Goal: Task Accomplishment & Management: Complete application form

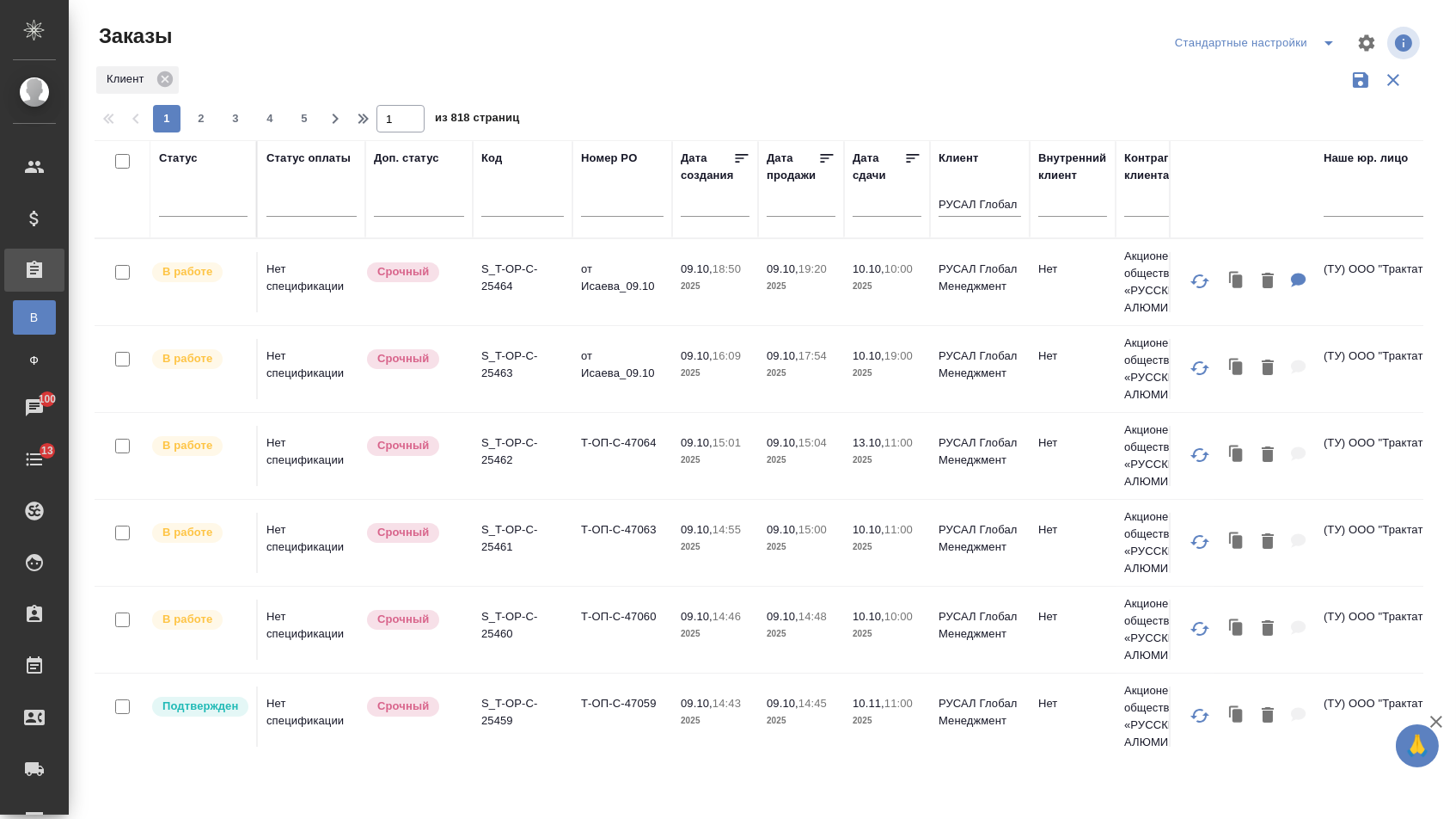
click at [644, 207] on input "text" at bounding box center [622, 206] width 83 height 21
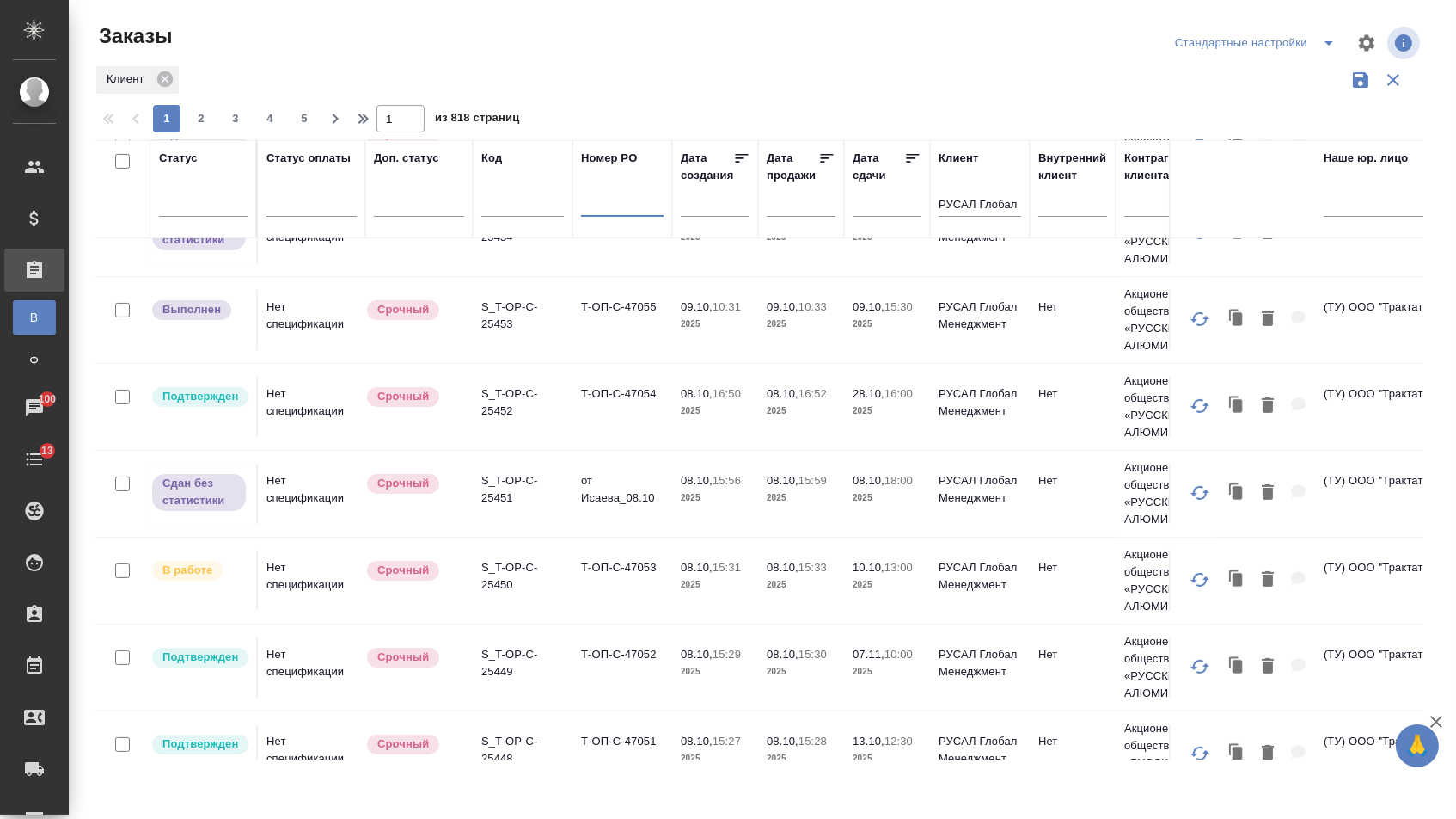
paste input "Т-ОП-С-47009"
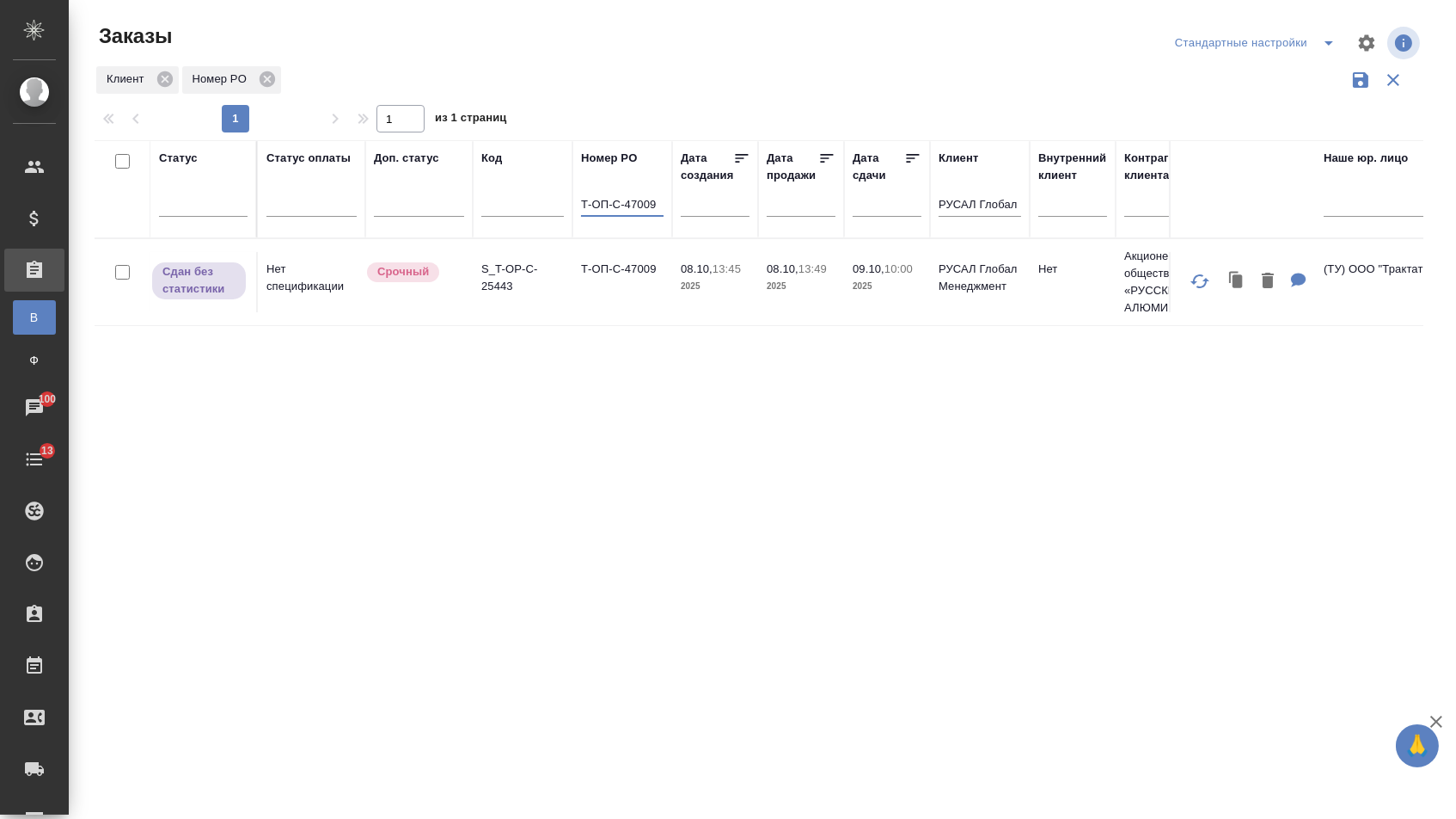
scroll to position [0, 0]
click at [646, 297] on td "Т-ОП-С-47009" at bounding box center [622, 282] width 99 height 60
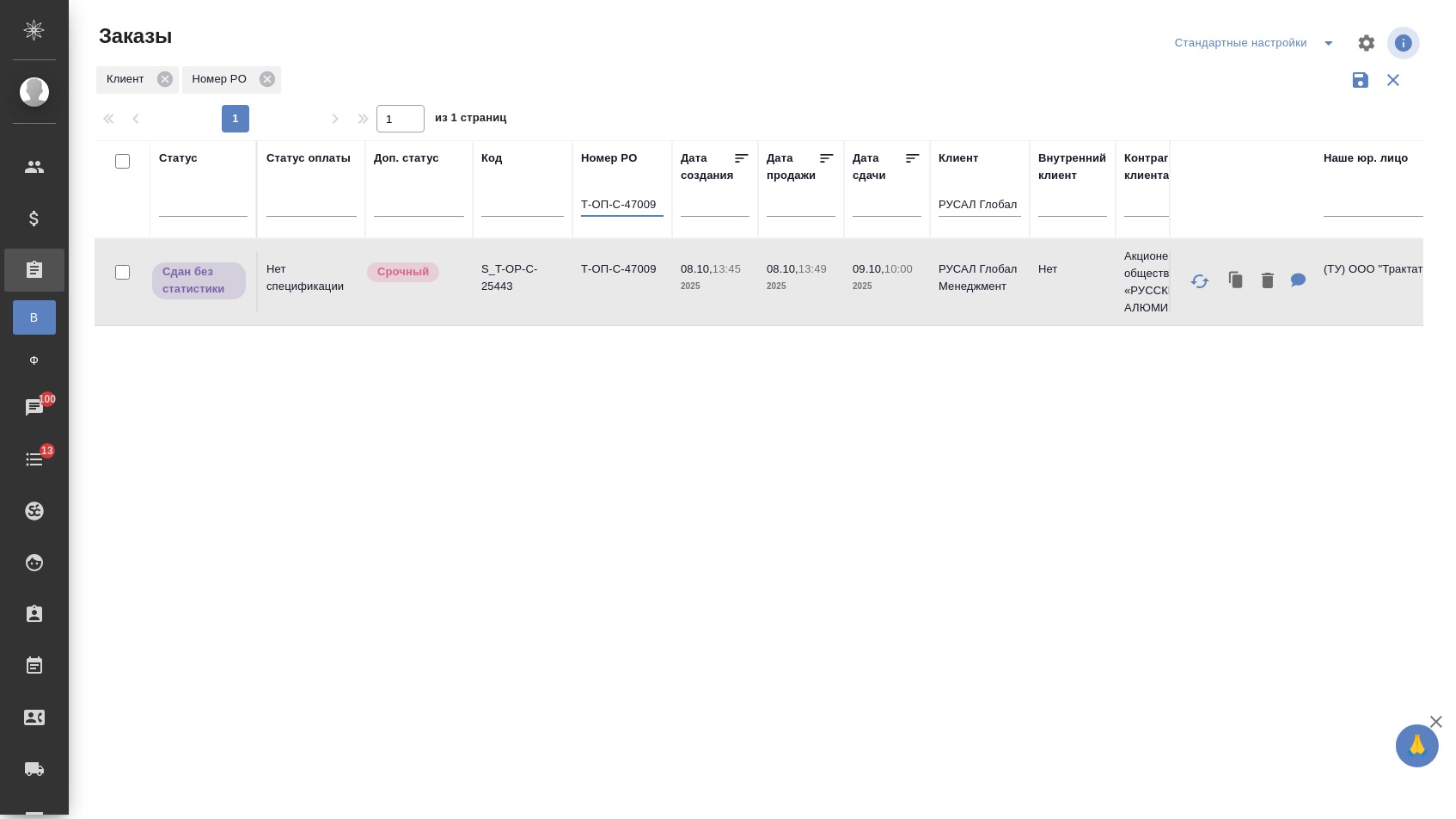
click at [644, 208] on input "Т-ОП-С-47009" at bounding box center [622, 206] width 83 height 21
paste input "47"
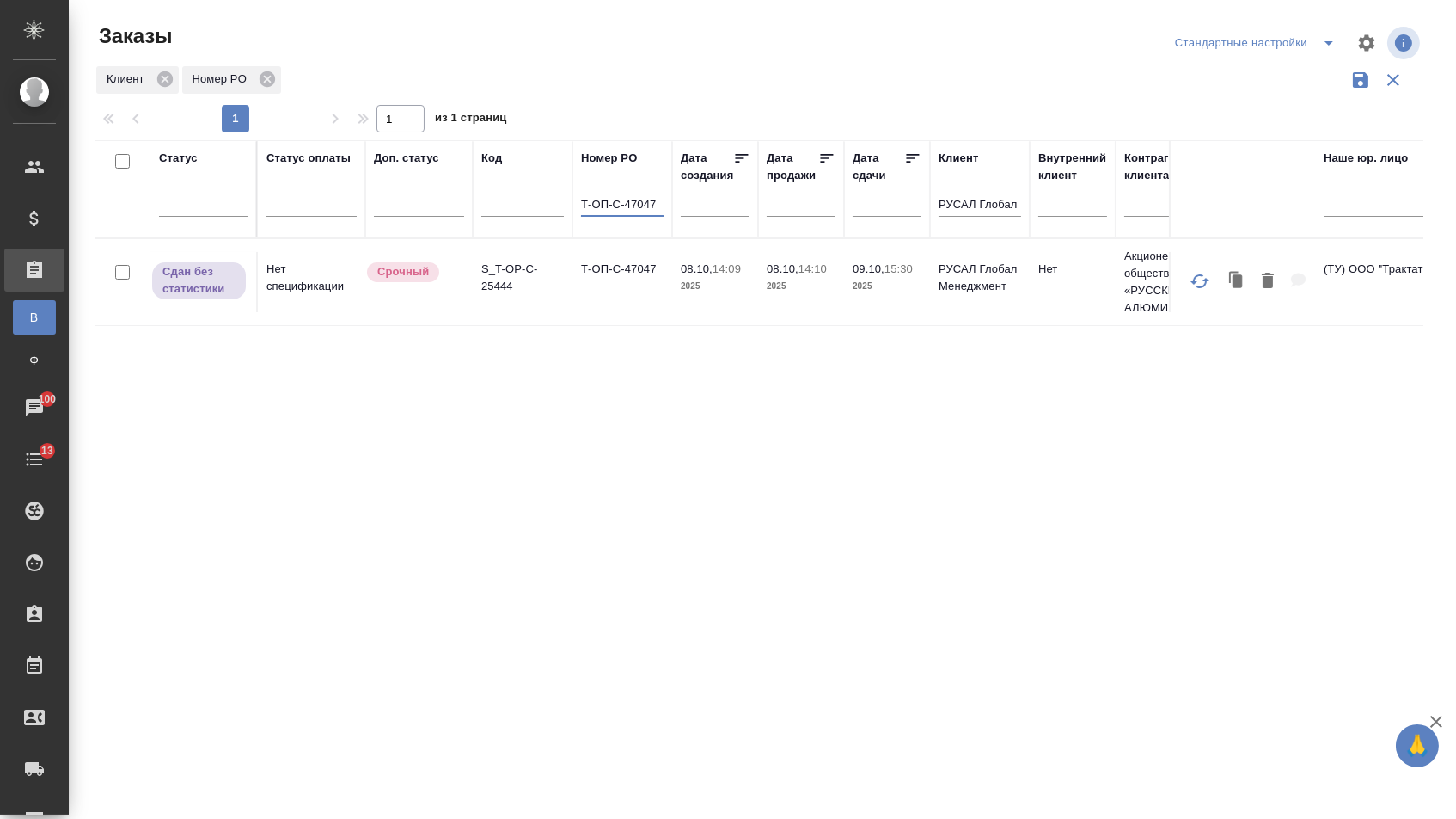
click at [581, 290] on td "Т-ОП-С-47047" at bounding box center [622, 282] width 99 height 60
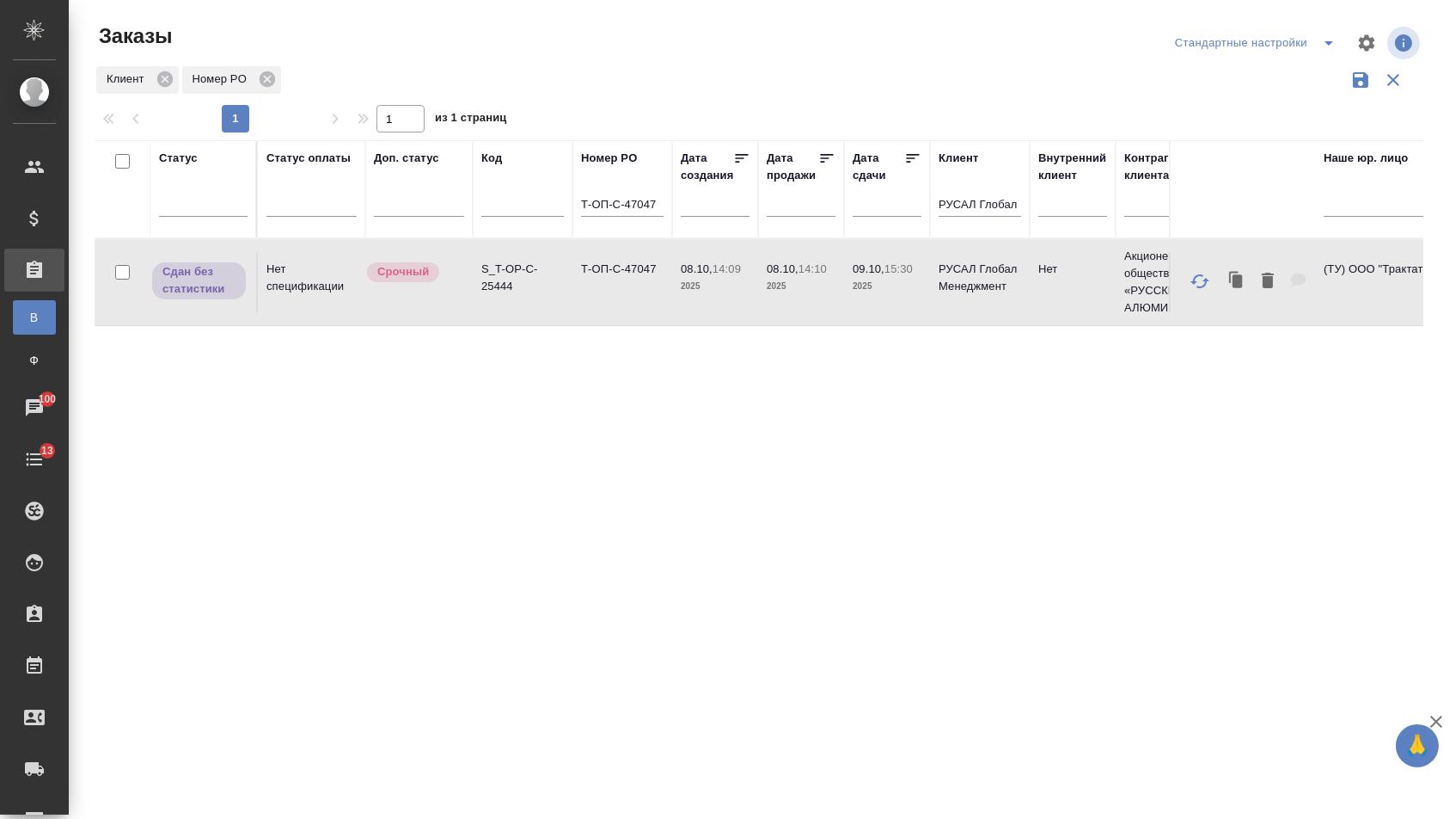
click at [581, 290] on td "Т-ОП-С-47047" at bounding box center [622, 282] width 99 height 60
click at [662, 212] on input "Т-ОП-С-47047" at bounding box center [622, 206] width 83 height 21
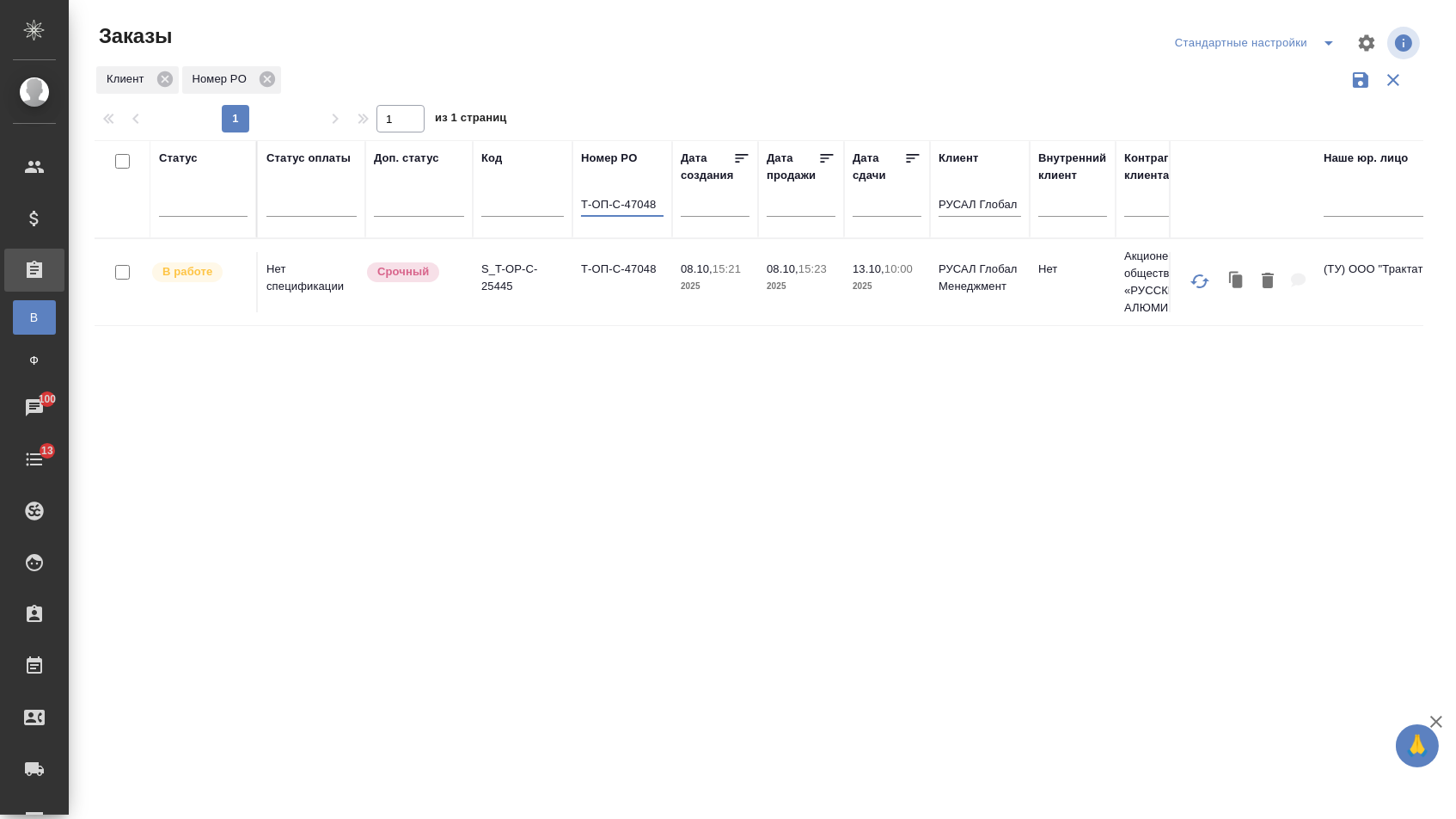
click at [661, 300] on td "Т-ОП-С-47048" at bounding box center [622, 282] width 99 height 60
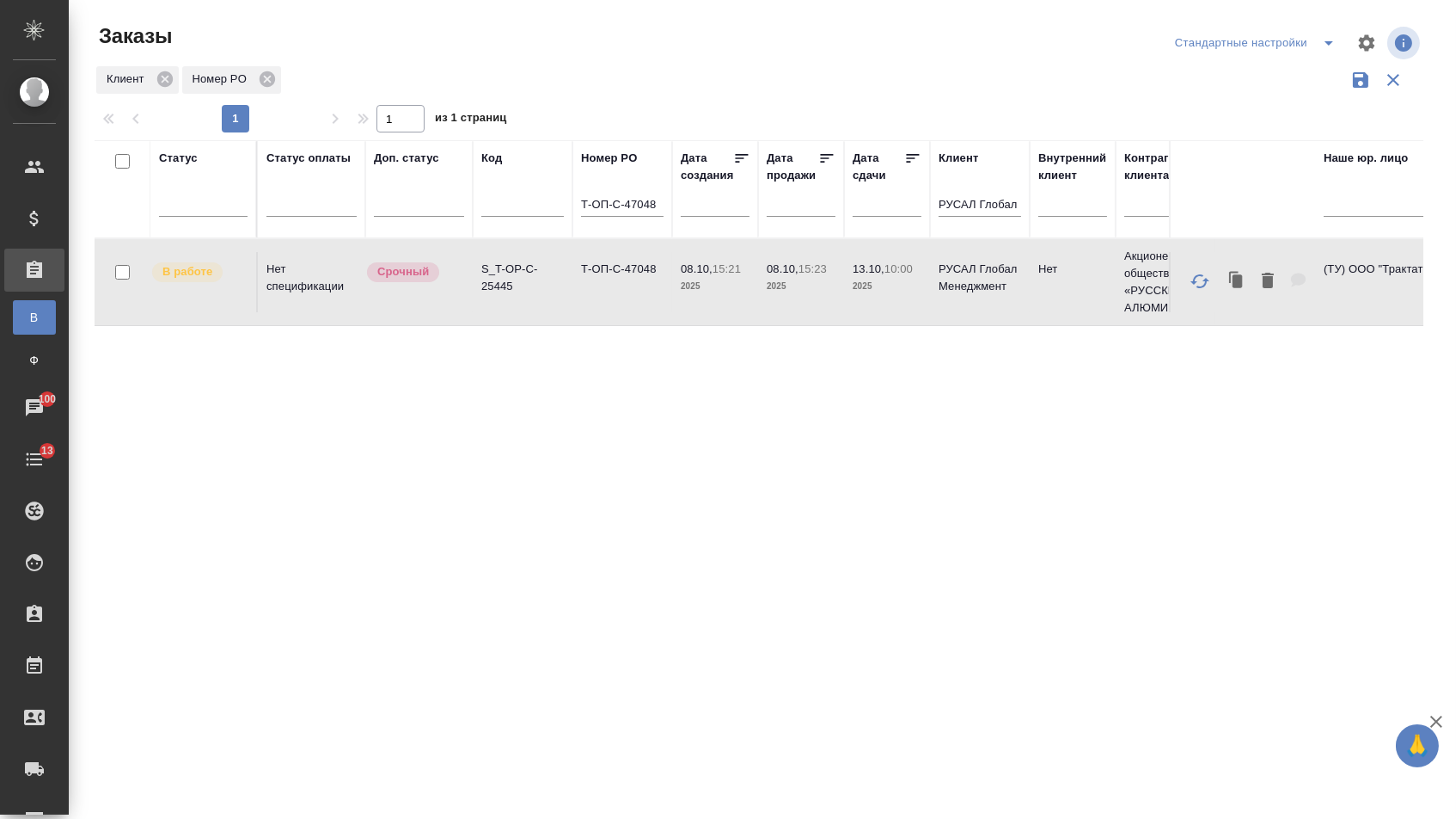
click at [661, 300] on td "Т-ОП-С-47048" at bounding box center [622, 282] width 99 height 60
click at [660, 210] on input "Т-ОП-С-47048" at bounding box center [622, 206] width 83 height 21
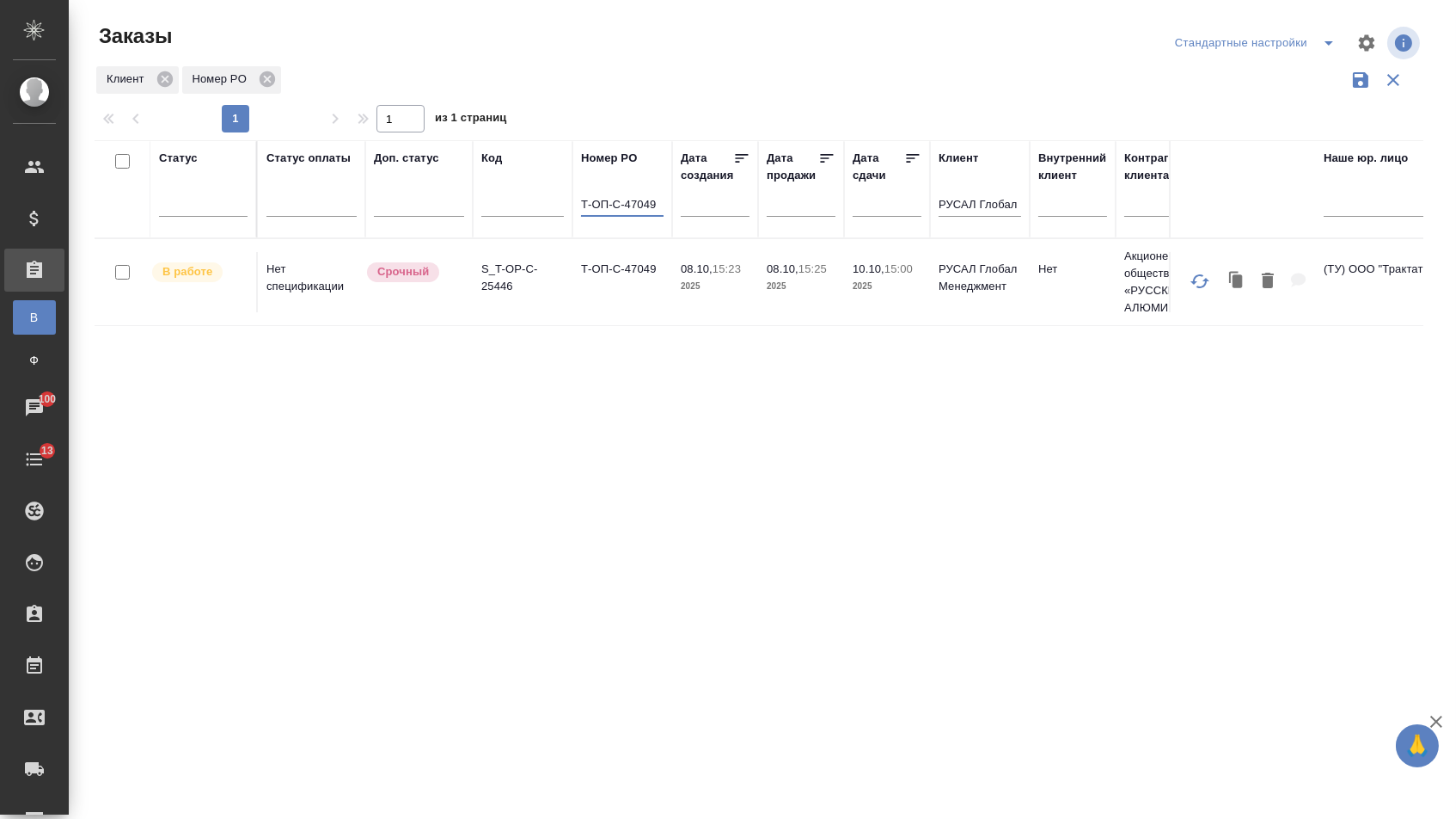
click at [634, 299] on td "Т-ОП-С-47049" at bounding box center [622, 282] width 99 height 60
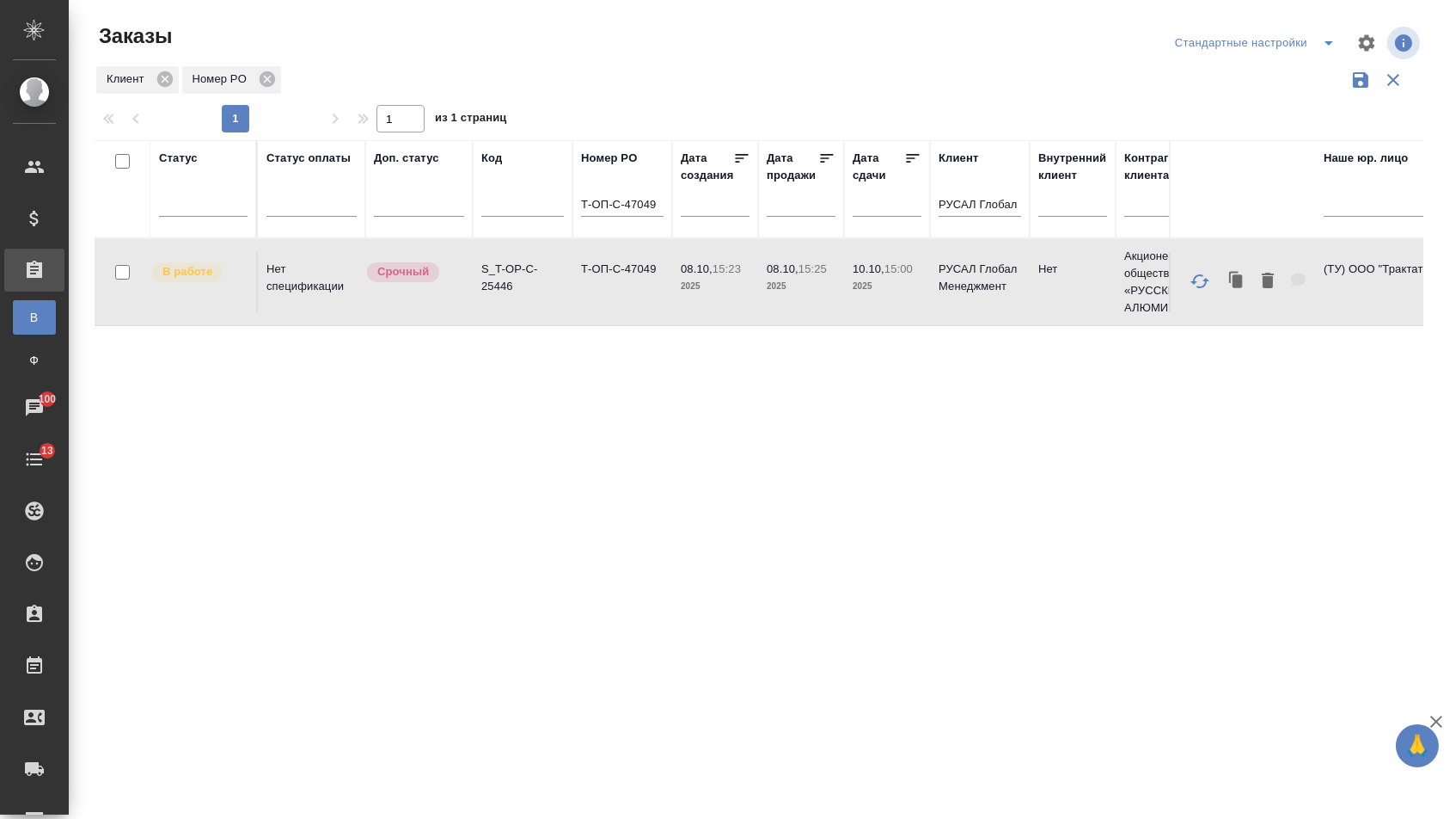
click at [634, 299] on td "Т-ОП-С-47049" at bounding box center [622, 282] width 99 height 60
click at [660, 212] on input "Т-ОП-С-47049" at bounding box center [622, 206] width 83 height 21
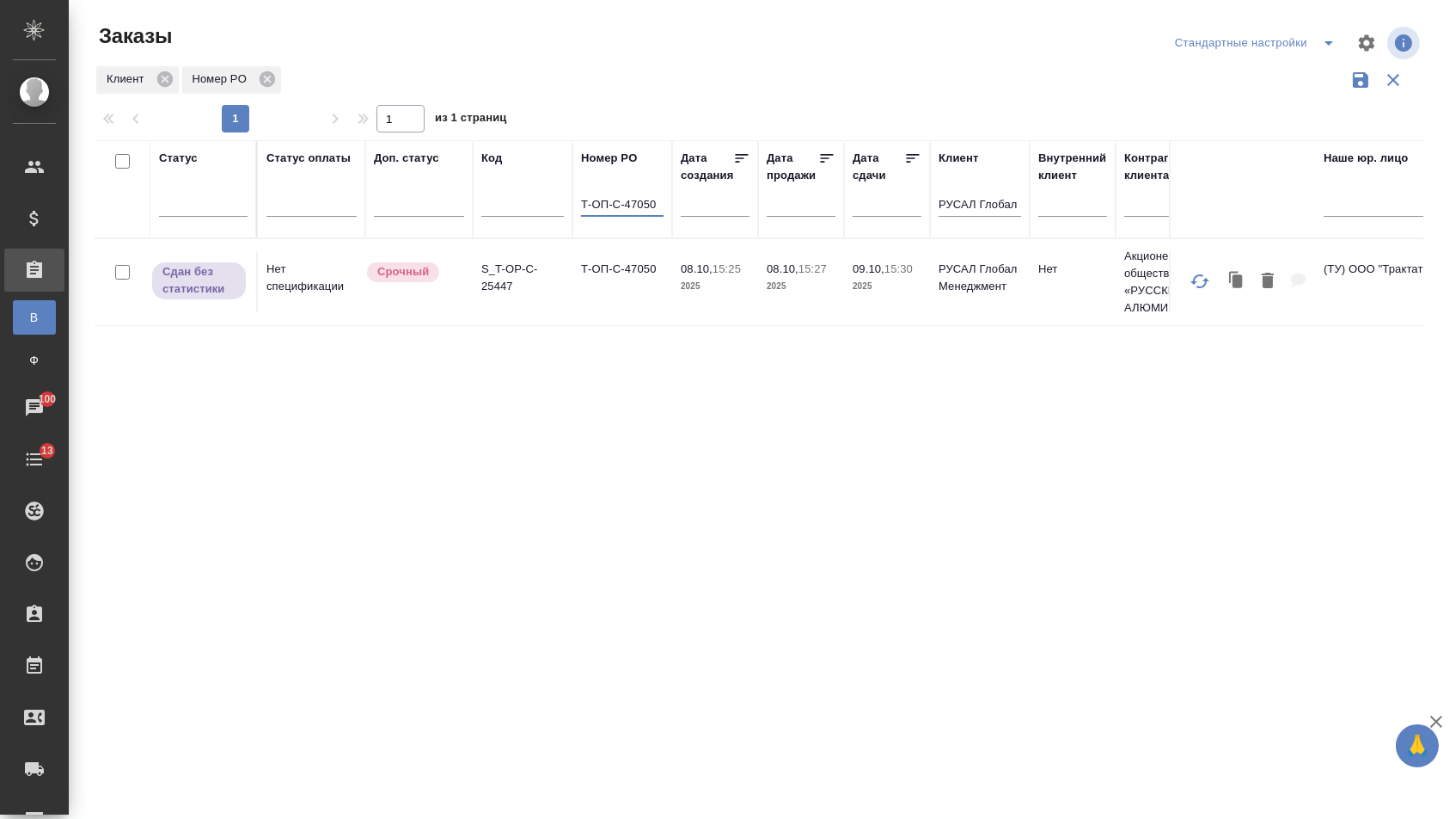
click at [637, 285] on td "Т-ОП-С-47050" at bounding box center [622, 282] width 99 height 60
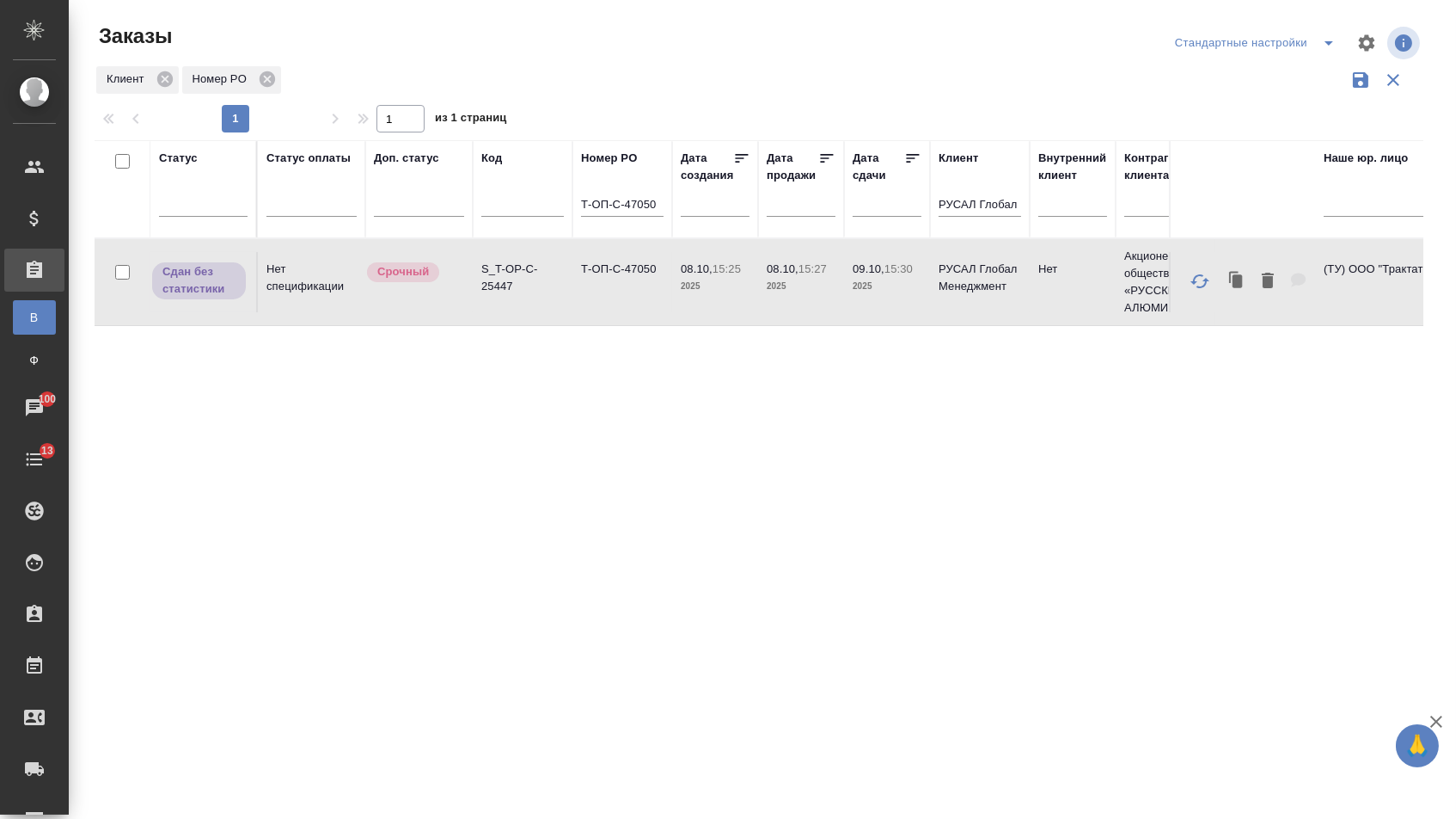
click at [661, 209] on input "Т-ОП-С-47050" at bounding box center [622, 206] width 83 height 21
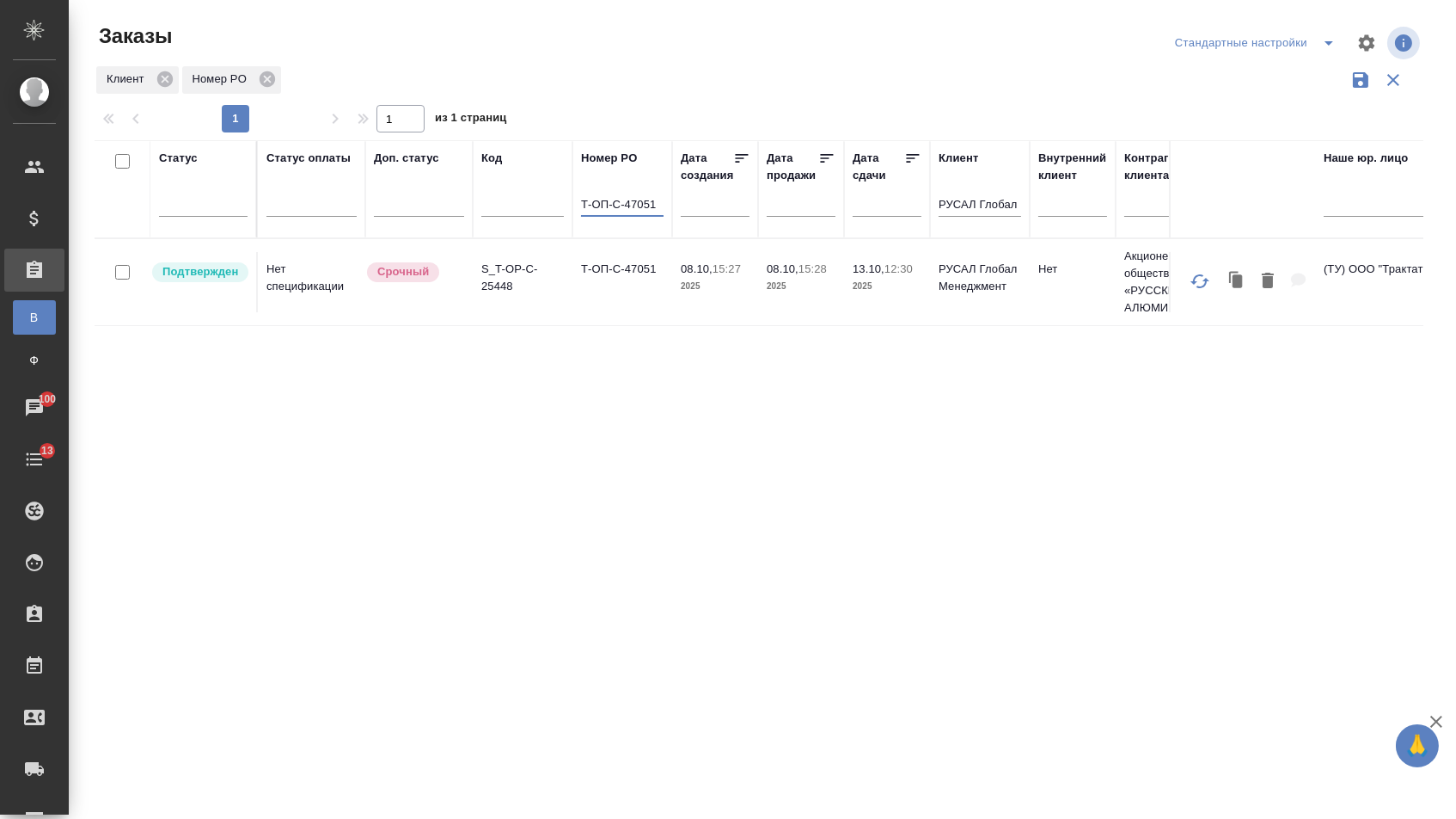
click at [627, 300] on td "Т-ОП-С-47051" at bounding box center [622, 282] width 99 height 60
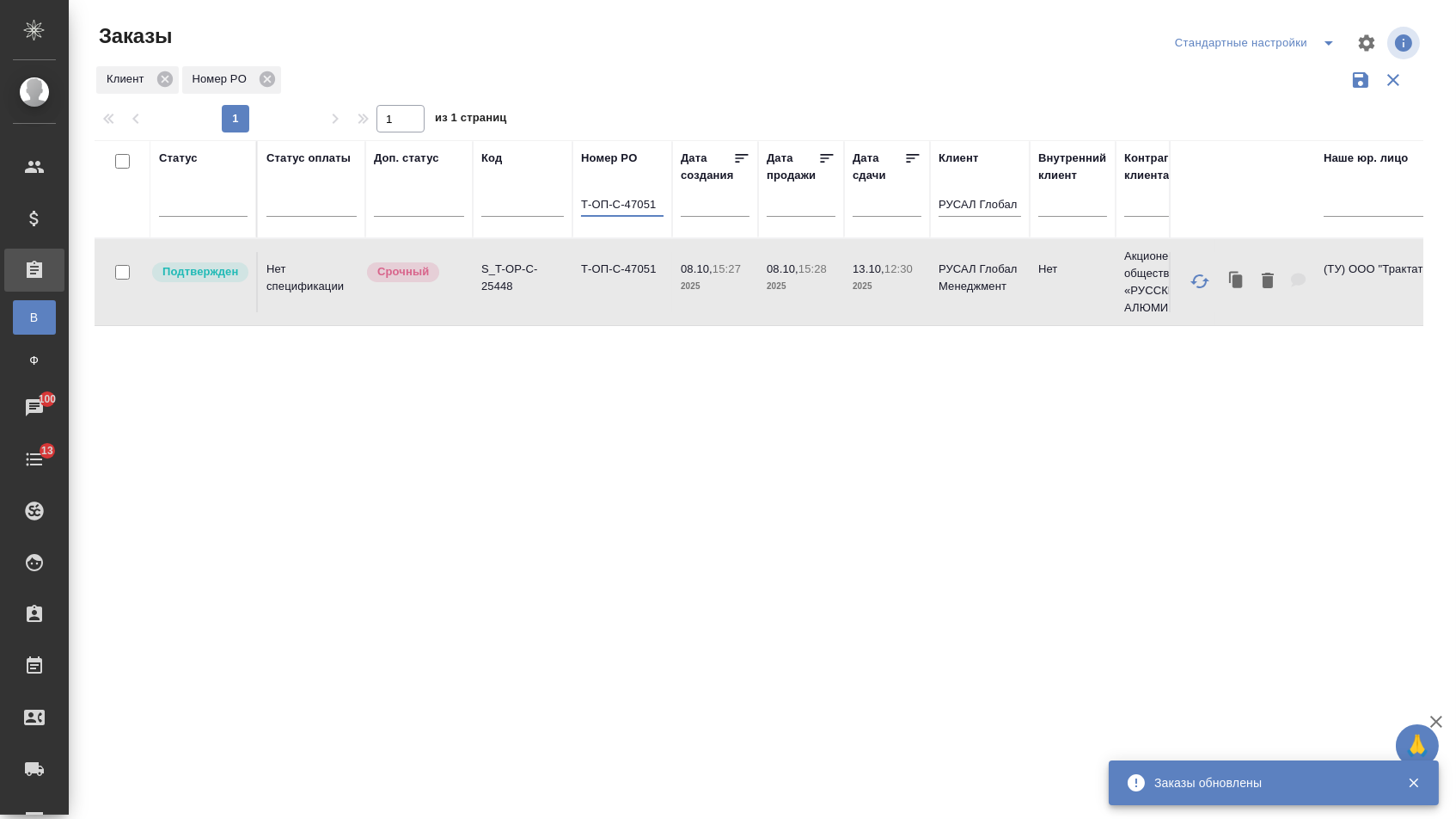
click at [661, 208] on input "Т-ОП-С-47051" at bounding box center [622, 206] width 83 height 21
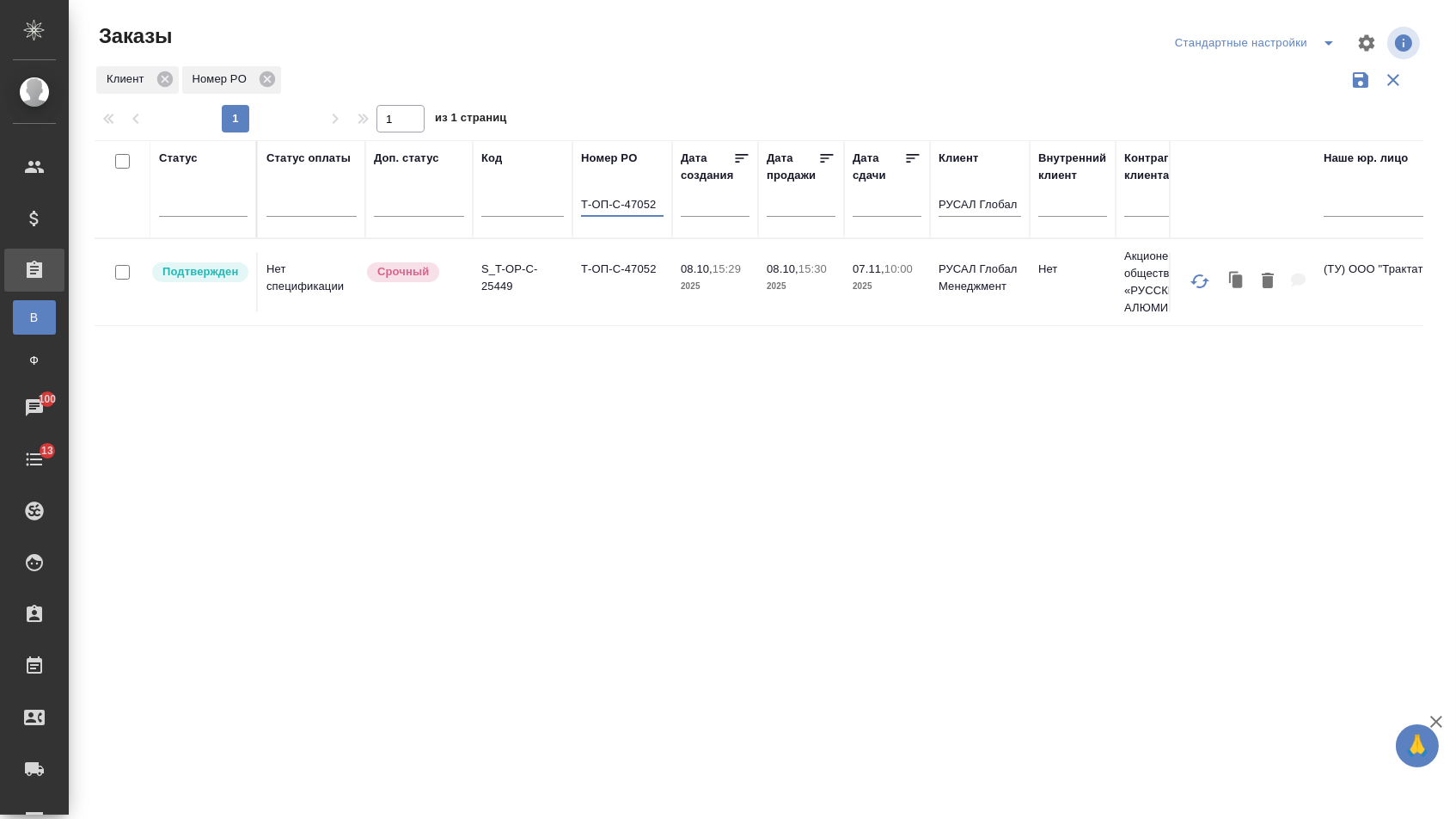
click at [657, 295] on td "Т-ОП-С-47052" at bounding box center [622, 282] width 99 height 60
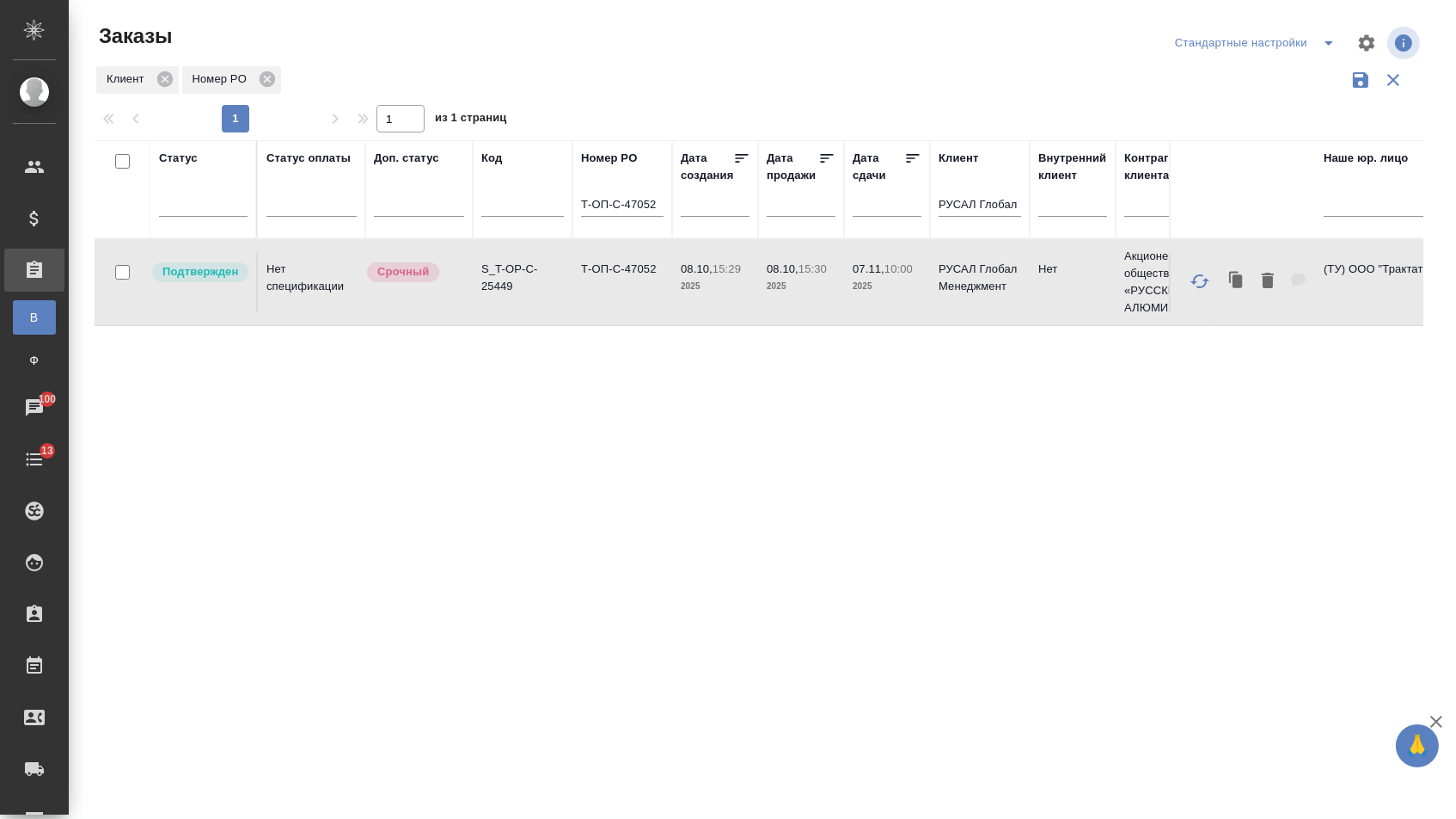
click at [657, 295] on td "Т-ОП-С-47052" at bounding box center [622, 282] width 99 height 60
click at [658, 204] on input "Т-ОП-С-47052" at bounding box center [622, 206] width 83 height 21
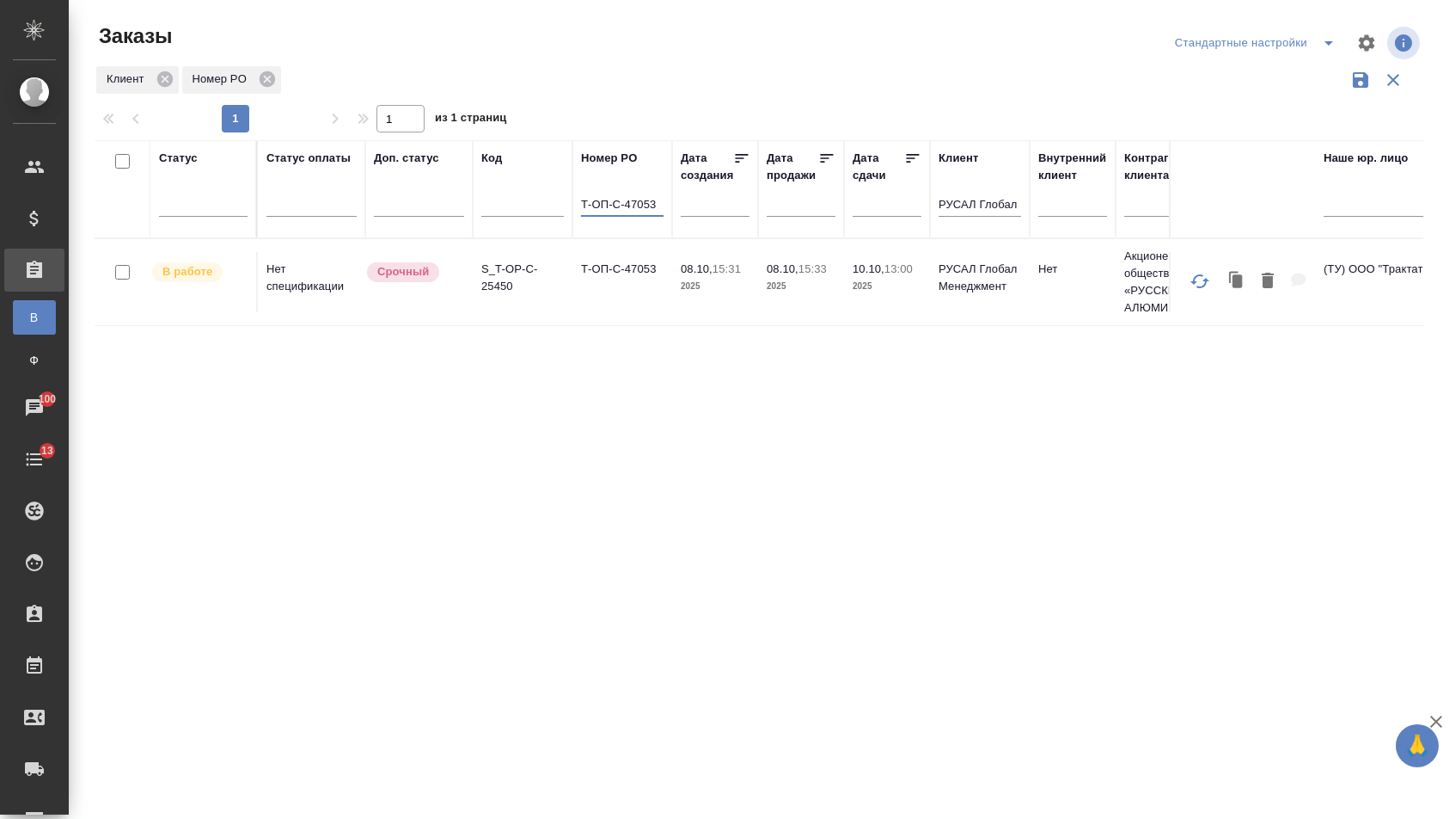
click at [632, 282] on td "Т-ОП-С-47053" at bounding box center [622, 282] width 99 height 60
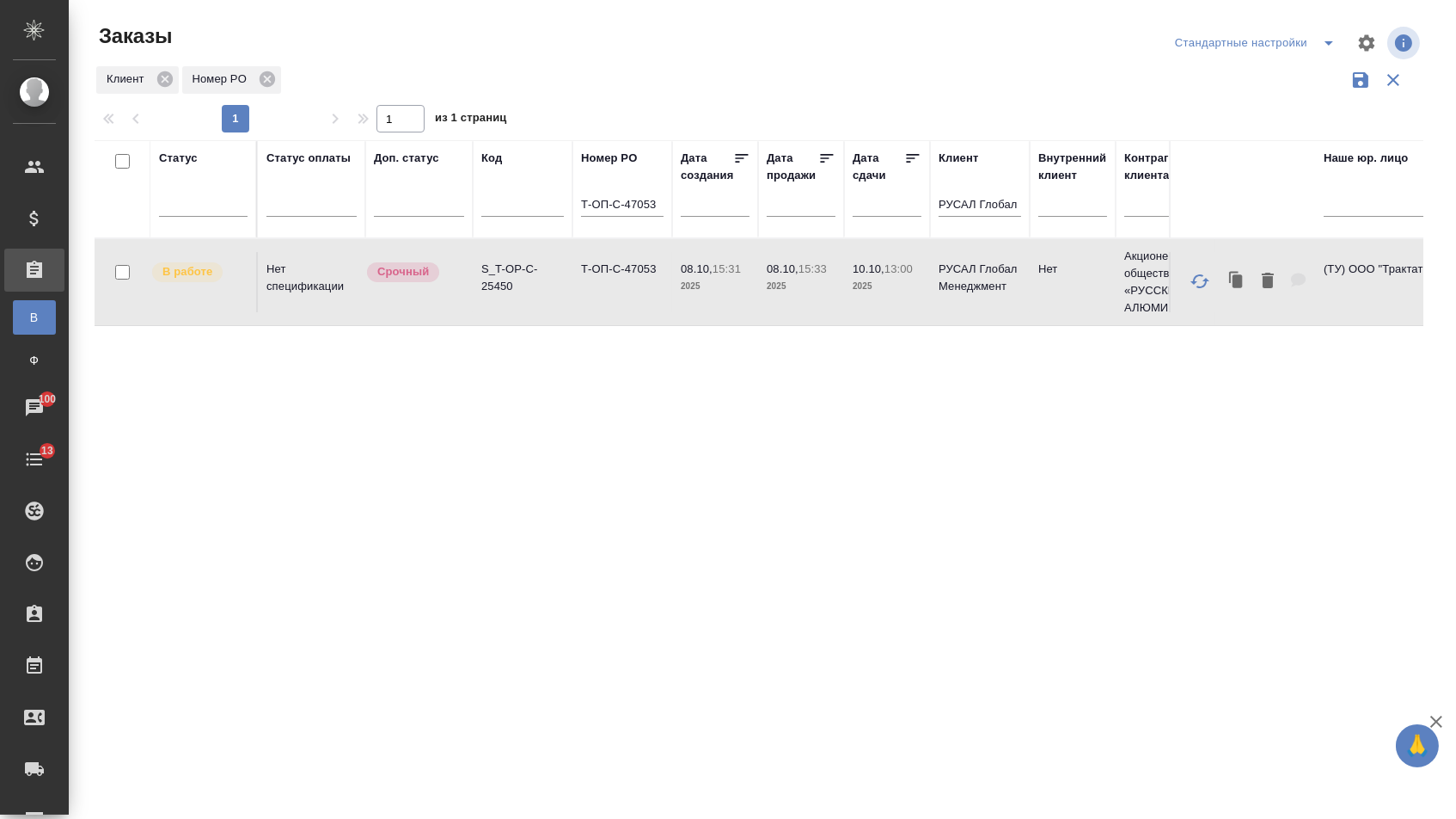
click at [632, 282] on td "Т-ОП-С-47053" at bounding box center [622, 282] width 99 height 60
click at [665, 209] on th "Номер PO Т-ОП-С-47053" at bounding box center [622, 189] width 99 height 98
click at [661, 211] on input "Т-ОП-С-47053" at bounding box center [622, 206] width 83 height 21
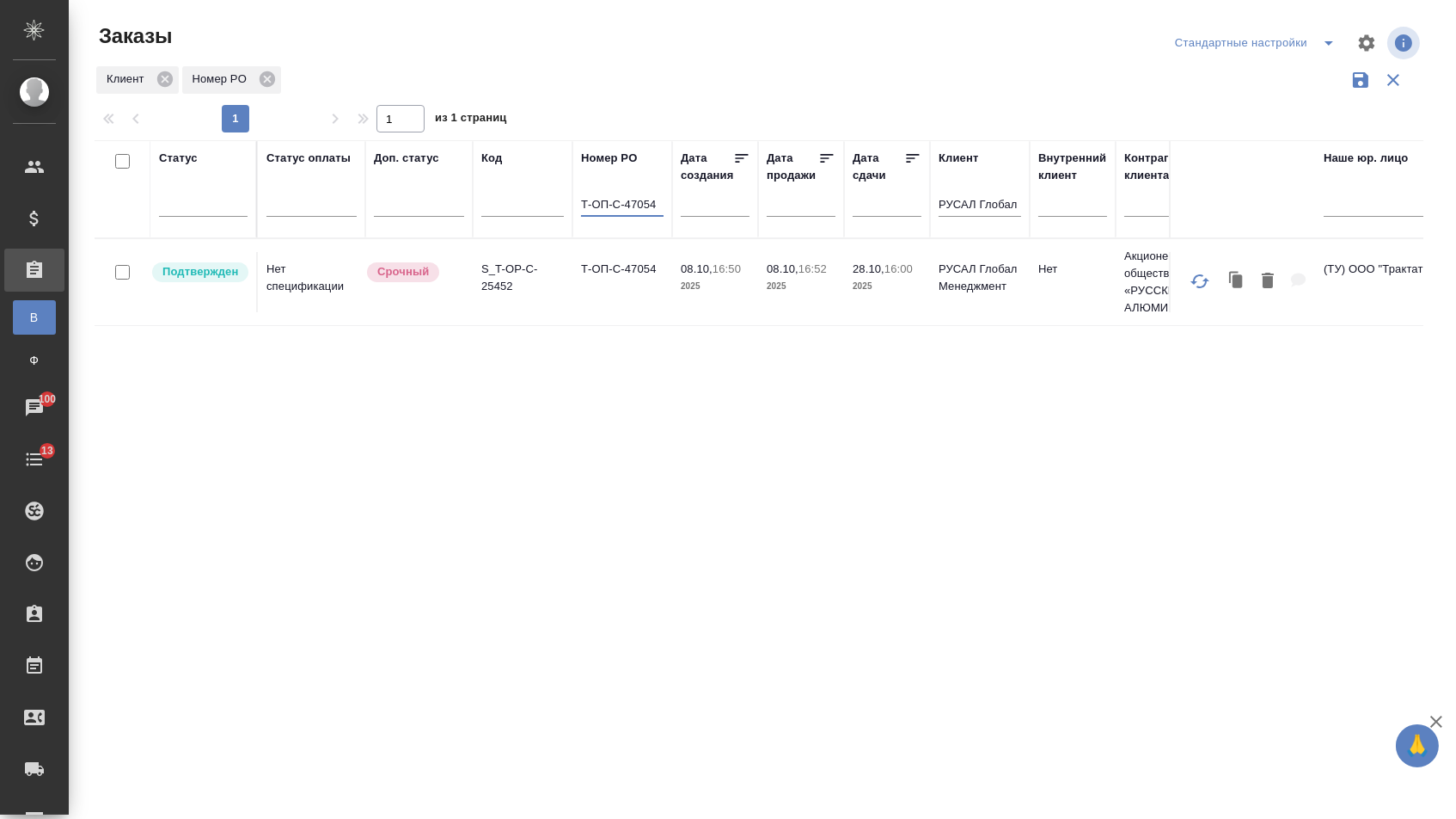
click at [658, 313] on td "Т-ОП-С-47054" at bounding box center [622, 282] width 99 height 60
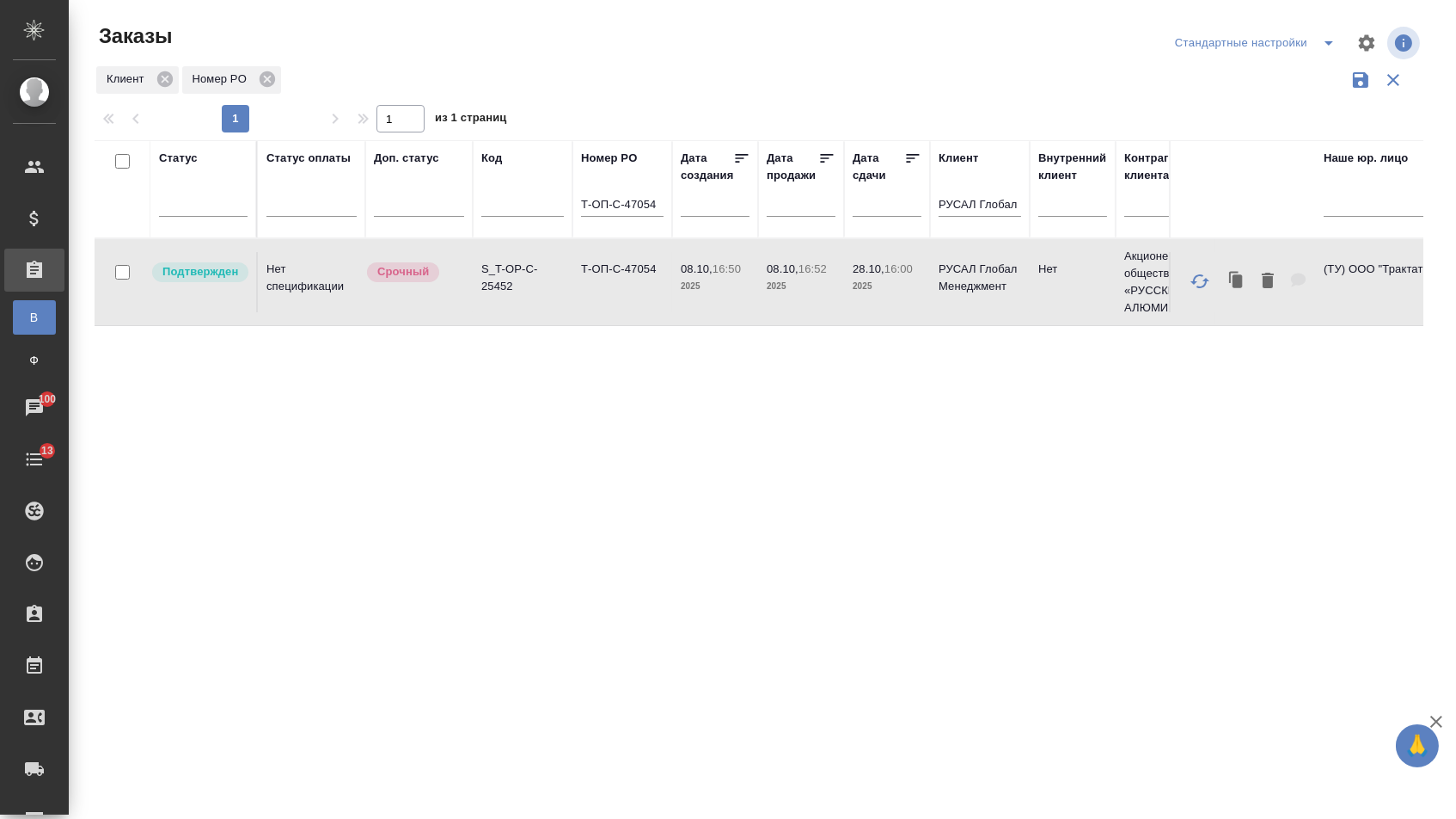
click at [658, 313] on td "Т-ОП-С-47054" at bounding box center [622, 282] width 99 height 60
click at [666, 210] on th "Номер PO Т-ОП-С-47054" at bounding box center [622, 189] width 99 height 98
click at [653, 209] on input "Т-ОП-С-47054" at bounding box center [622, 206] width 83 height 21
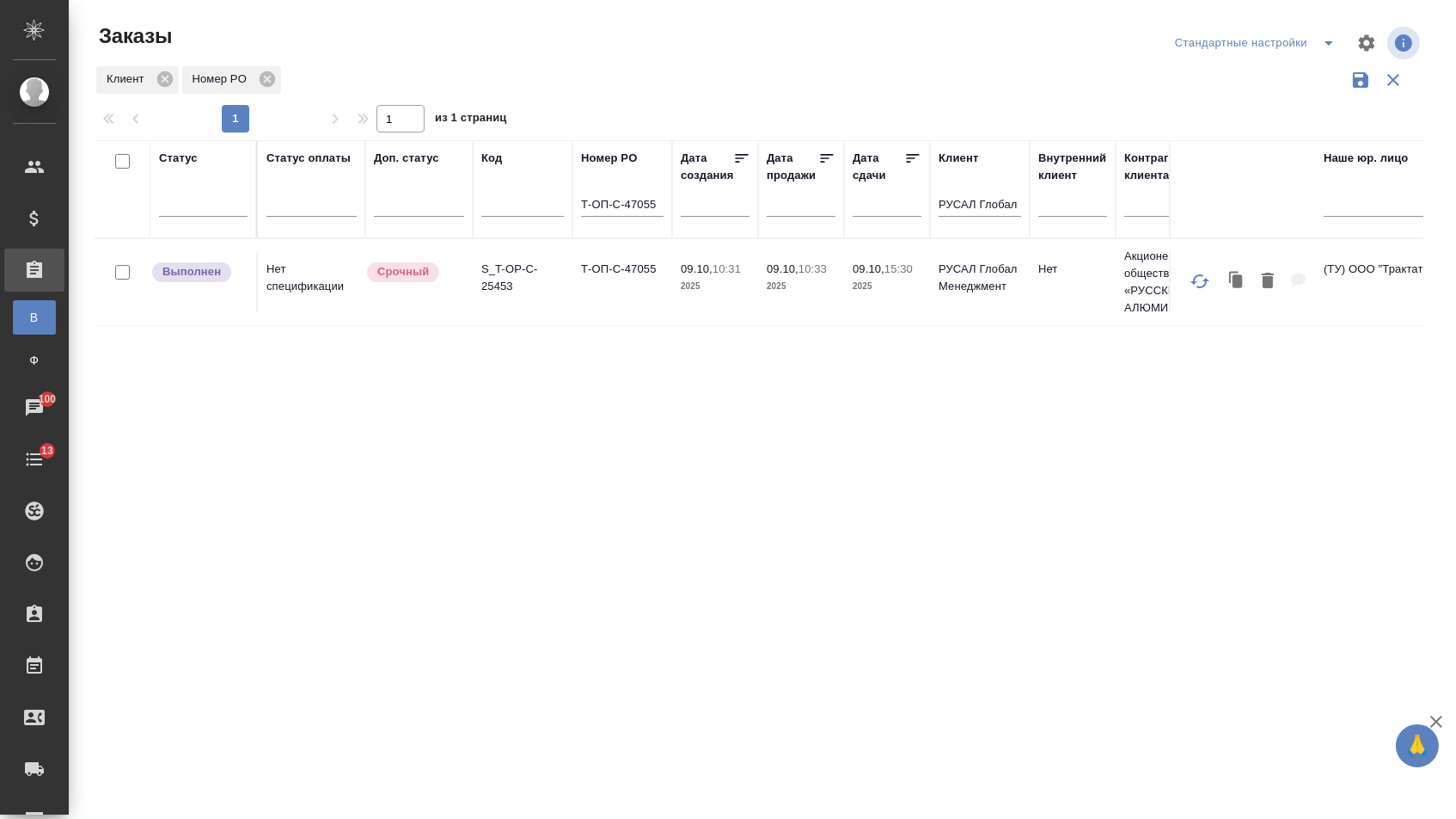
click at [645, 288] on td "Т-ОП-С-47055" at bounding box center [622, 282] width 99 height 60
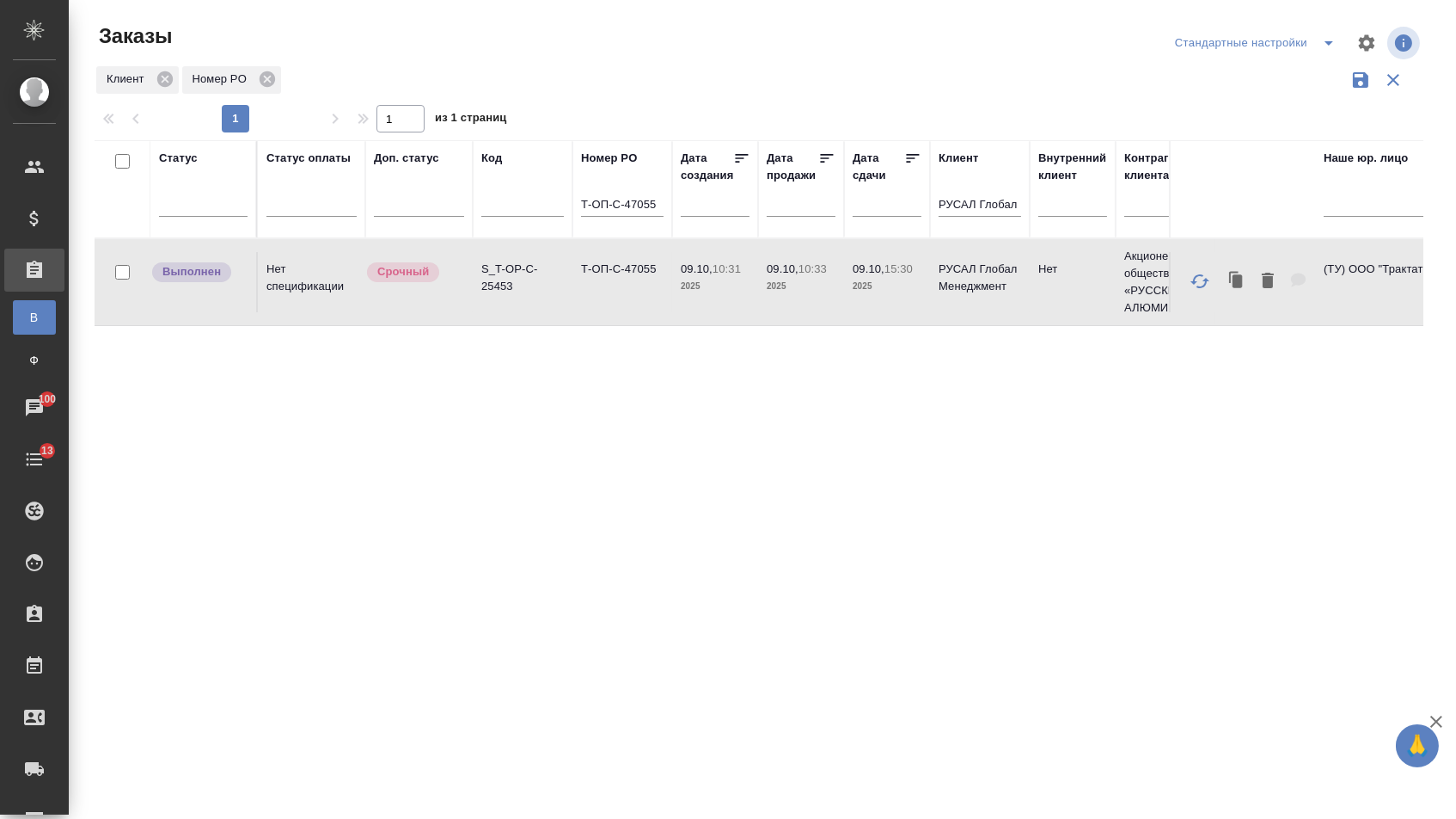
click at [645, 288] on td "Т-ОП-С-47055" at bounding box center [622, 282] width 99 height 60
click at [661, 214] on input "Т-ОП-С-47055" at bounding box center [622, 206] width 83 height 21
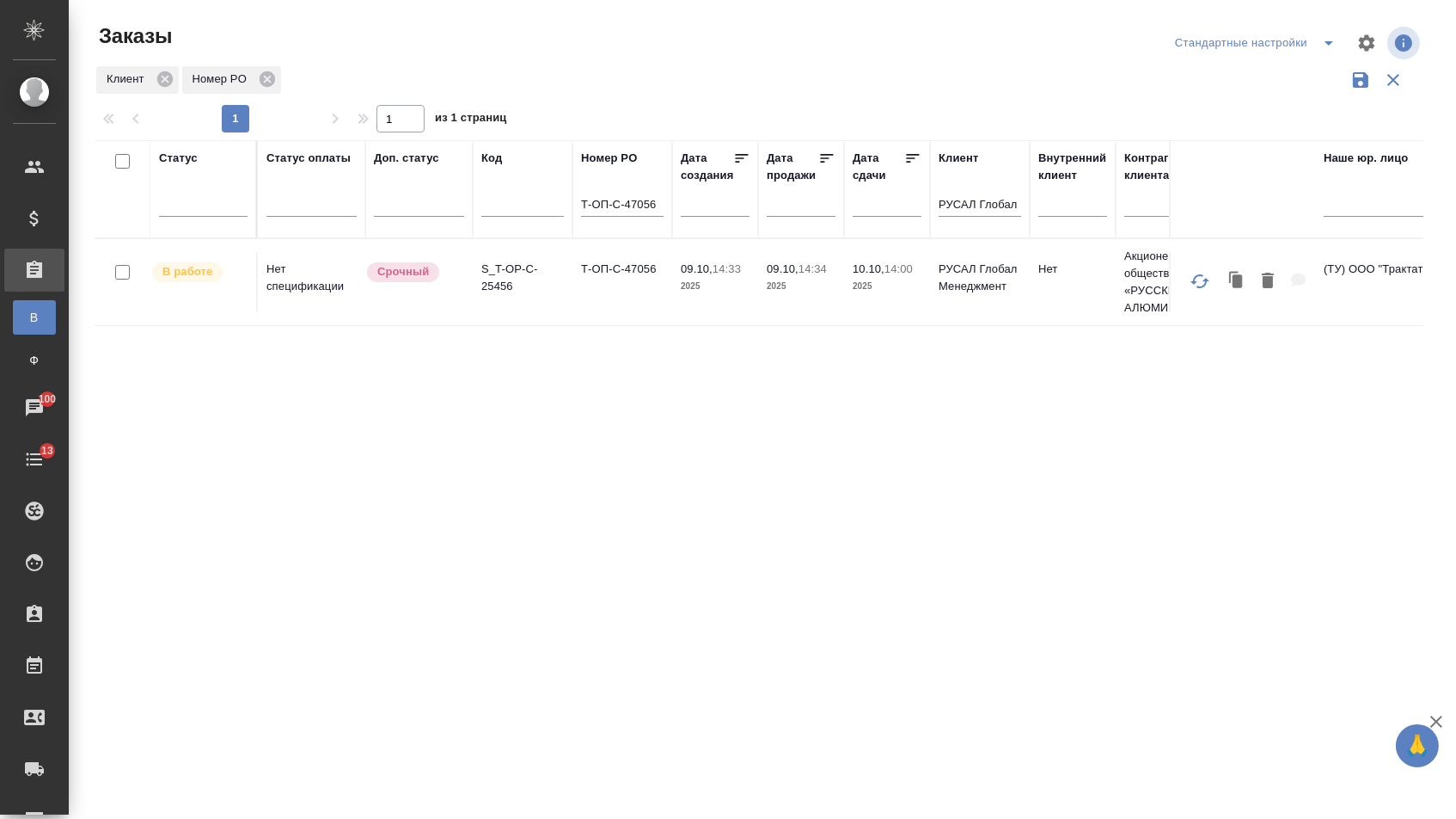
click at [632, 280] on td "Т-ОП-С-47056" at bounding box center [622, 282] width 99 height 60
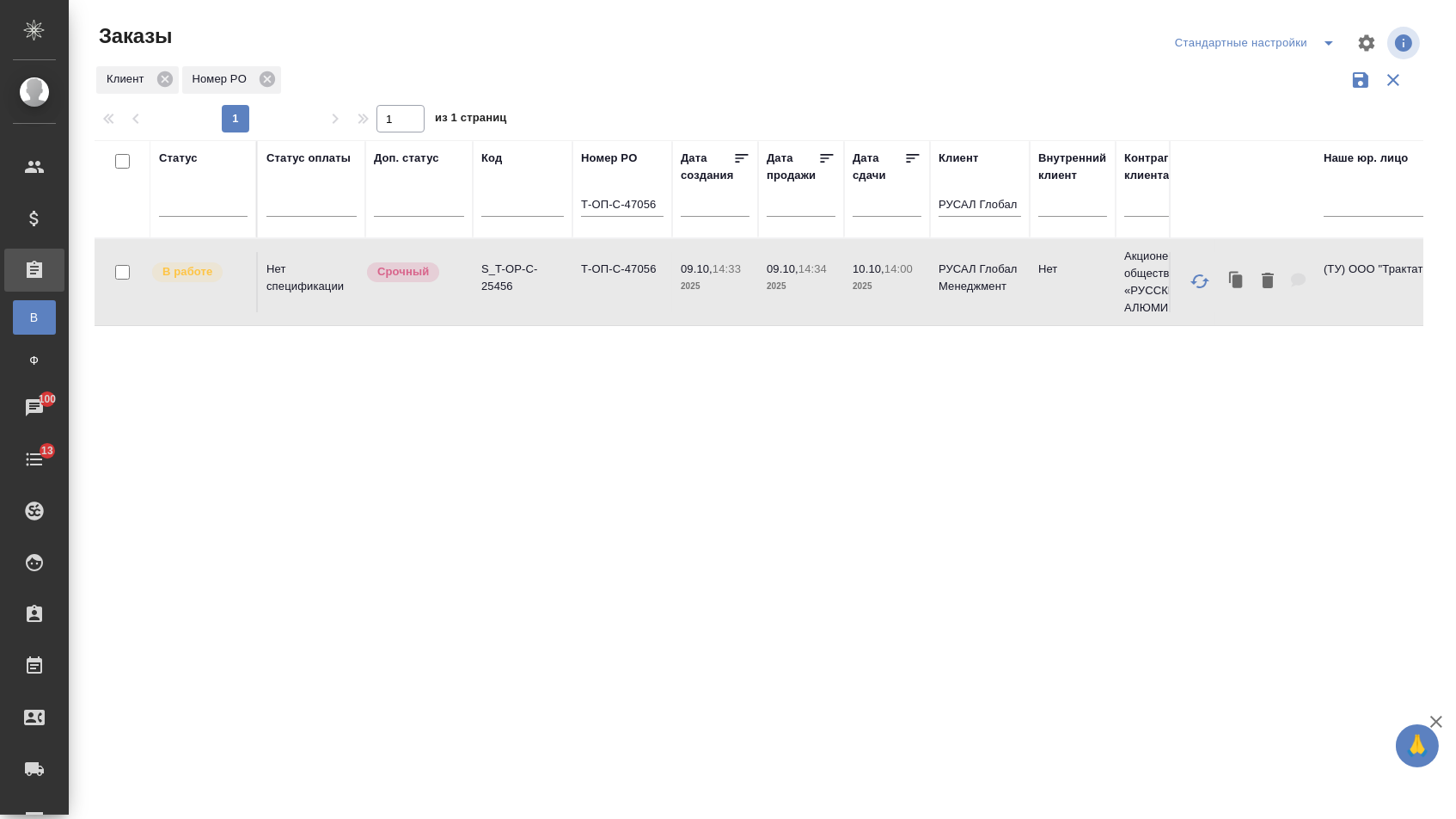
click at [658, 214] on input "Т-ОП-С-47056" at bounding box center [622, 206] width 83 height 21
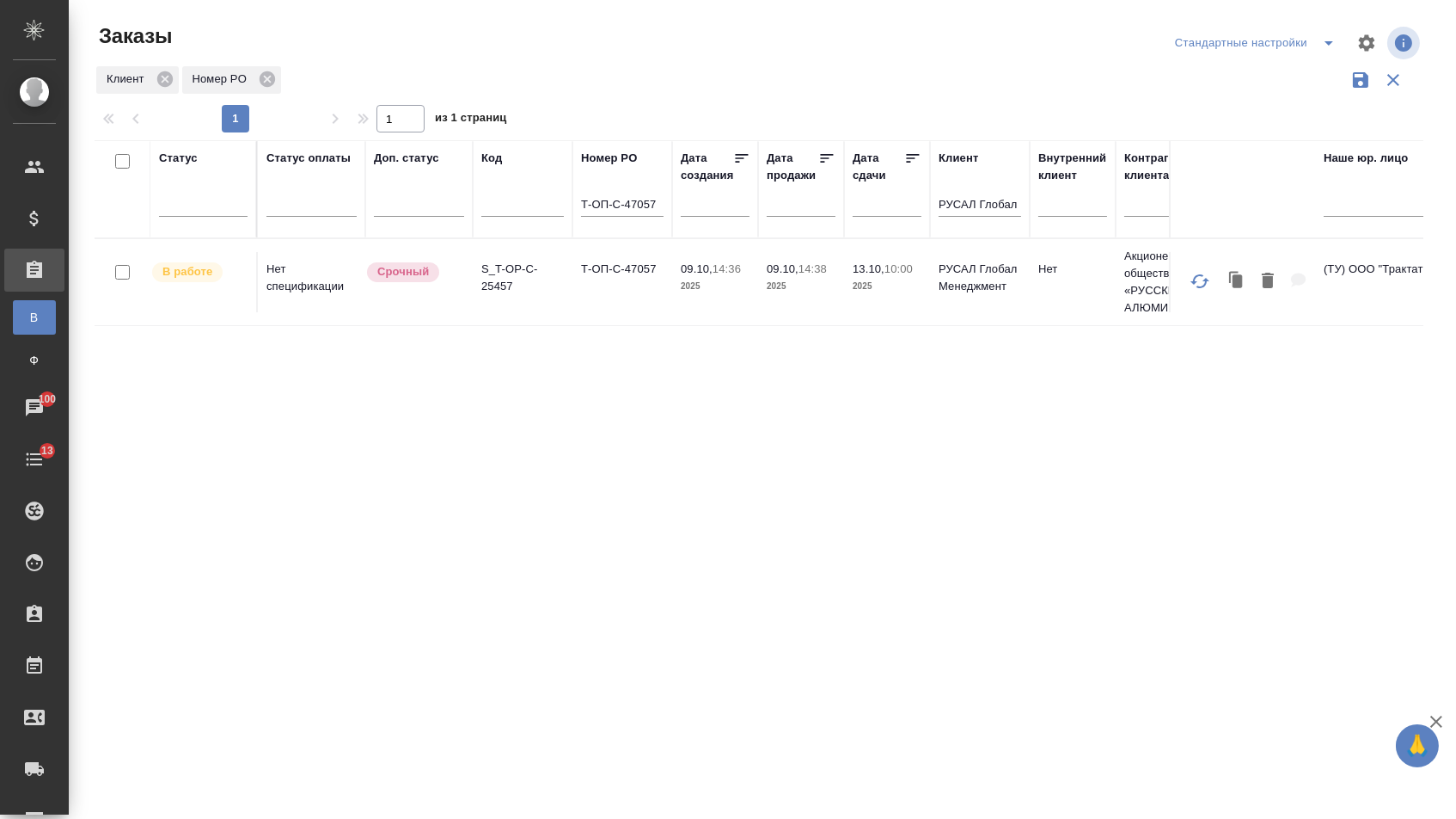
click at [628, 276] on td "Т-ОП-С-47057" at bounding box center [622, 282] width 99 height 60
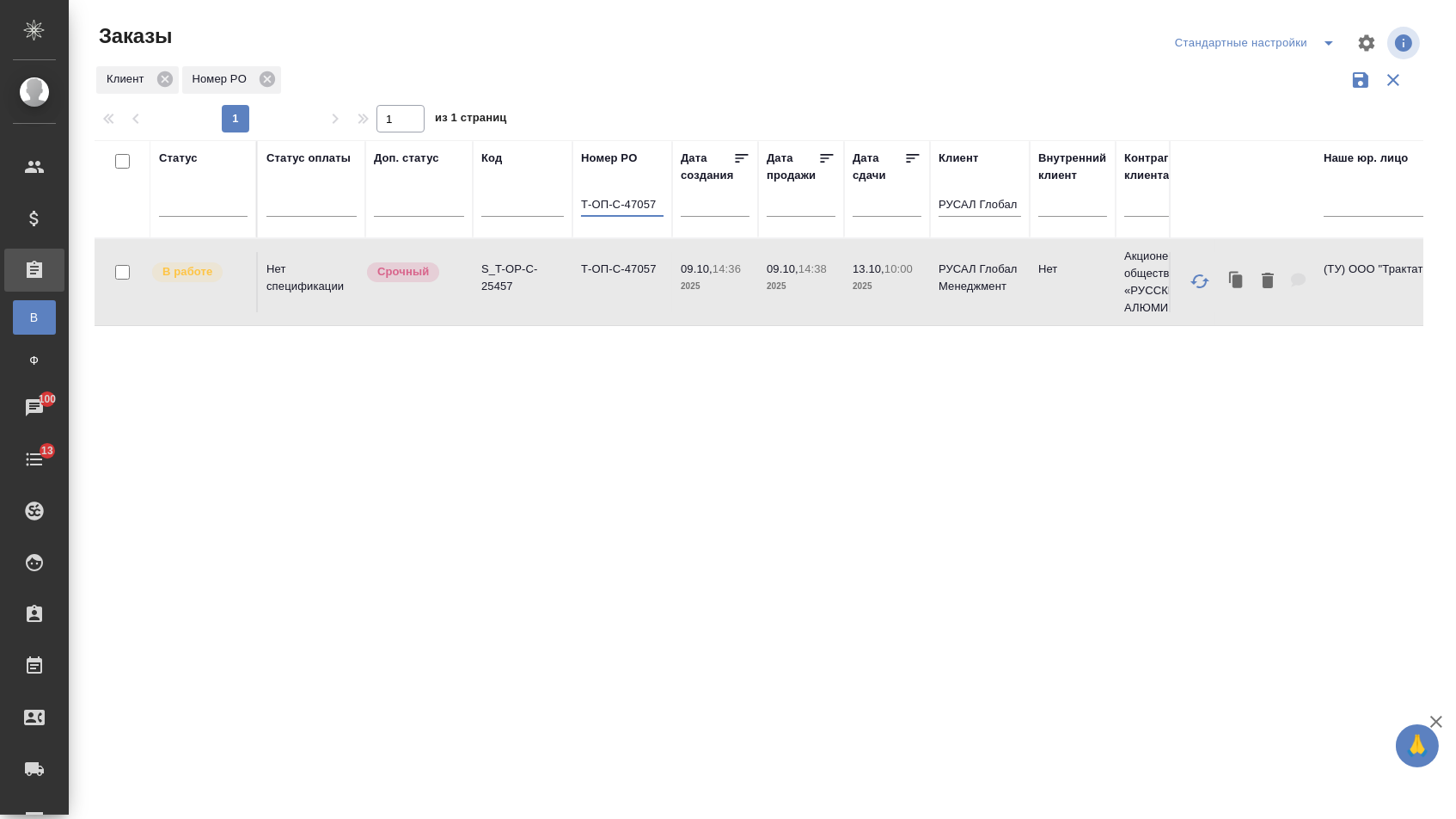
click at [657, 207] on input "Т-ОП-С-47057" at bounding box center [622, 206] width 83 height 21
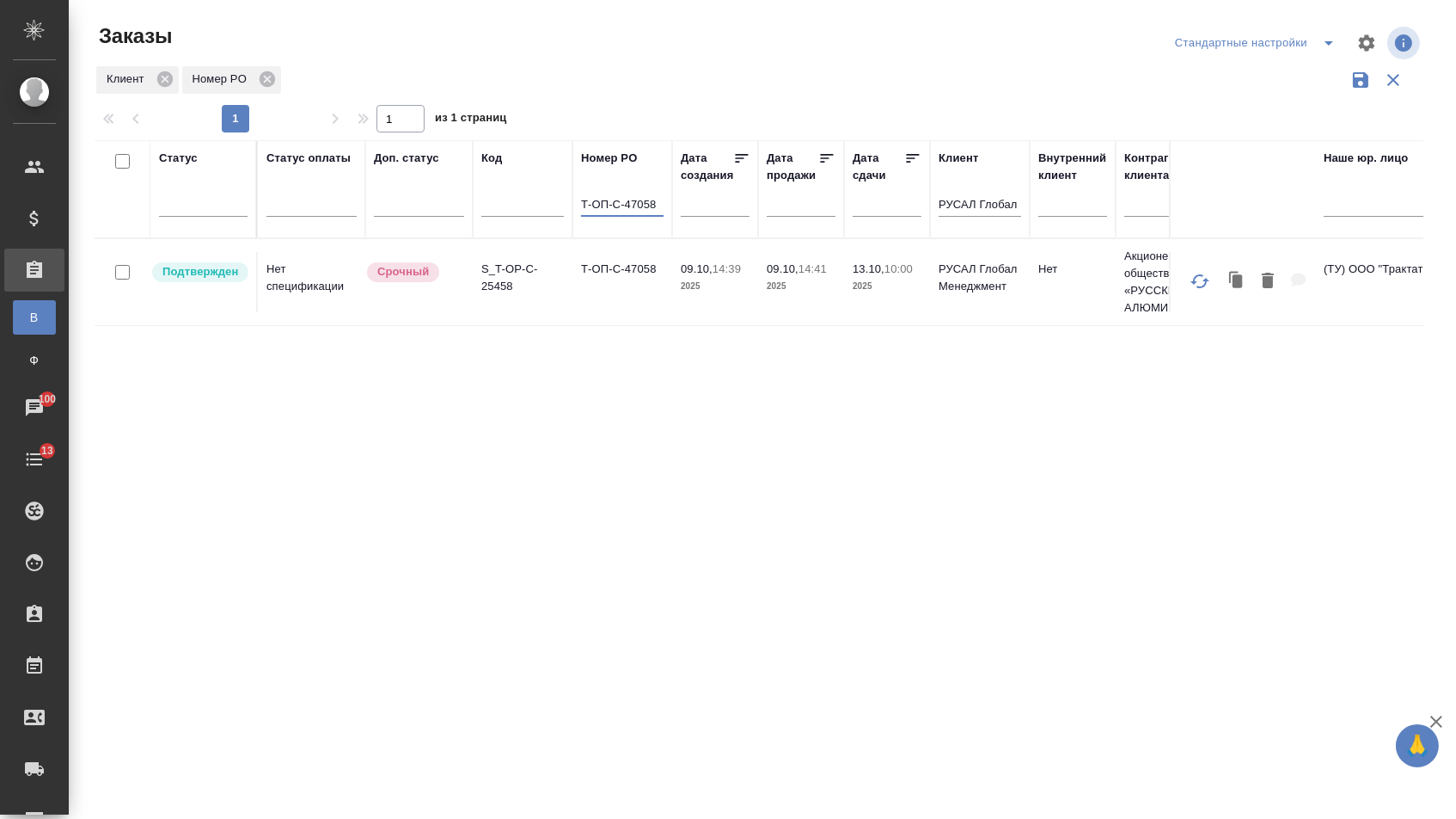
click at [650, 276] on td "Т-ОП-С-47058" at bounding box center [622, 282] width 99 height 60
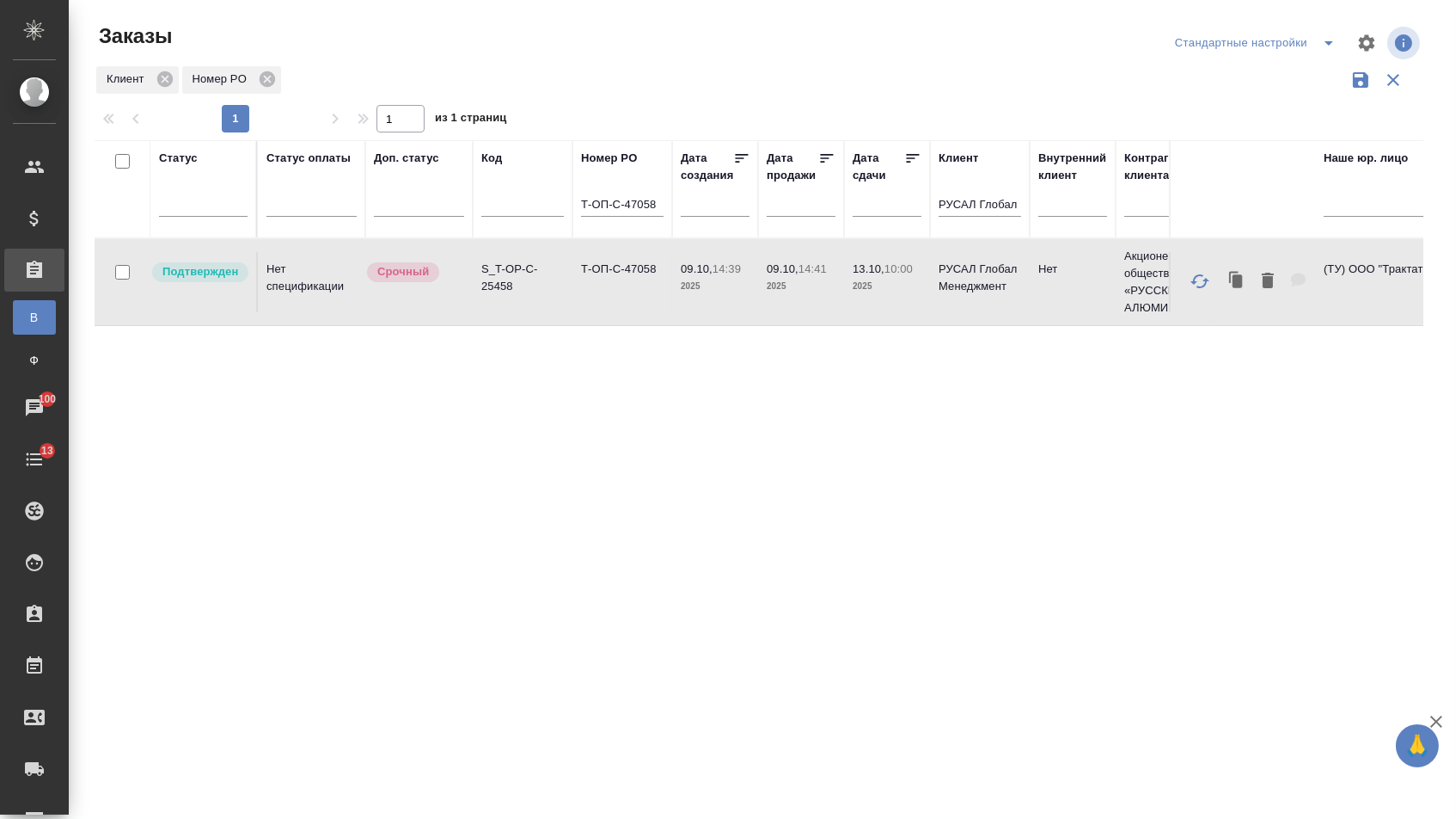
click at [650, 276] on td "Т-ОП-С-47058" at bounding box center [622, 282] width 99 height 60
click at [662, 211] on input "Т-ОП-С-47058" at bounding box center [622, 206] width 83 height 21
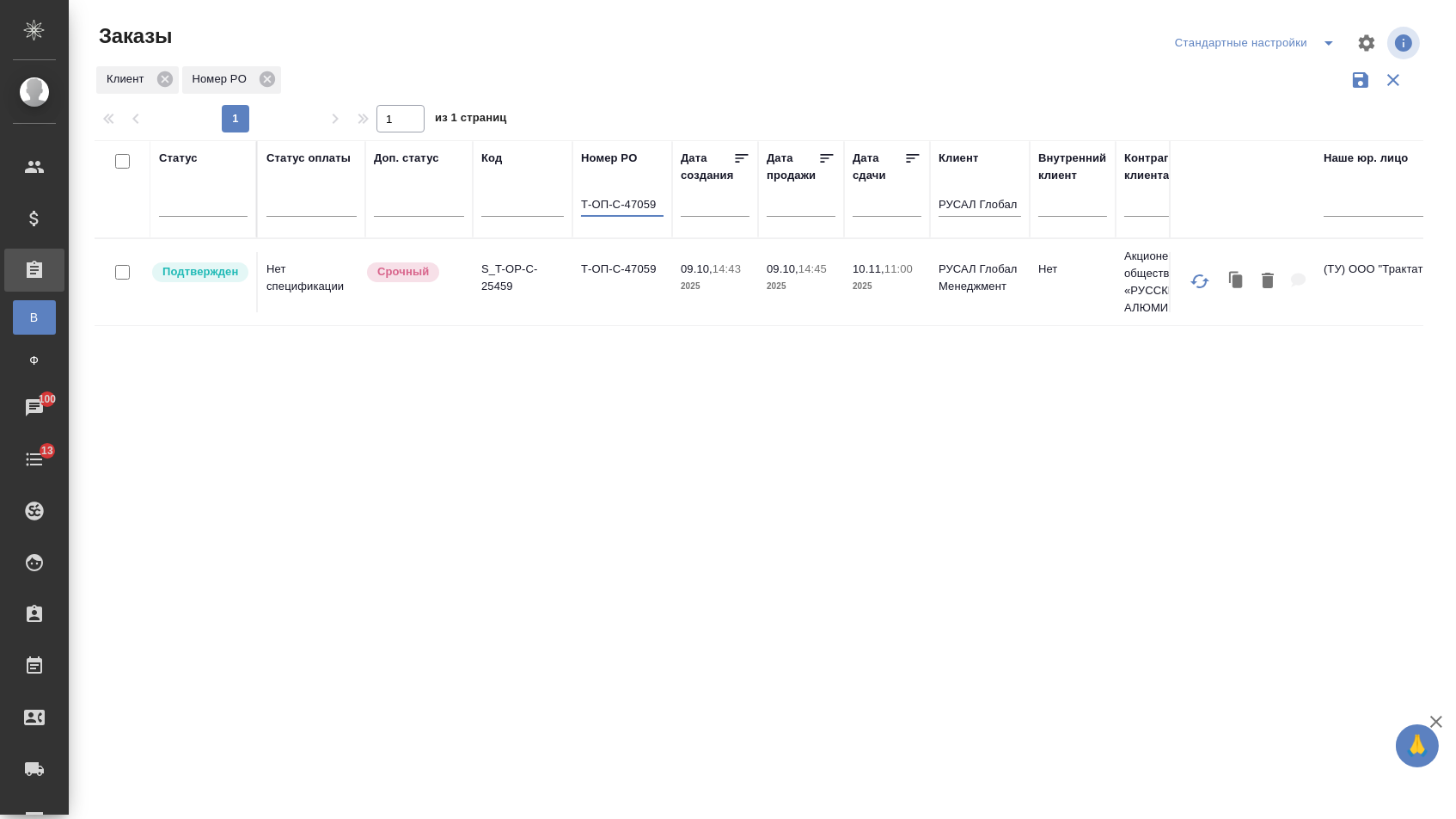
click at [644, 283] on td "Т-ОП-С-47059" at bounding box center [622, 282] width 99 height 60
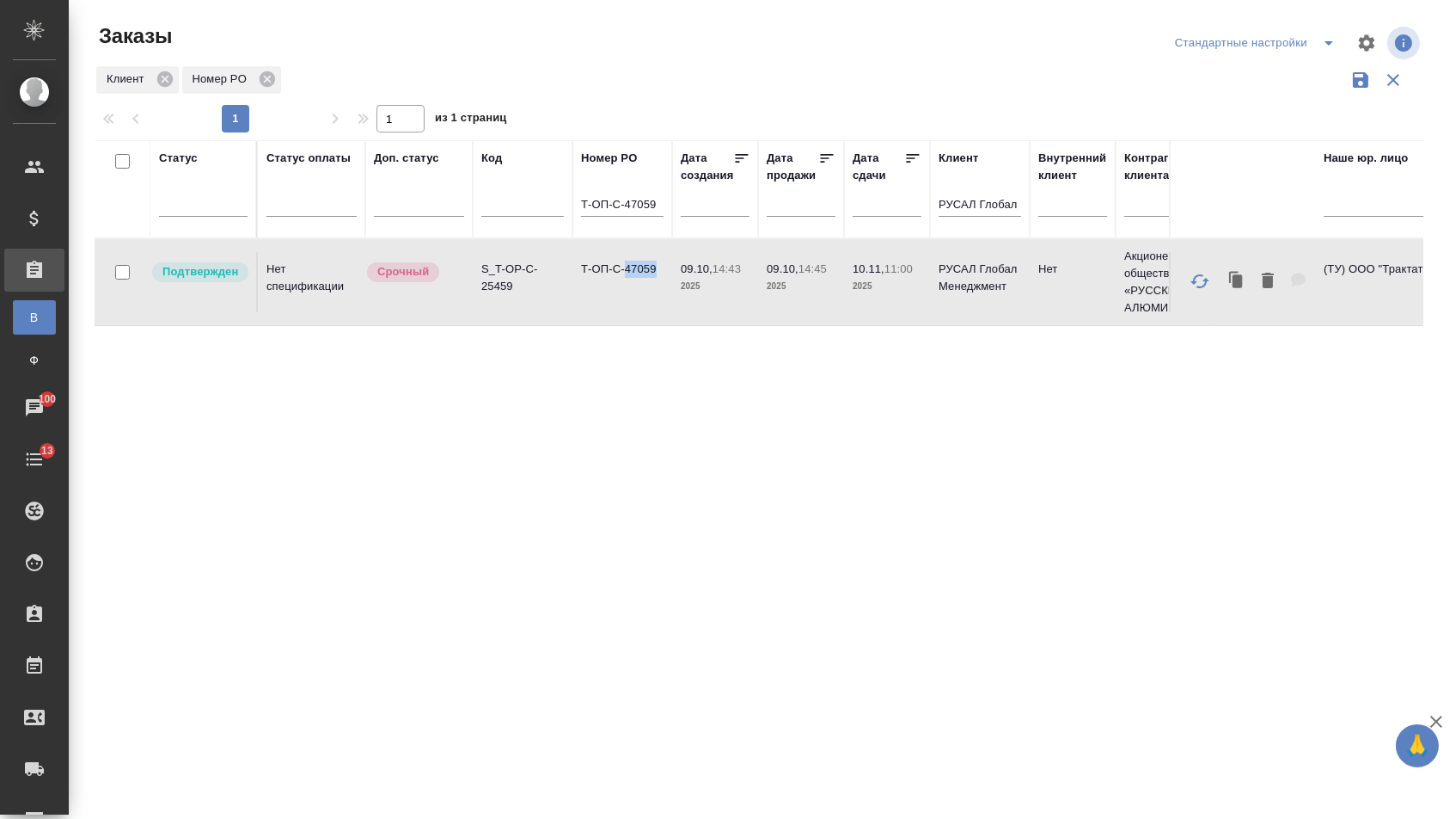
click at [644, 283] on td "Т-ОП-С-47059" at bounding box center [622, 282] width 99 height 60
click at [658, 212] on input "Т-ОП-С-47059" at bounding box center [622, 206] width 83 height 21
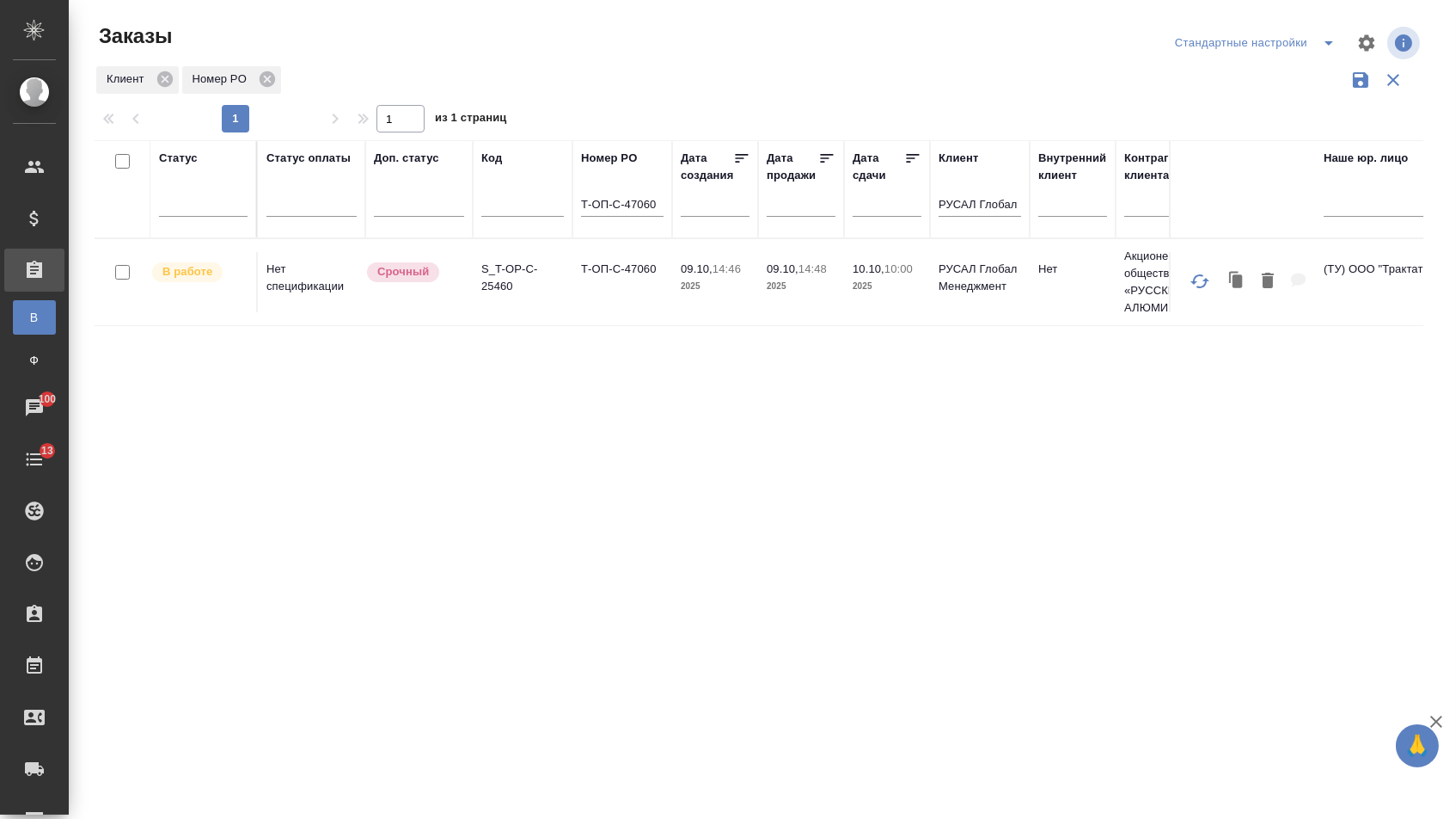
click at [621, 290] on td "Т-ОП-С-47060" at bounding box center [622, 282] width 99 height 60
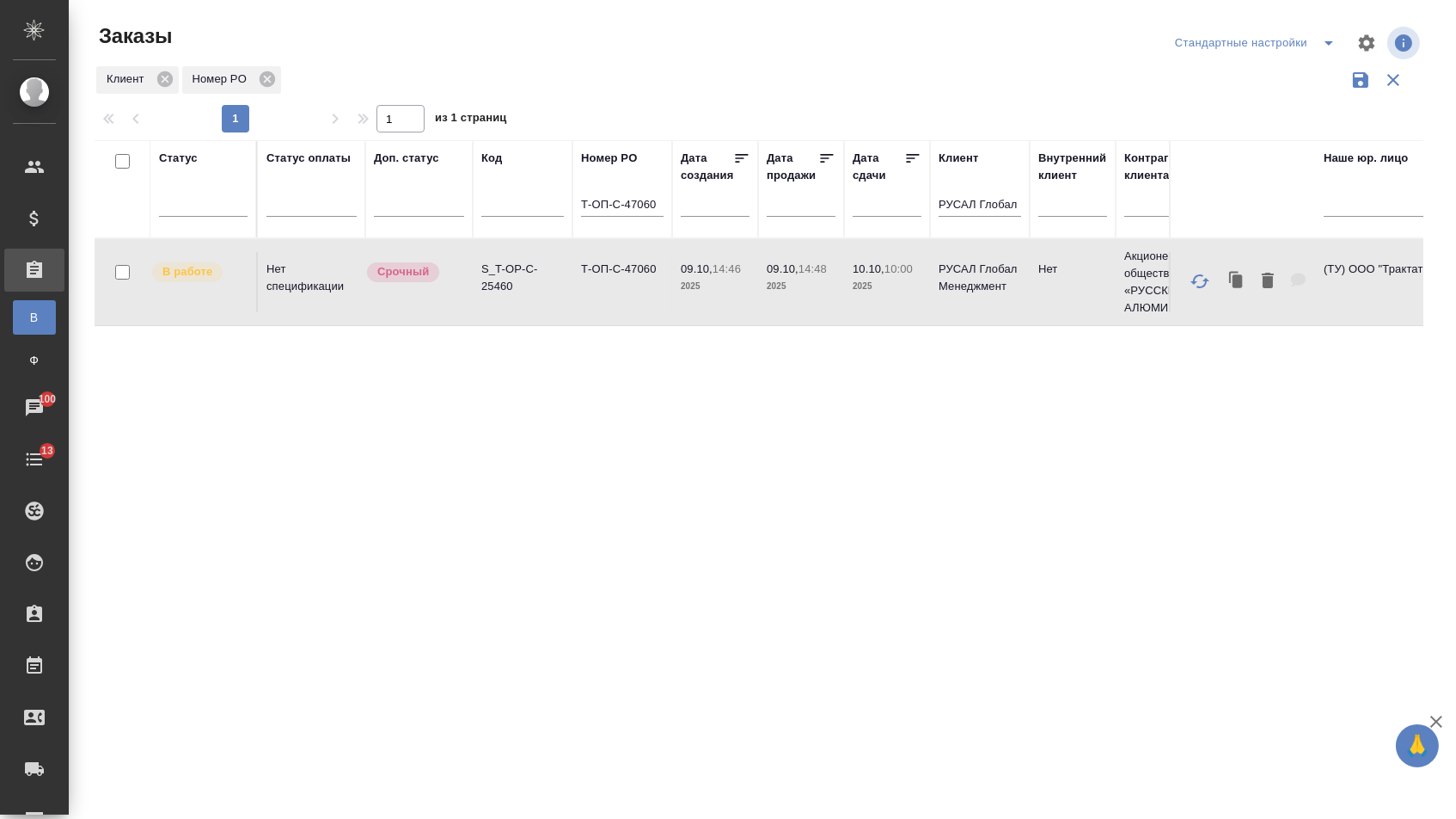
click at [664, 214] on th "Номер PO Т-ОП-С-47060" at bounding box center [622, 189] width 99 height 98
click at [660, 214] on input "Т-ОП-С-47060" at bounding box center [622, 206] width 83 height 21
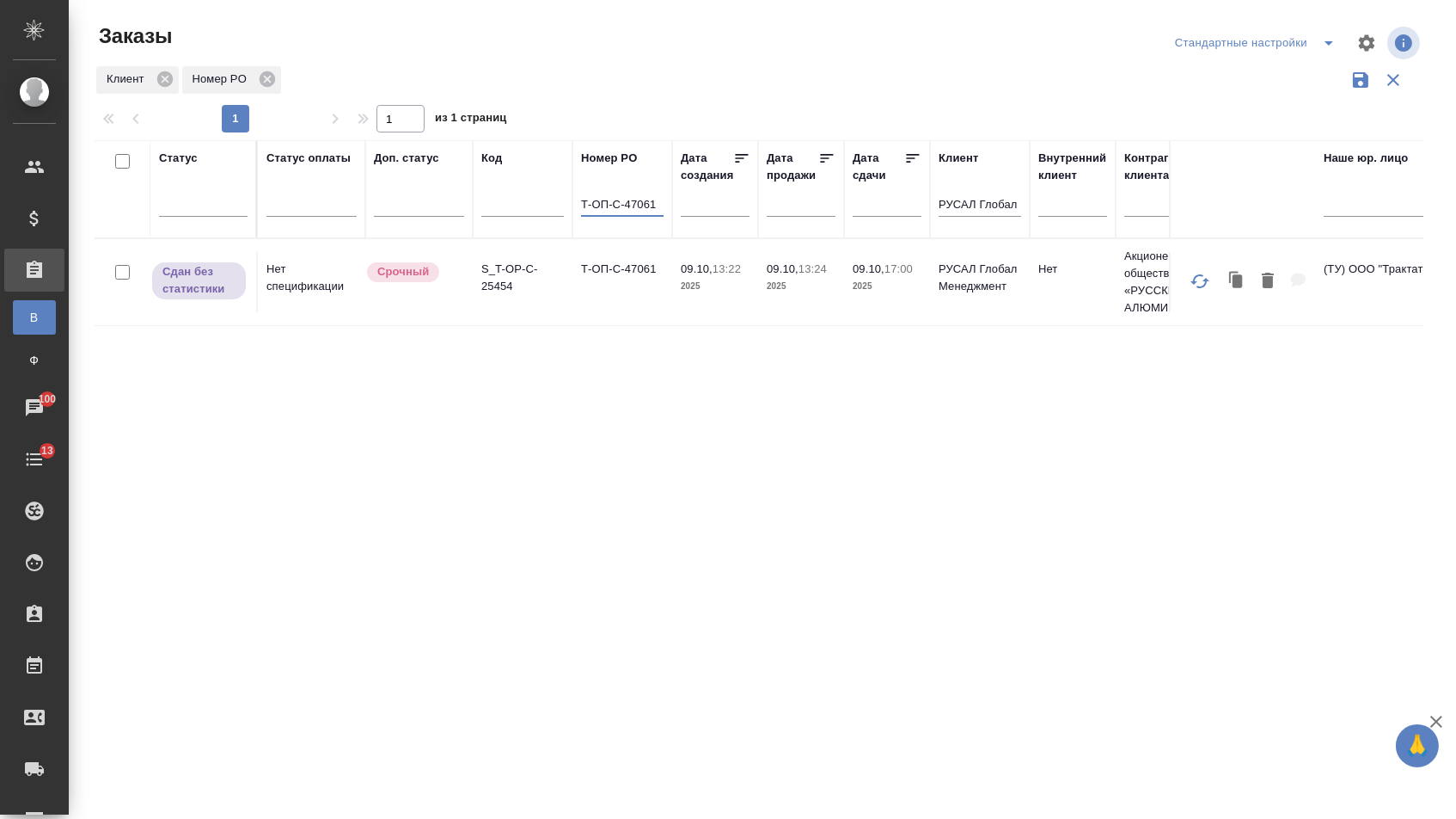
click at [633, 287] on td "Т-ОП-С-47061" at bounding box center [622, 282] width 99 height 60
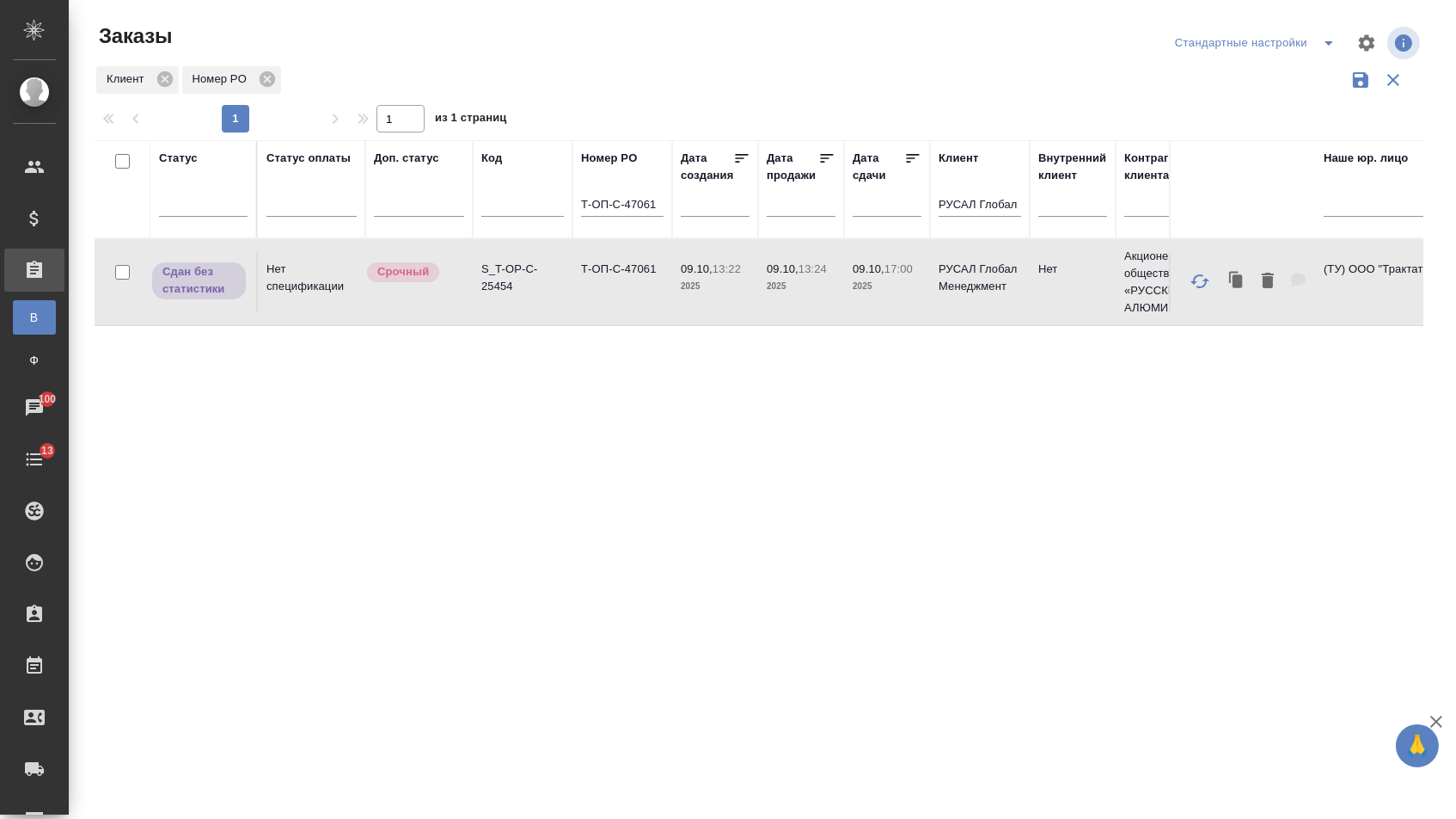
click at [633, 287] on td "Т-ОП-С-47061" at bounding box center [622, 282] width 99 height 60
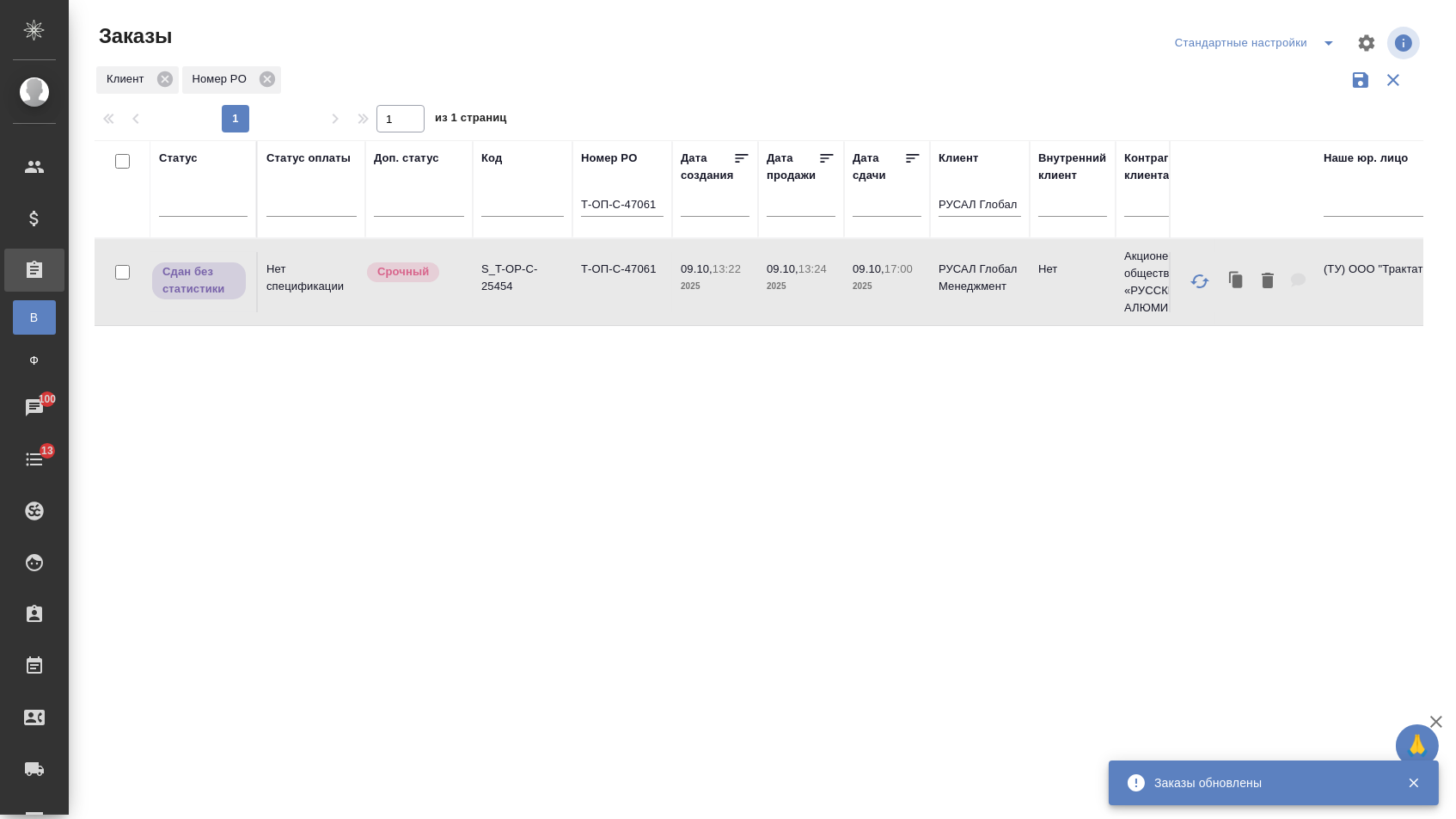
click at [665, 216] on th "Номер PO Т-ОП-С-47061" at bounding box center [622, 189] width 99 height 98
click at [663, 214] on input "Т-ОП-С-47061" at bounding box center [622, 206] width 83 height 21
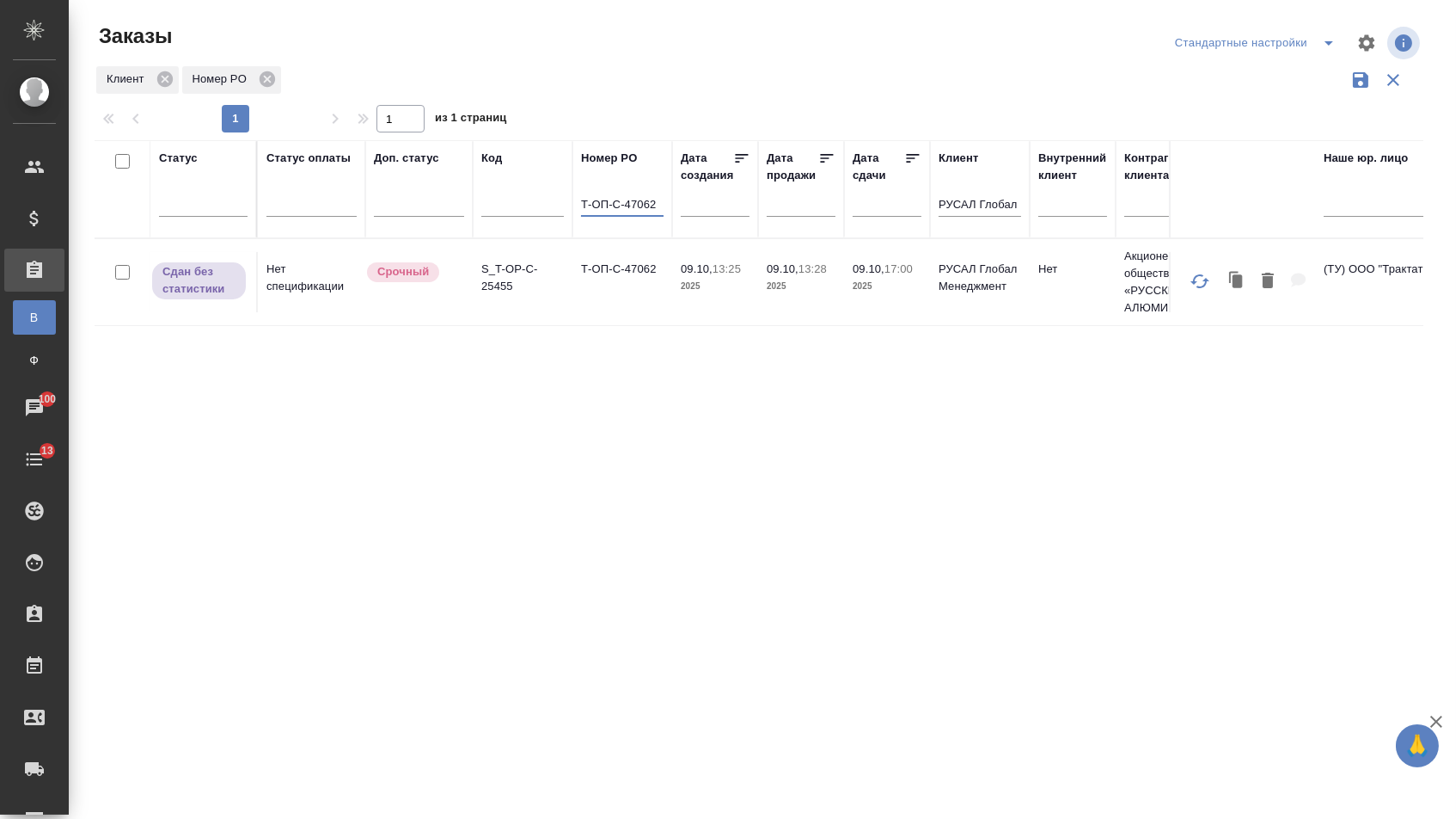
click at [611, 270] on td "Т-ОП-С-47062" at bounding box center [622, 282] width 99 height 60
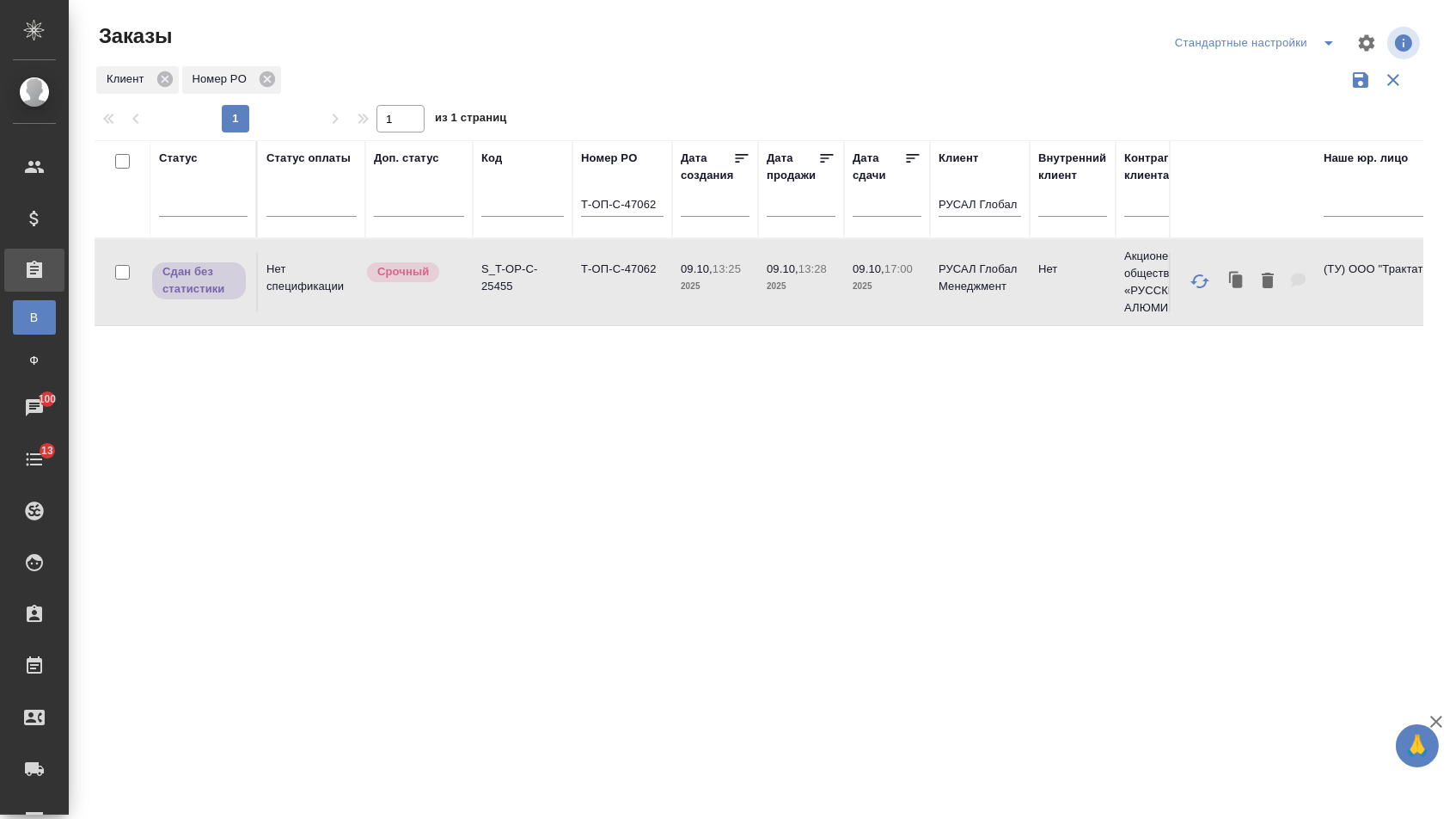
click at [611, 270] on td "Т-ОП-С-47062" at bounding box center [622, 282] width 99 height 60
drag, startPoint x: 660, startPoint y: 211, endPoint x: 677, endPoint y: 236, distance: 30.2
click at [660, 211] on input "Т-ОП-С-47062" at bounding box center [622, 206] width 83 height 21
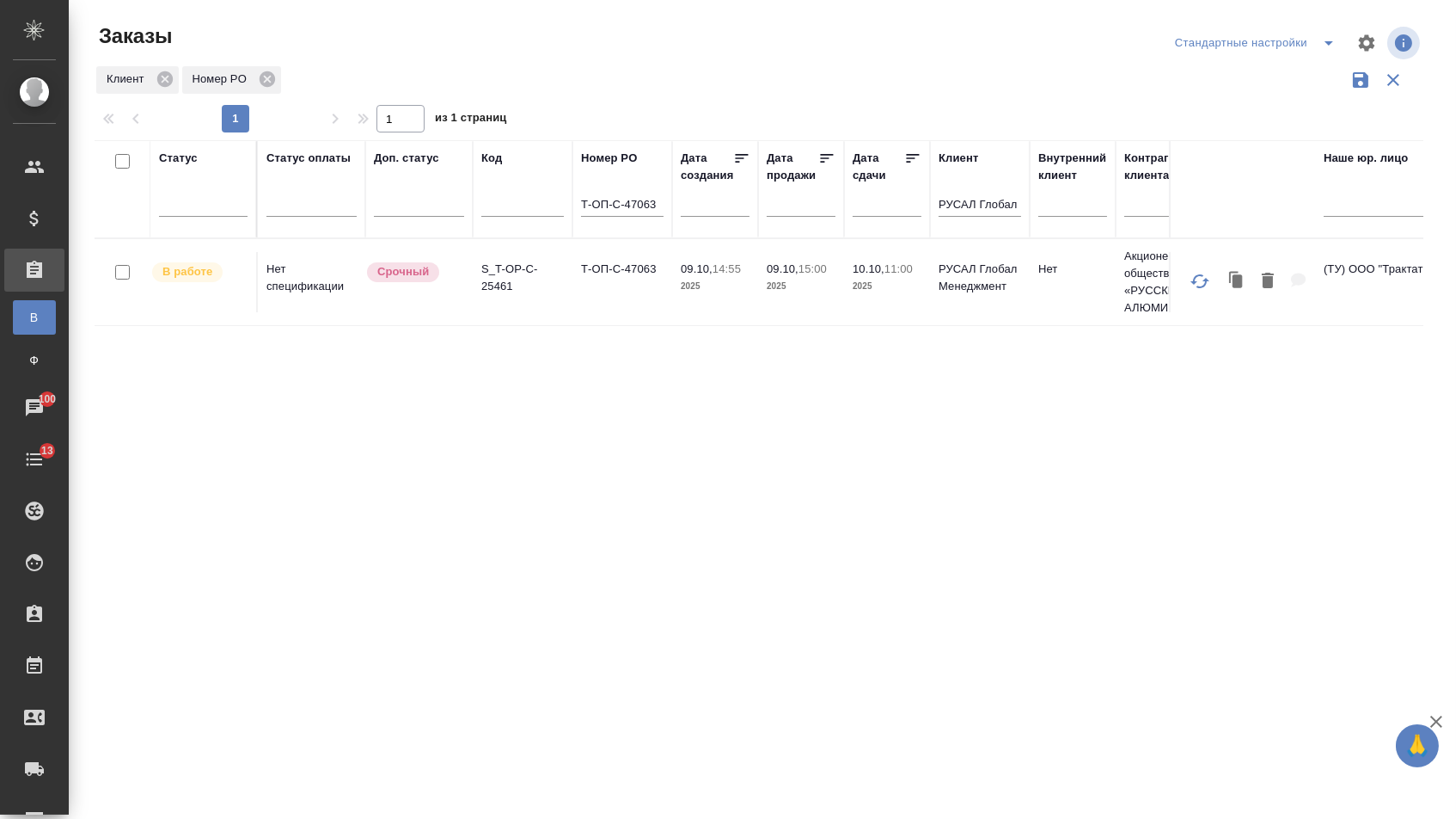
click at [628, 288] on td "Т-ОП-С-47063" at bounding box center [622, 282] width 99 height 60
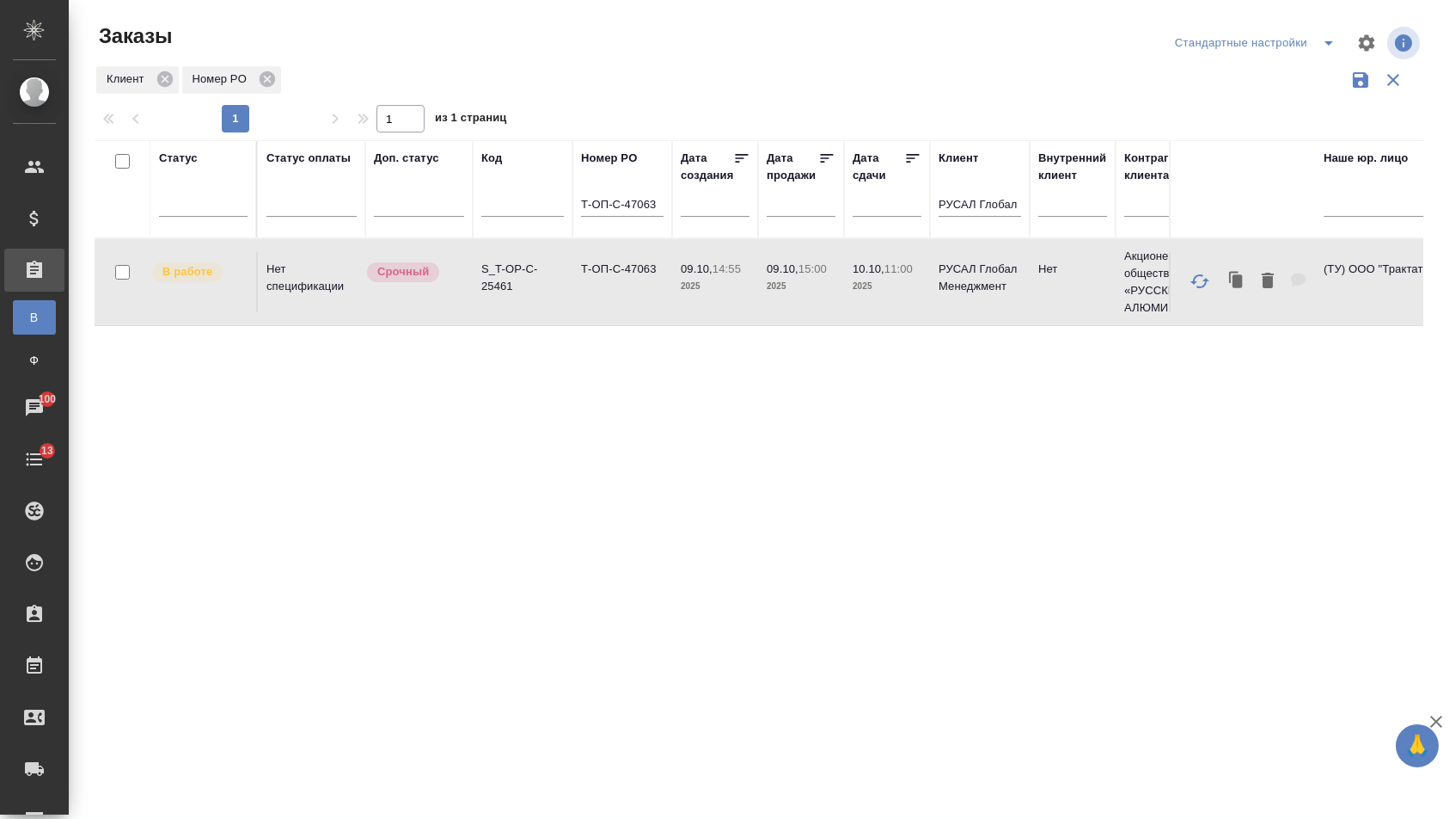
click at [662, 207] on input "Т-ОП-С-47063" at bounding box center [622, 206] width 83 height 21
type input "Т-ОП-С-47064"
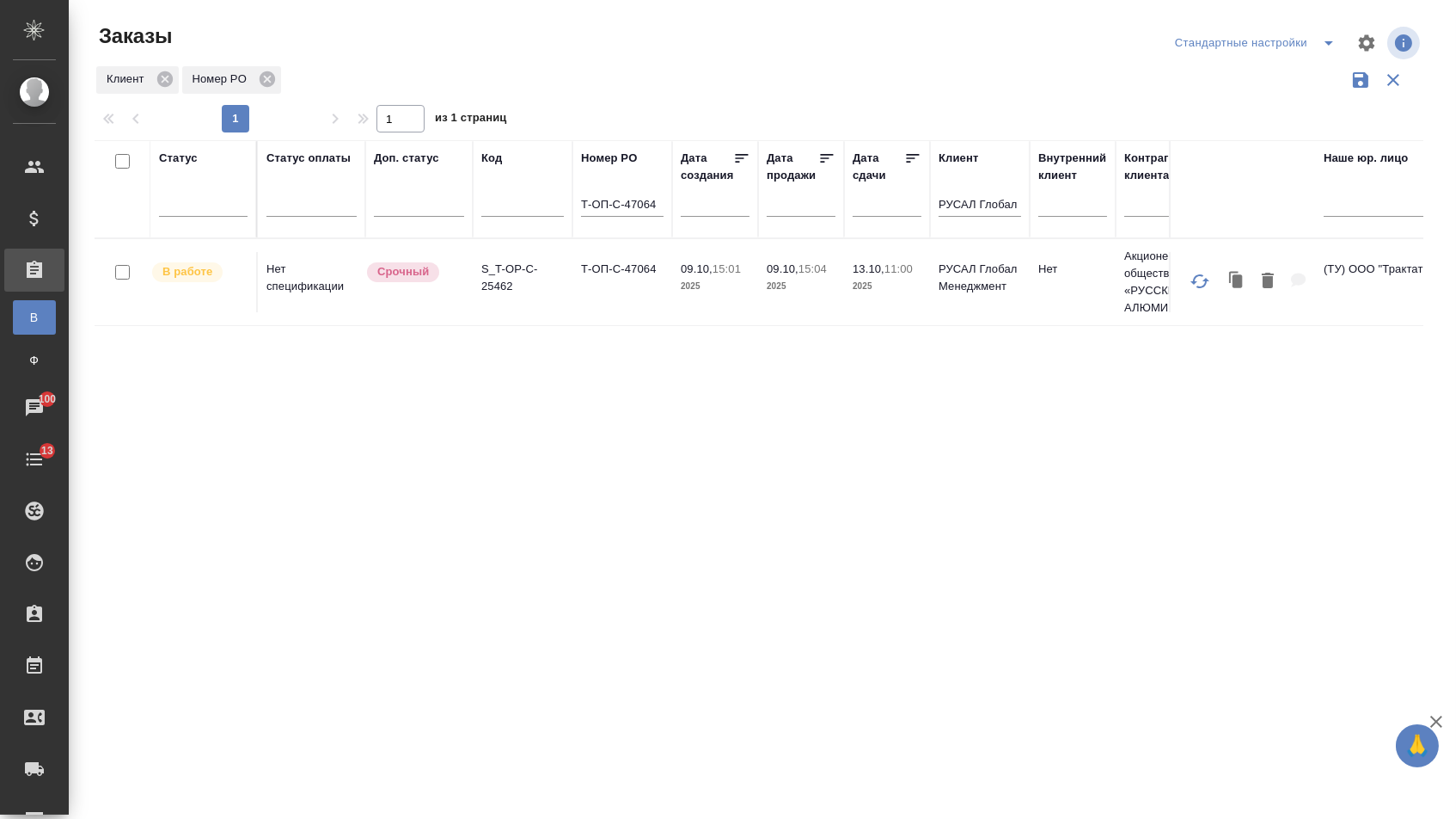
click at [620, 290] on td "Т-ОП-С-47064" at bounding box center [622, 282] width 99 height 60
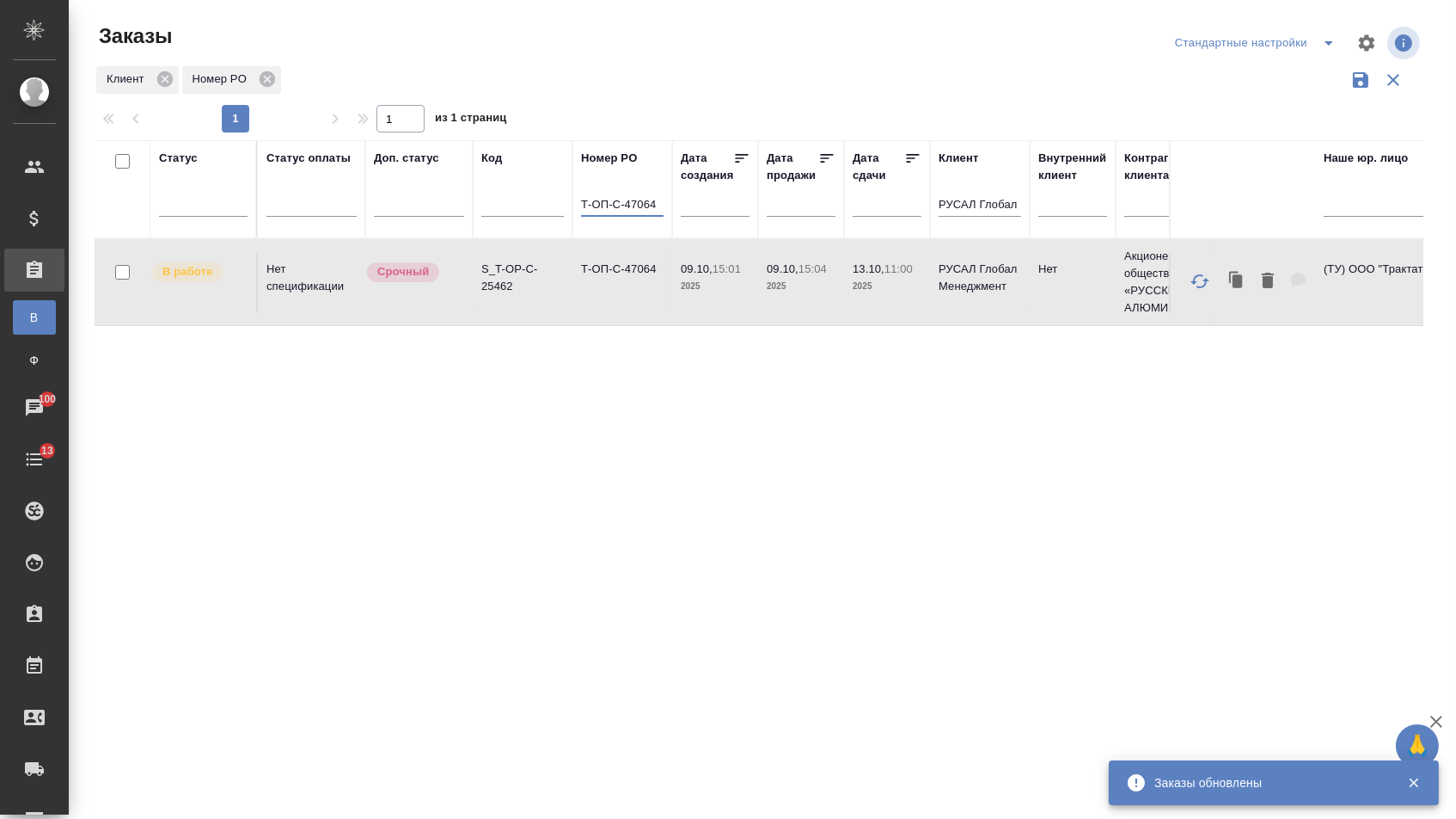
click at [661, 210] on input "Т-ОП-С-47064" at bounding box center [622, 206] width 83 height 21
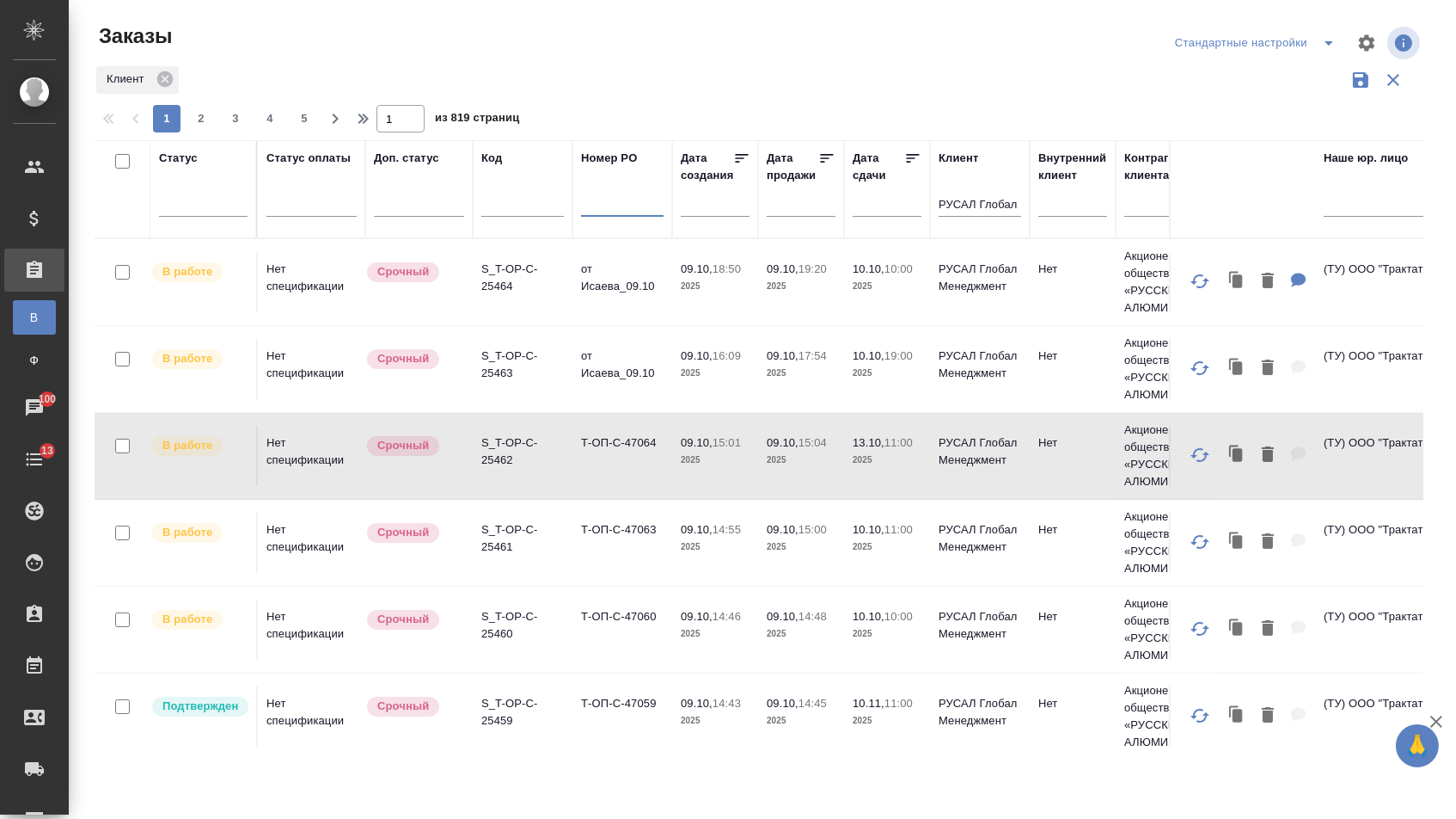
click at [620, 285] on td "от Исаева_09.10" at bounding box center [622, 282] width 99 height 60
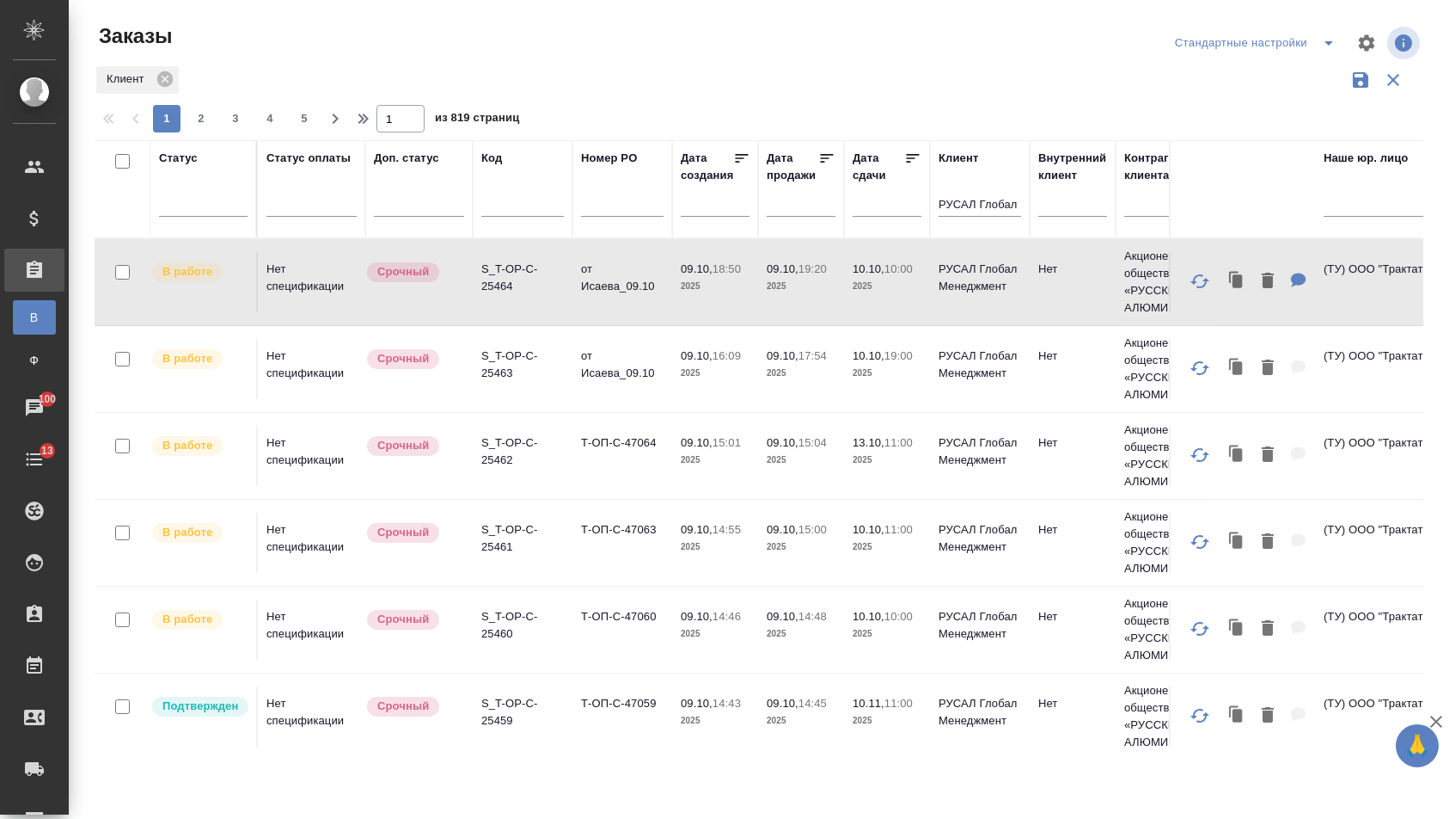
click at [605, 351] on td "от Исаева_09.10" at bounding box center [622, 370] width 99 height 60
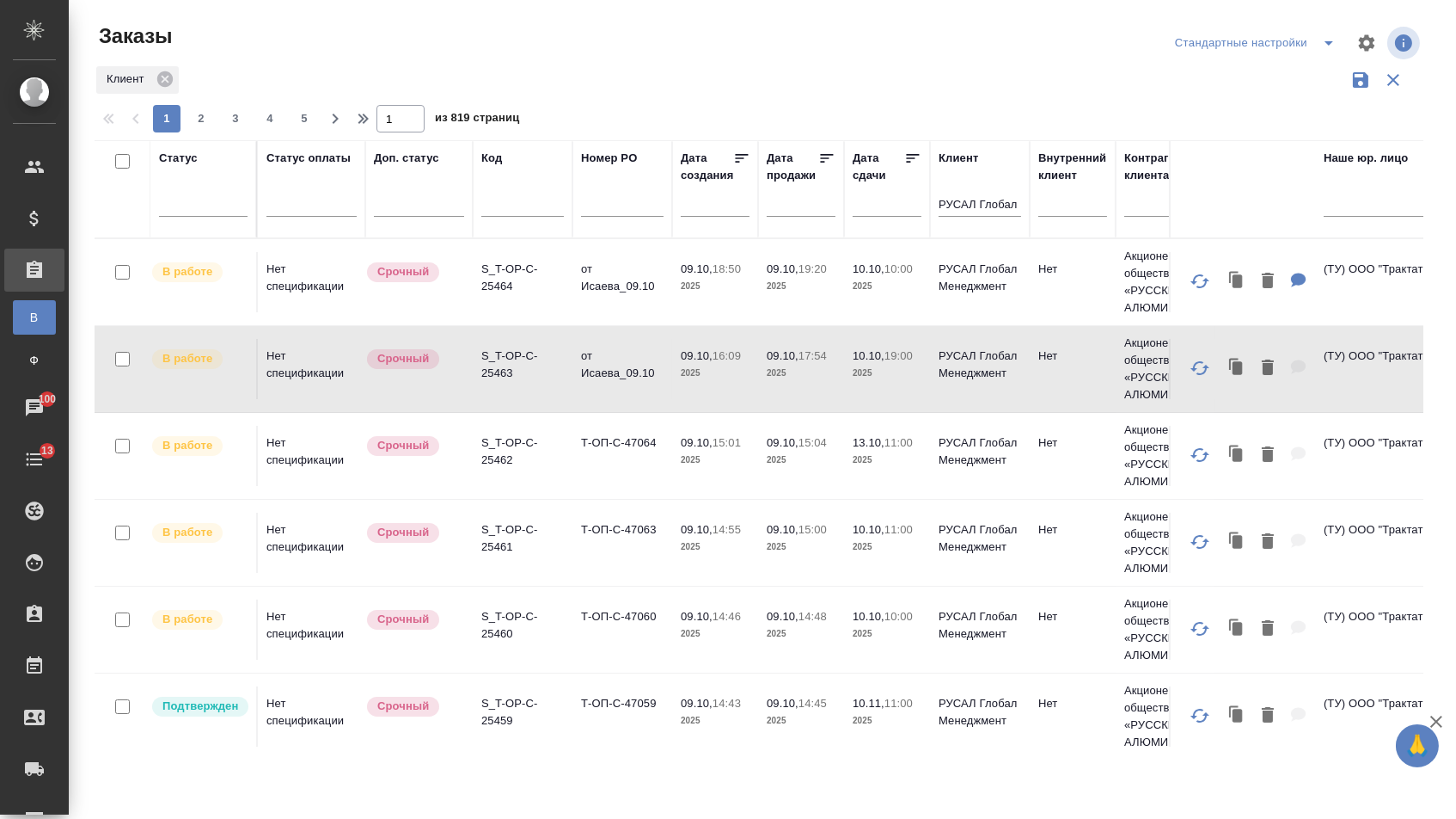
click at [605, 351] on td "от Исаева_09.10" at bounding box center [622, 370] width 99 height 60
click at [610, 284] on td "от Исаева_09.10" at bounding box center [622, 282] width 99 height 60
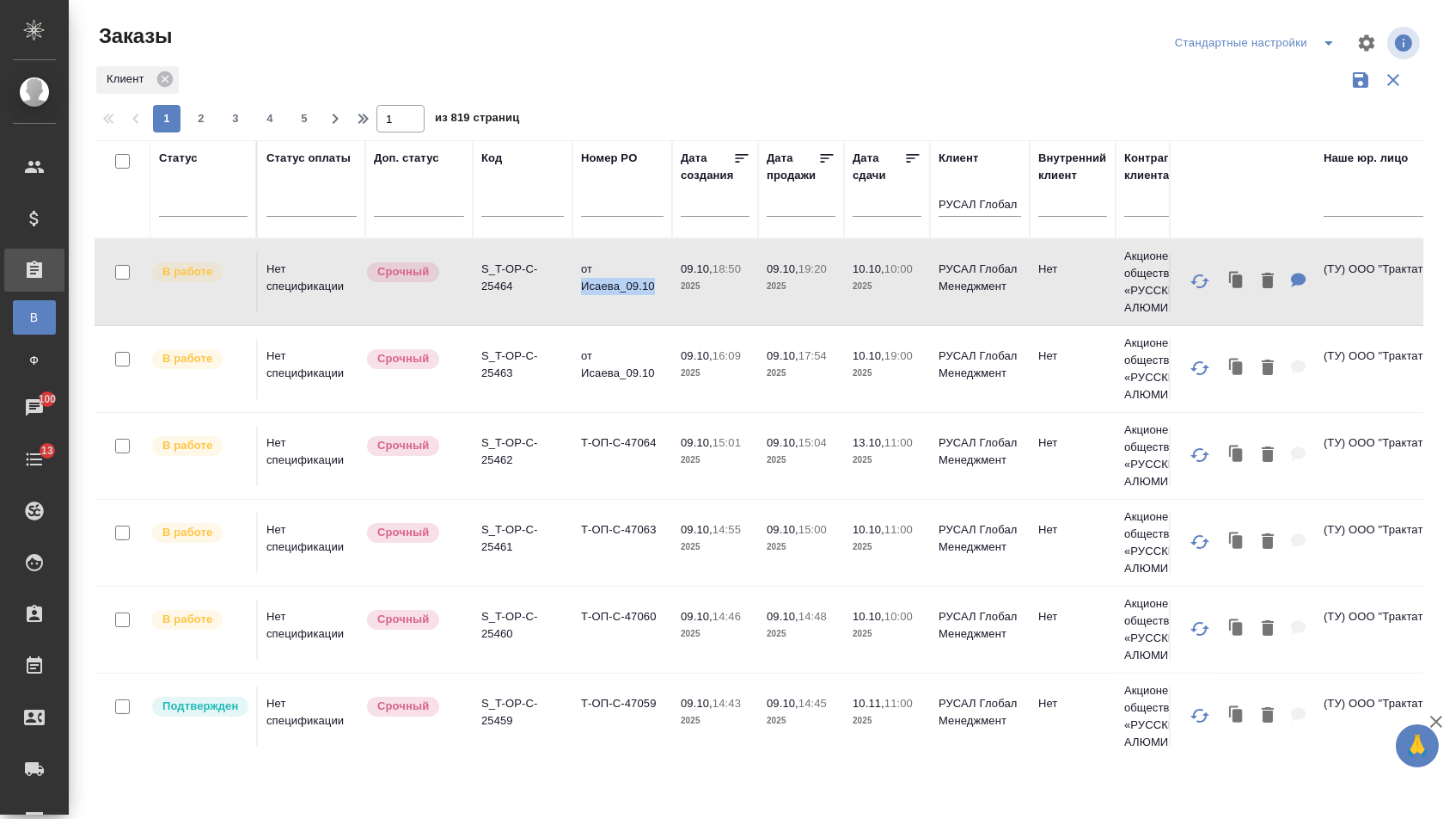
click at [610, 284] on td "от Исаева_09.10" at bounding box center [622, 282] width 99 height 60
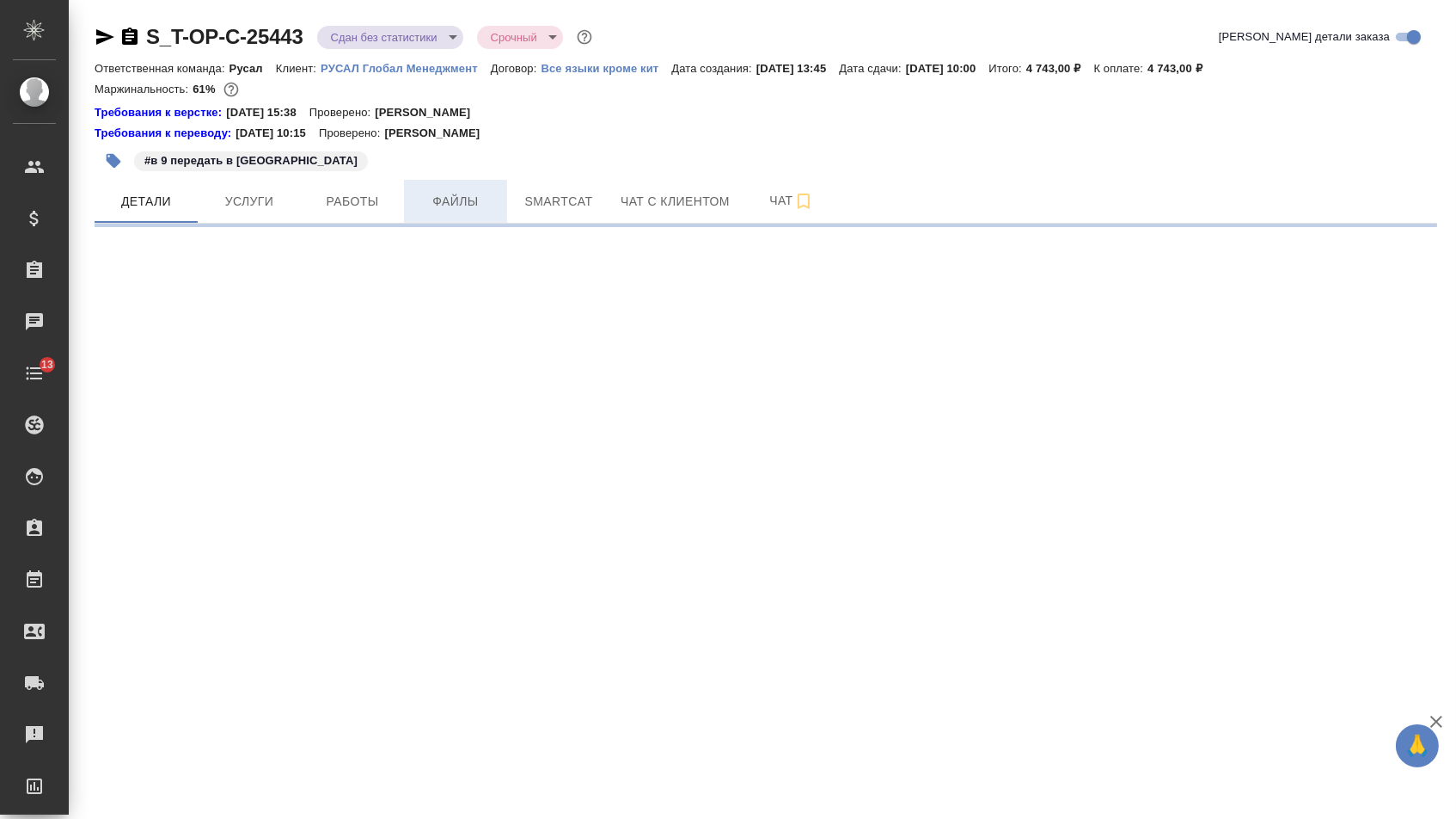
select select "RU"
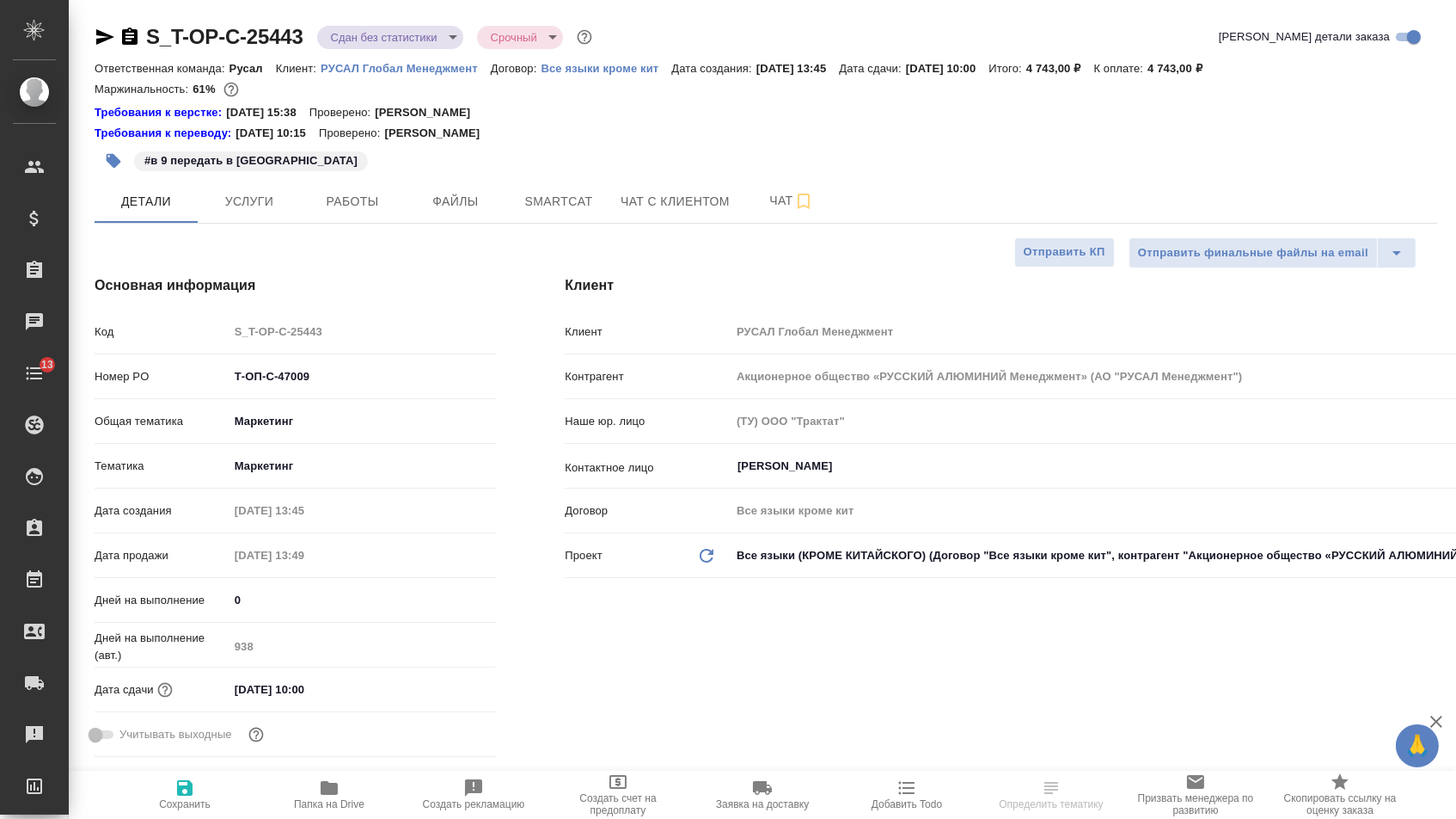
type input "[PERSON_NAME]"
type textarea "x"
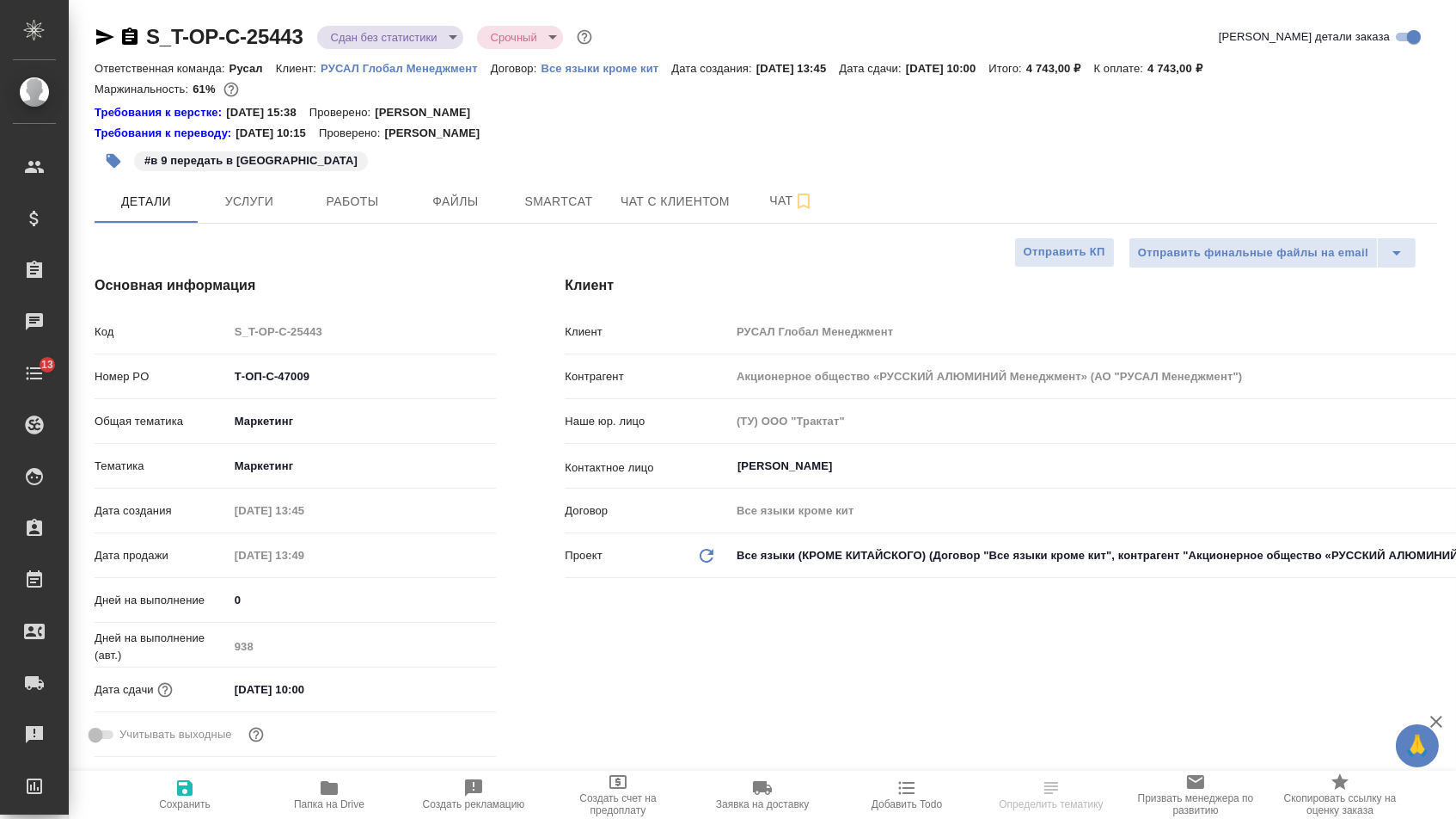
type textarea "x"
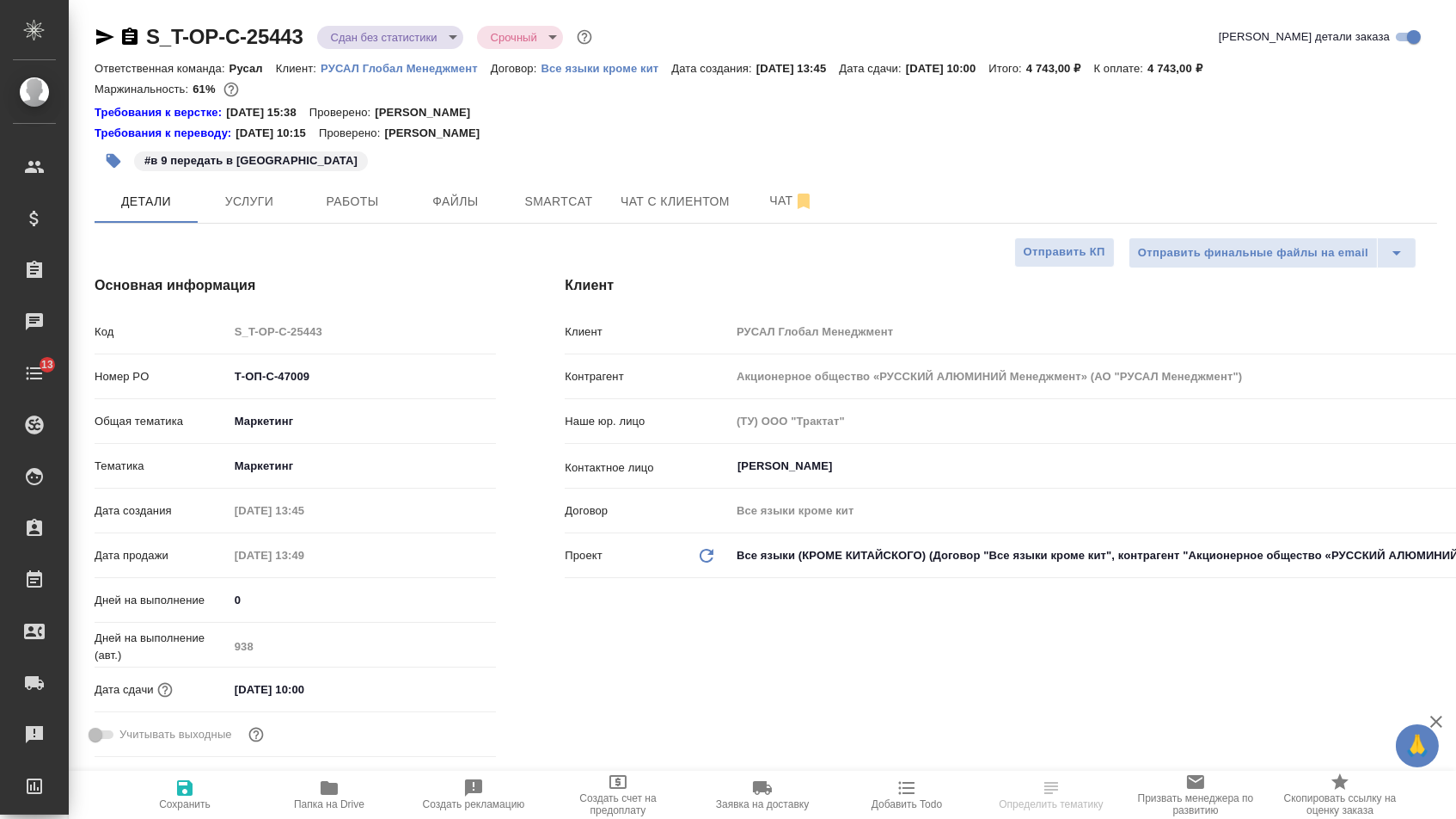
click at [131, 36] on icon "button" at bounding box center [130, 36] width 15 height 17
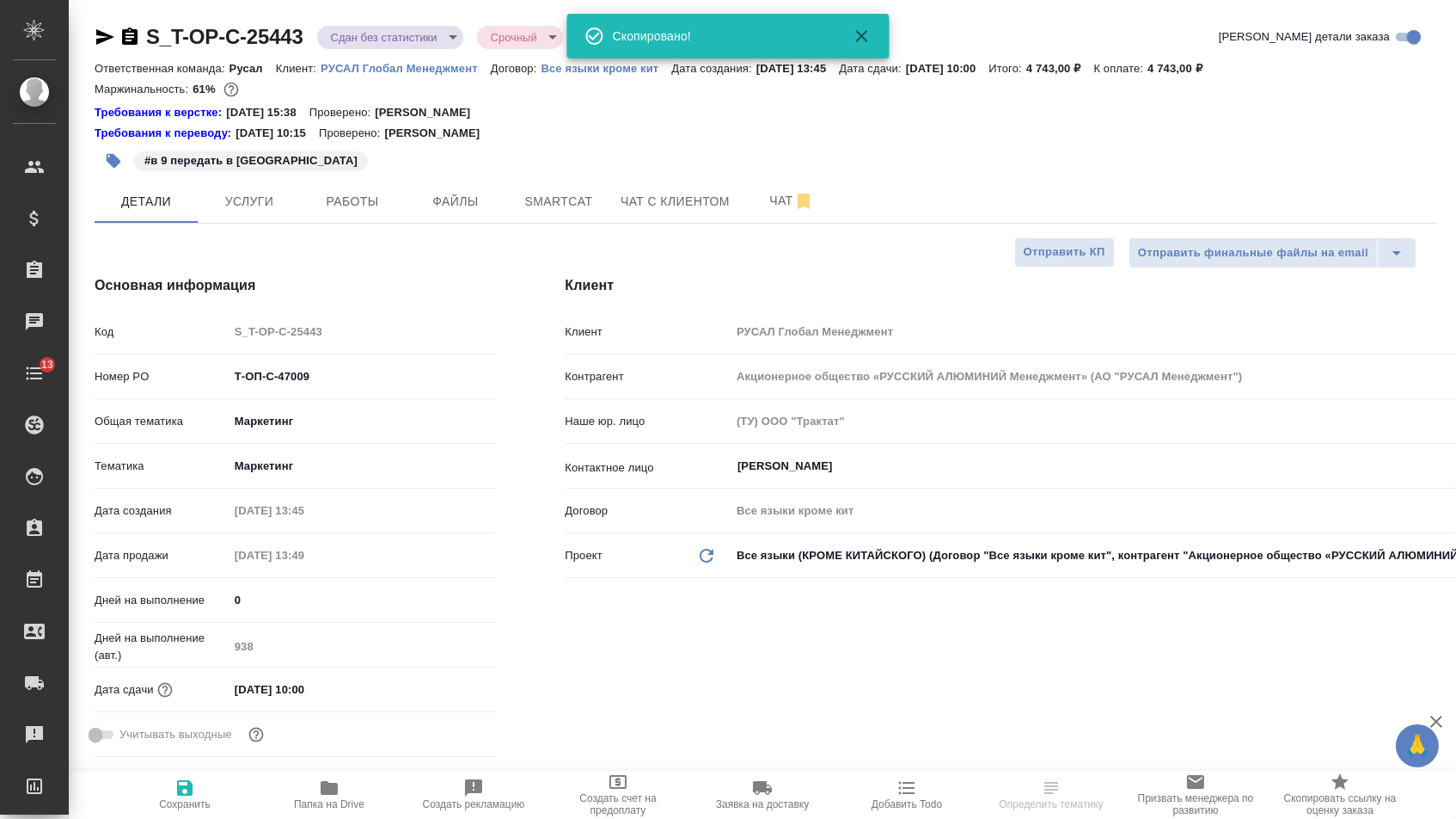
type textarea "x"
select select "RU"
type textarea "x"
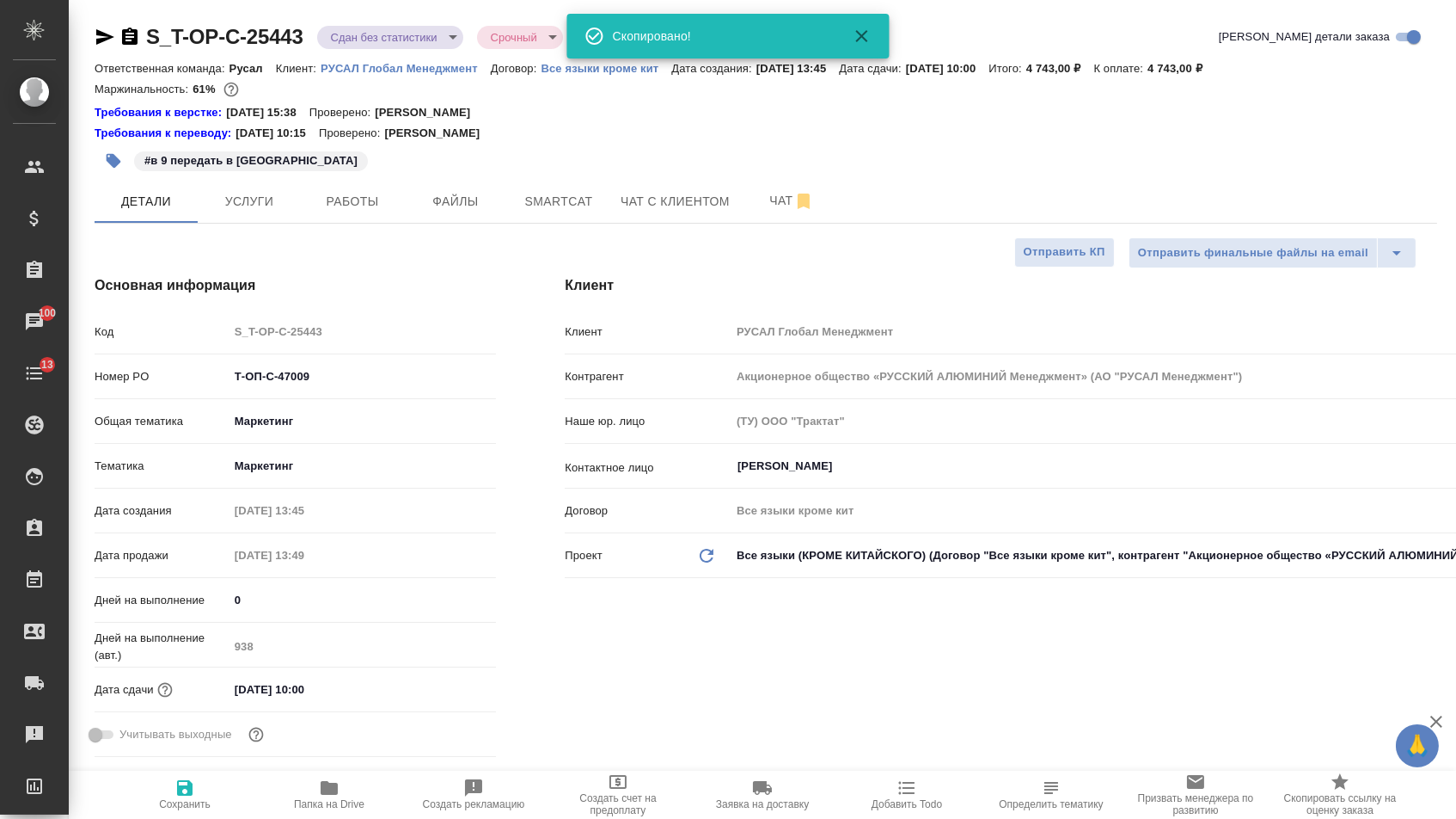
type textarea "x"
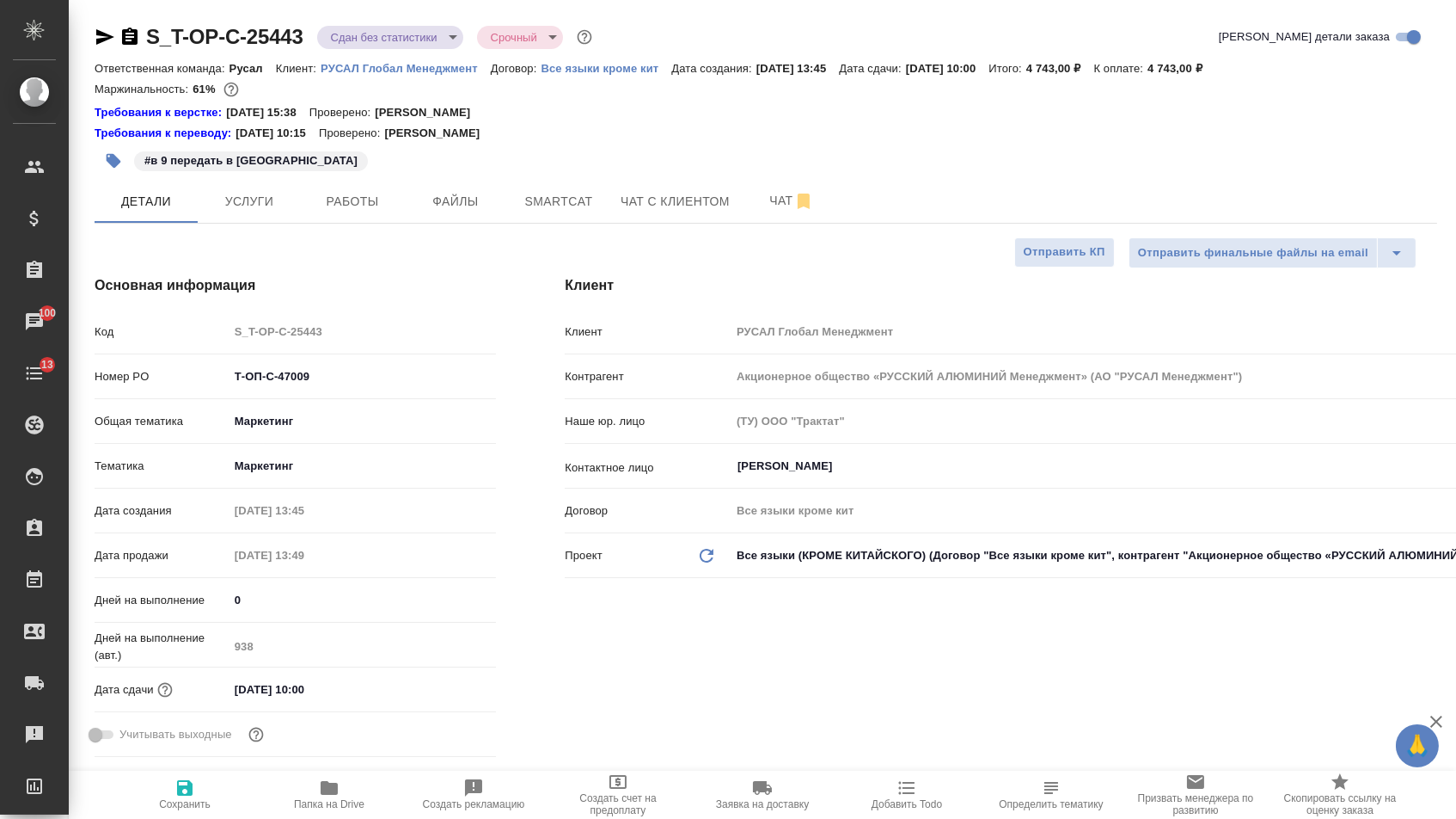
type textarea "x"
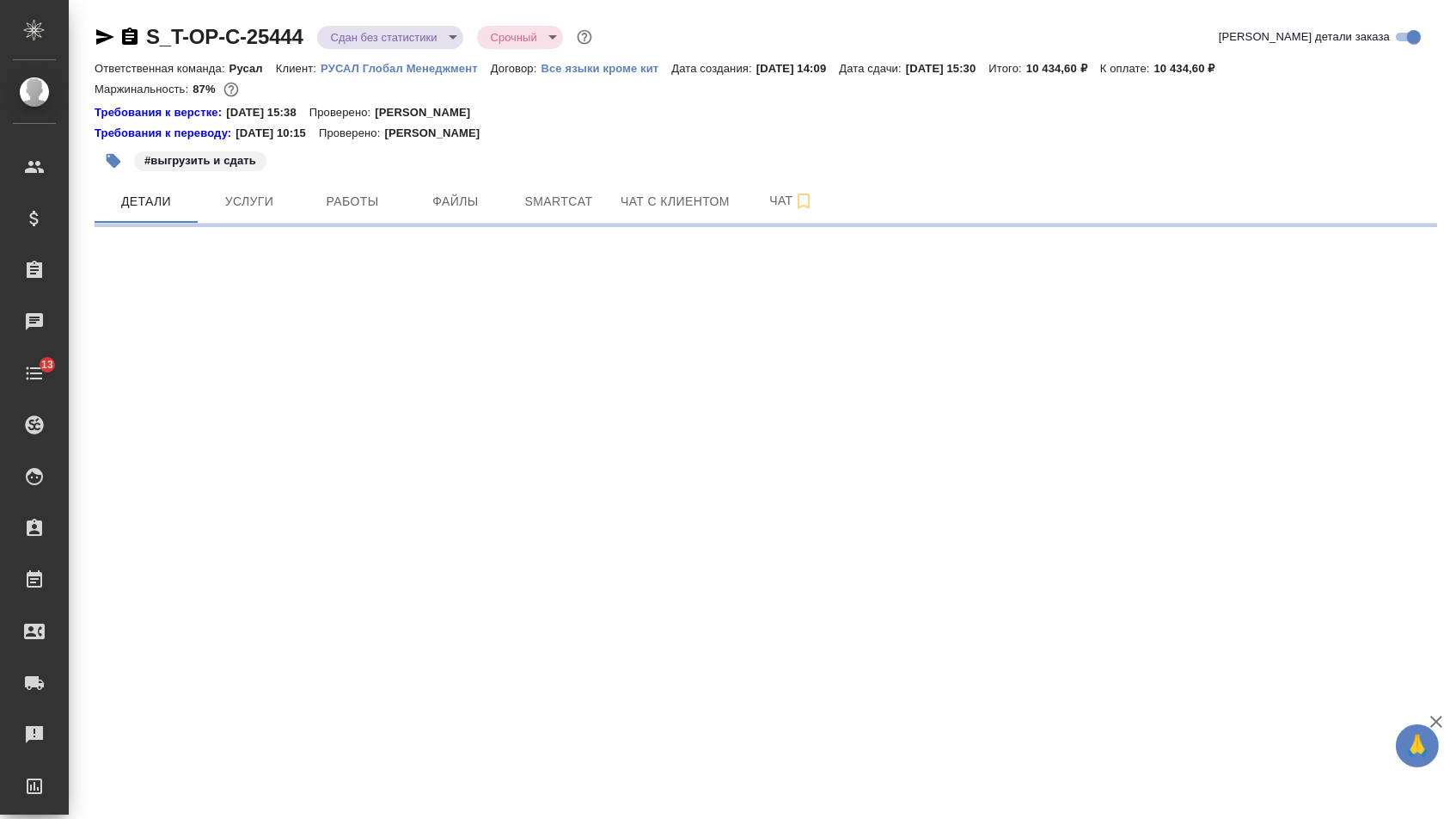
select select "RU"
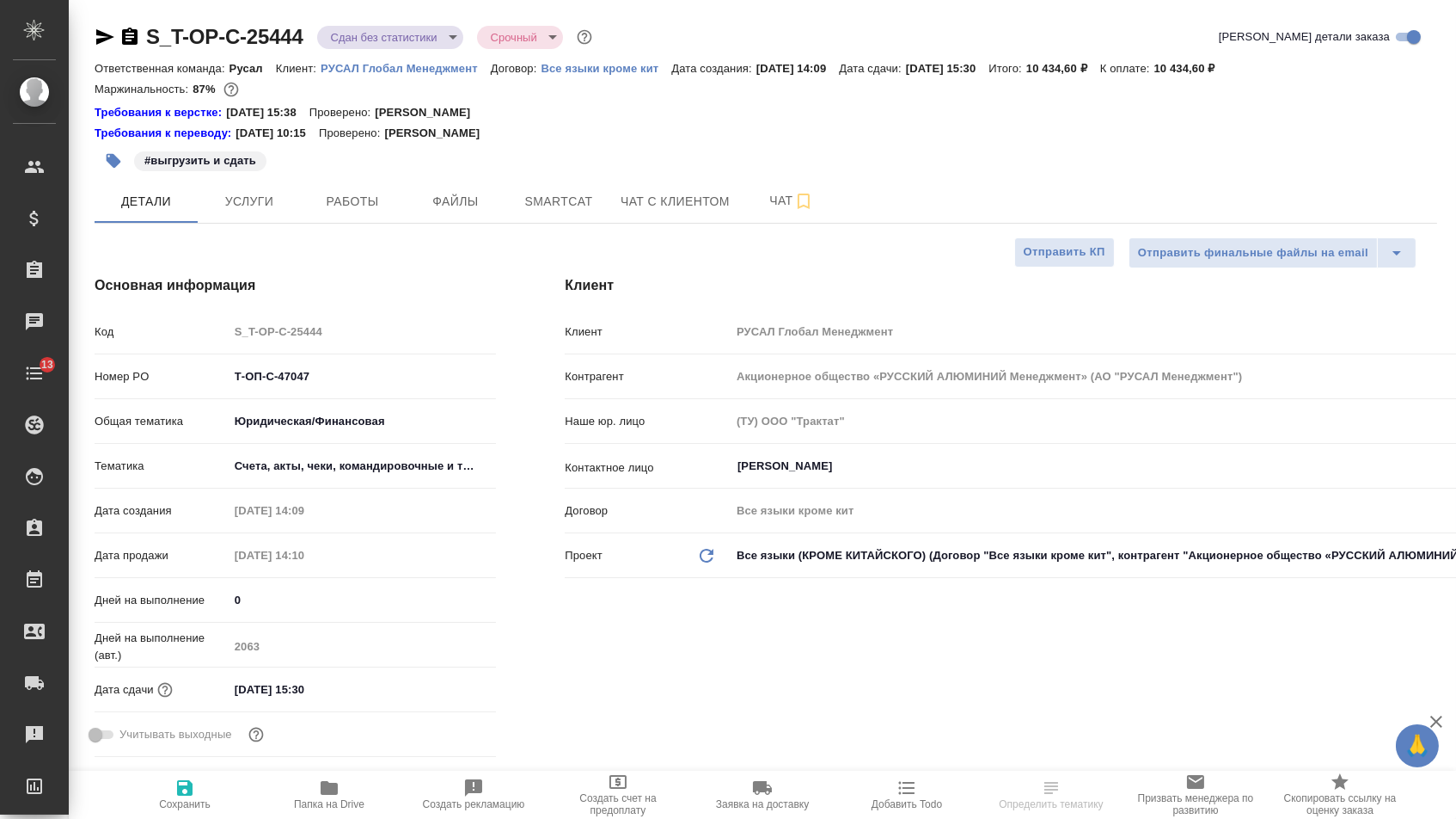
type textarea "x"
click at [136, 30] on icon "button" at bounding box center [130, 36] width 15 height 17
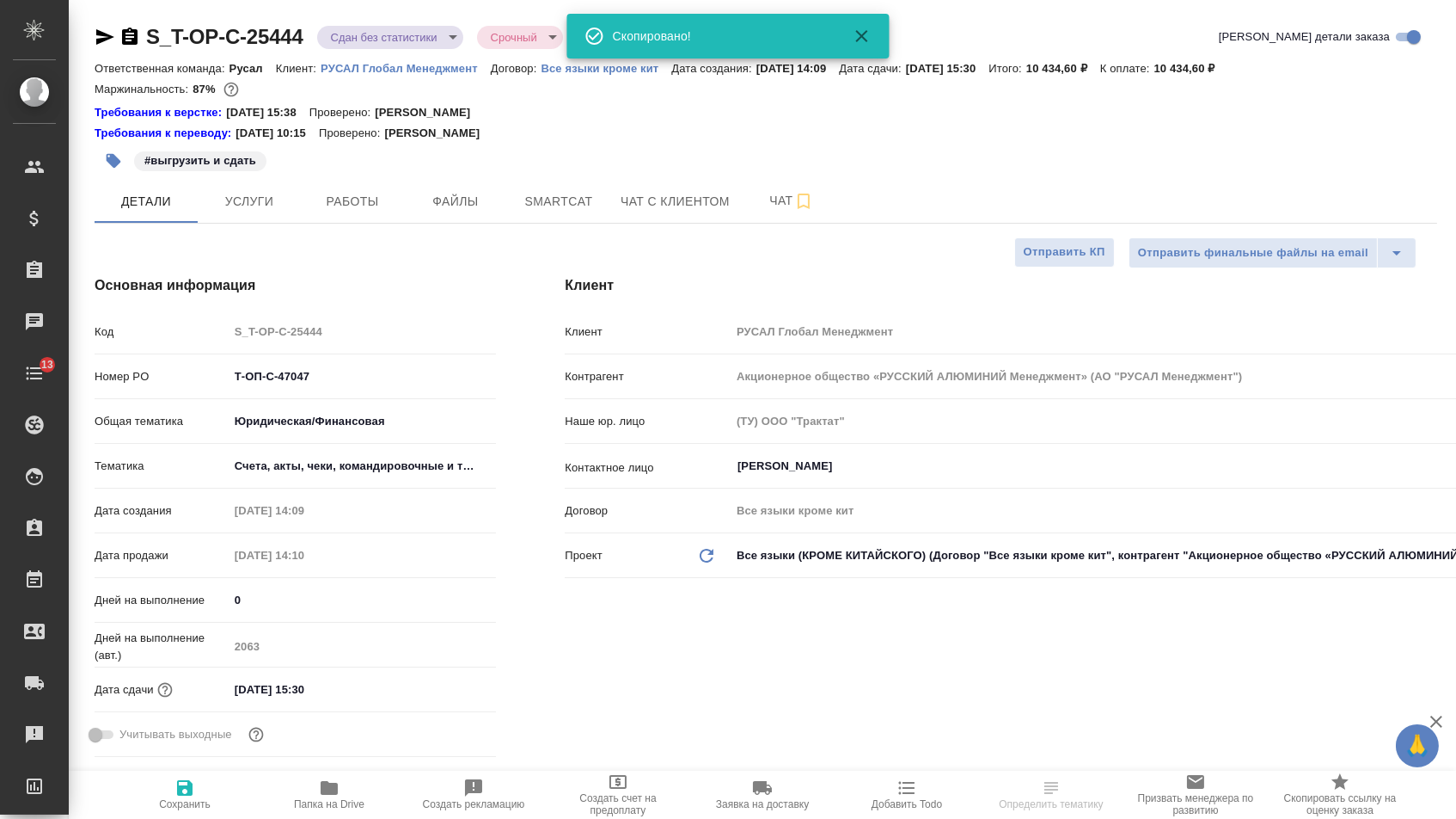
type textarea "x"
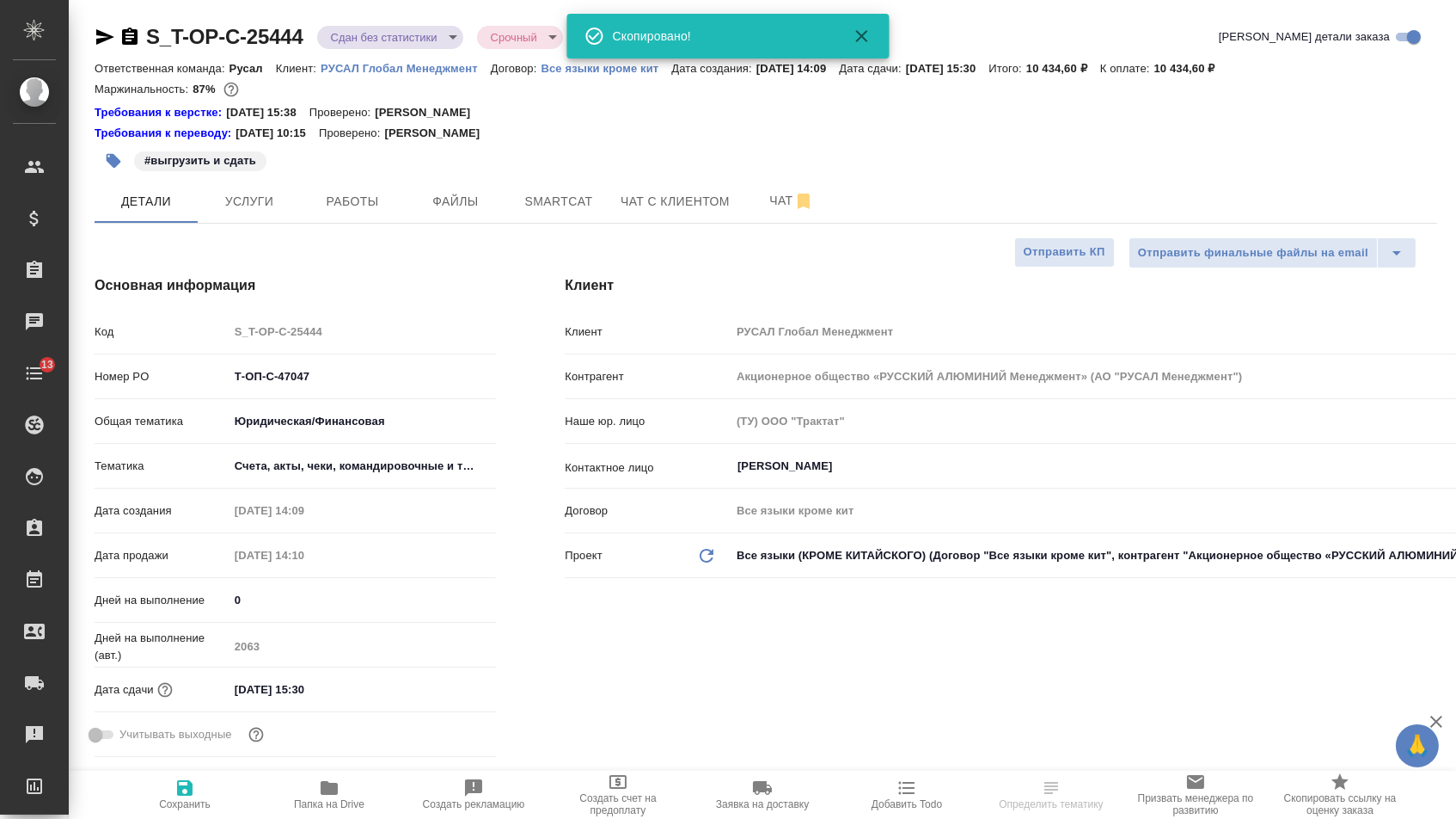
type textarea "x"
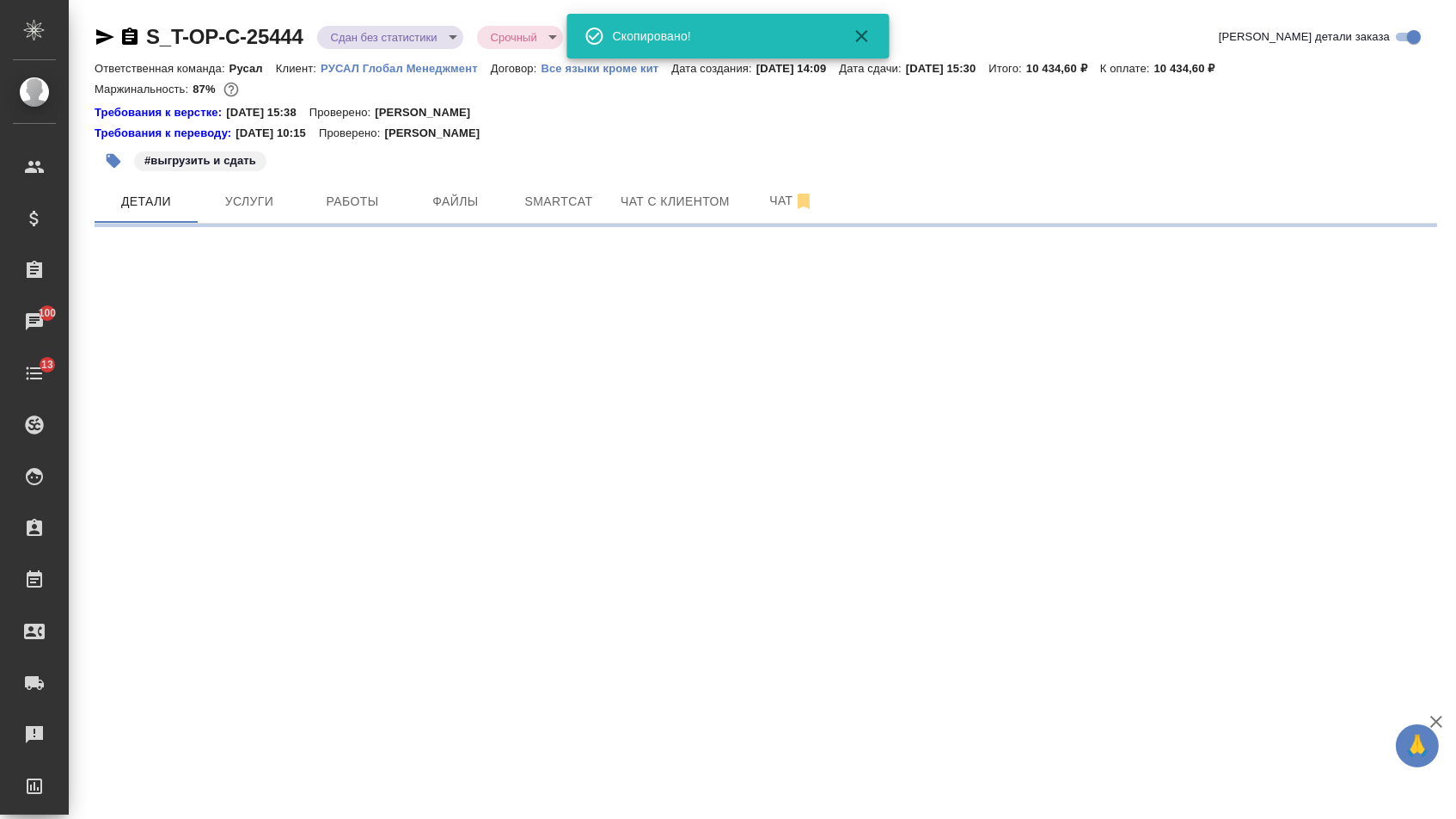
select select "RU"
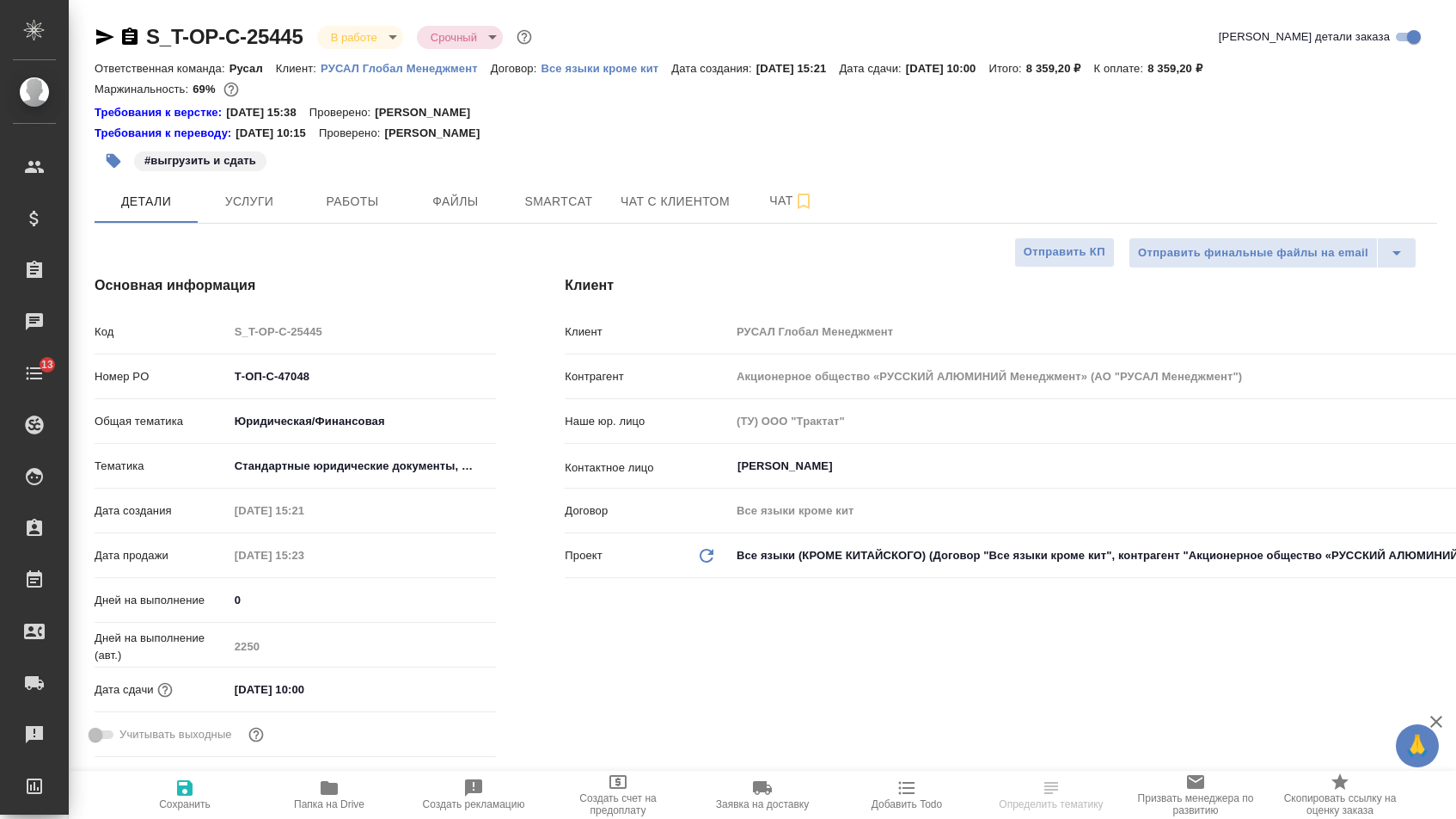
select select "RU"
drag, startPoint x: 0, startPoint y: 0, endPoint x: 142, endPoint y: 39, distance: 147.3
click at [140, 43] on icon "button" at bounding box center [130, 36] width 20 height 20
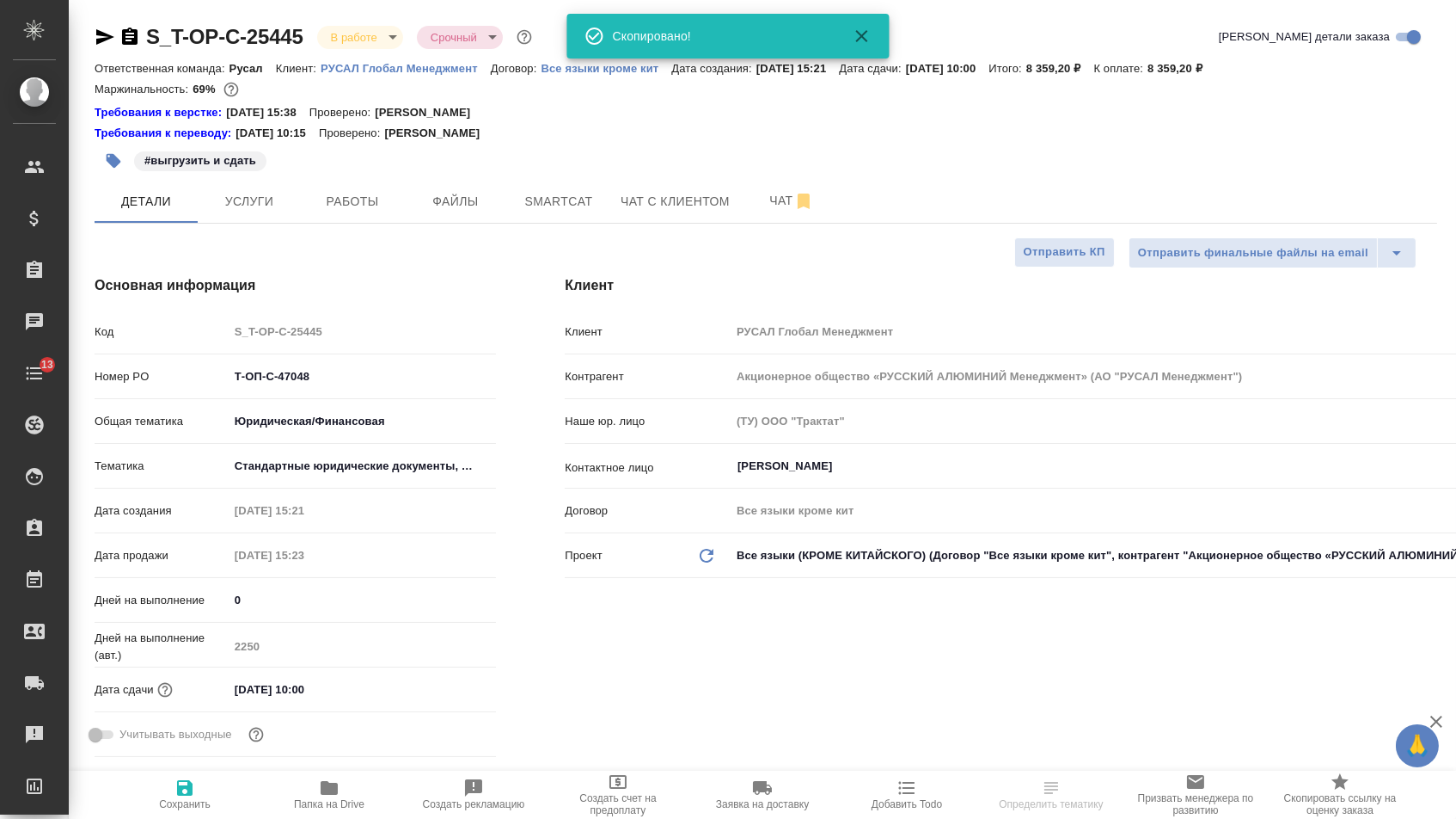
click at [138, 39] on icon "button" at bounding box center [130, 36] width 15 height 17
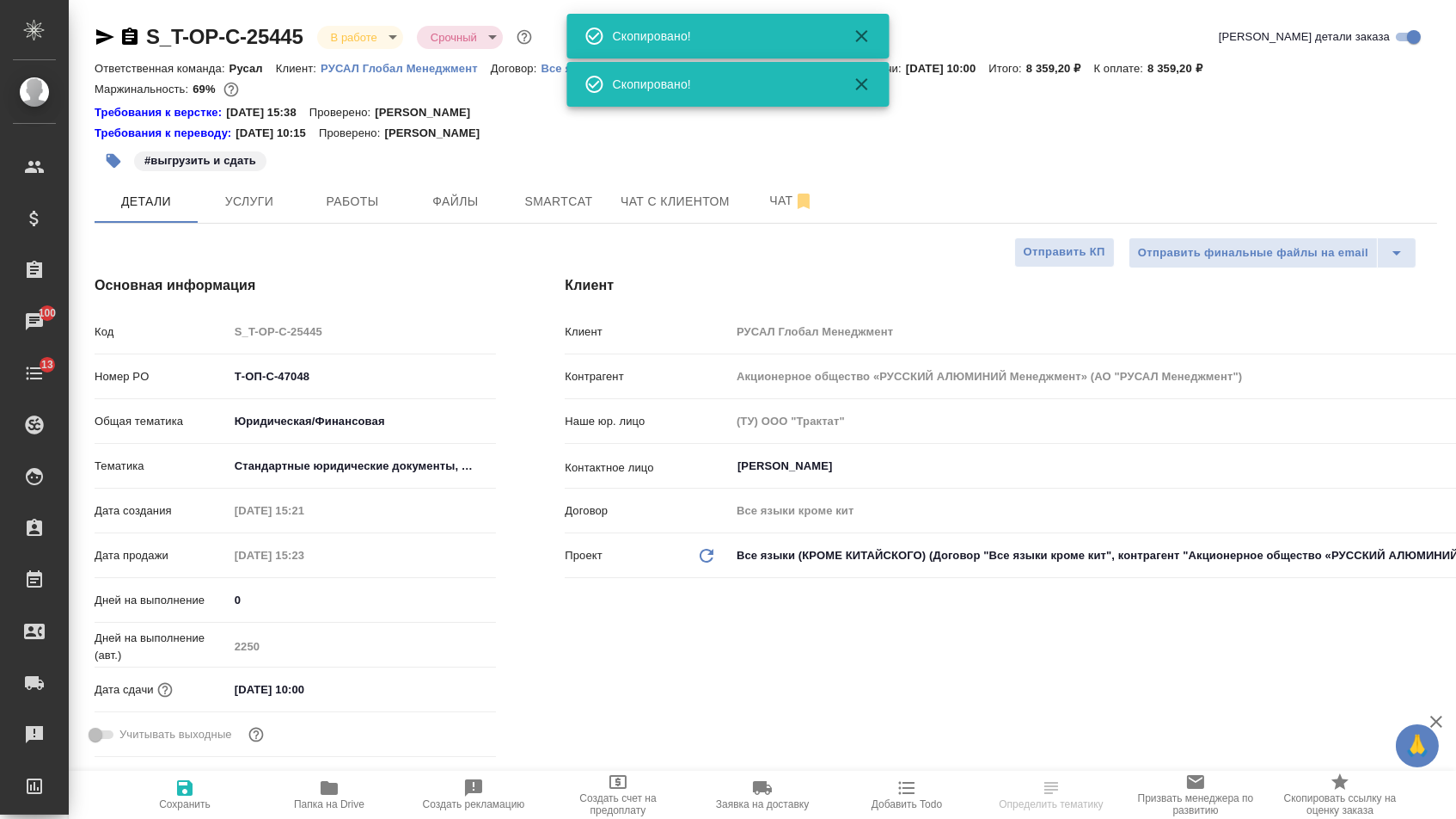
select select "RU"
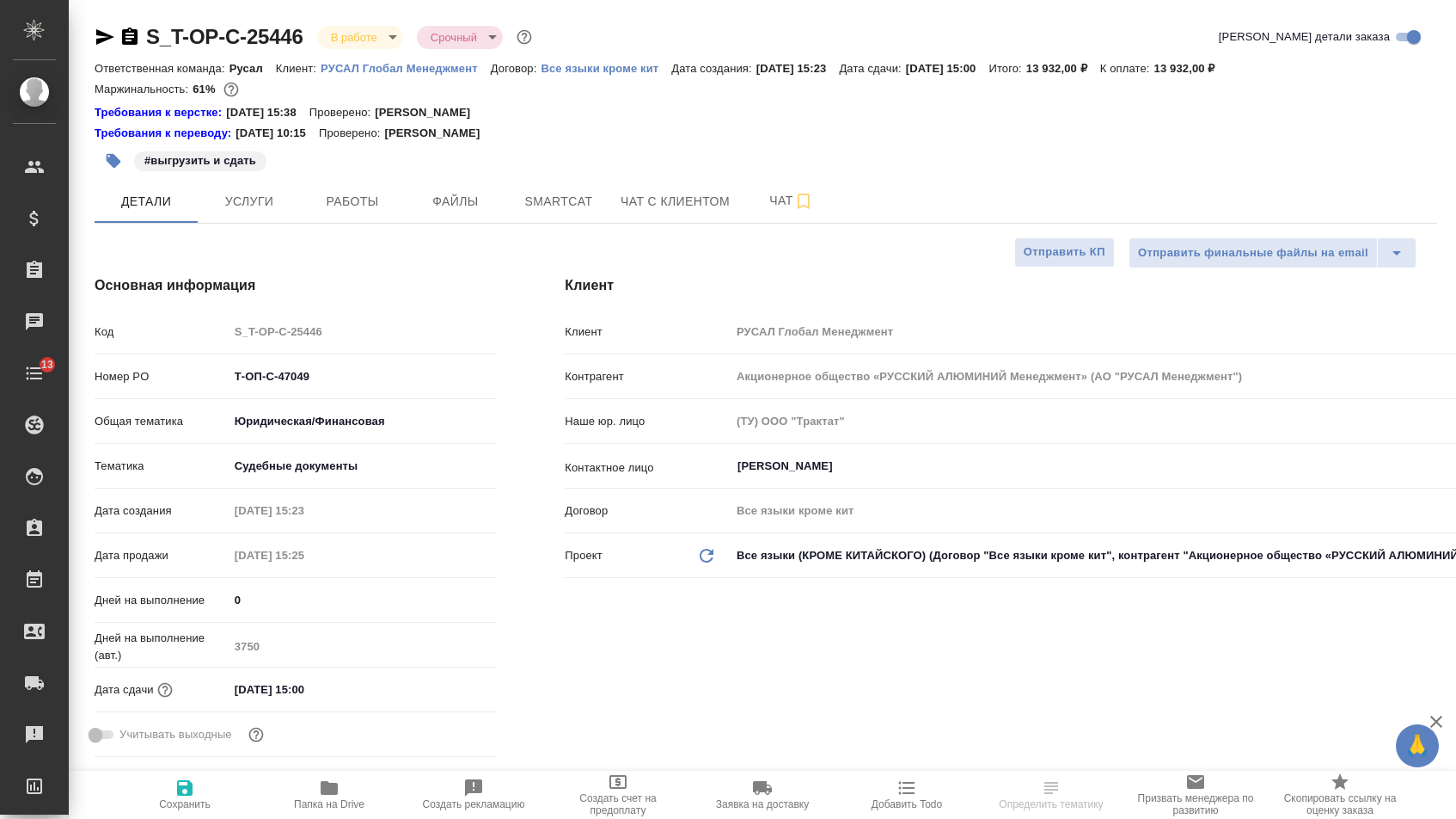
select select "RU"
drag, startPoint x: 0, startPoint y: 0, endPoint x: 134, endPoint y: 30, distance: 137.3
click at [134, 30] on icon "button" at bounding box center [130, 36] width 15 height 17
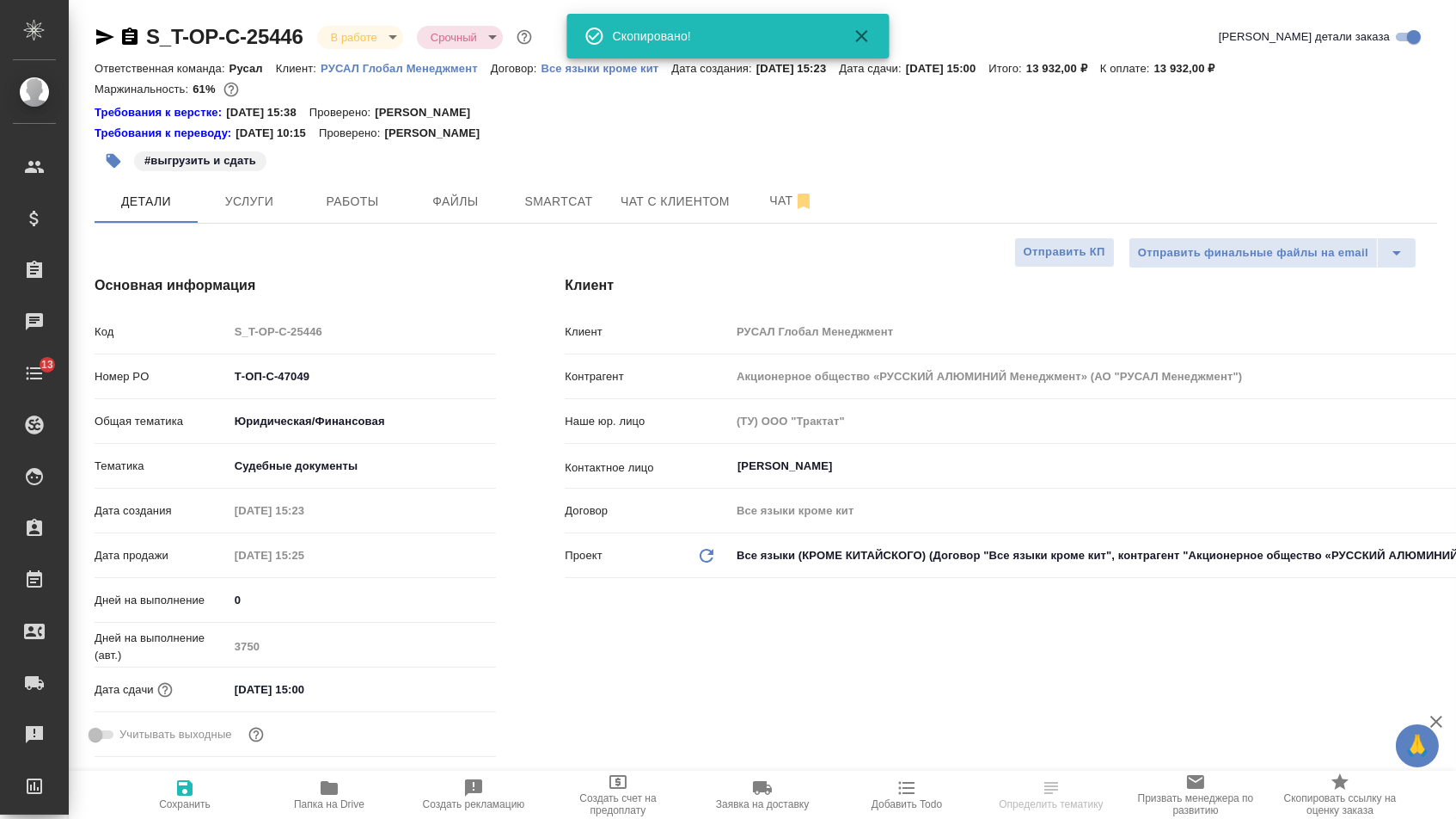
click at [133, 30] on icon "button" at bounding box center [130, 36] width 15 height 17
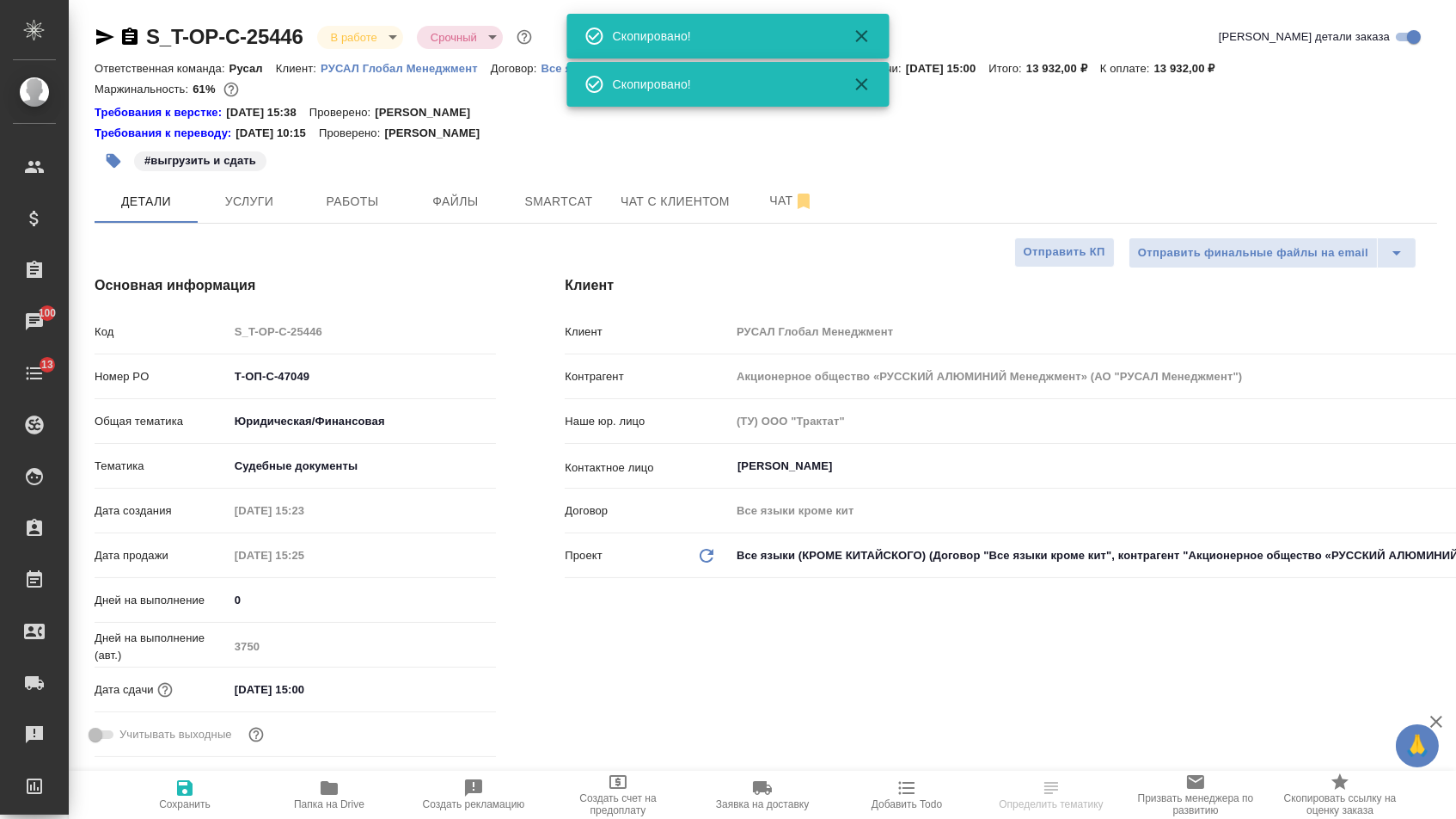
select select "RU"
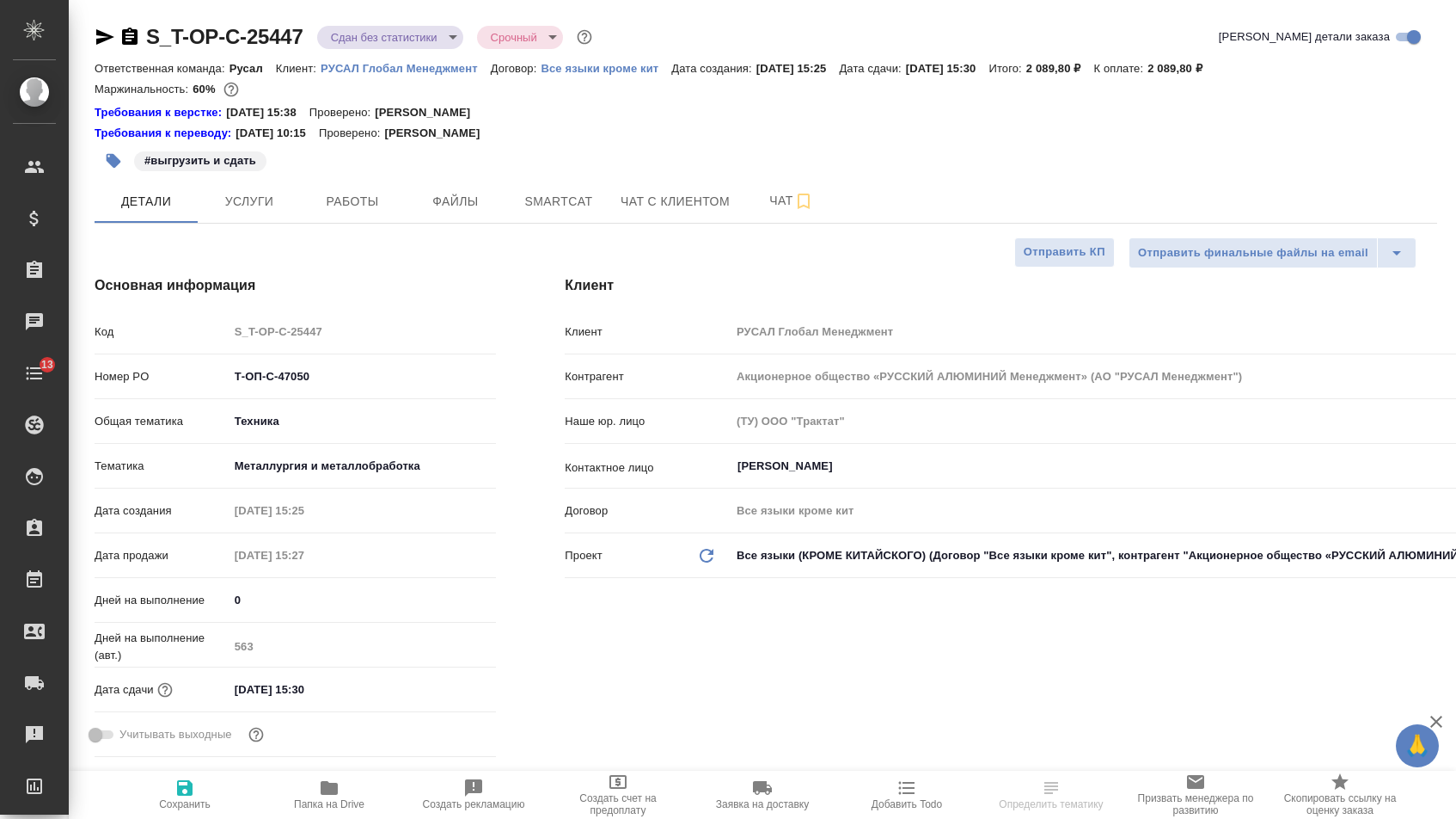
select select "RU"
click at [137, 36] on icon "button" at bounding box center [130, 36] width 20 height 20
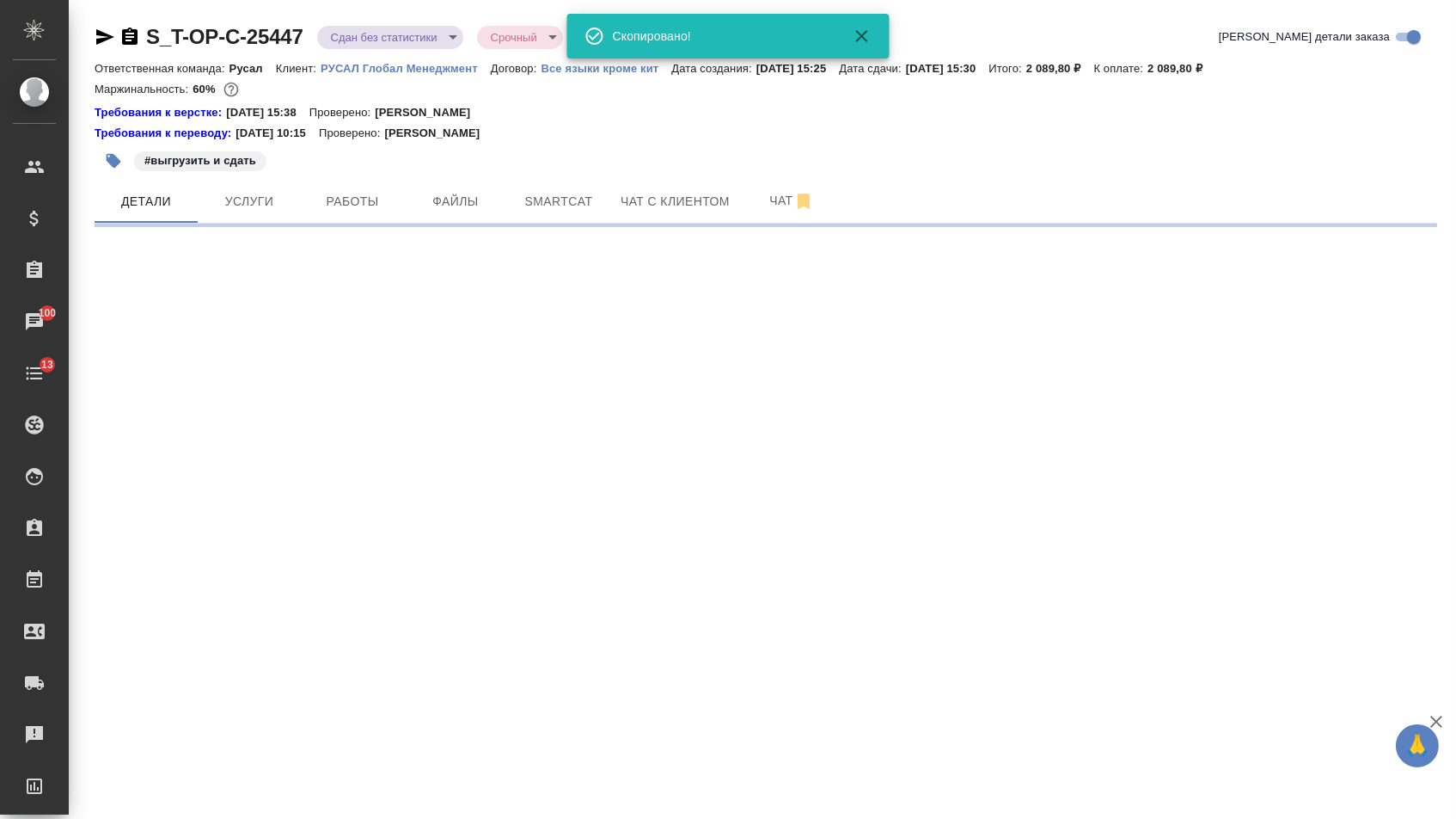
select select "RU"
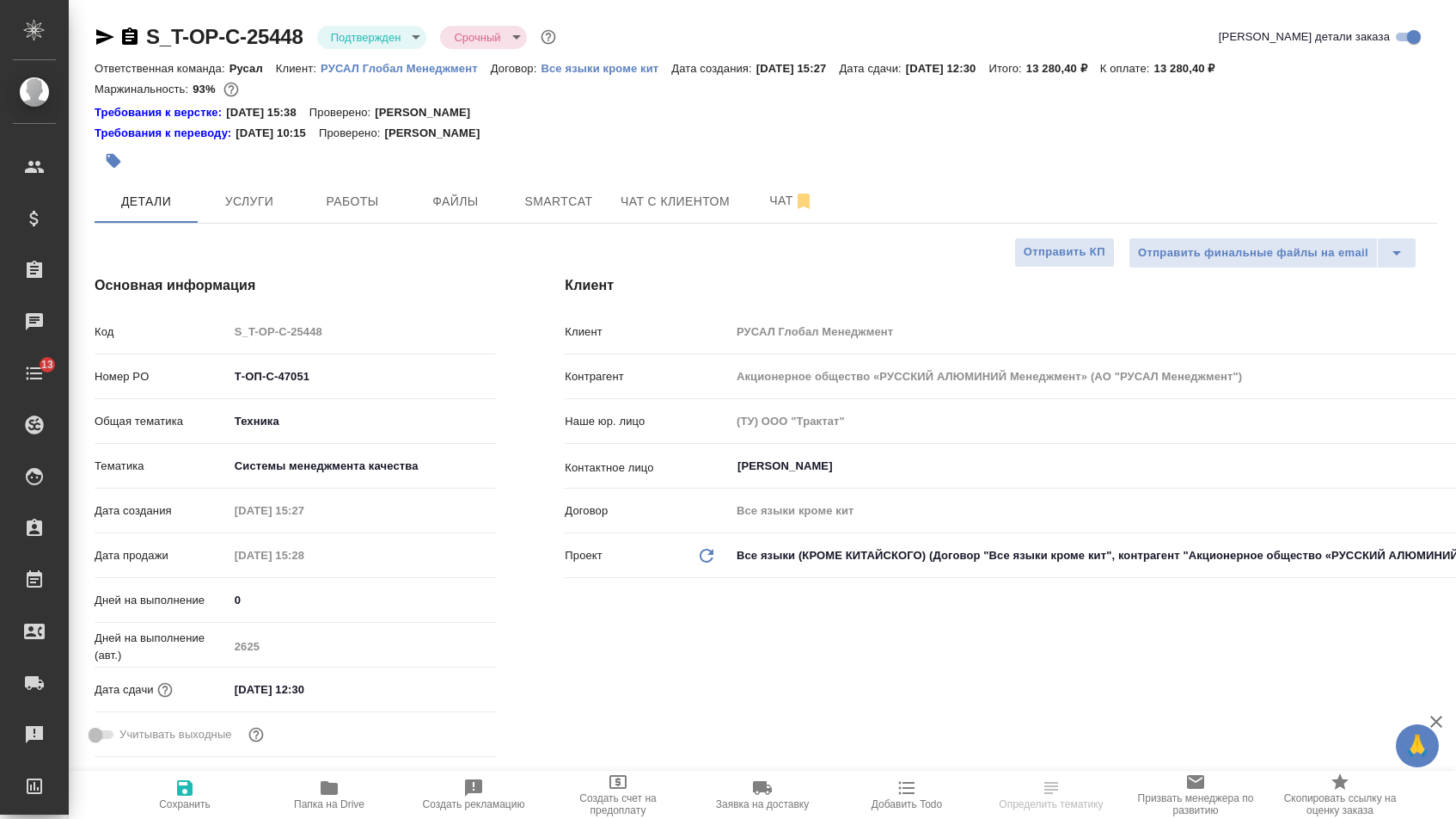
select select "RU"
drag, startPoint x: 0, startPoint y: 0, endPoint x: 240, endPoint y: 20, distance: 240.8
click at [135, 32] on icon "button" at bounding box center [130, 36] width 20 height 20
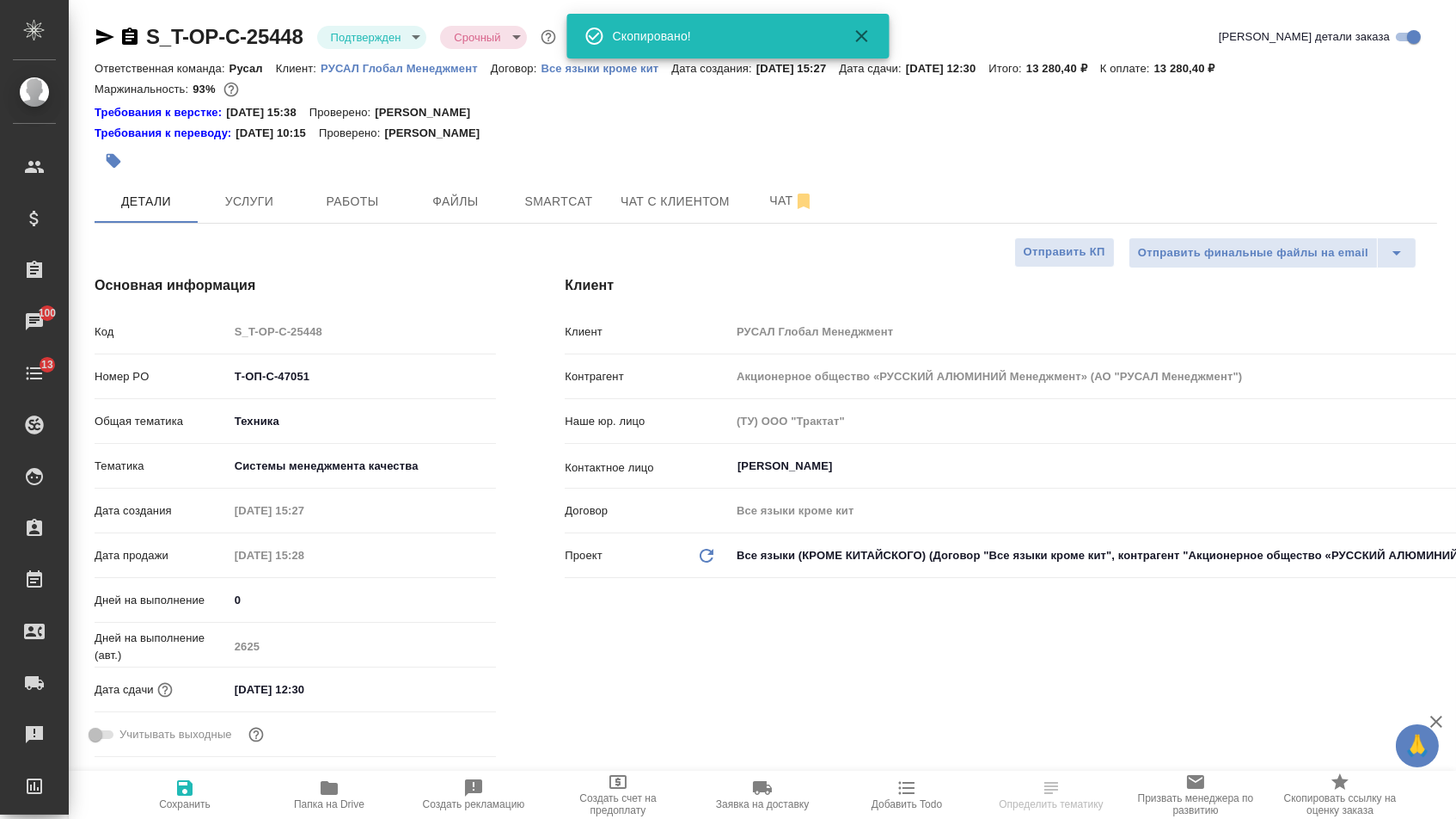
select select "RU"
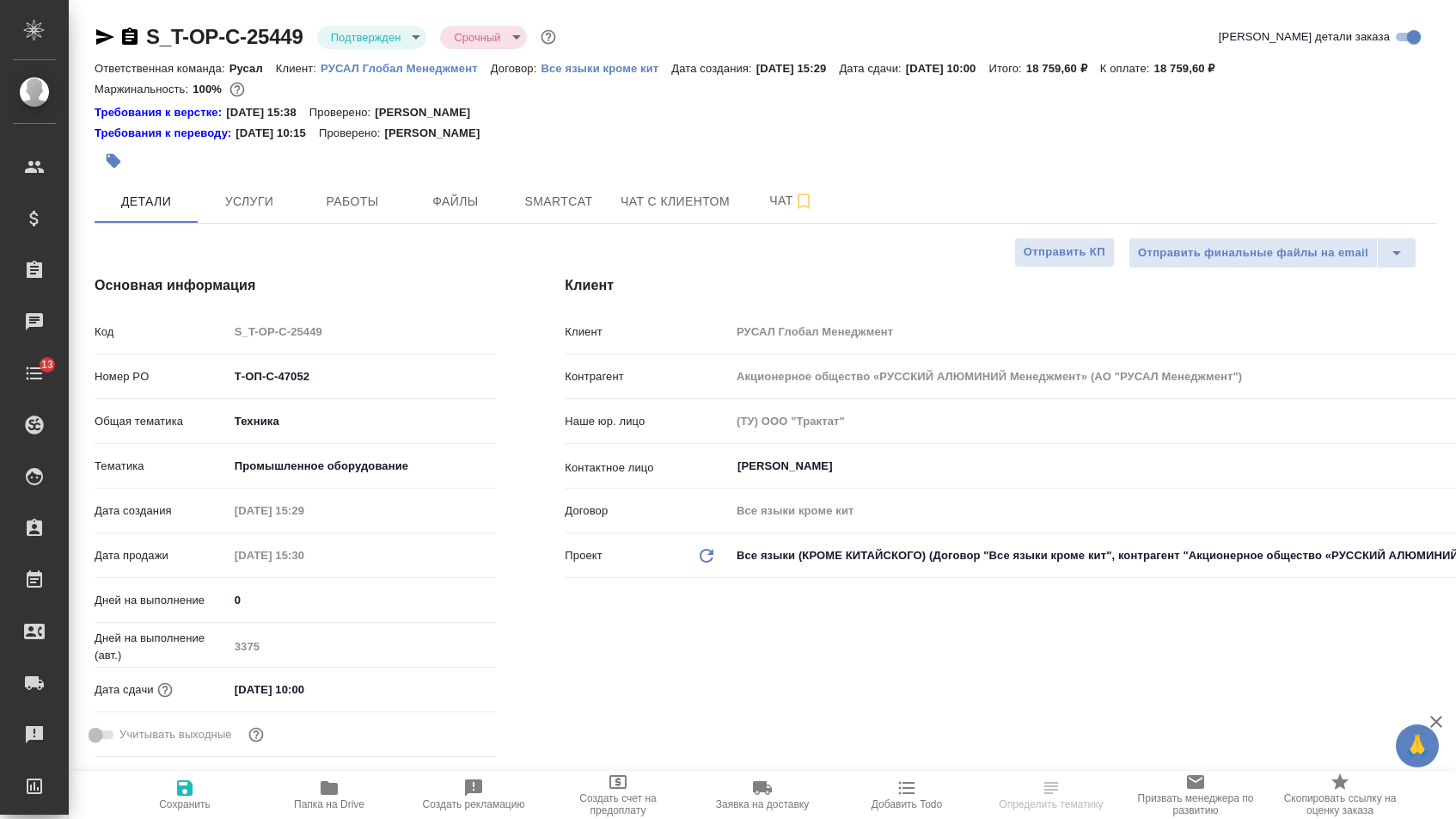
select select "RU"
type textarea "x"
click at [136, 36] on icon "button" at bounding box center [130, 36] width 15 height 17
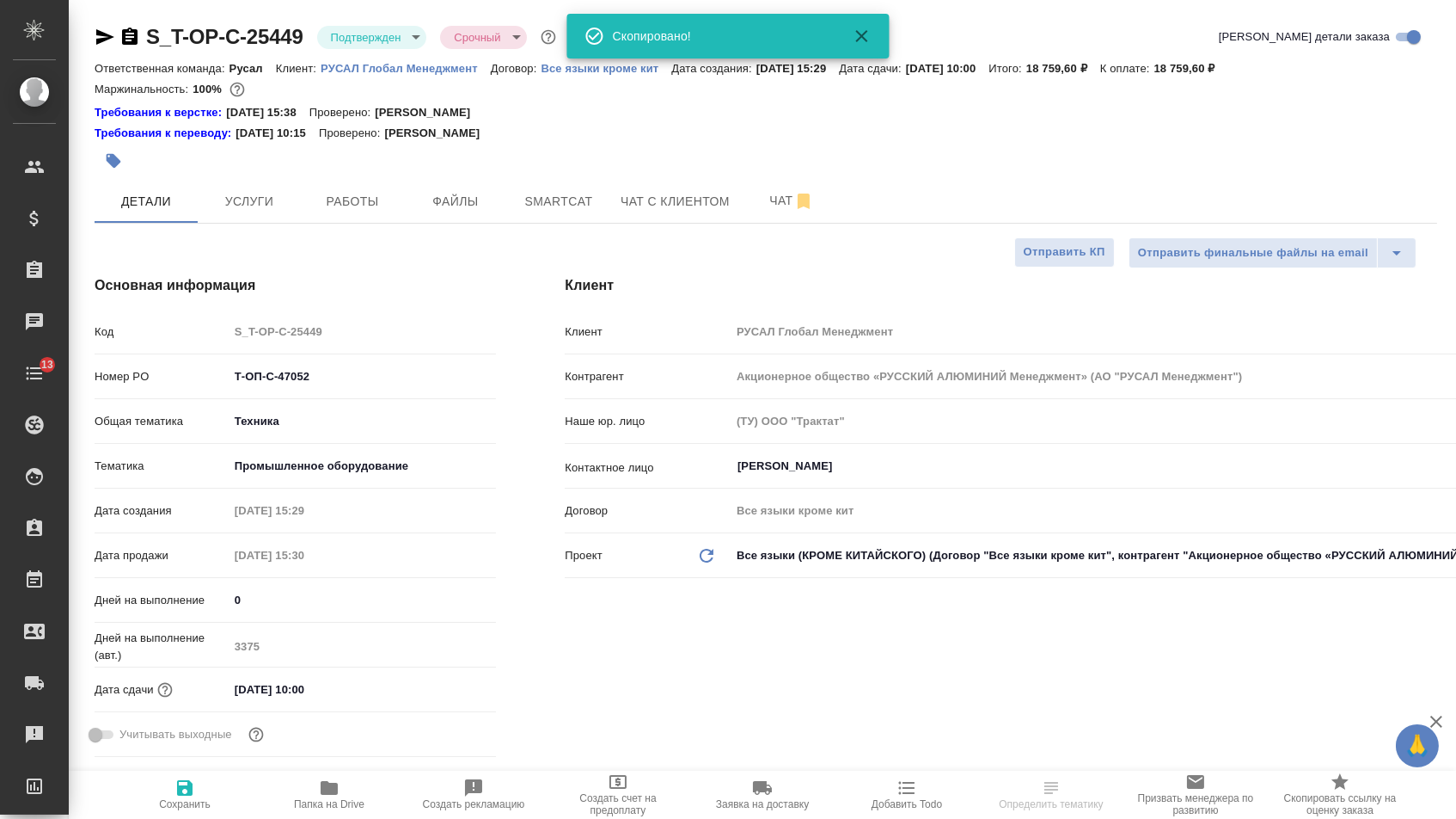
type textarea "x"
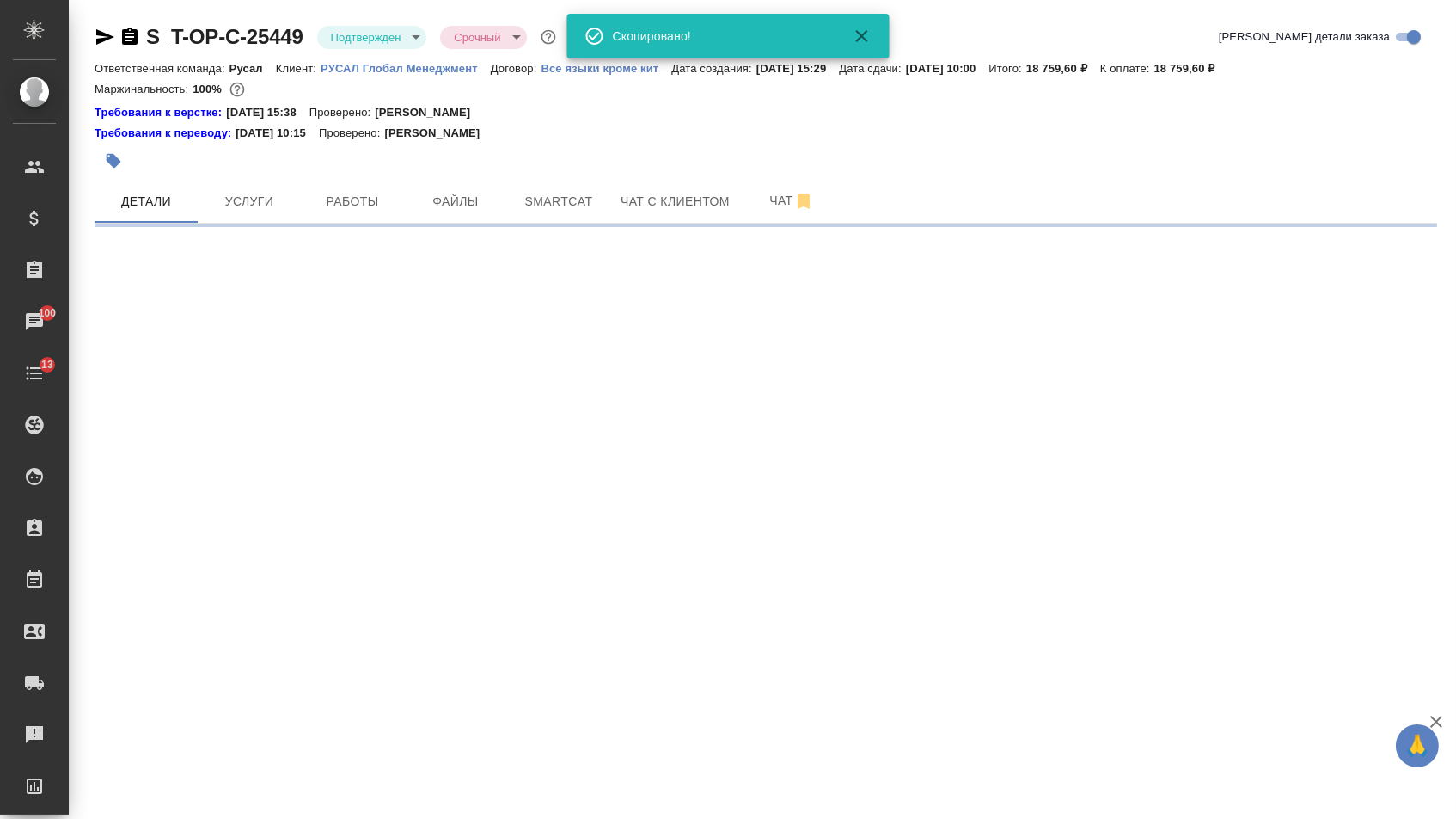
select select "RU"
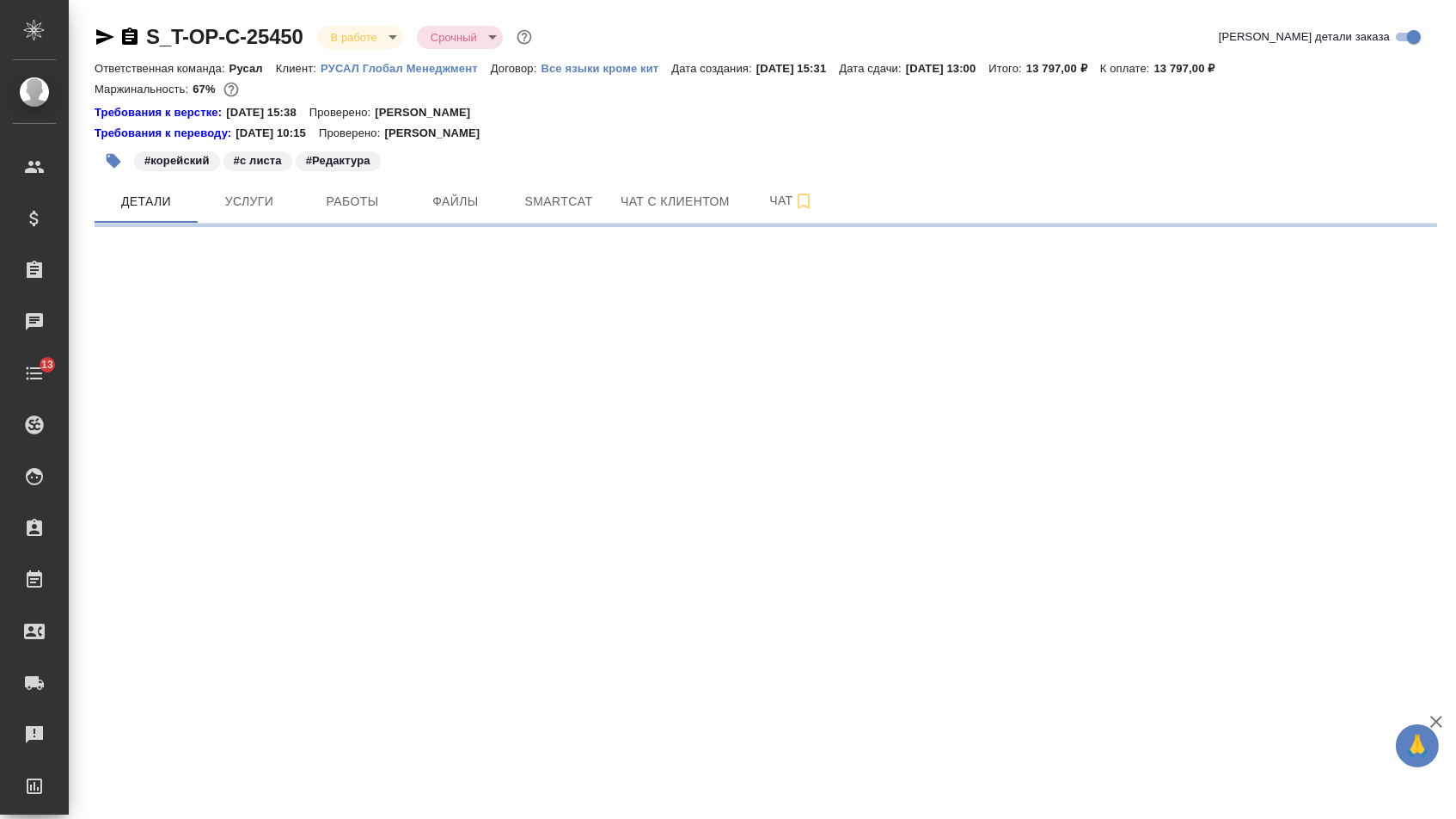
select select "RU"
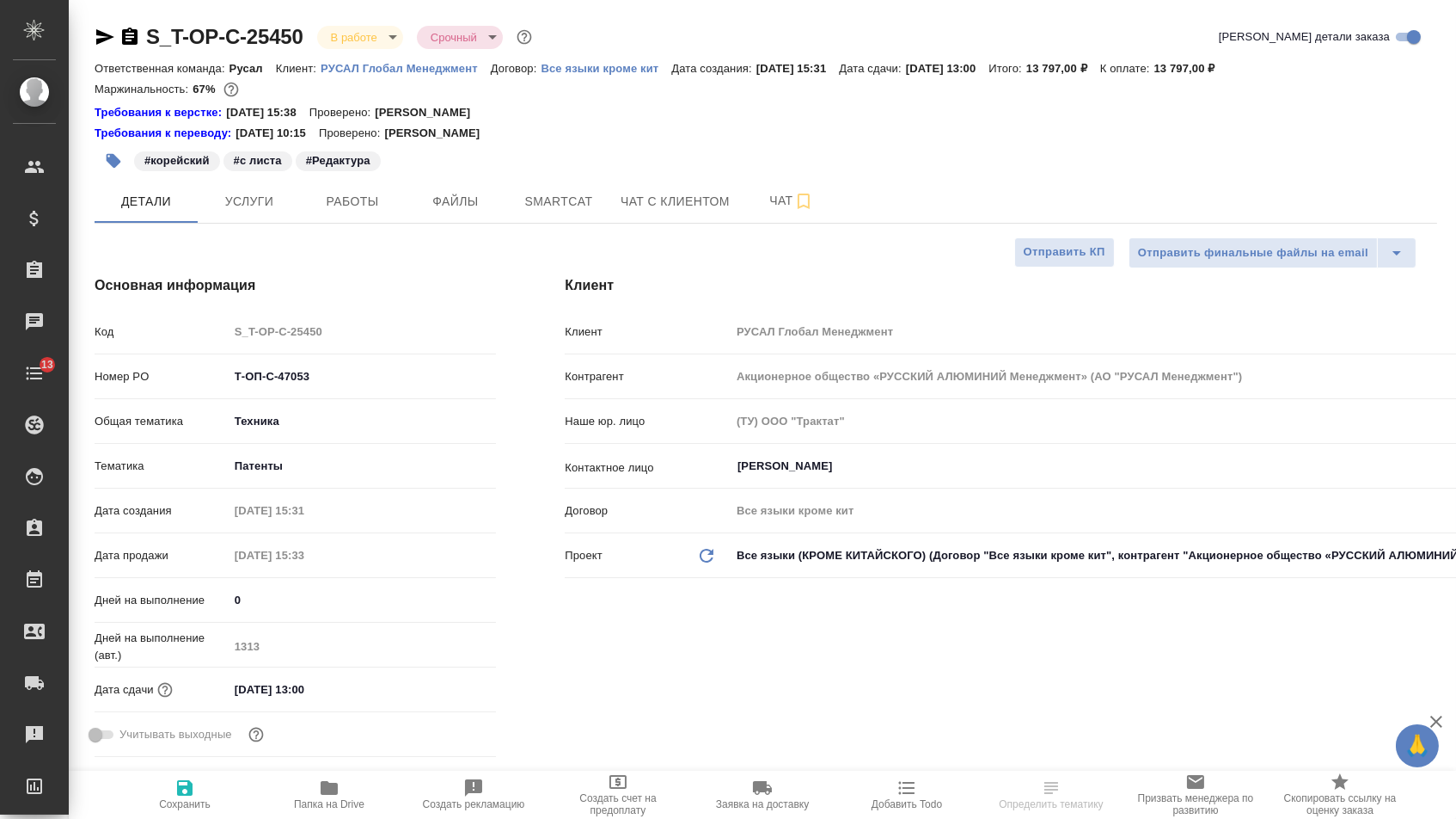
type textarea "x"
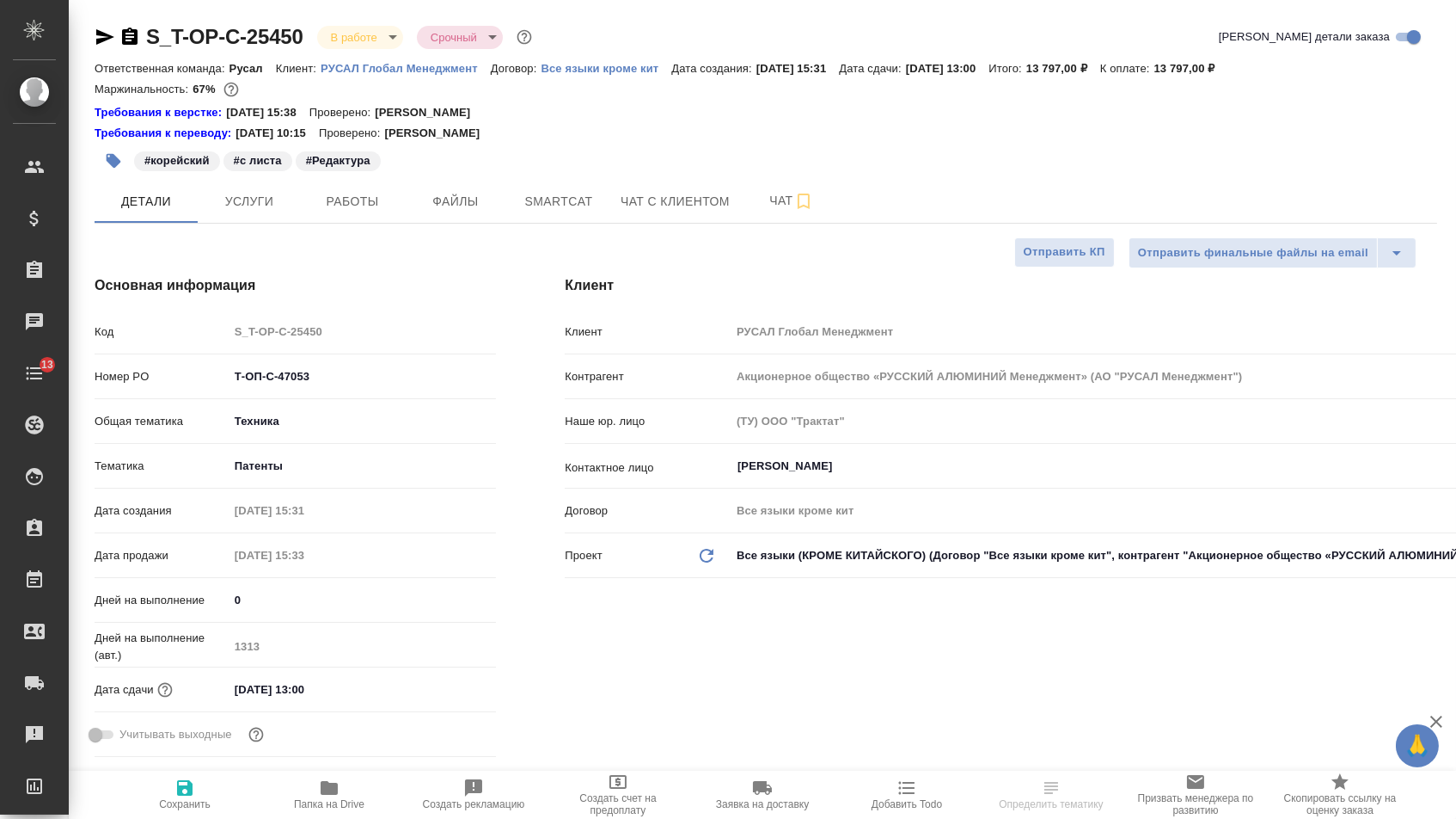
type textarea "x"
click at [133, 37] on icon "button" at bounding box center [130, 36] width 20 height 20
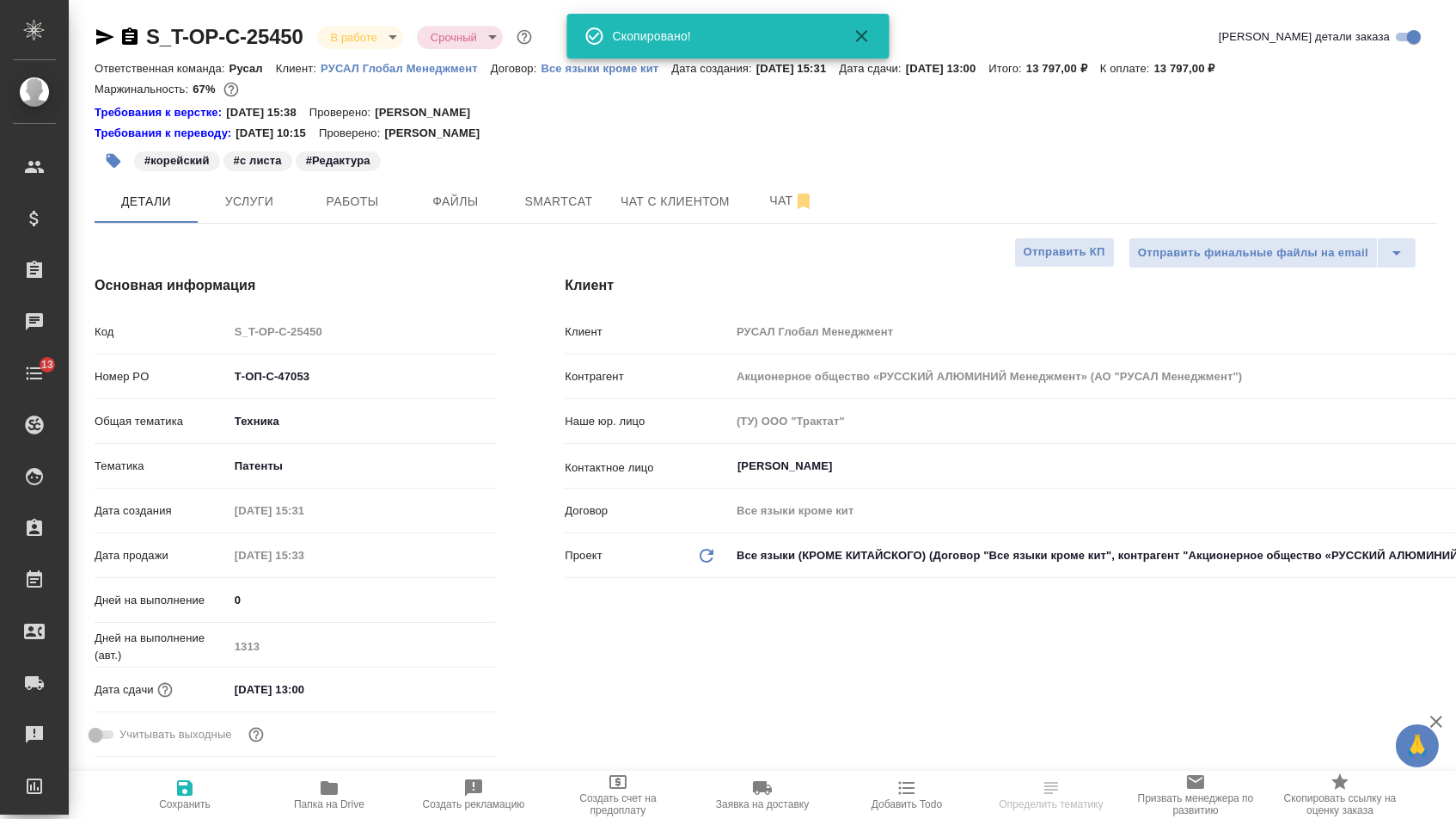
type textarea "x"
select select "RU"
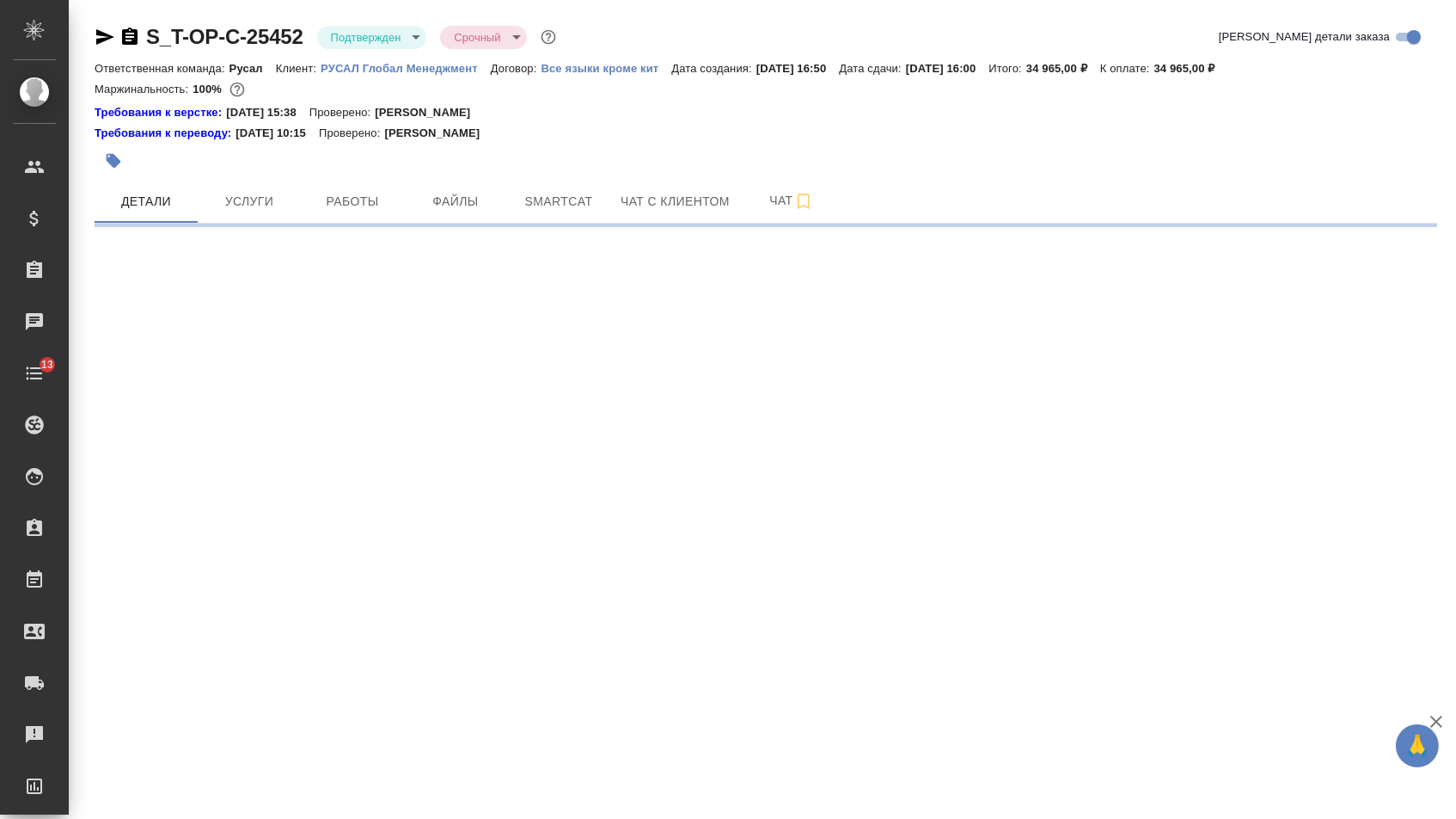
select select "RU"
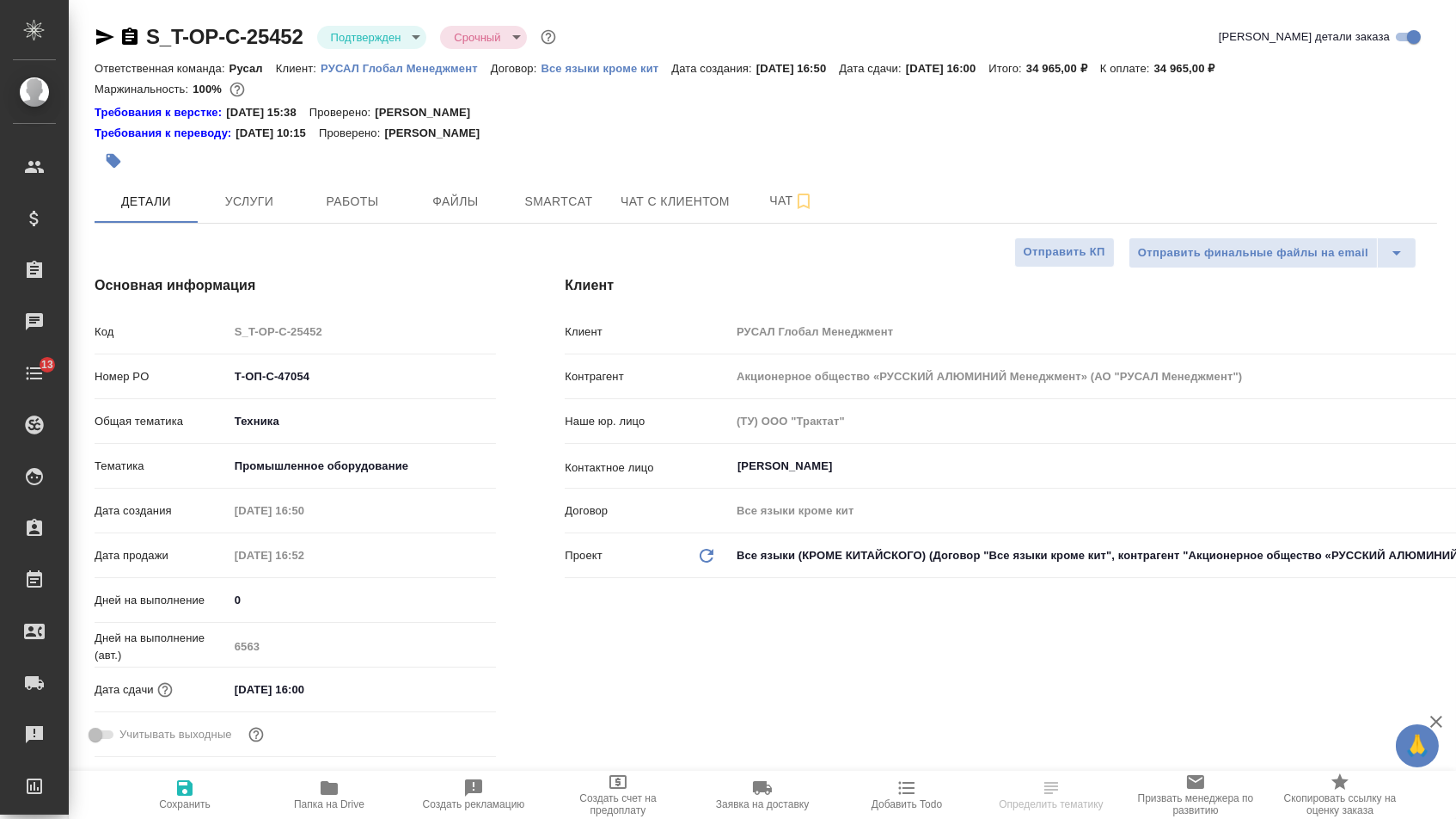
type textarea "x"
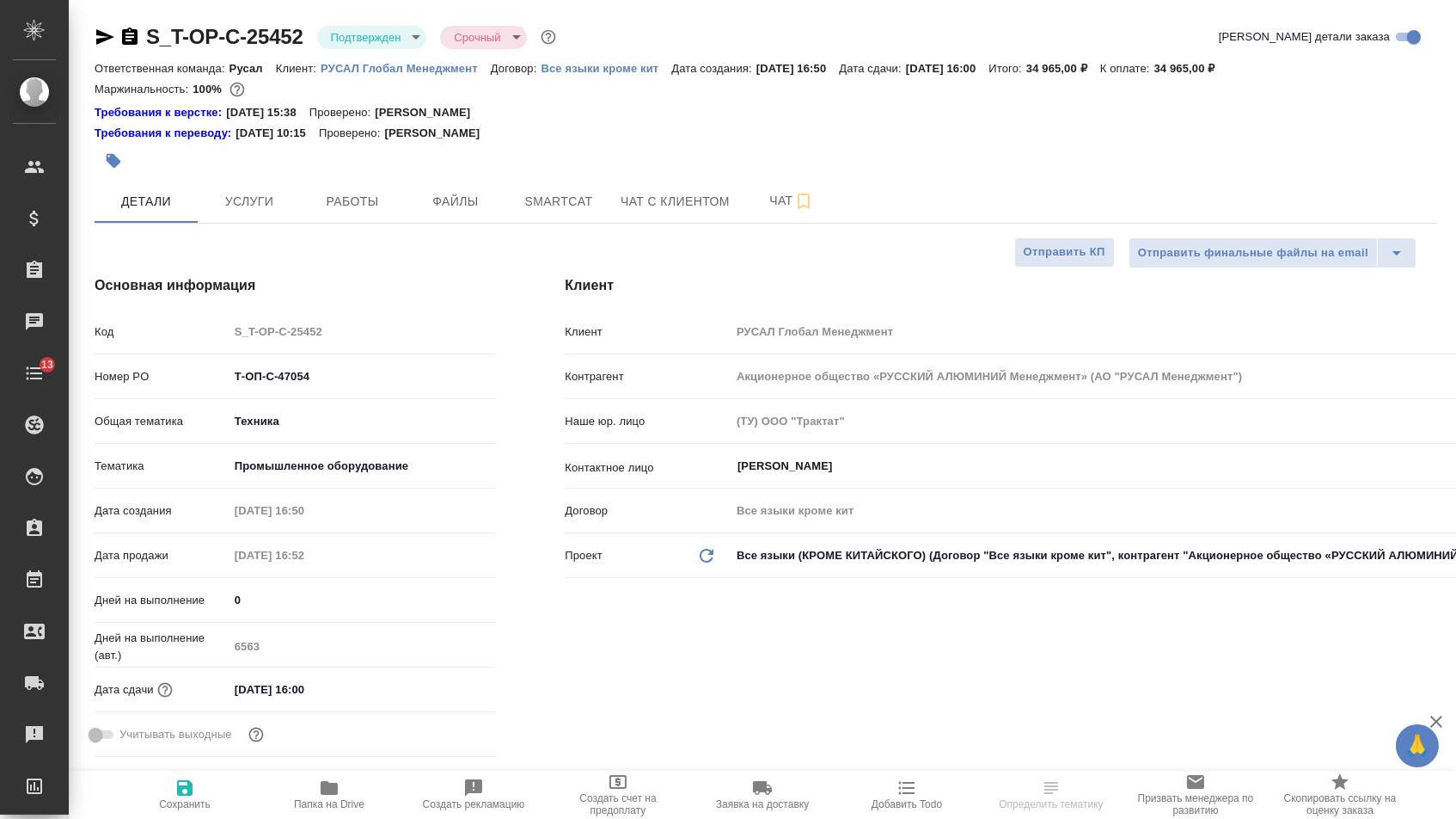
type textarea "x"
click at [133, 41] on icon "button" at bounding box center [130, 36] width 20 height 20
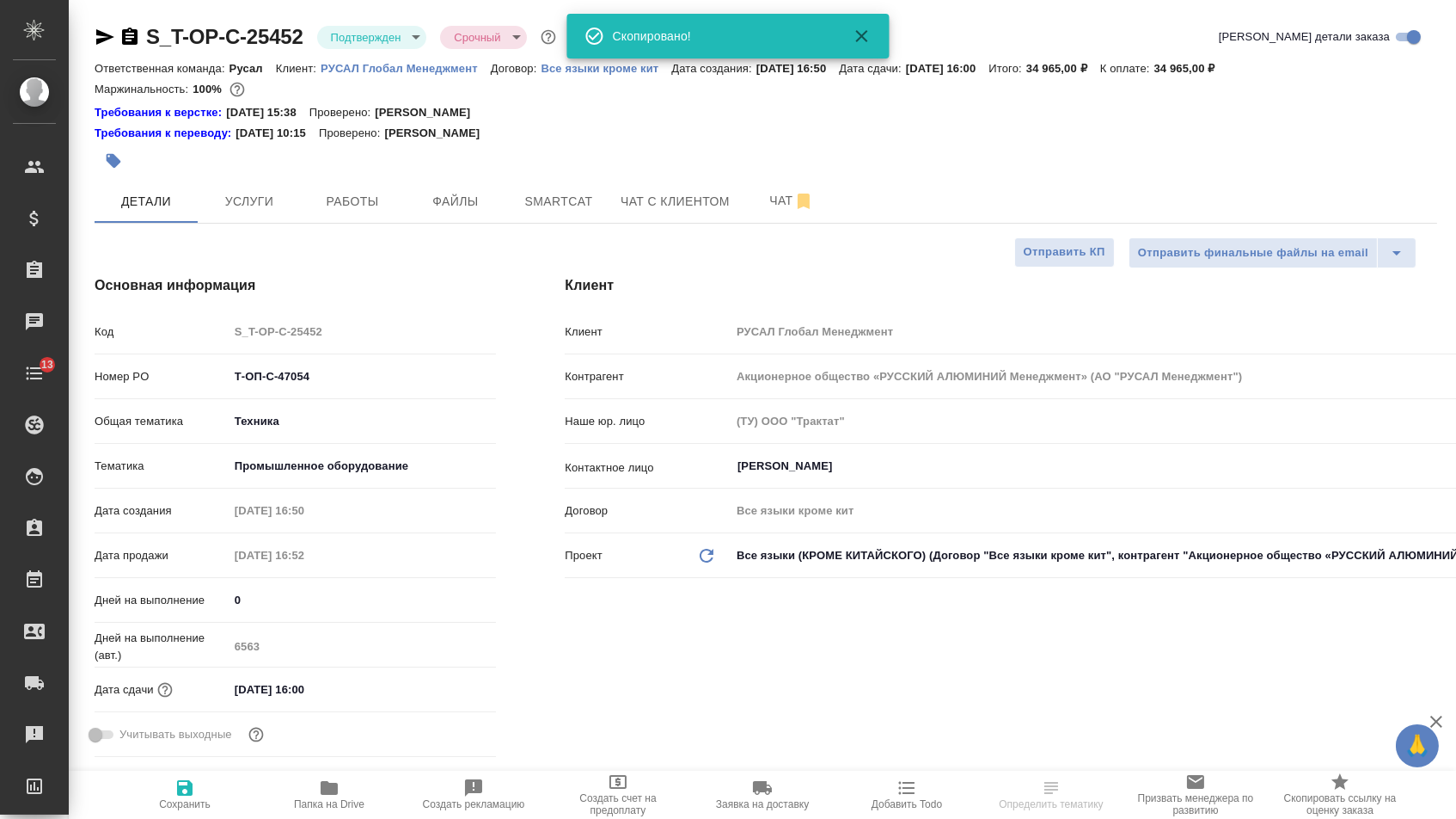
type textarea "x"
select select "RU"
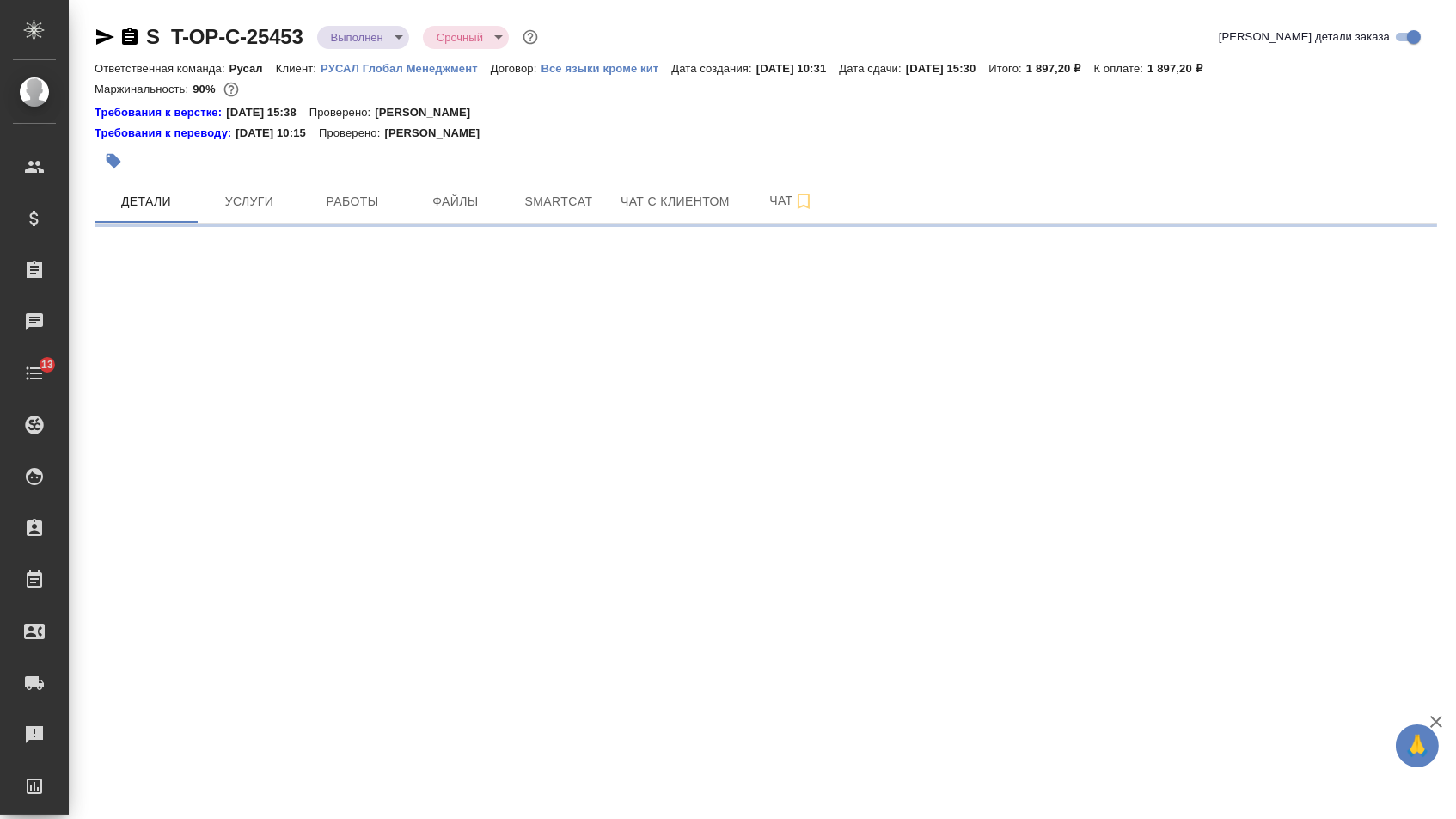
select select "RU"
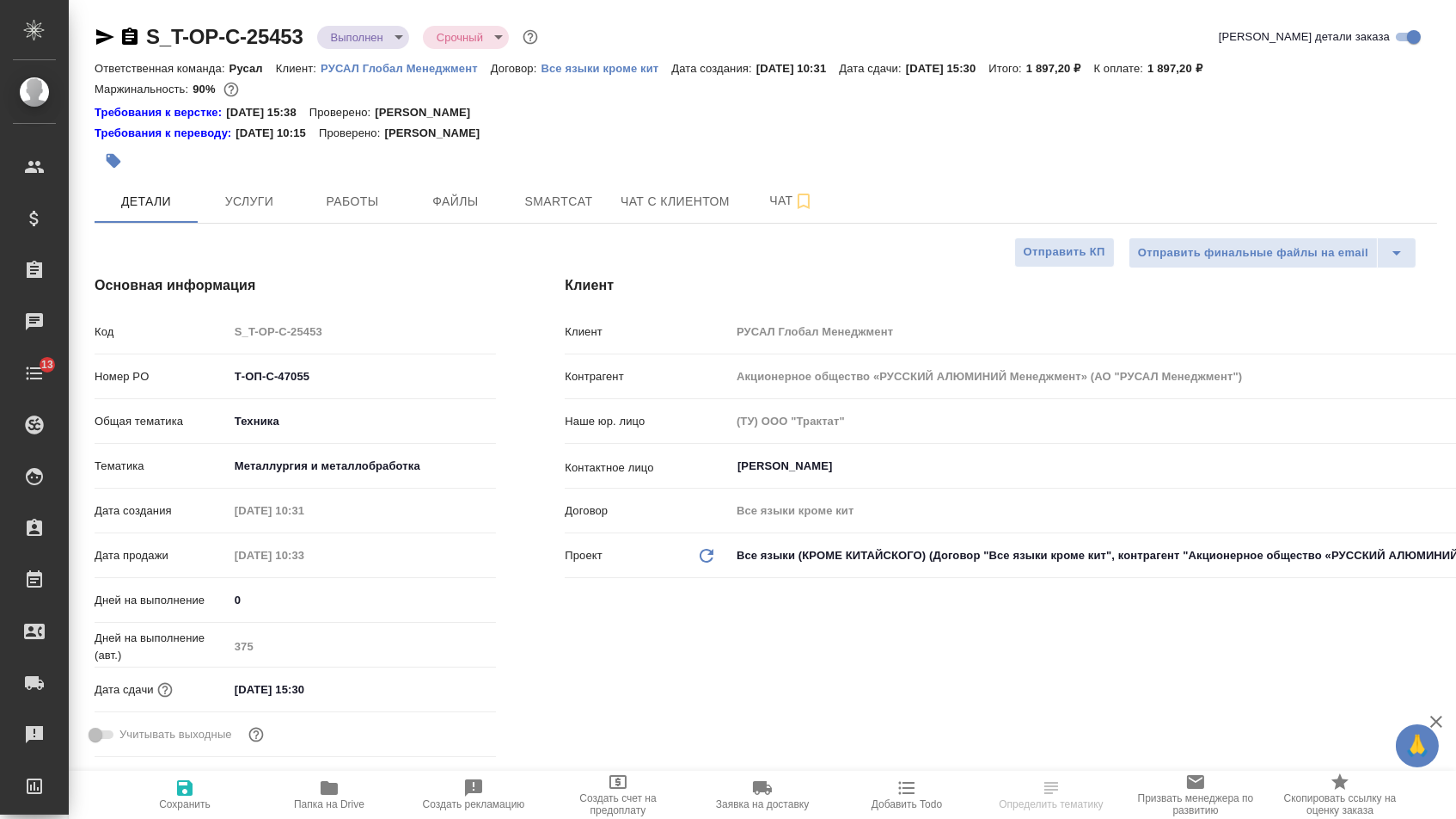
type textarea "x"
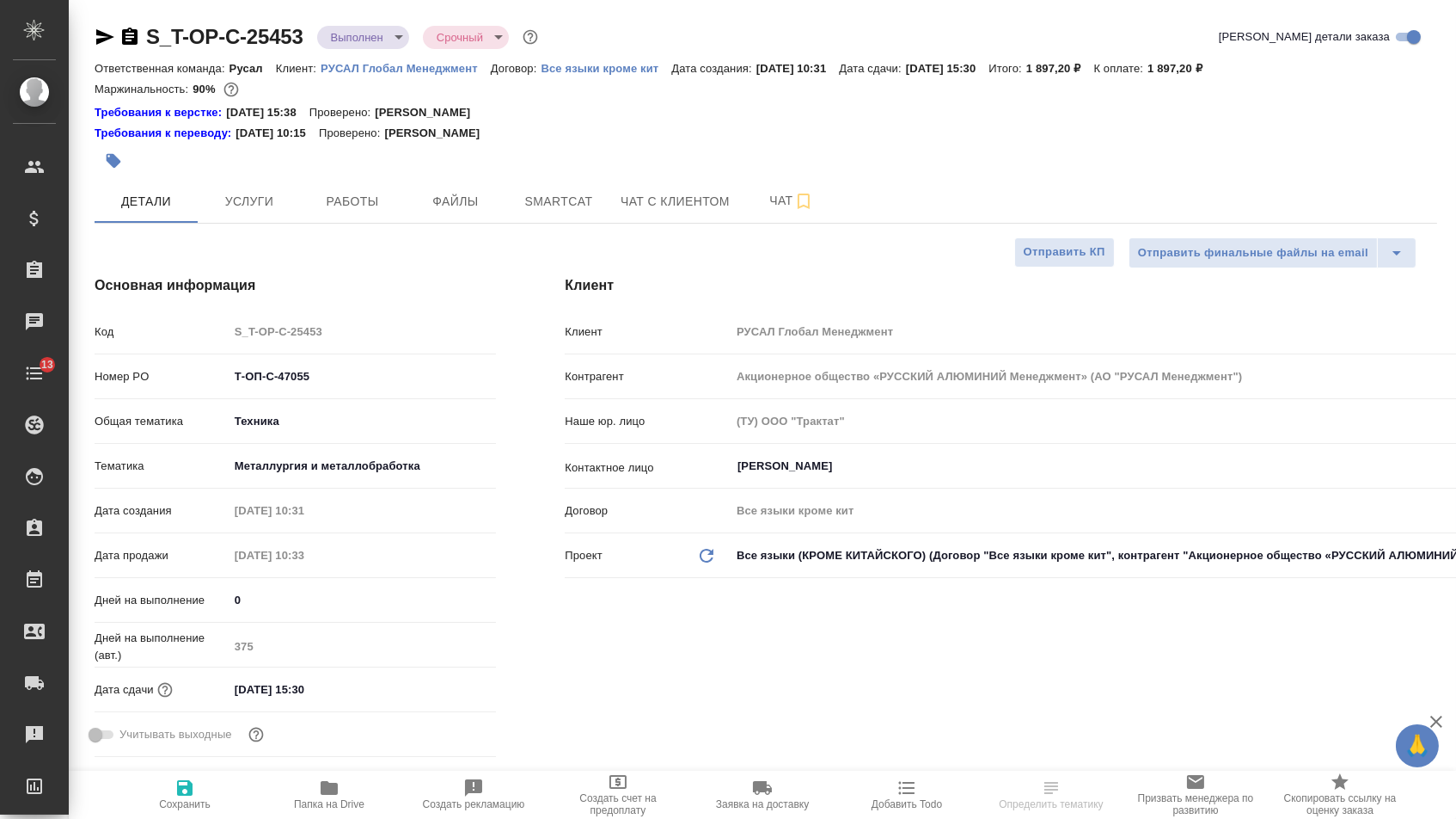
type textarea "x"
click at [136, 37] on icon "button" at bounding box center [130, 36] width 20 height 20
type textarea "x"
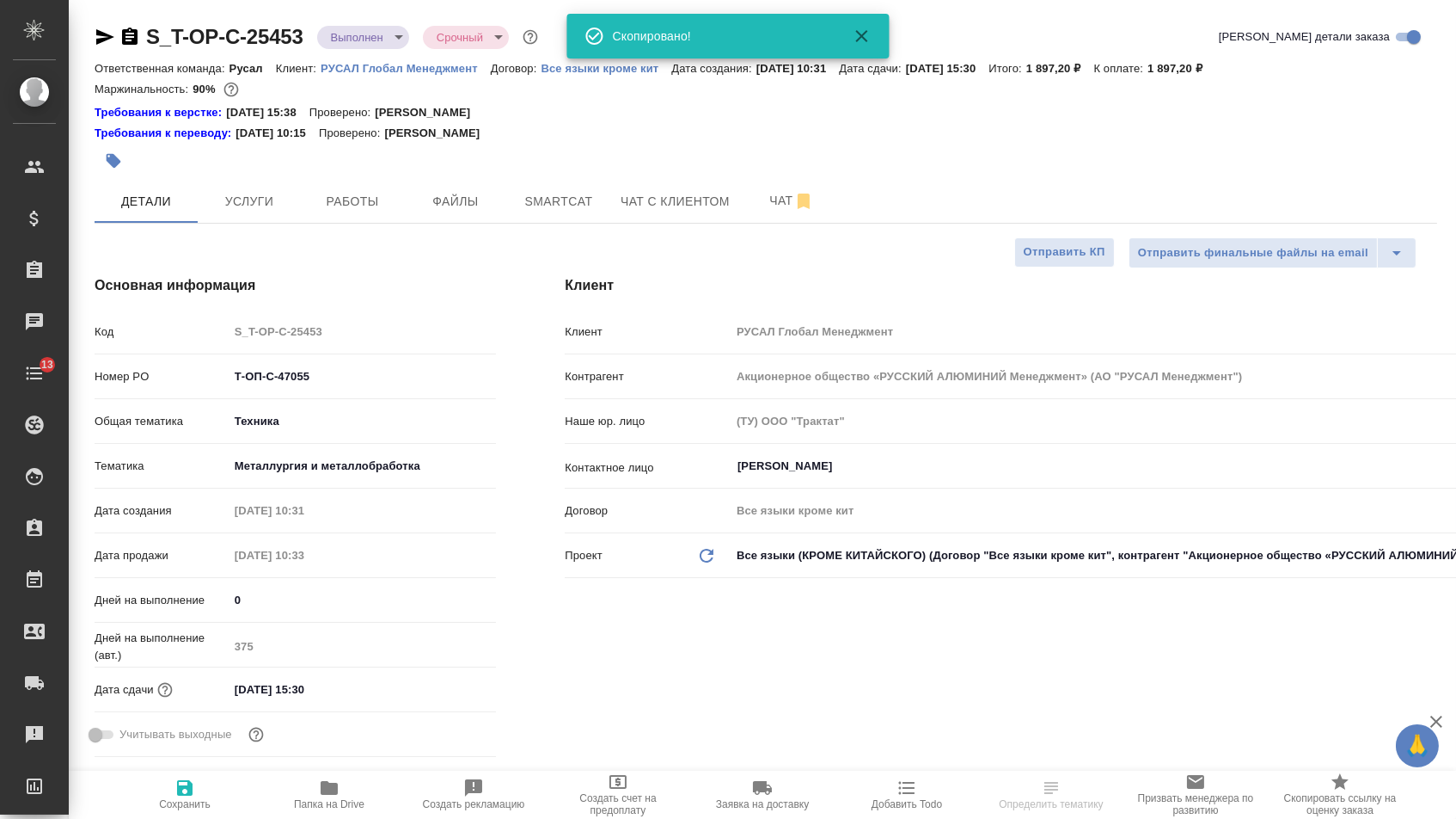
type textarea "x"
select select "RU"
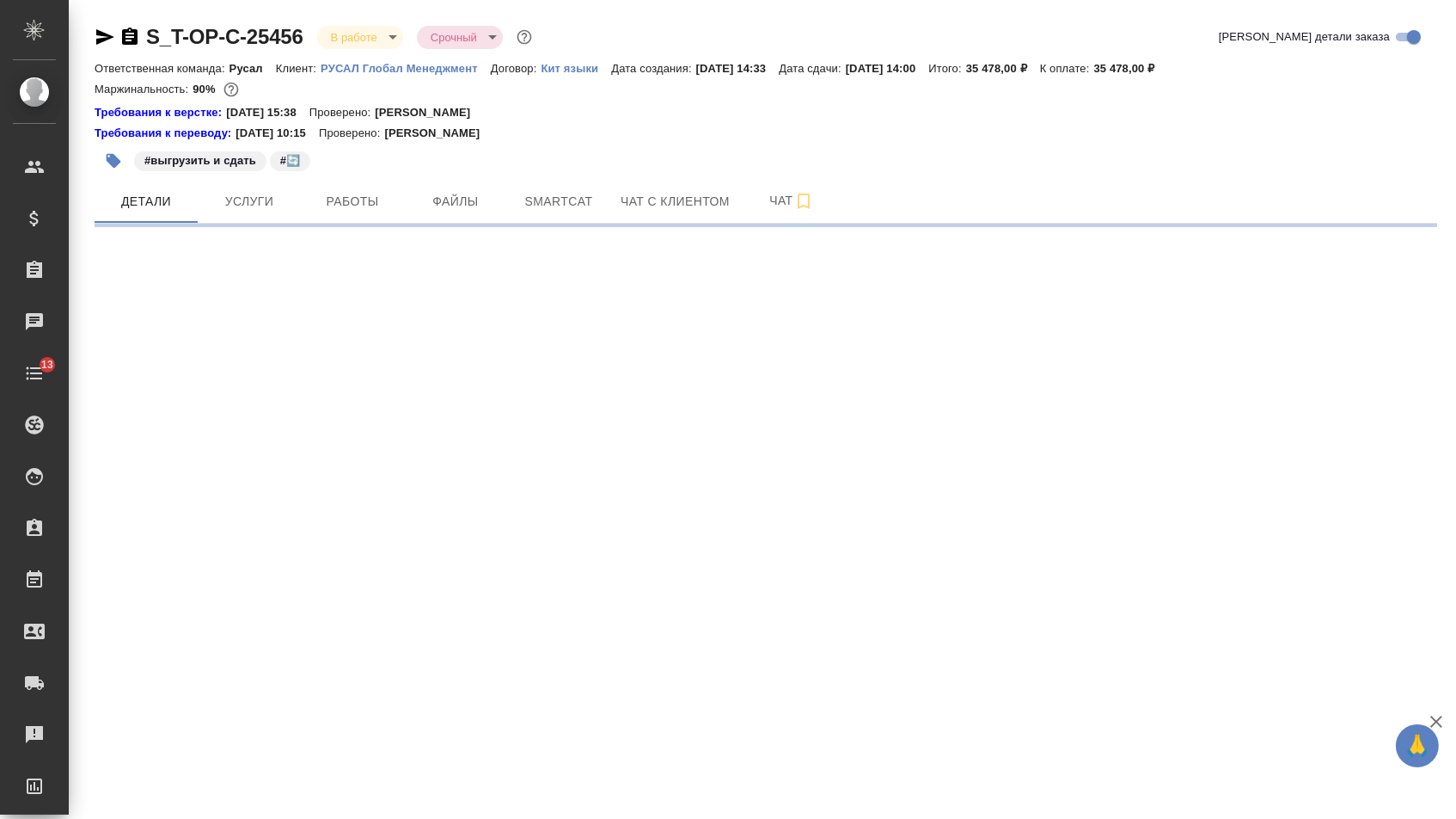
select select "RU"
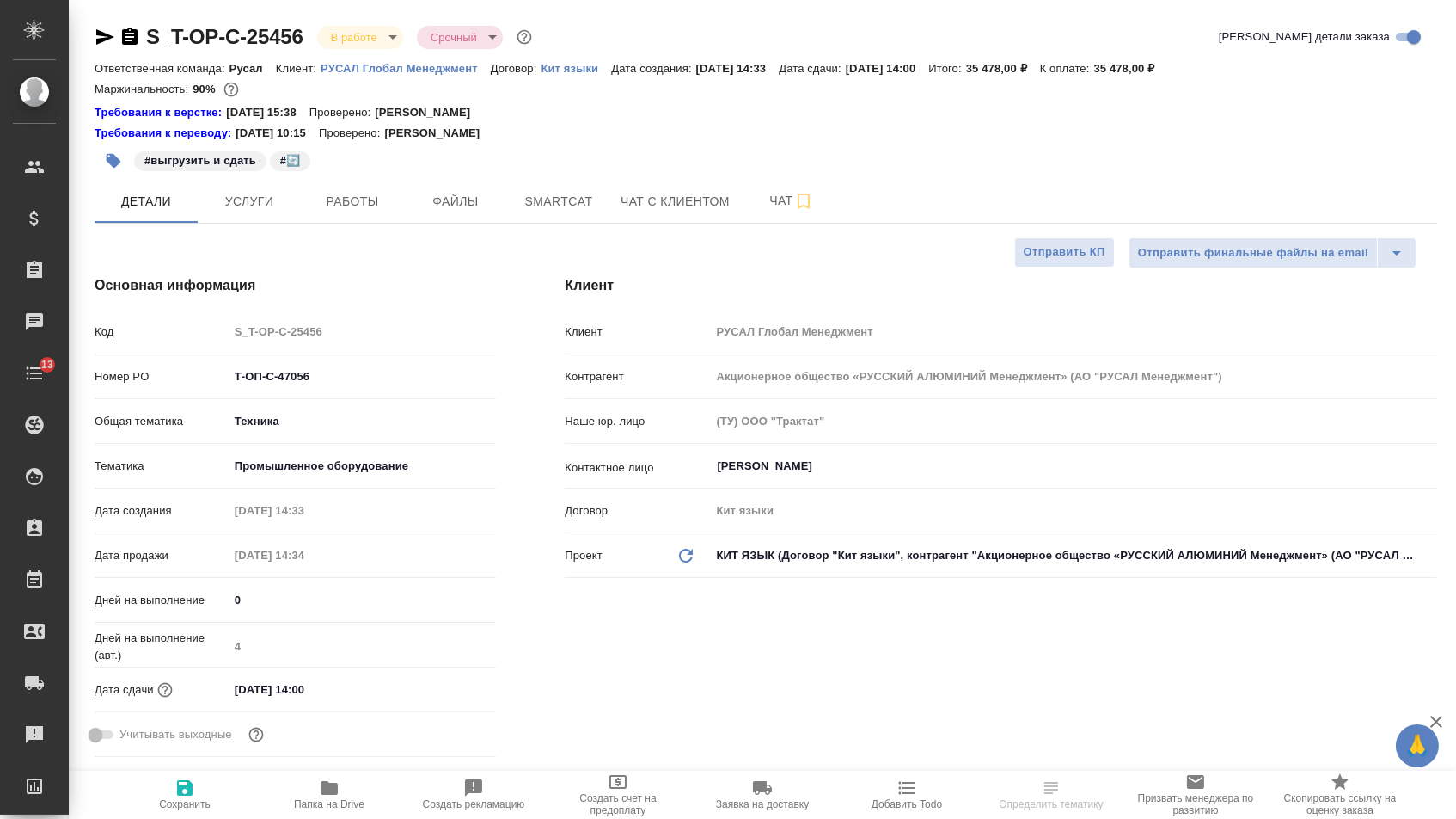
click at [135, 41] on icon "button" at bounding box center [130, 36] width 20 height 20
type textarea "x"
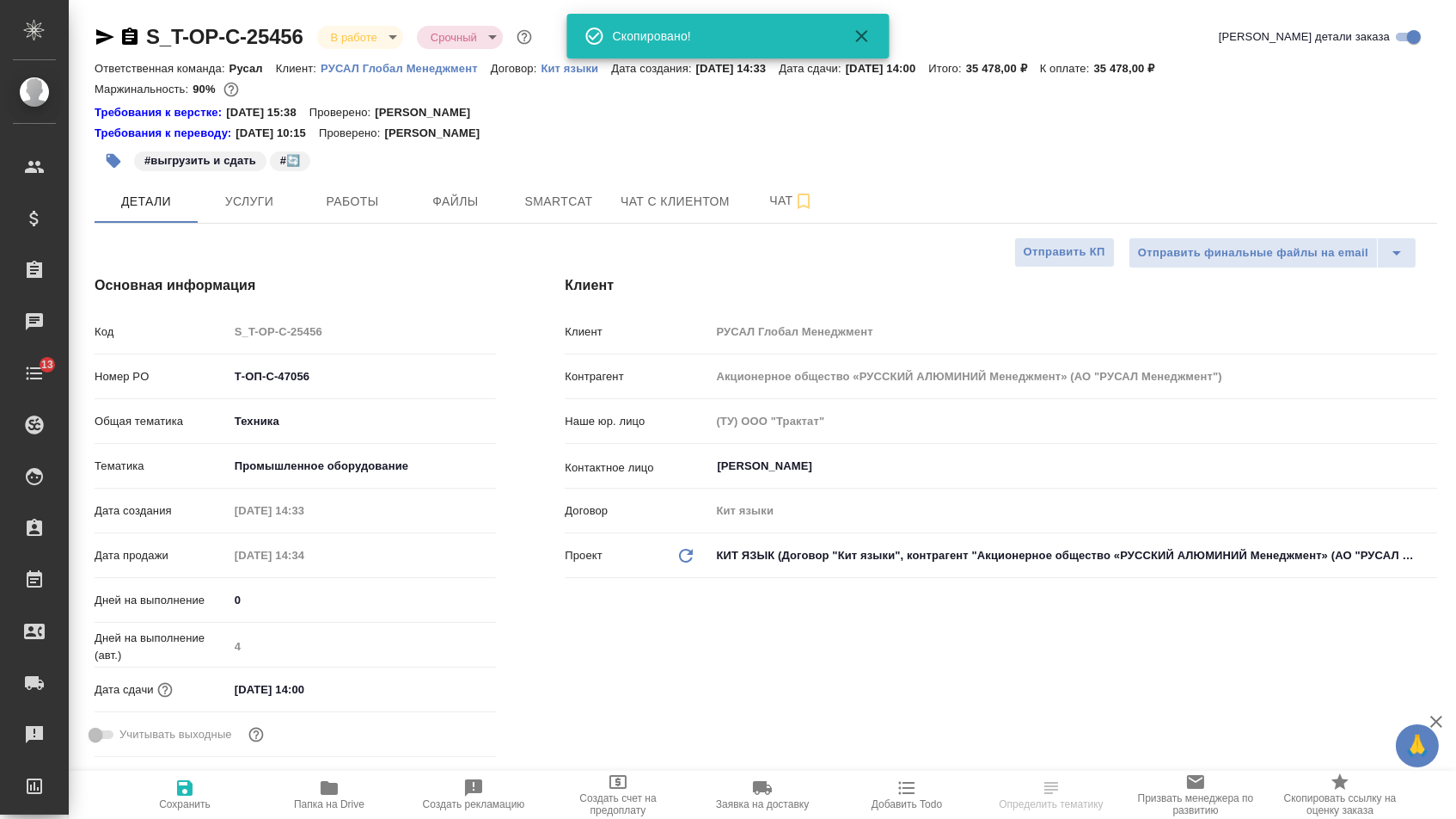
type textarea "x"
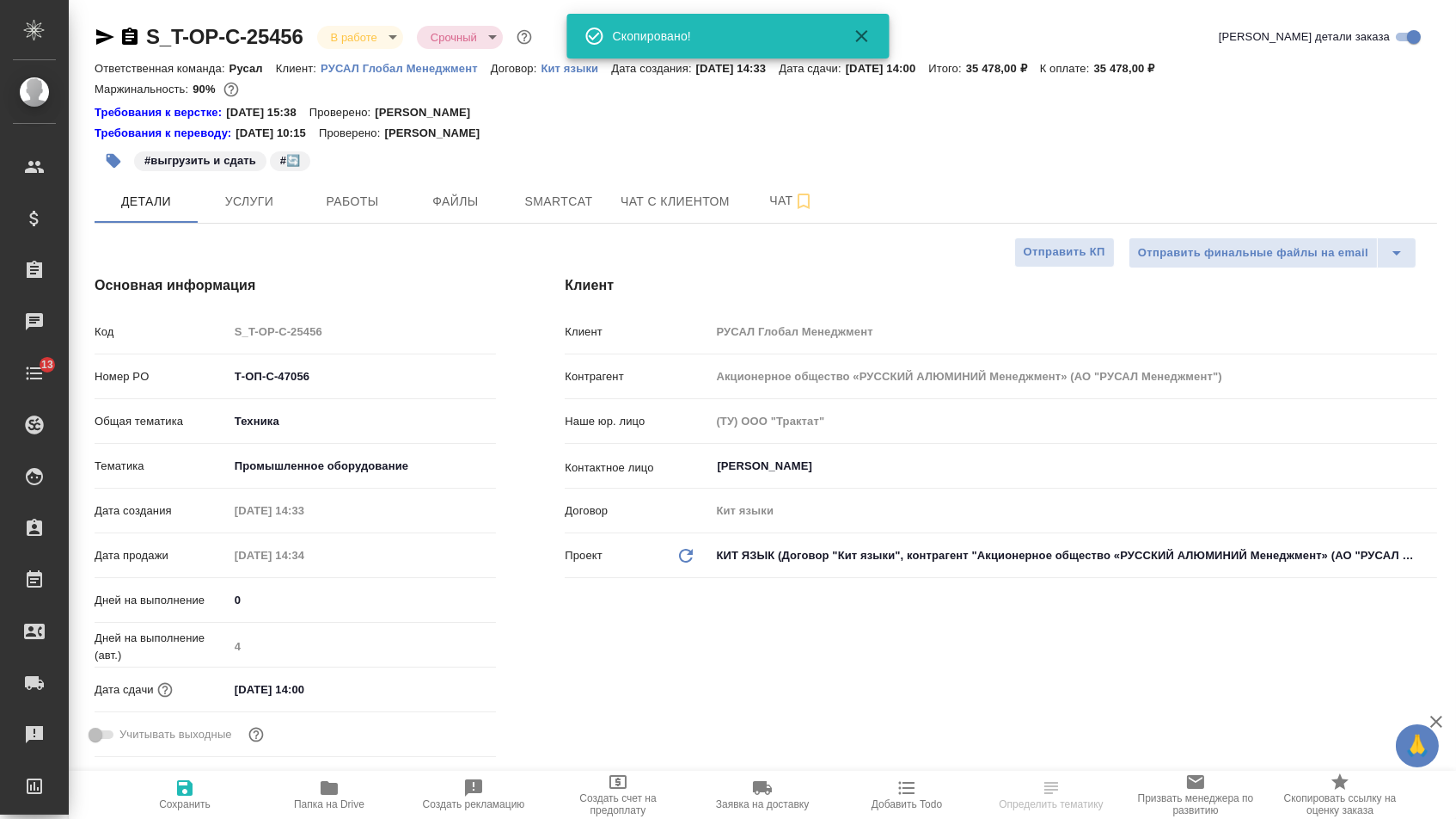
type textarea "x"
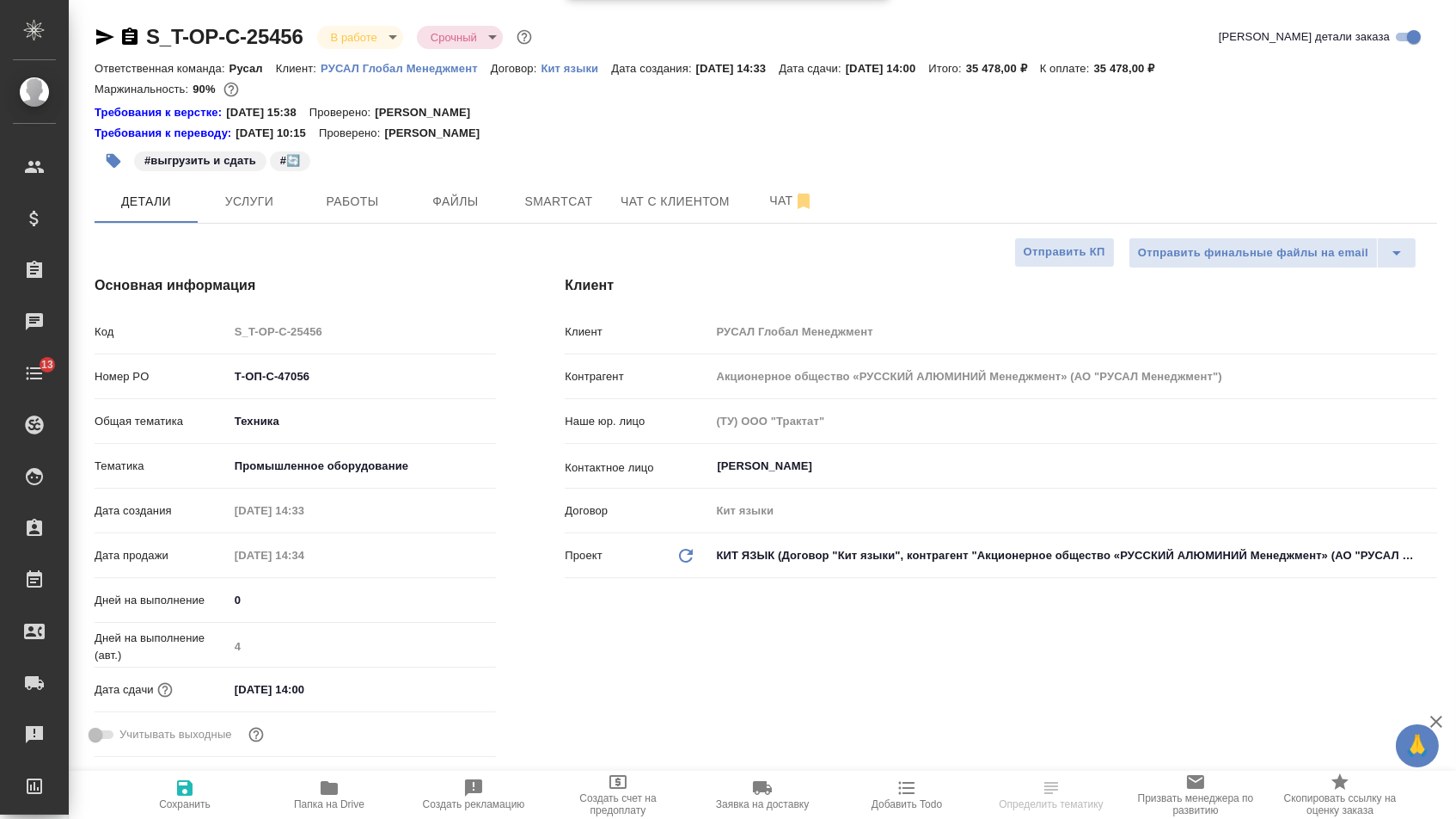
click at [124, 33] on icon "button" at bounding box center [130, 36] width 20 height 20
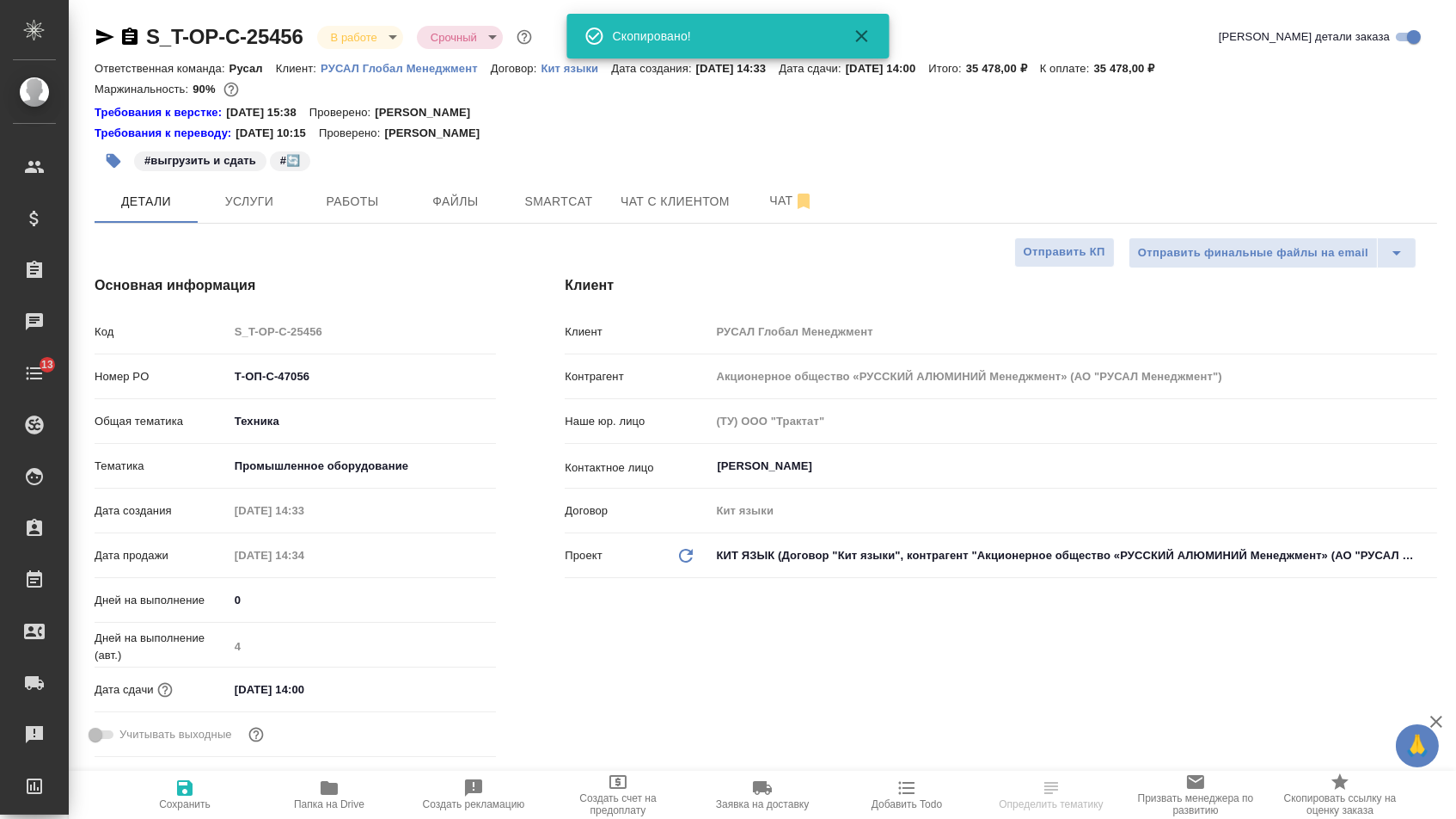
type textarea "x"
select select "RU"
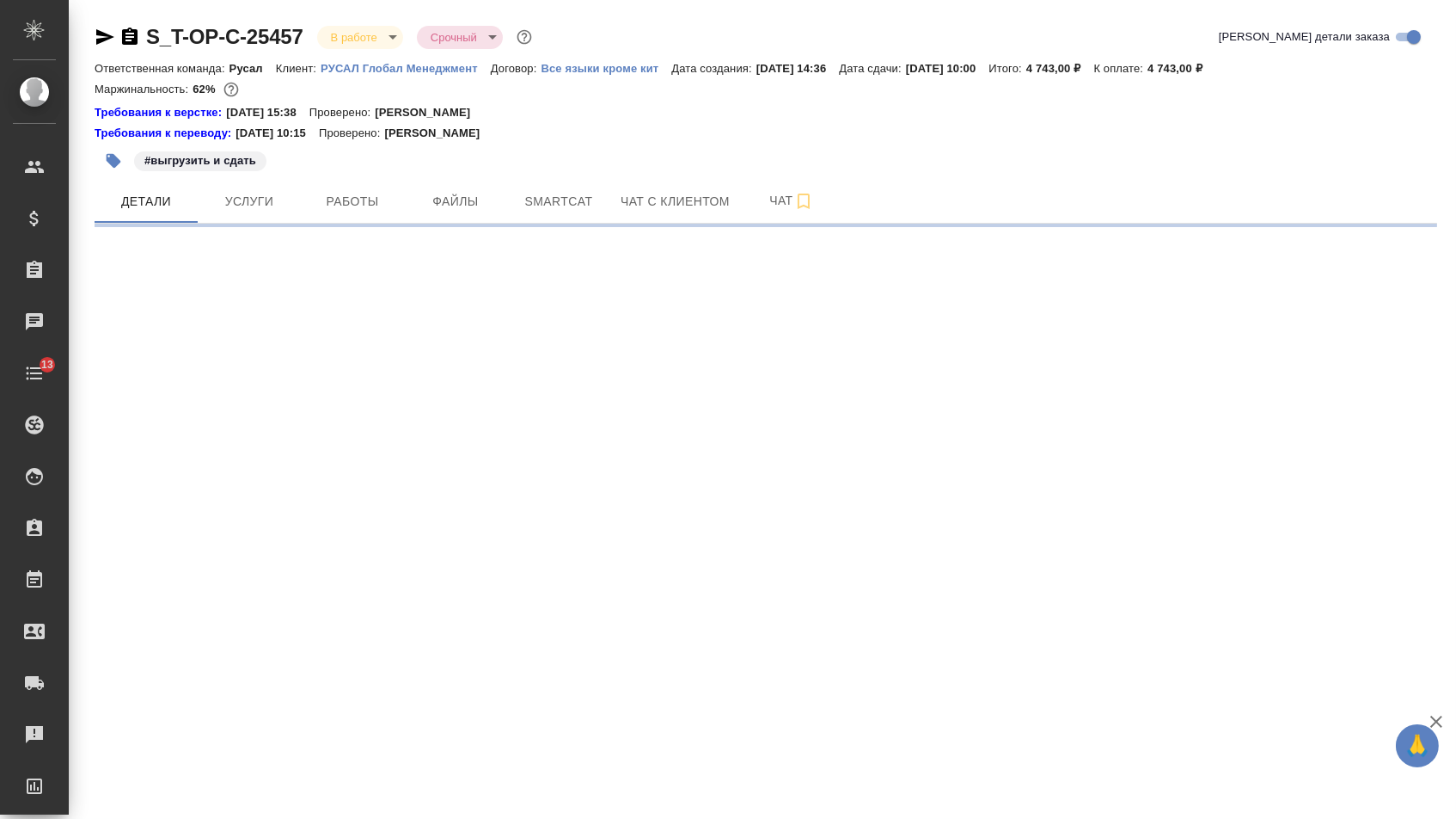
select select "RU"
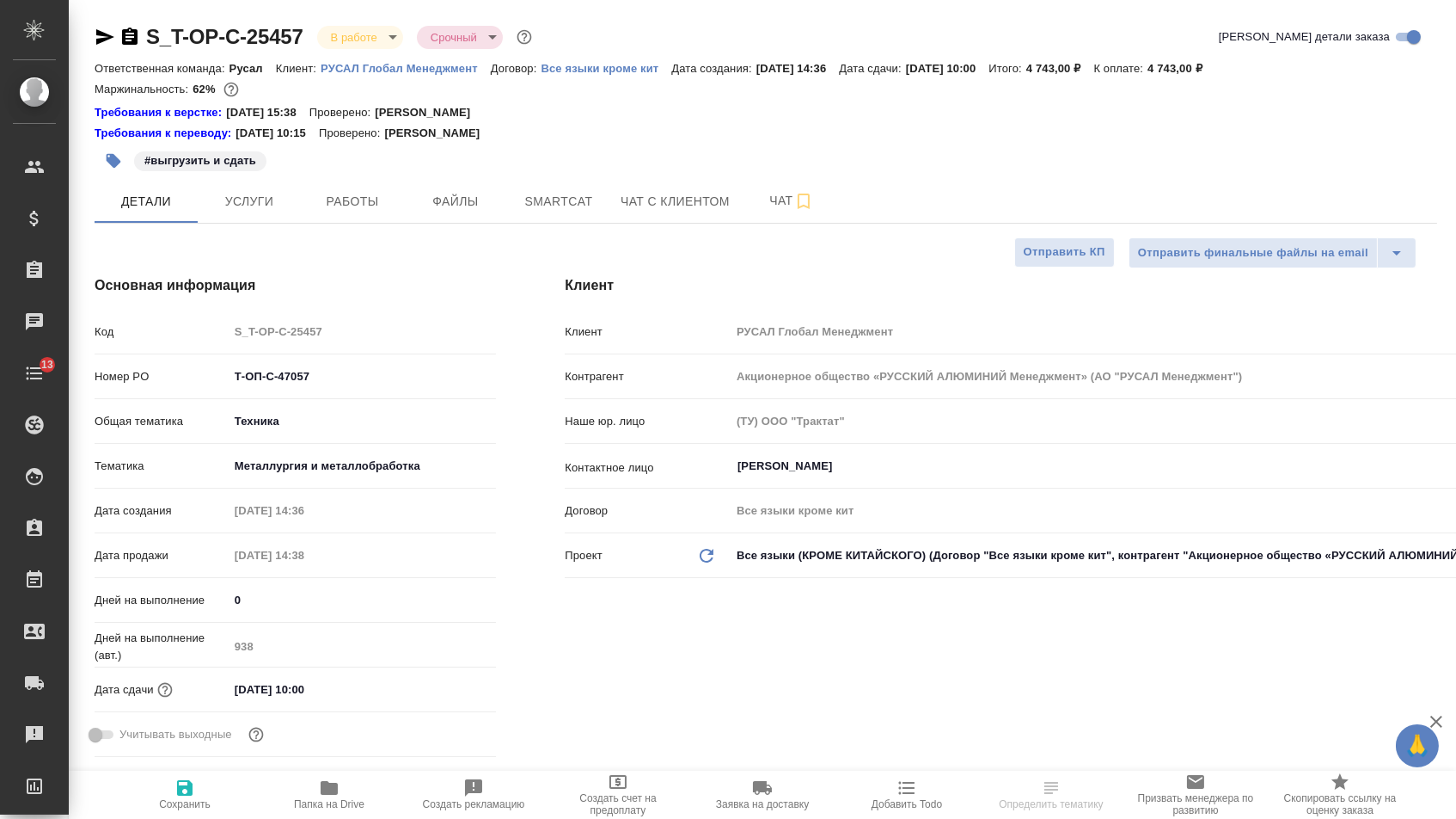
type textarea "x"
click at [138, 28] on icon "button" at bounding box center [130, 36] width 15 height 17
type textarea "x"
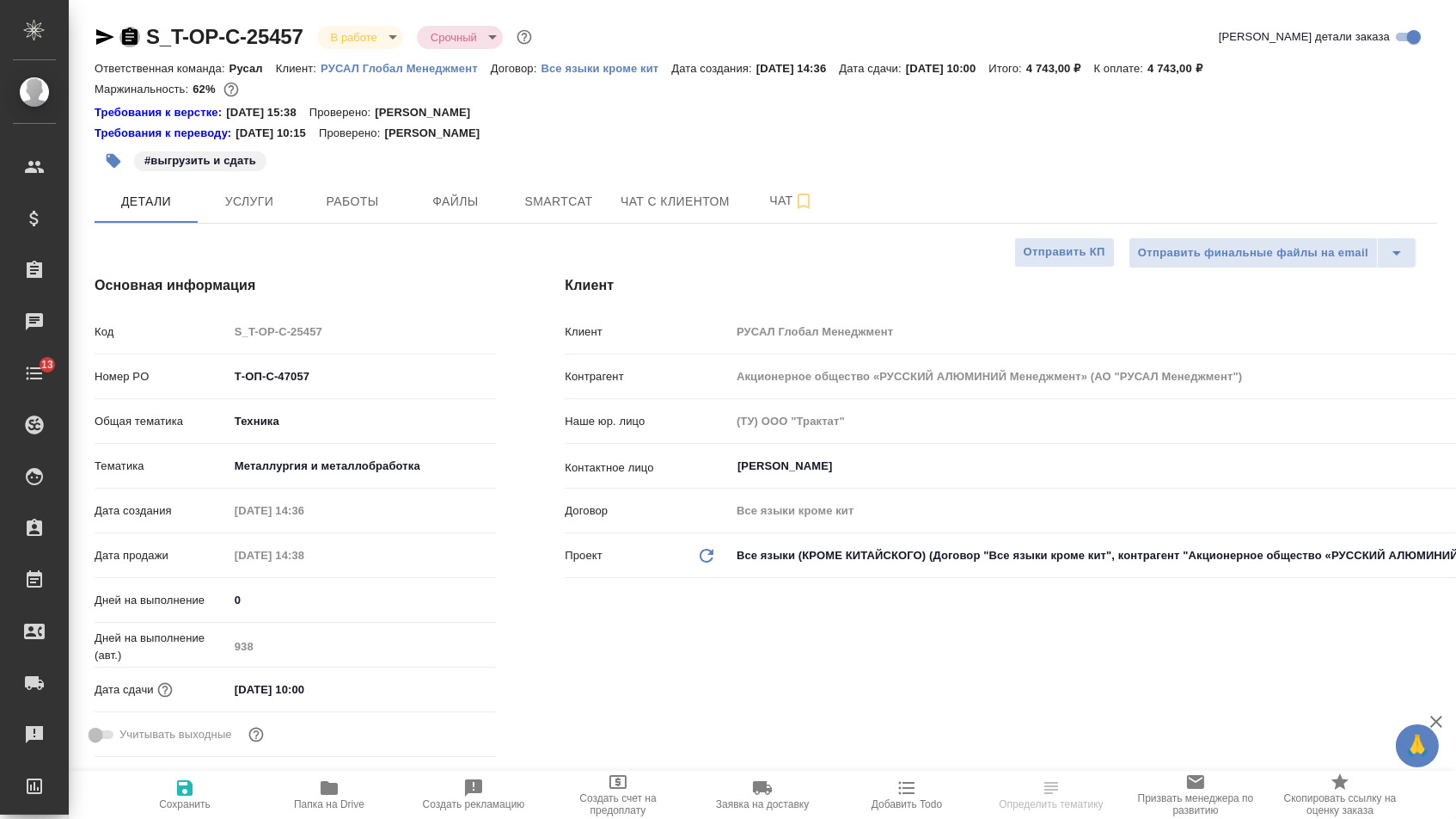
type textarea "x"
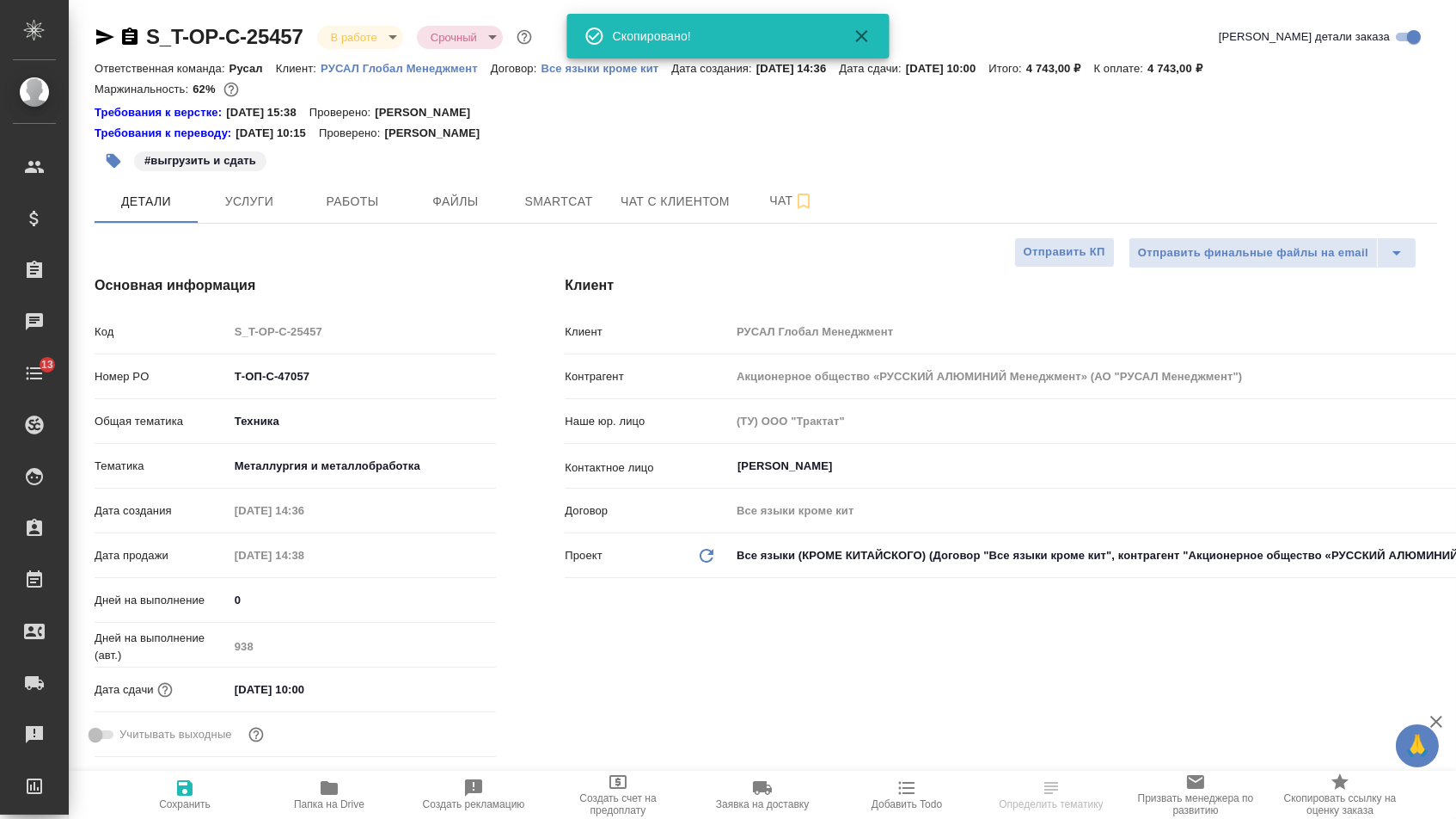
type textarea "x"
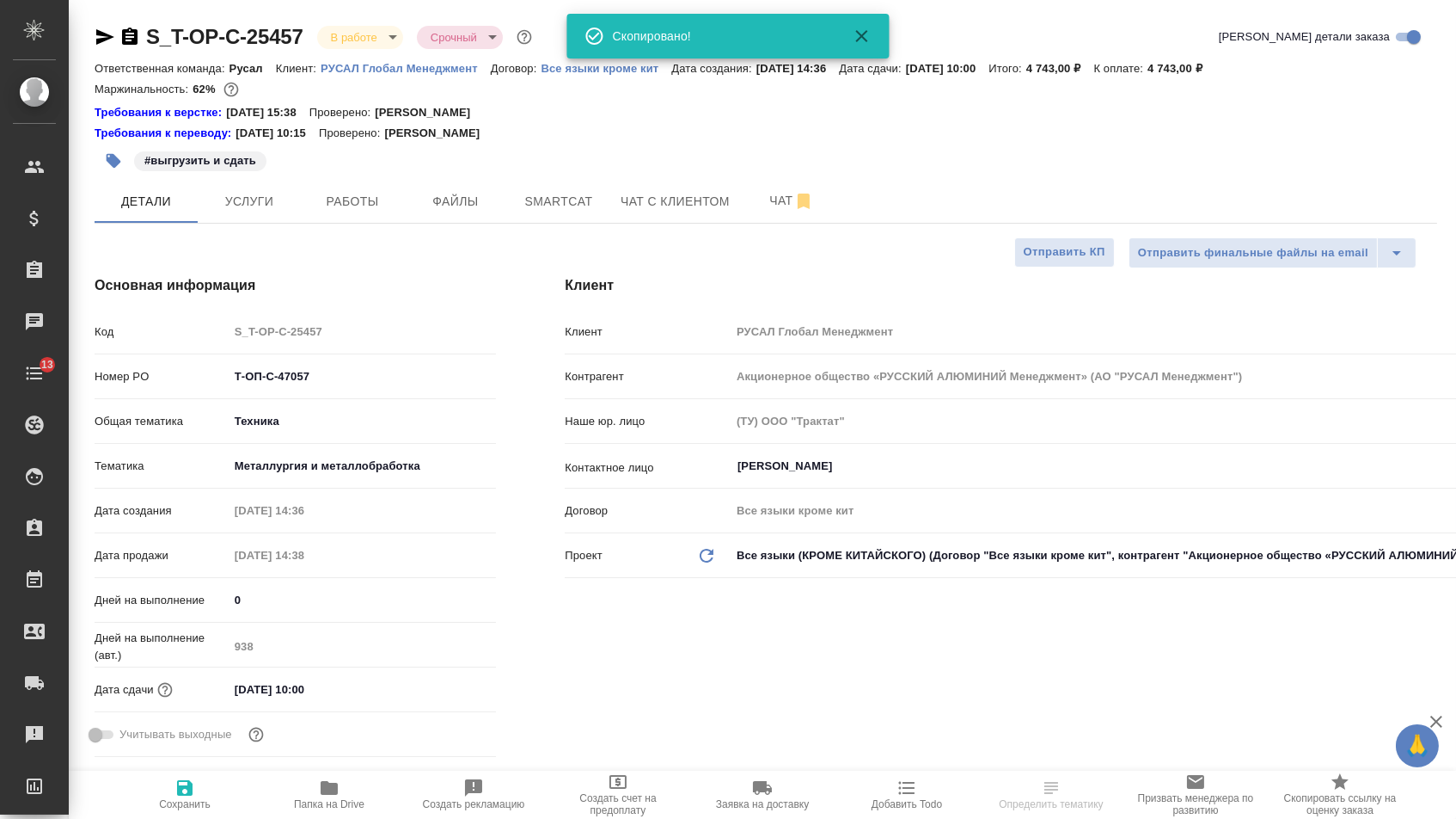
type textarea "x"
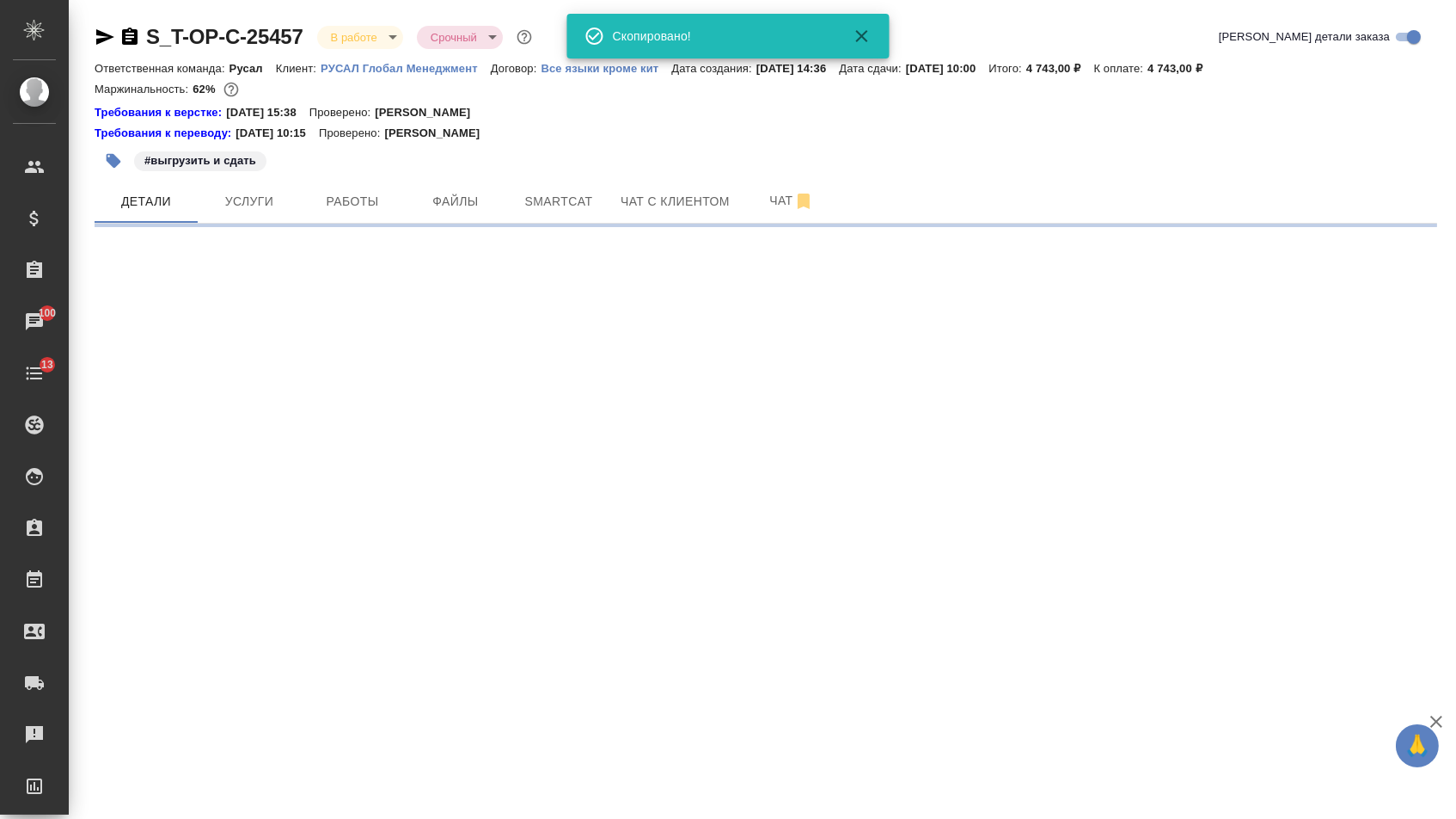
select select "RU"
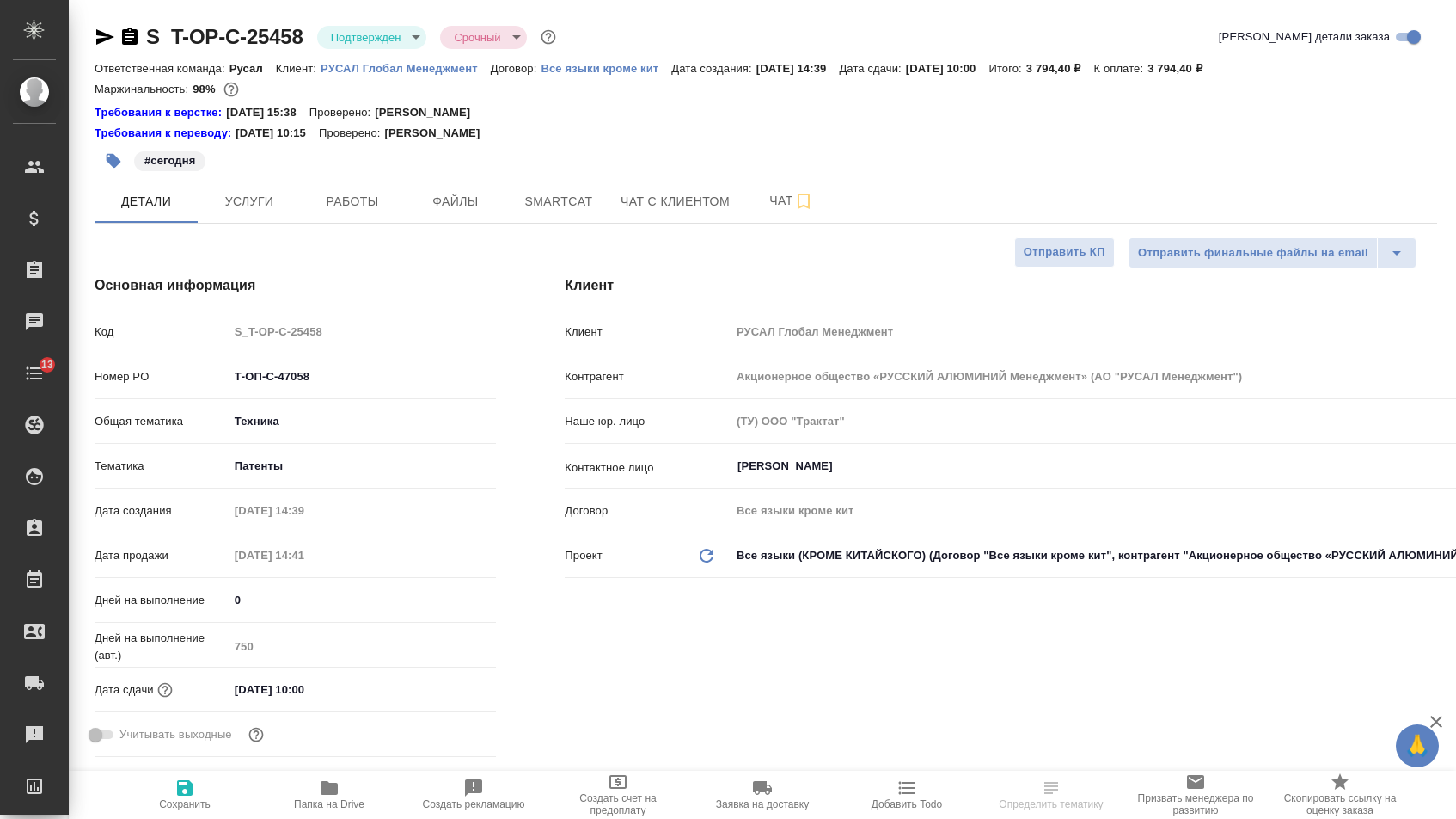
select select "RU"
click at [136, 36] on icon "button" at bounding box center [130, 36] width 20 height 20
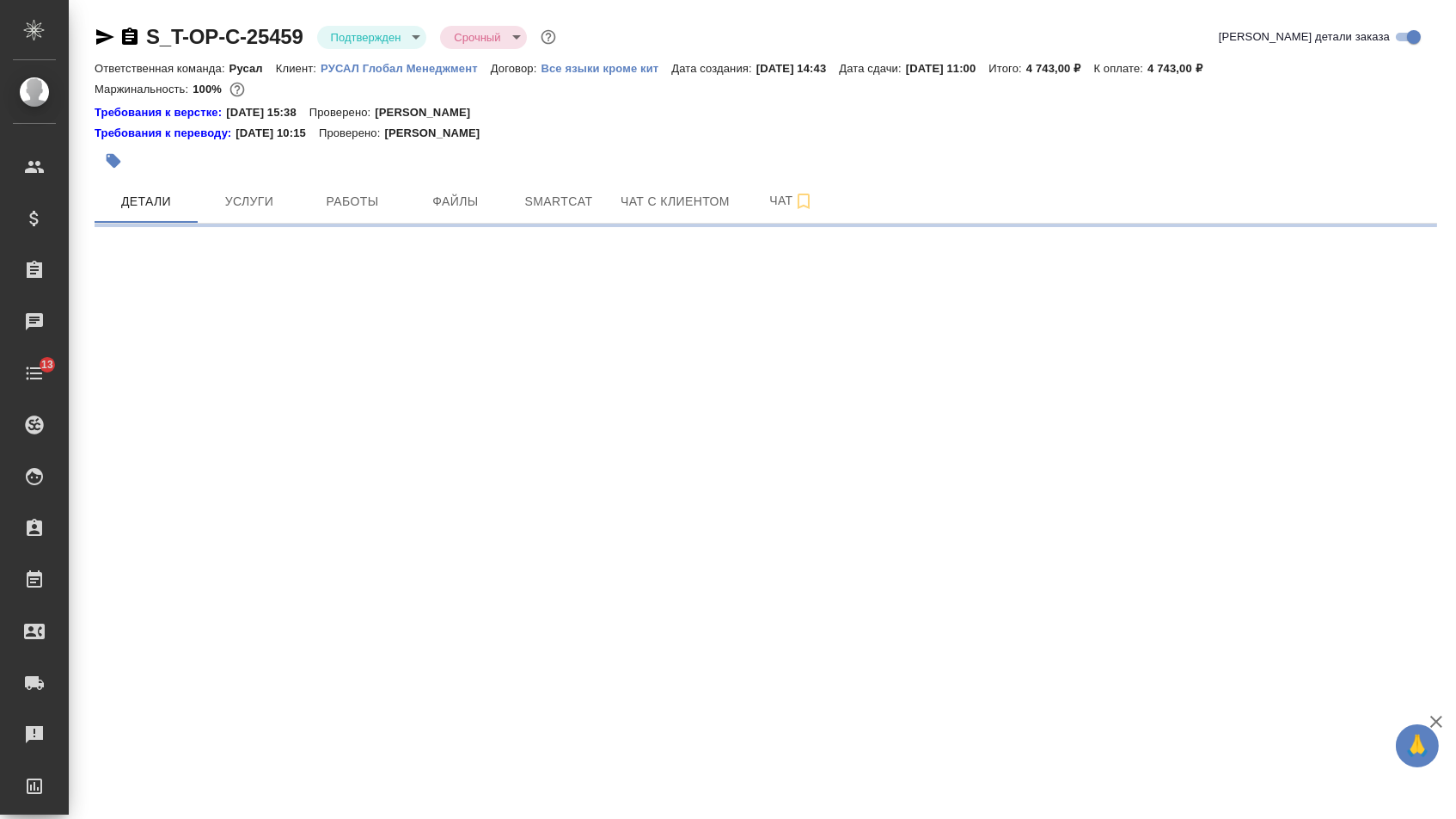
select select "RU"
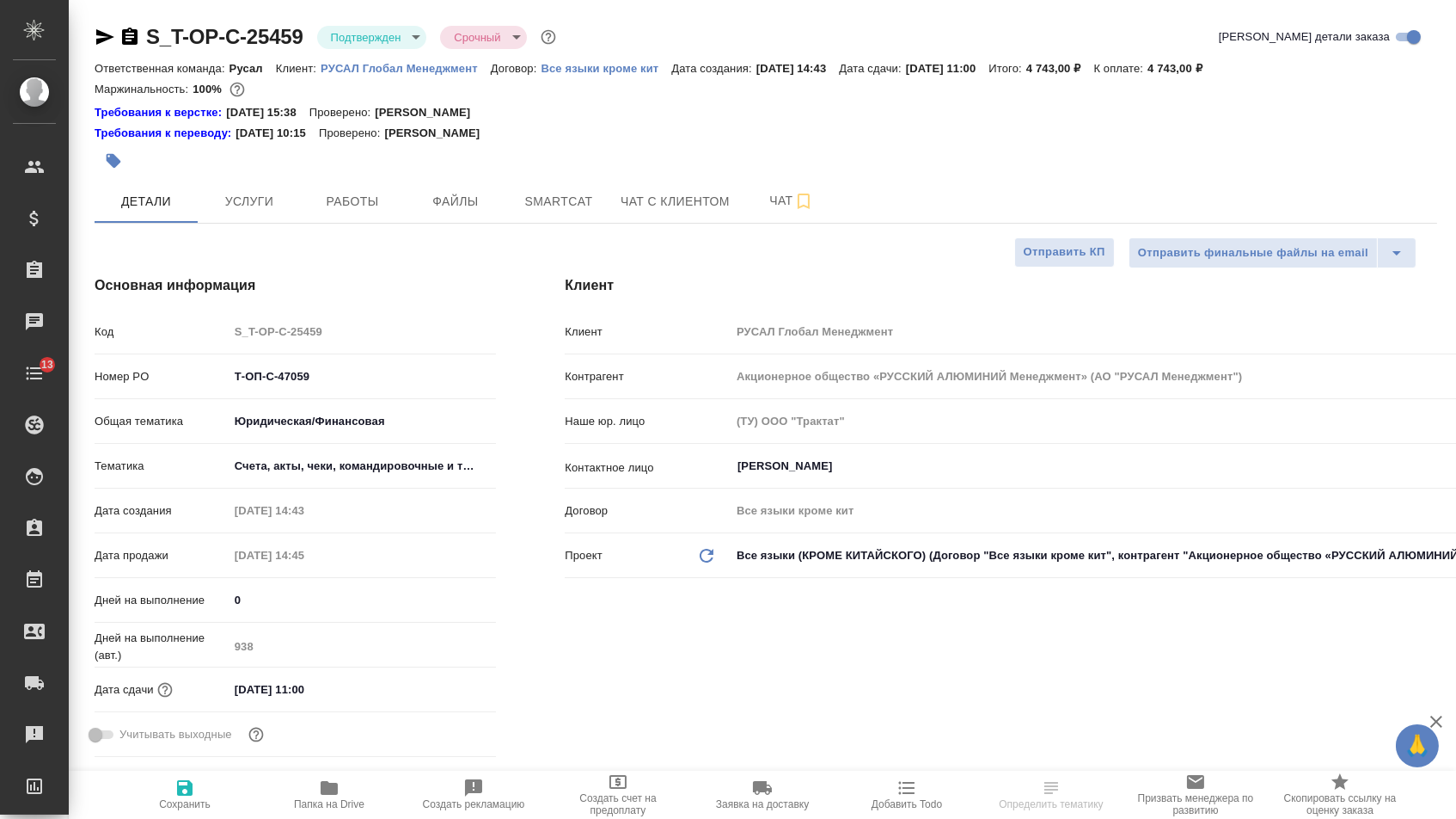
type textarea "x"
click at [132, 36] on icon "button" at bounding box center [130, 36] width 15 height 17
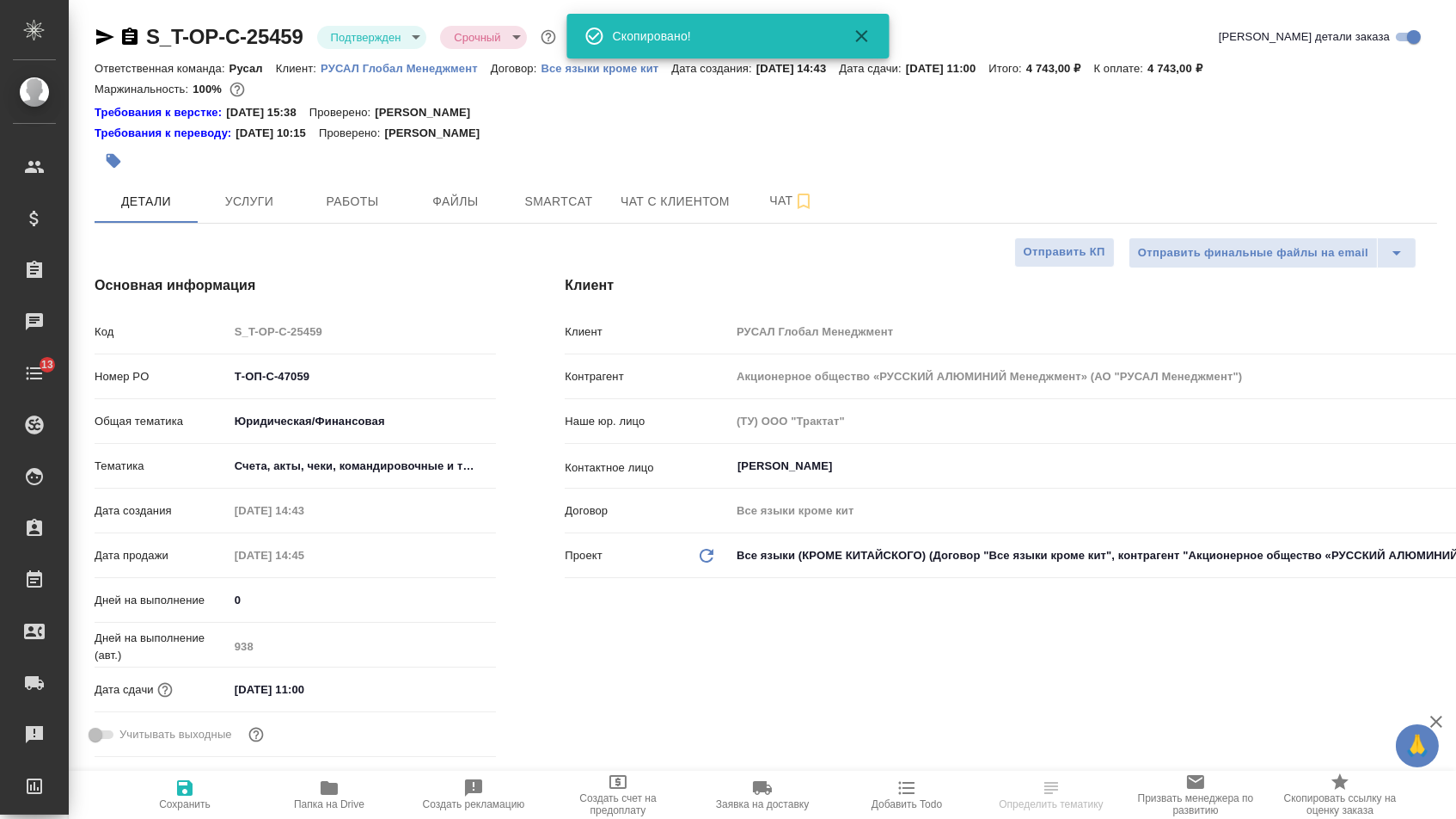
type textarea "x"
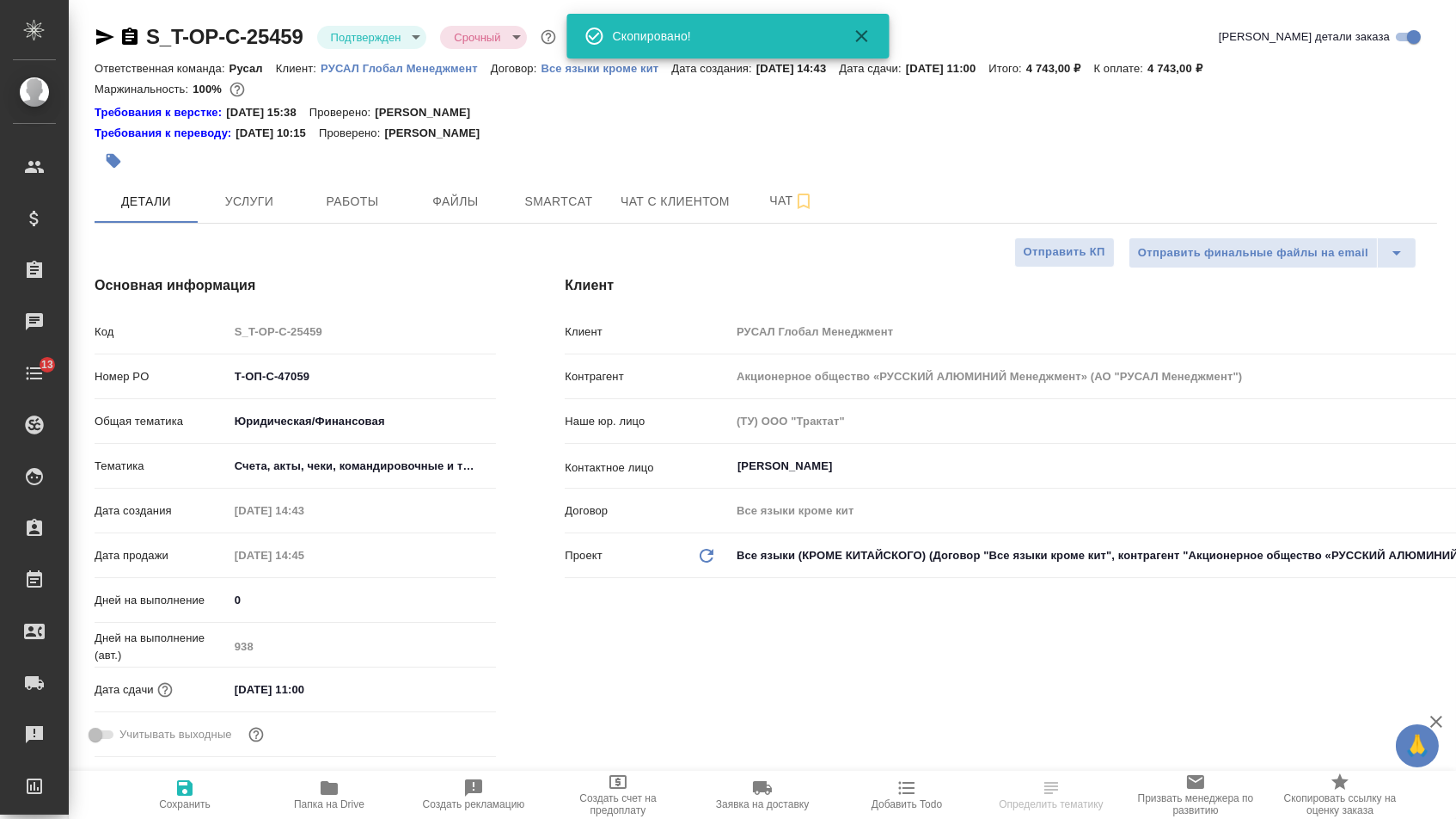
type textarea "x"
select select "RU"
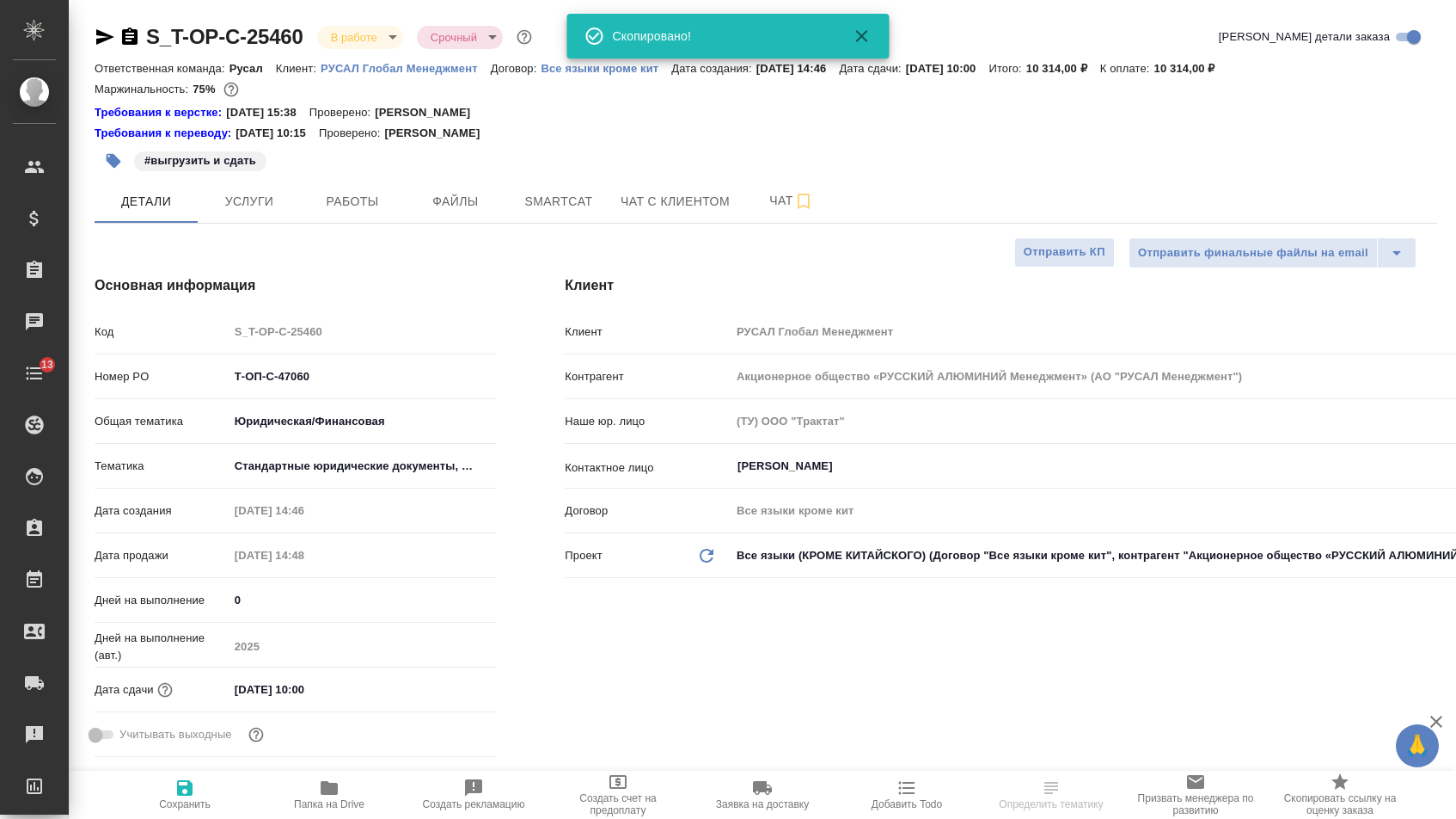
select select "RU"
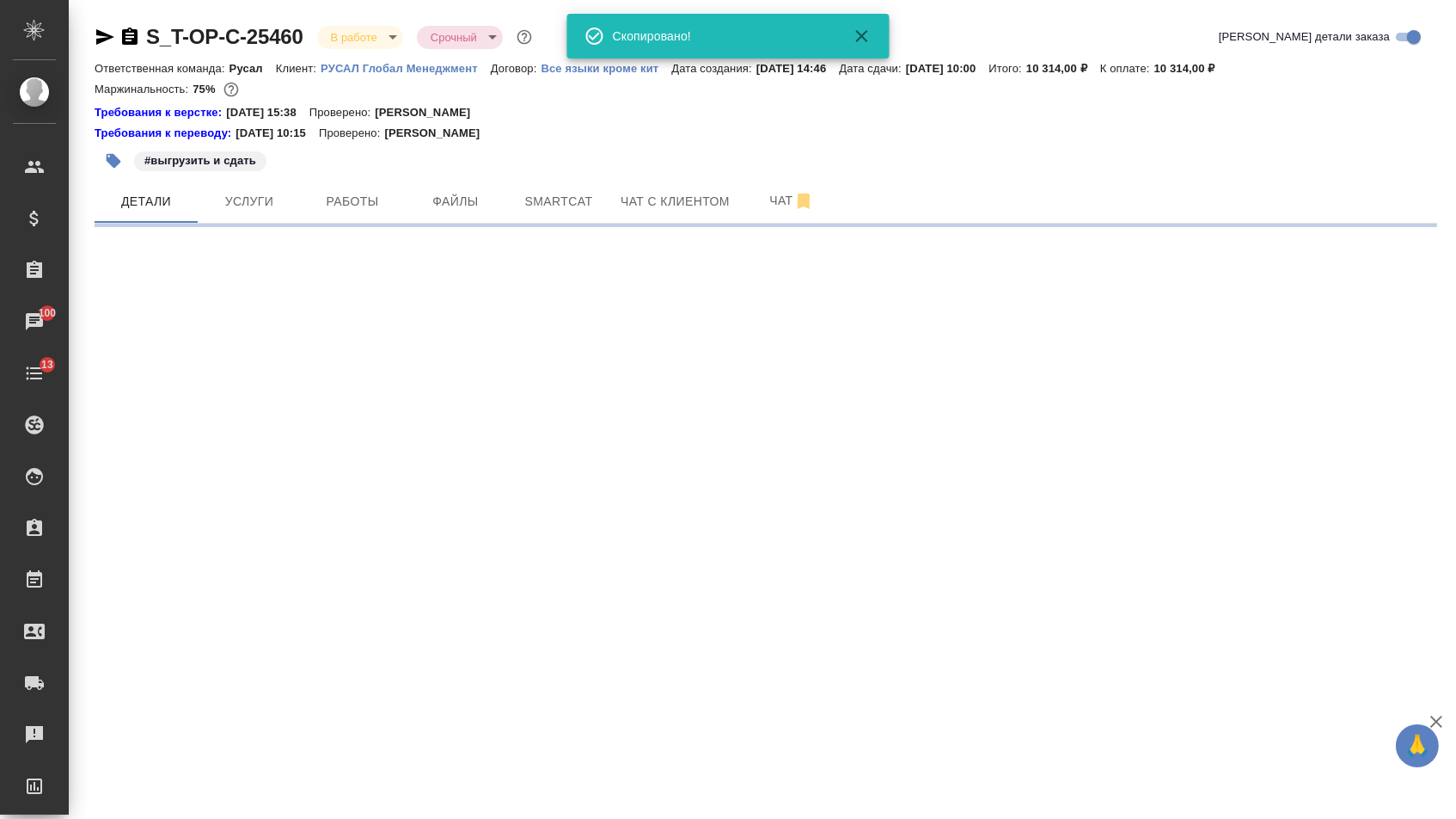
select select "RU"
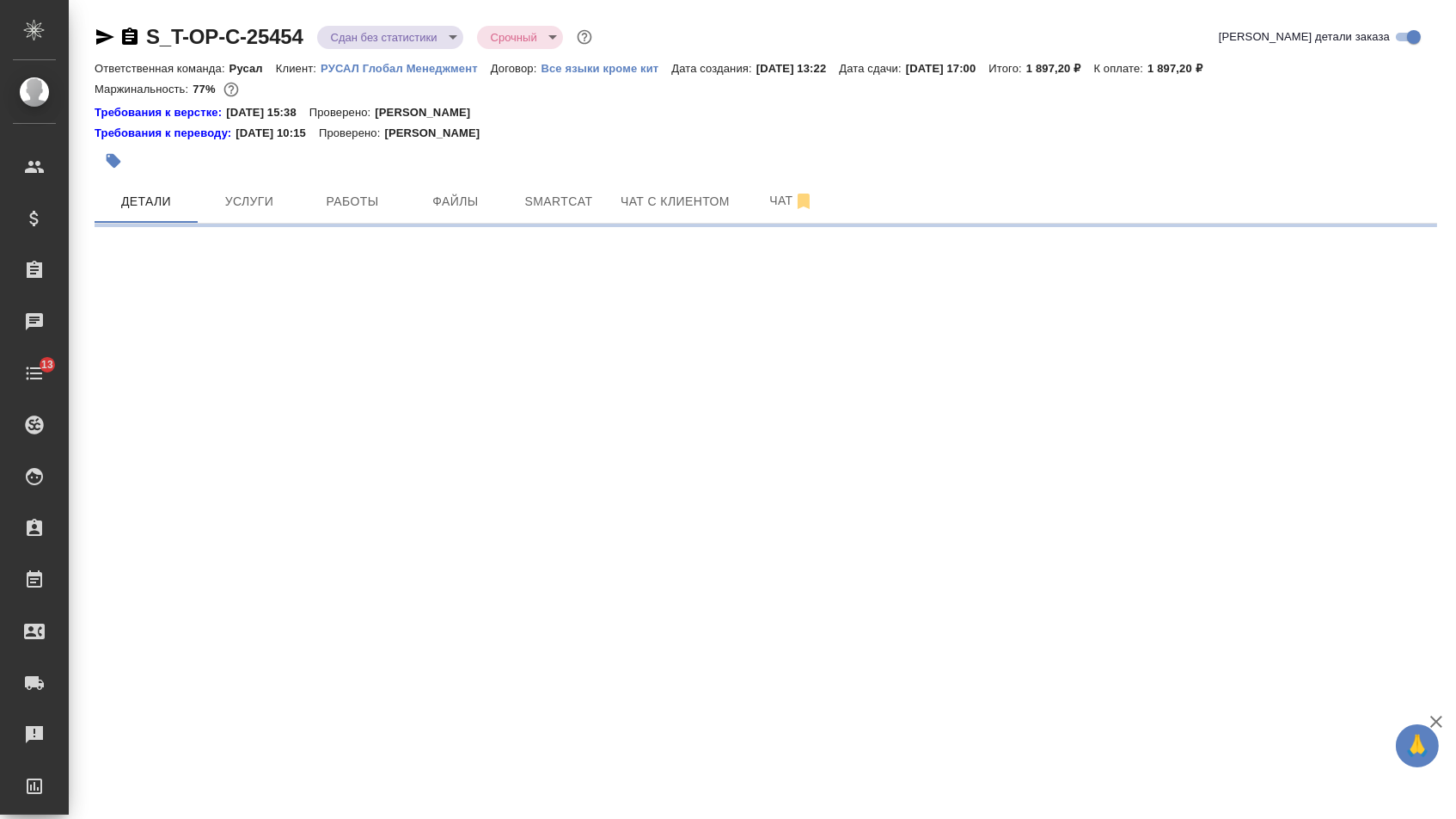
select select "RU"
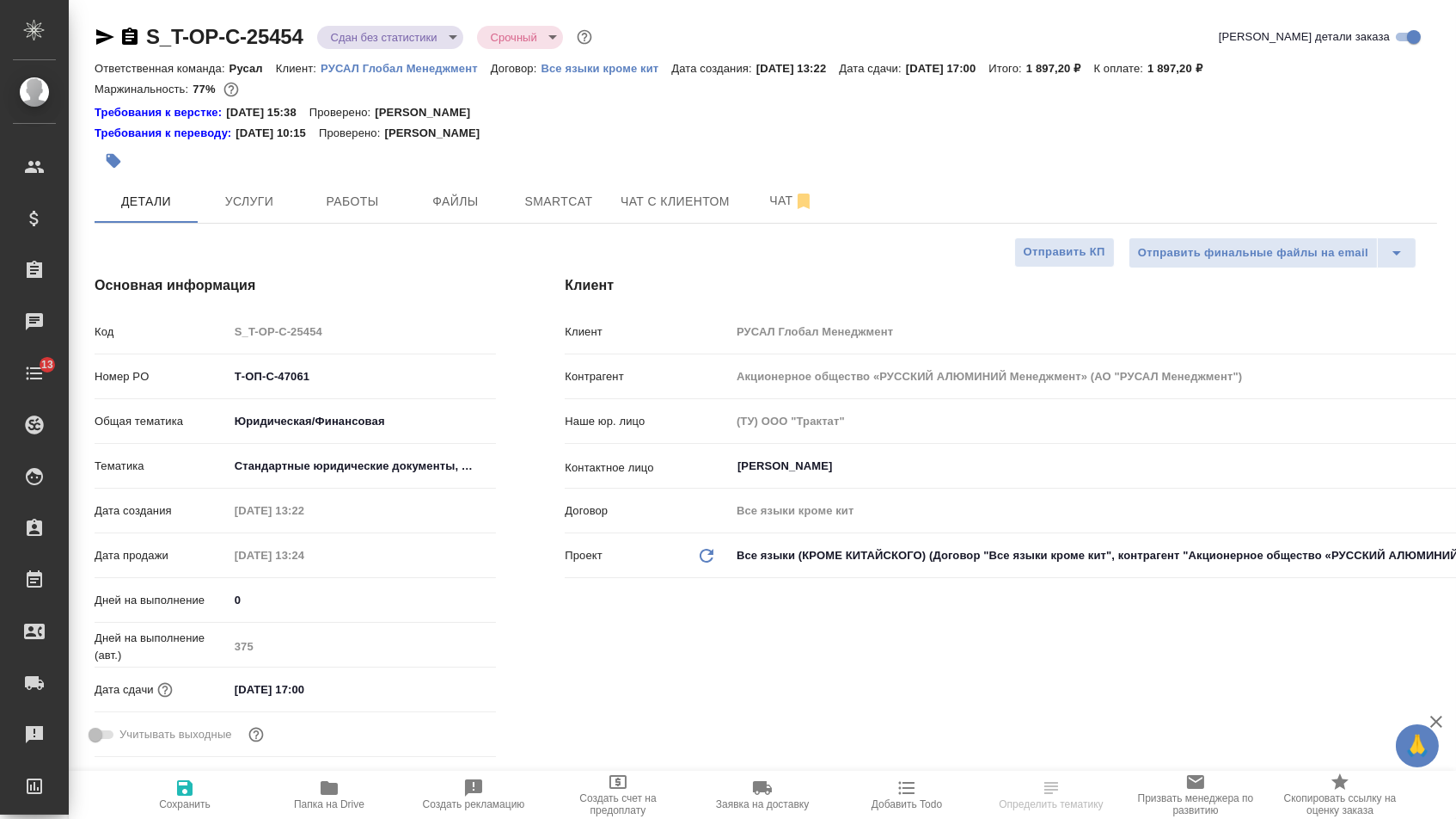
type textarea "x"
click at [138, 37] on icon "button" at bounding box center [130, 36] width 15 height 17
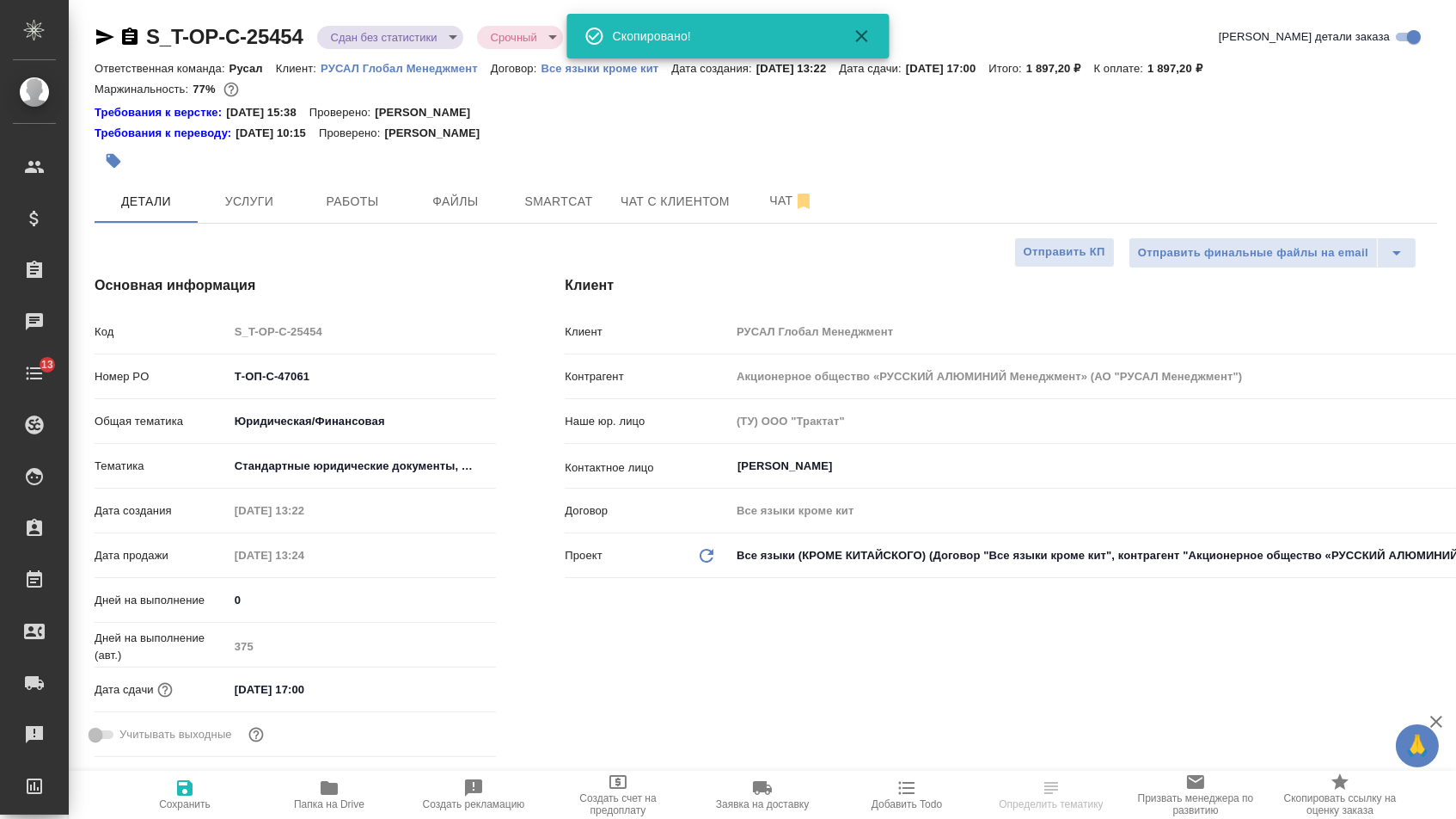
type textarea "x"
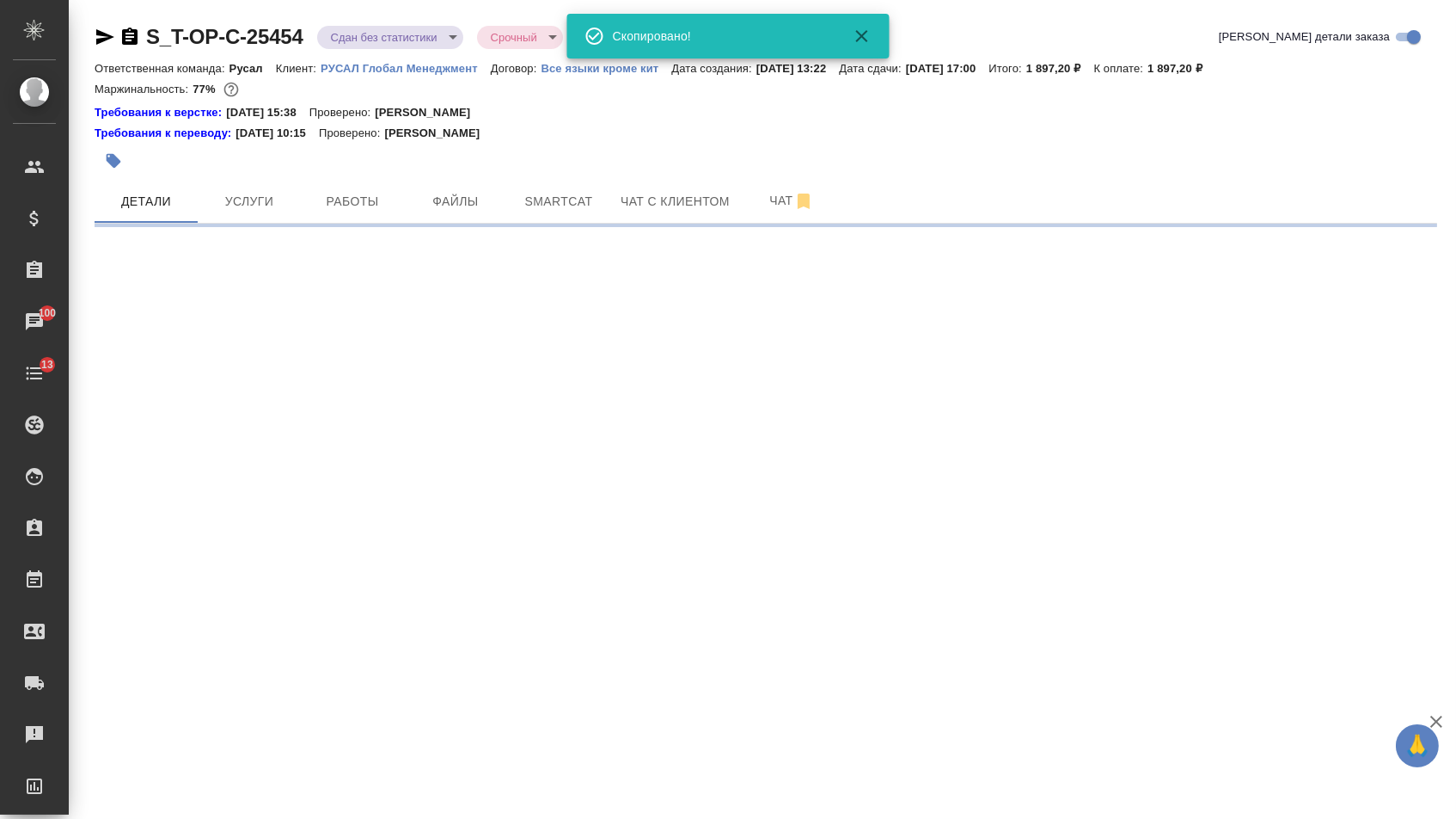
select select "RU"
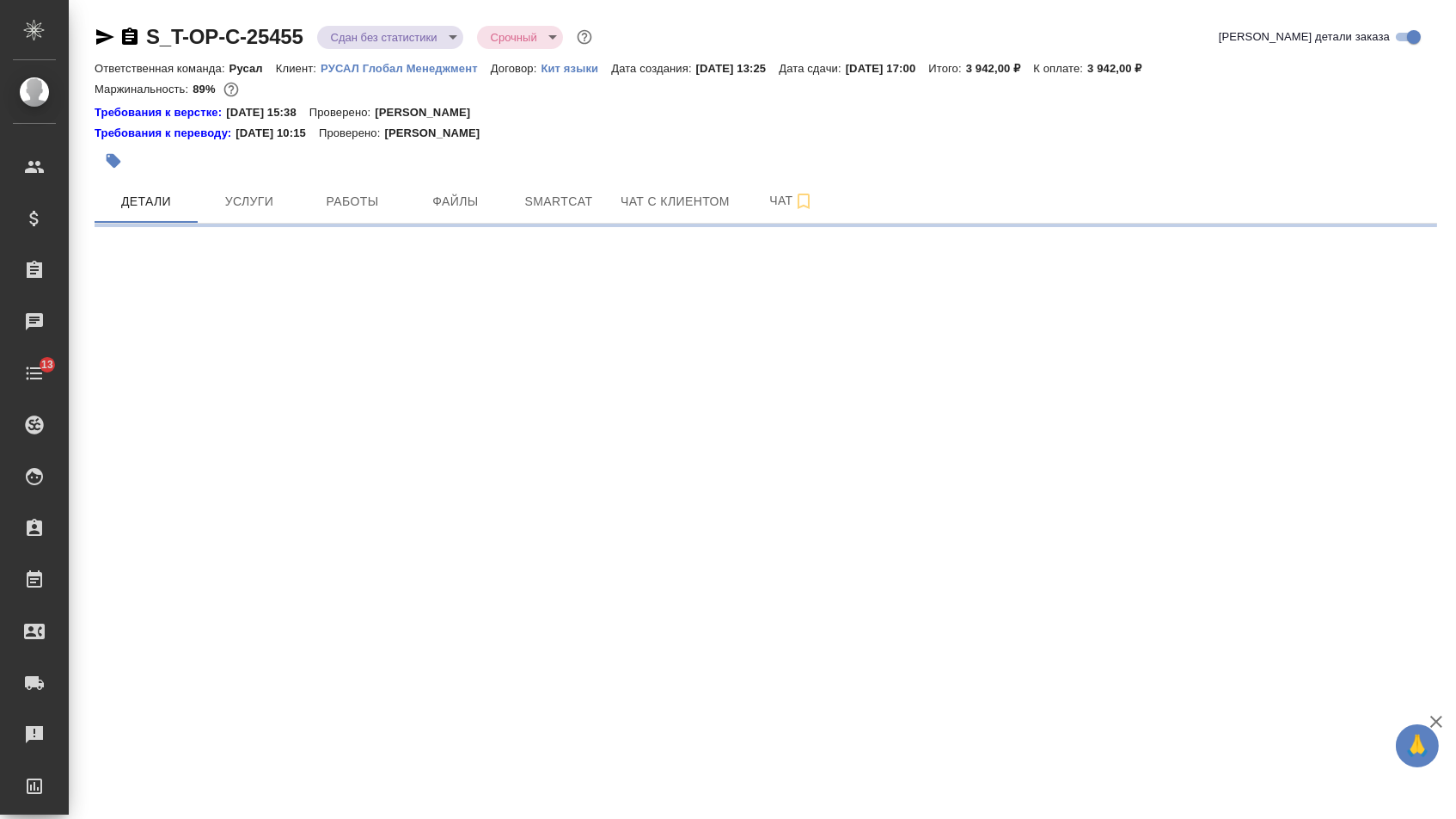
select select "RU"
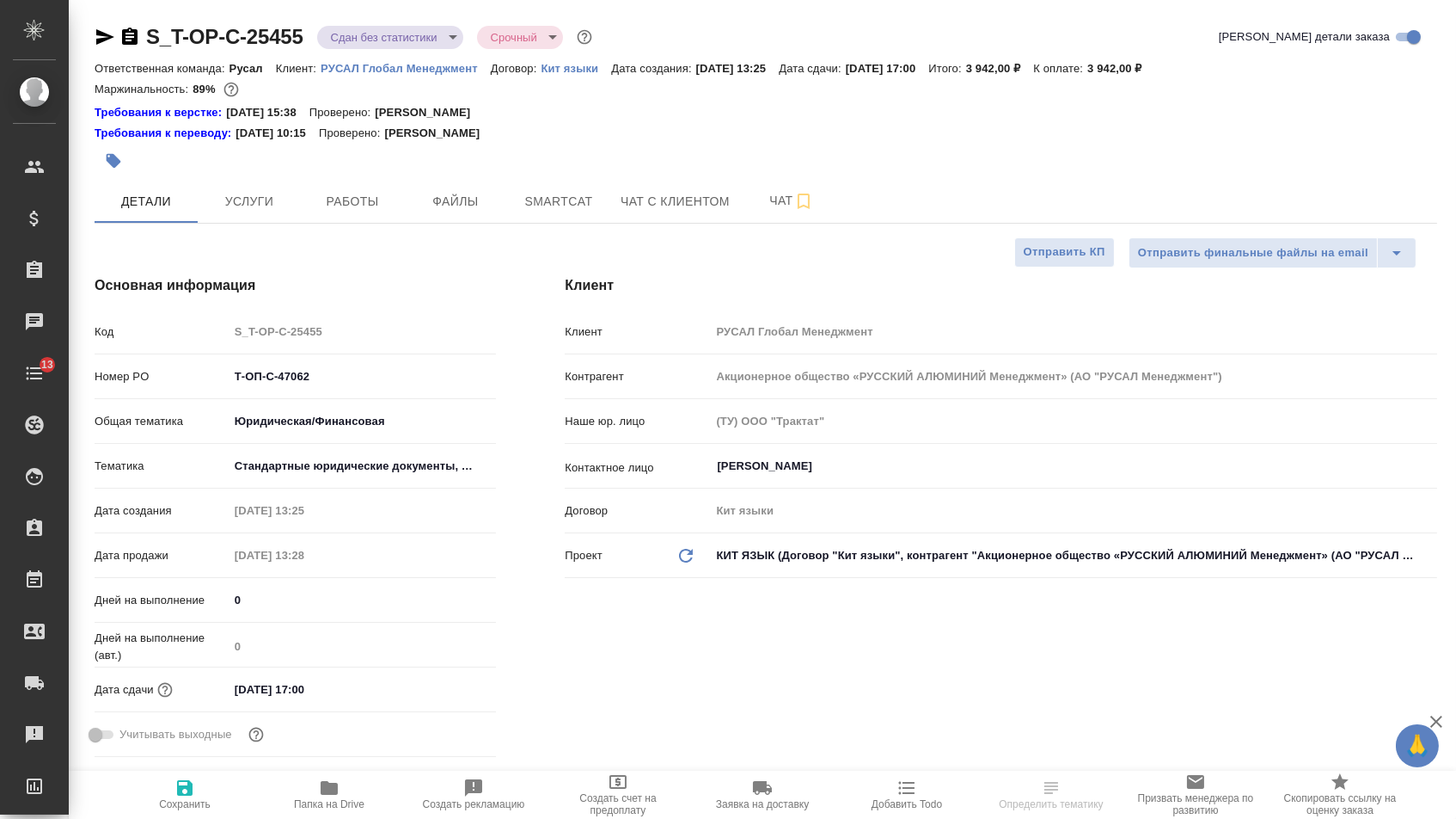
type textarea "x"
click at [138, 36] on icon "button" at bounding box center [130, 36] width 20 height 20
type textarea "x"
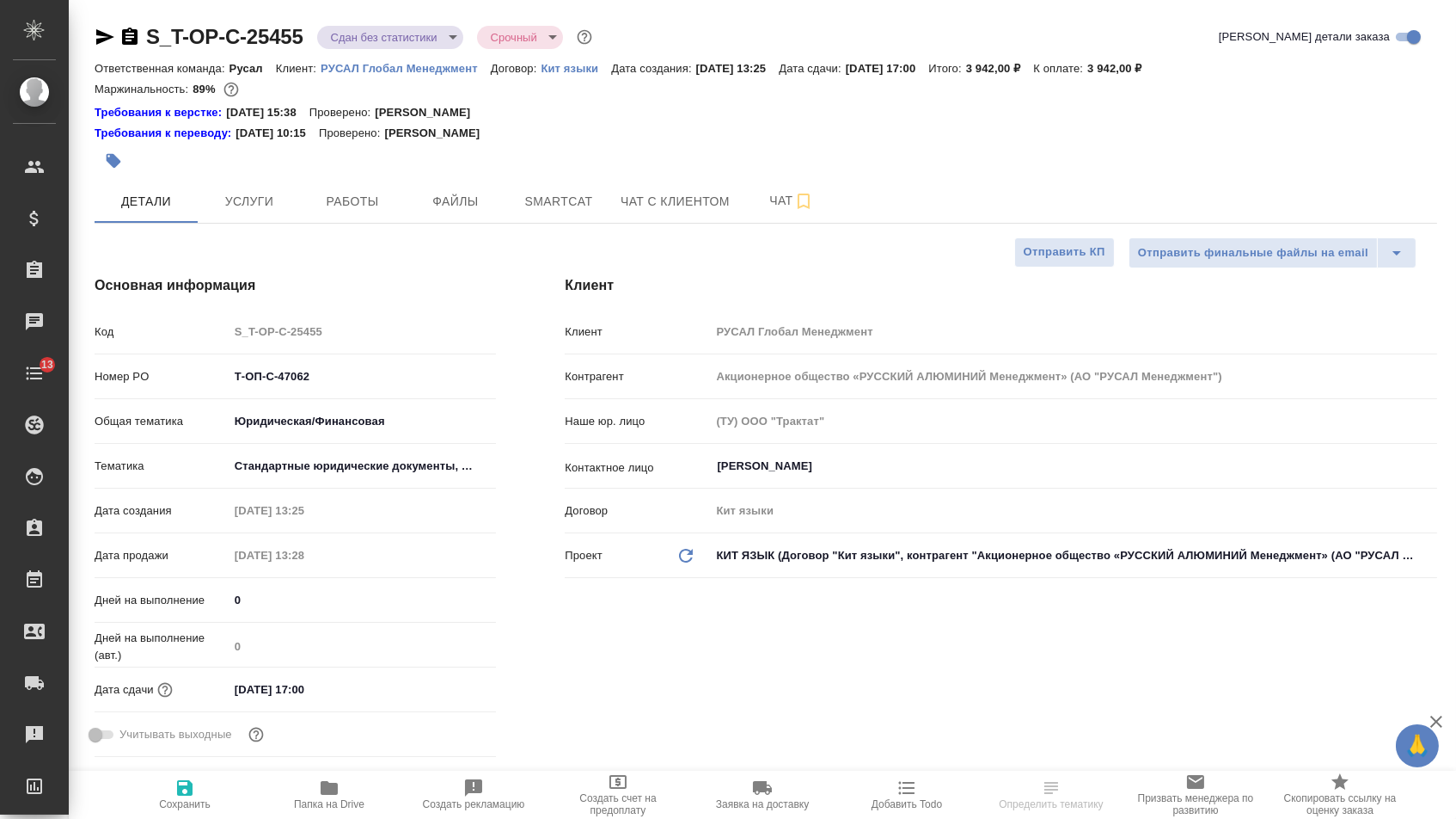
type textarea "x"
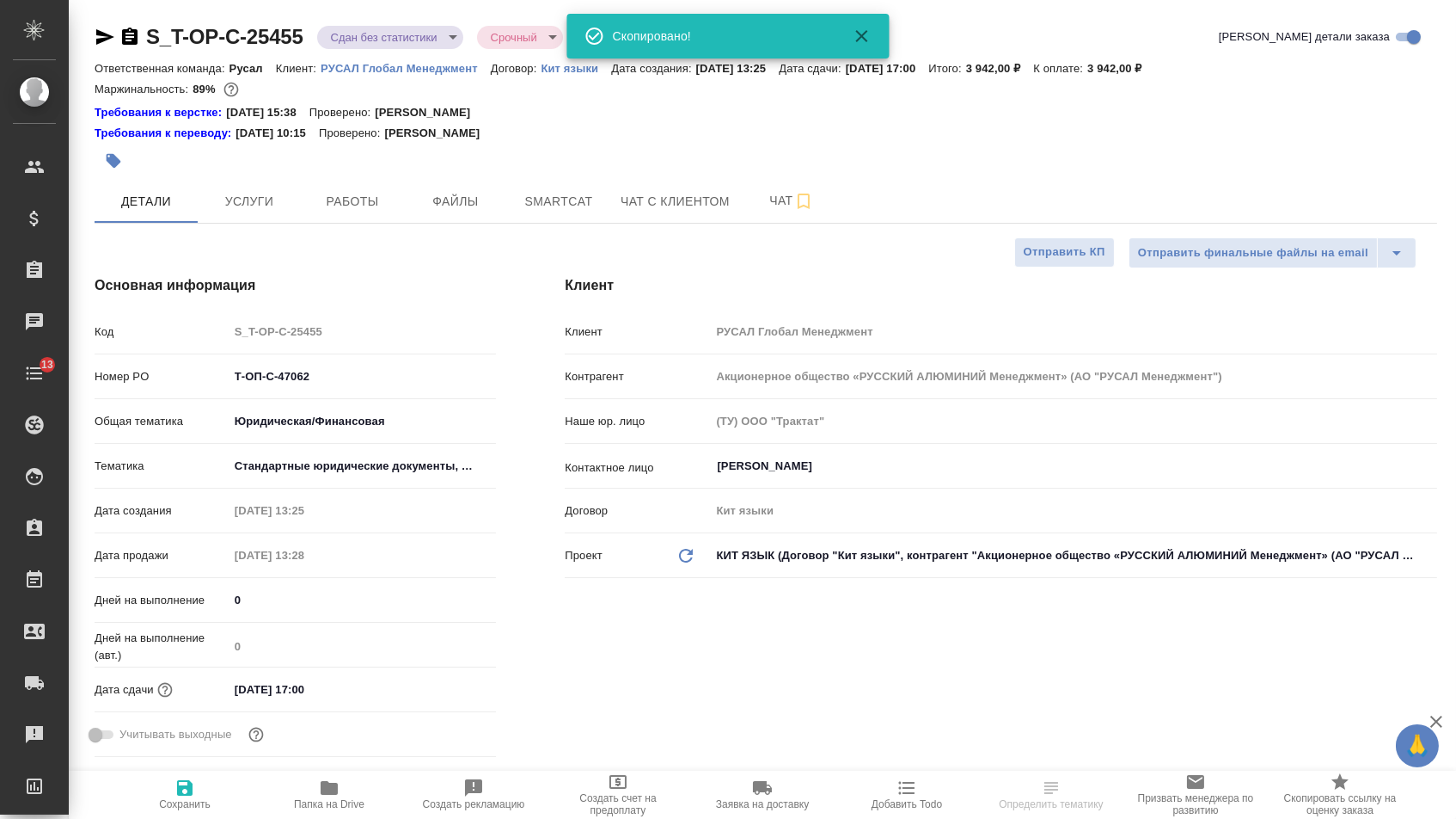
type textarea "x"
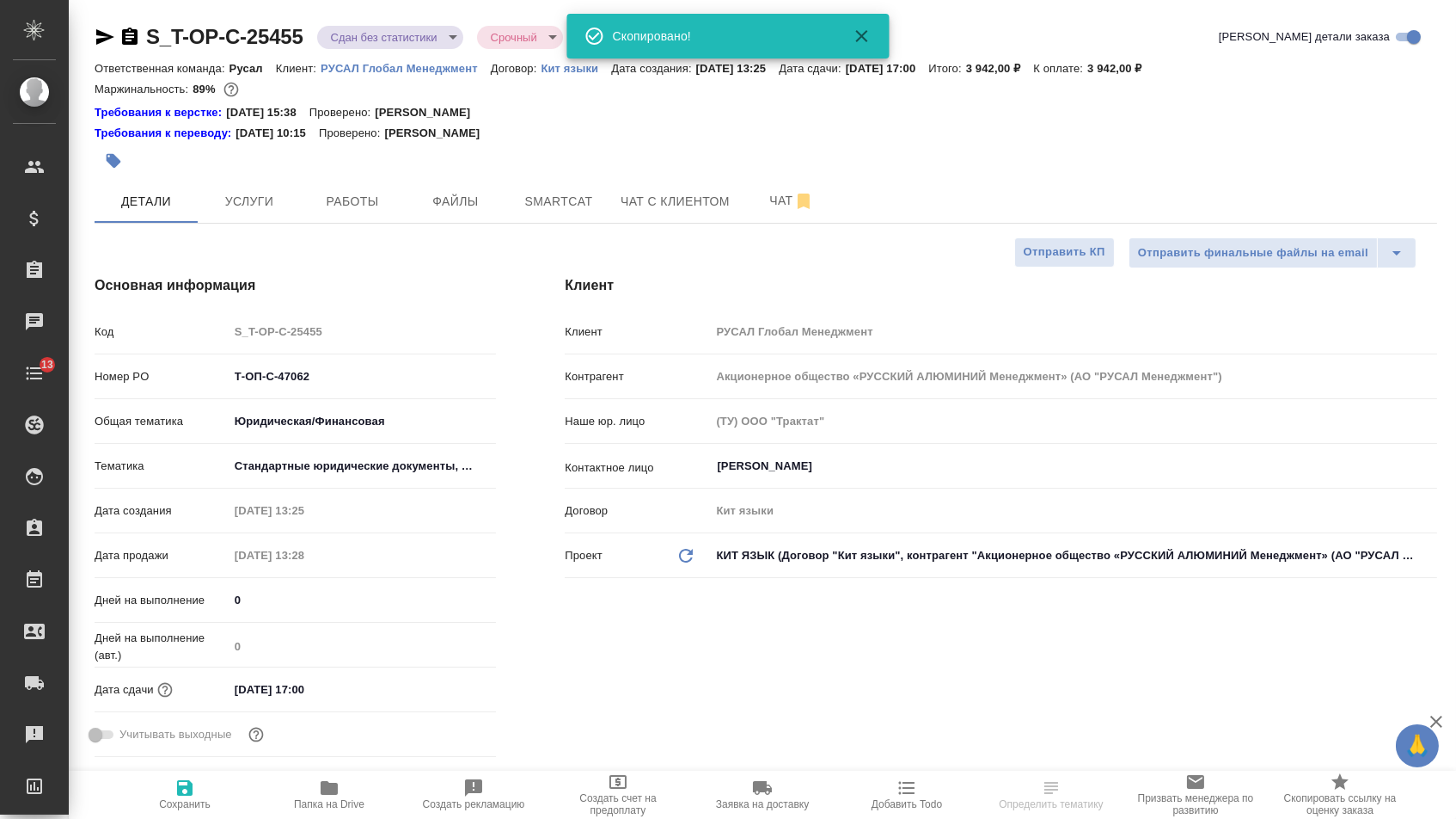
type textarea "x"
select select "RU"
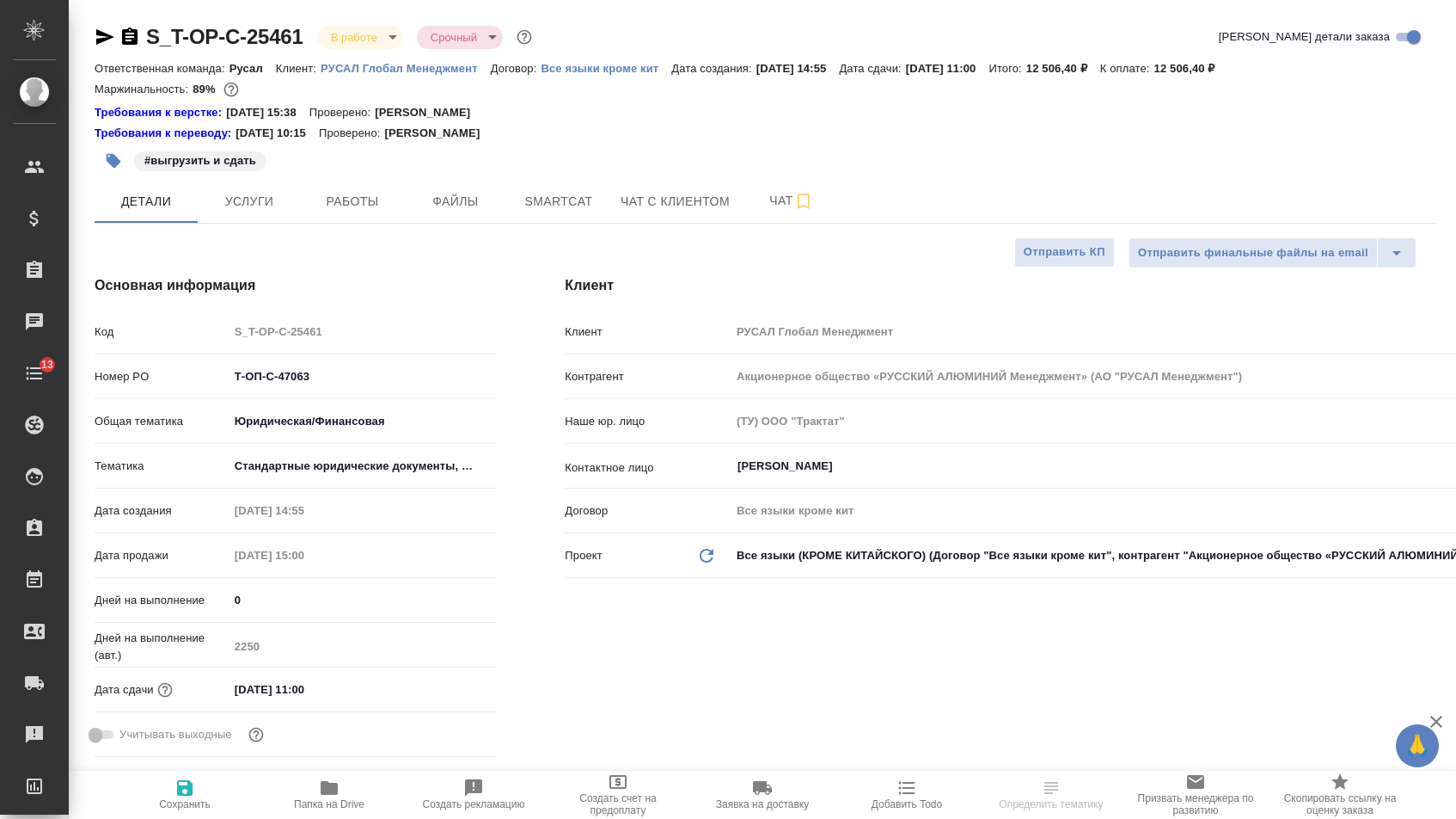
select select "RU"
drag, startPoint x: 0, startPoint y: 0, endPoint x: 134, endPoint y: 37, distance: 139.0
click at [134, 37] on icon "button" at bounding box center [130, 36] width 20 height 20
type textarea "x"
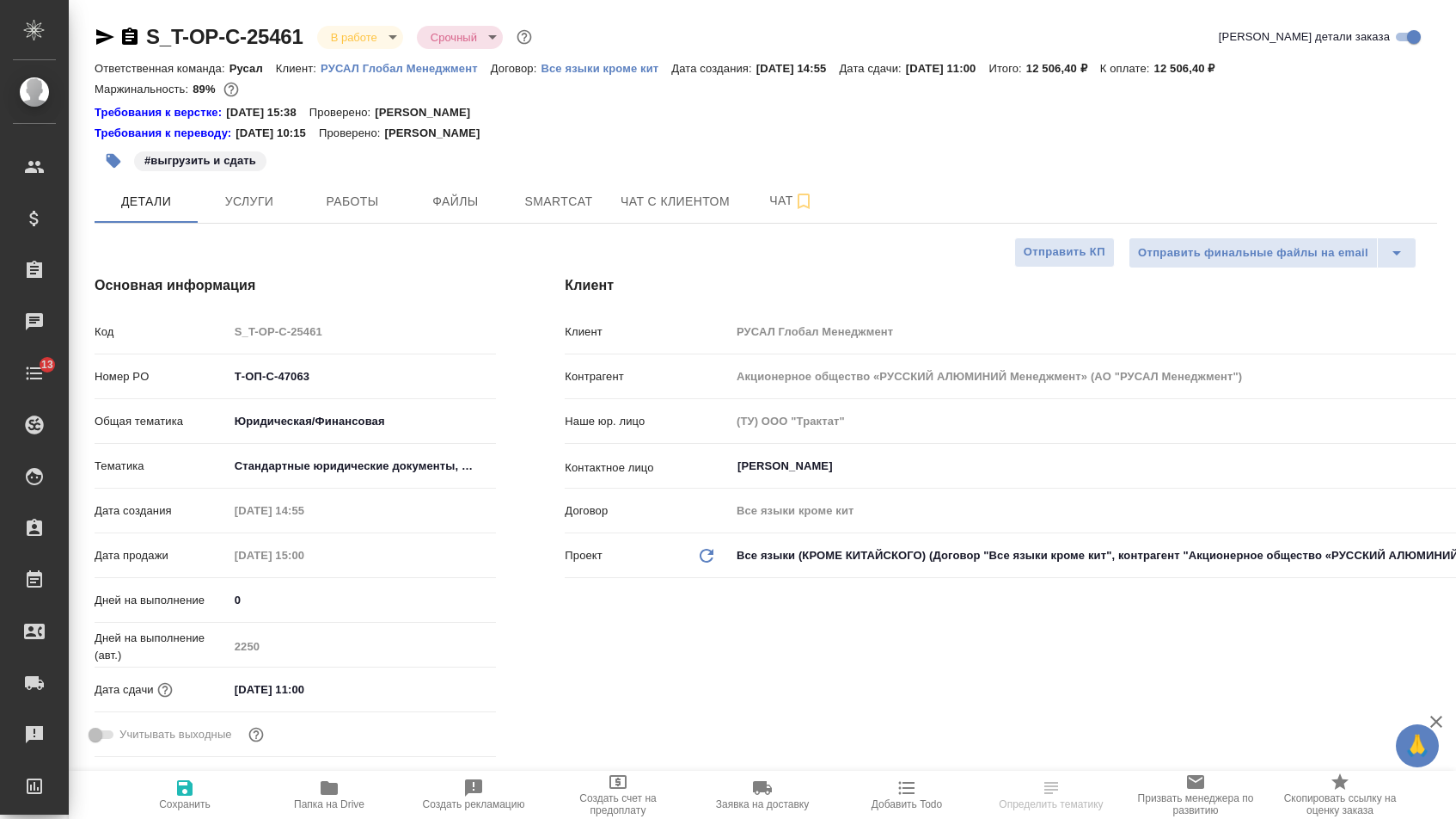
type textarea "x"
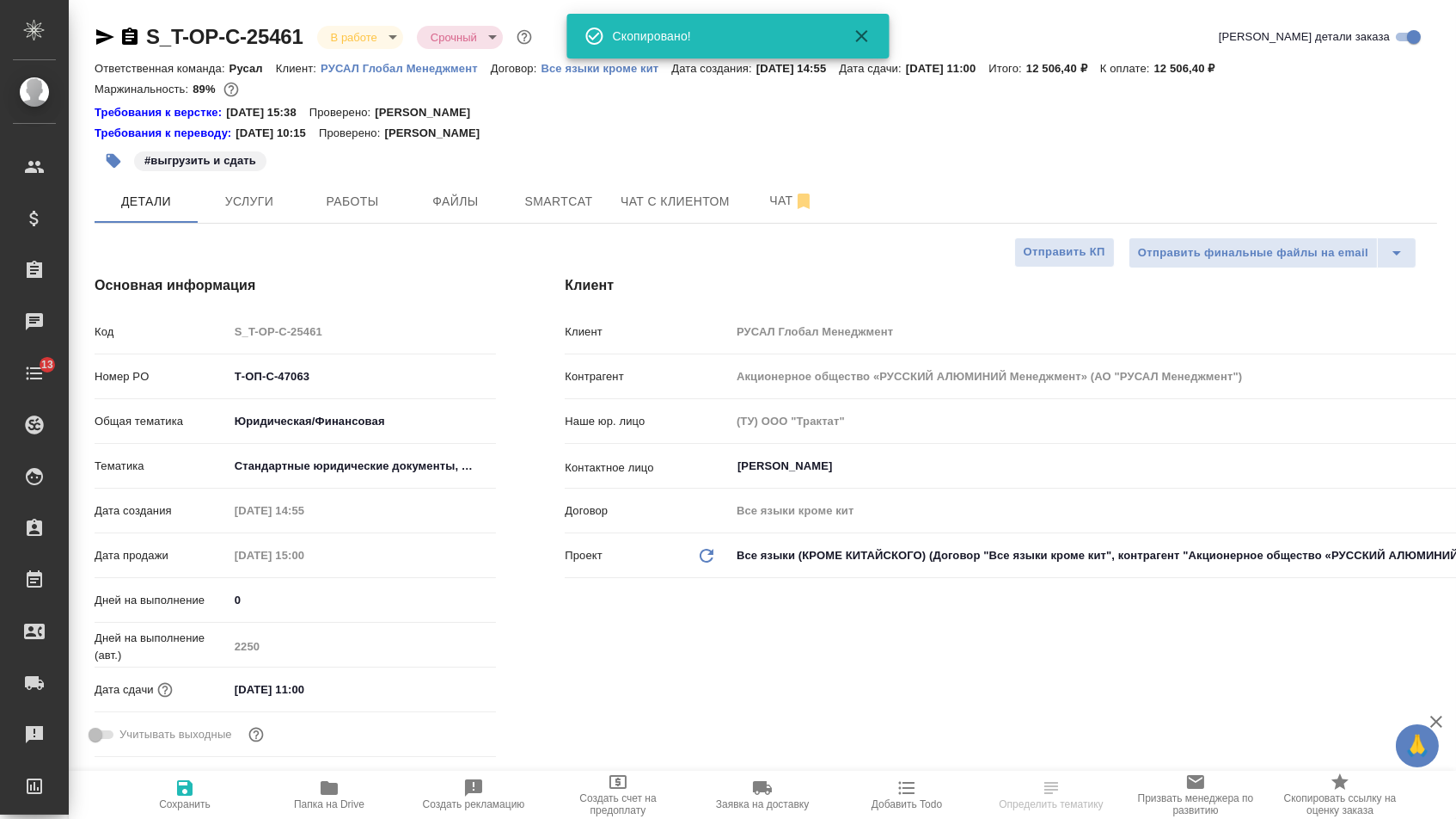
type textarea "x"
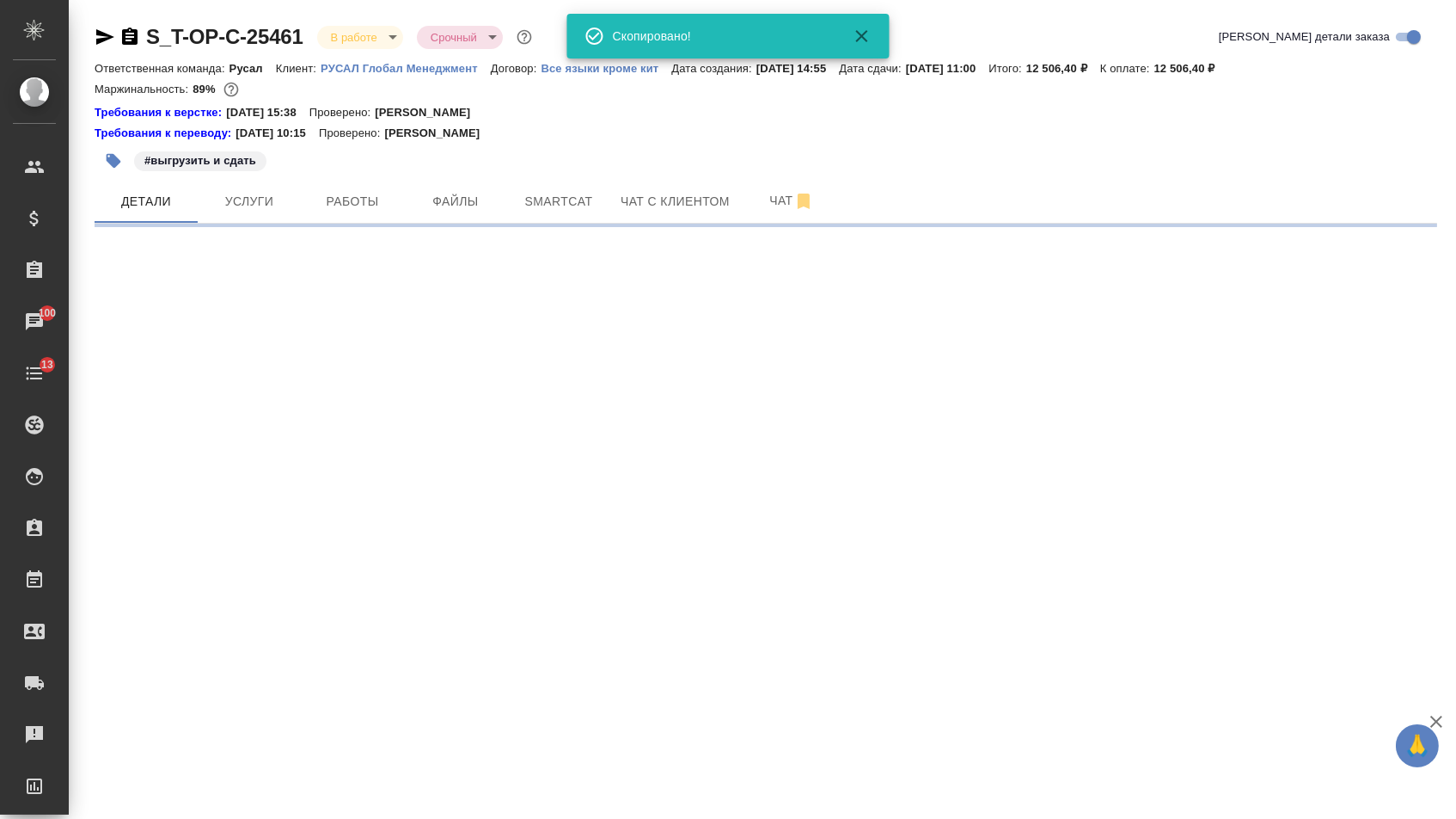
select select "RU"
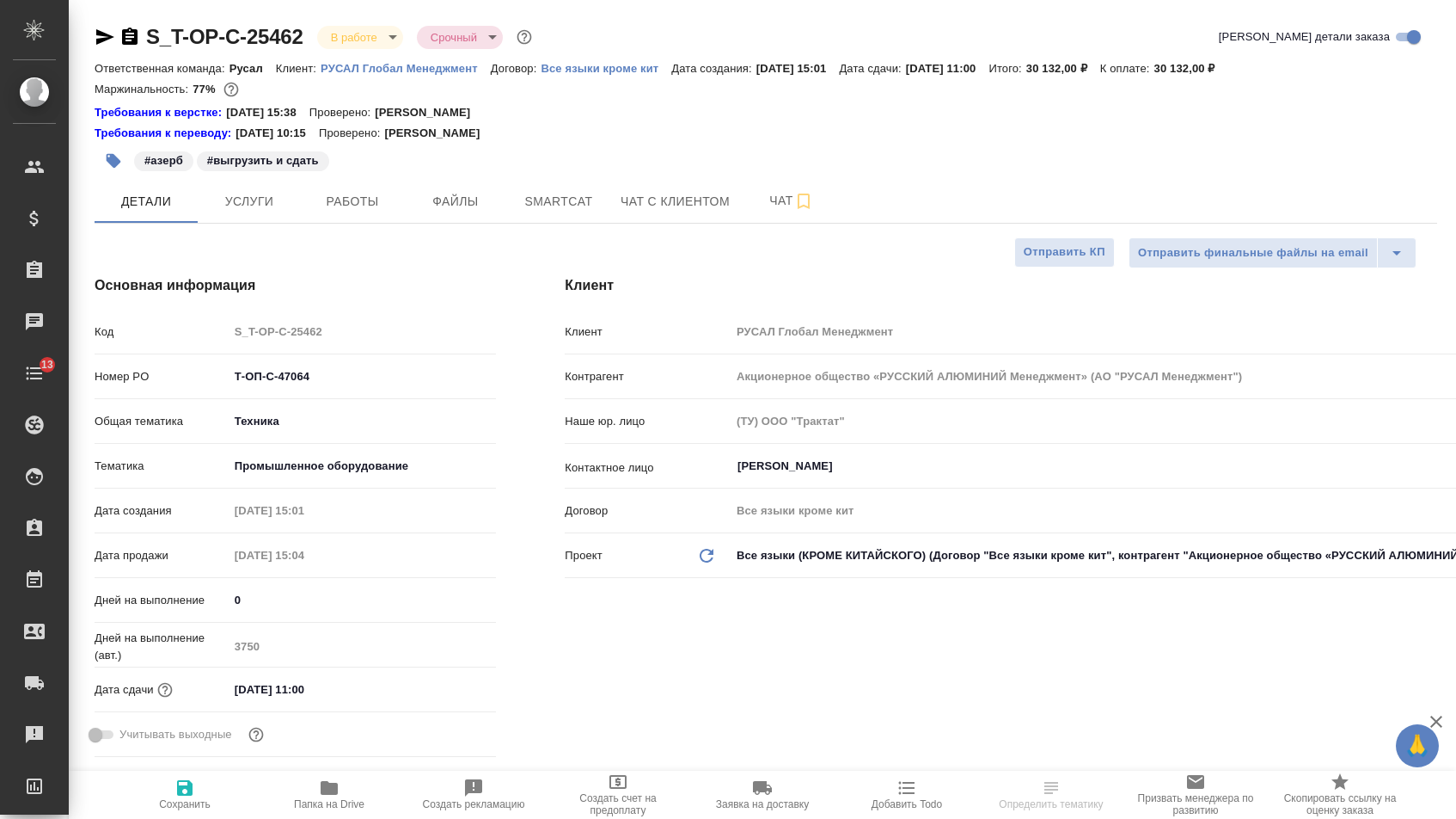
select select "RU"
drag, startPoint x: 0, startPoint y: 0, endPoint x: 144, endPoint y: 41, distance: 149.7
click at [138, 41] on icon "button" at bounding box center [130, 36] width 15 height 17
select select "RU"
type textarea "x"
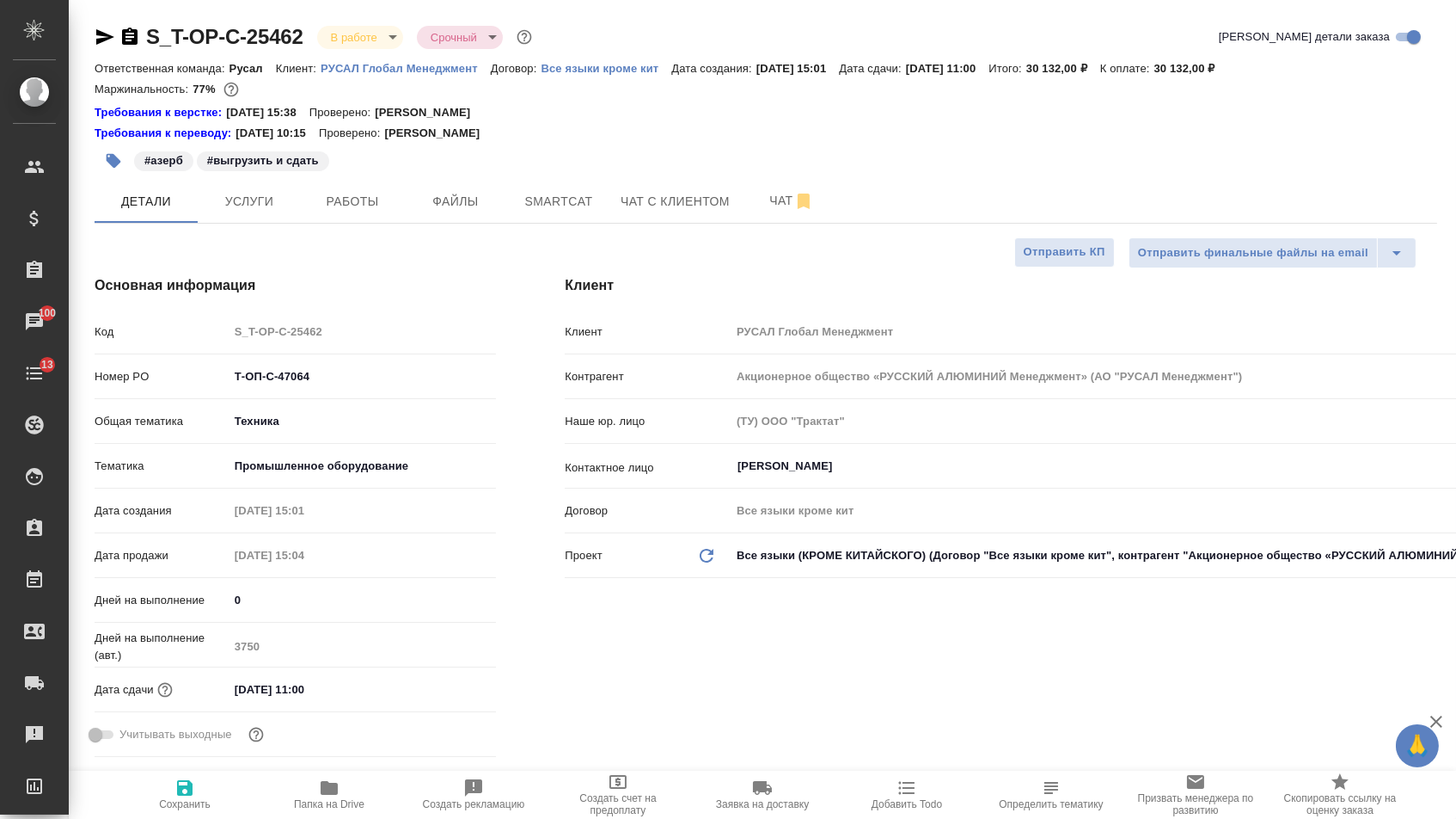
type textarea "x"
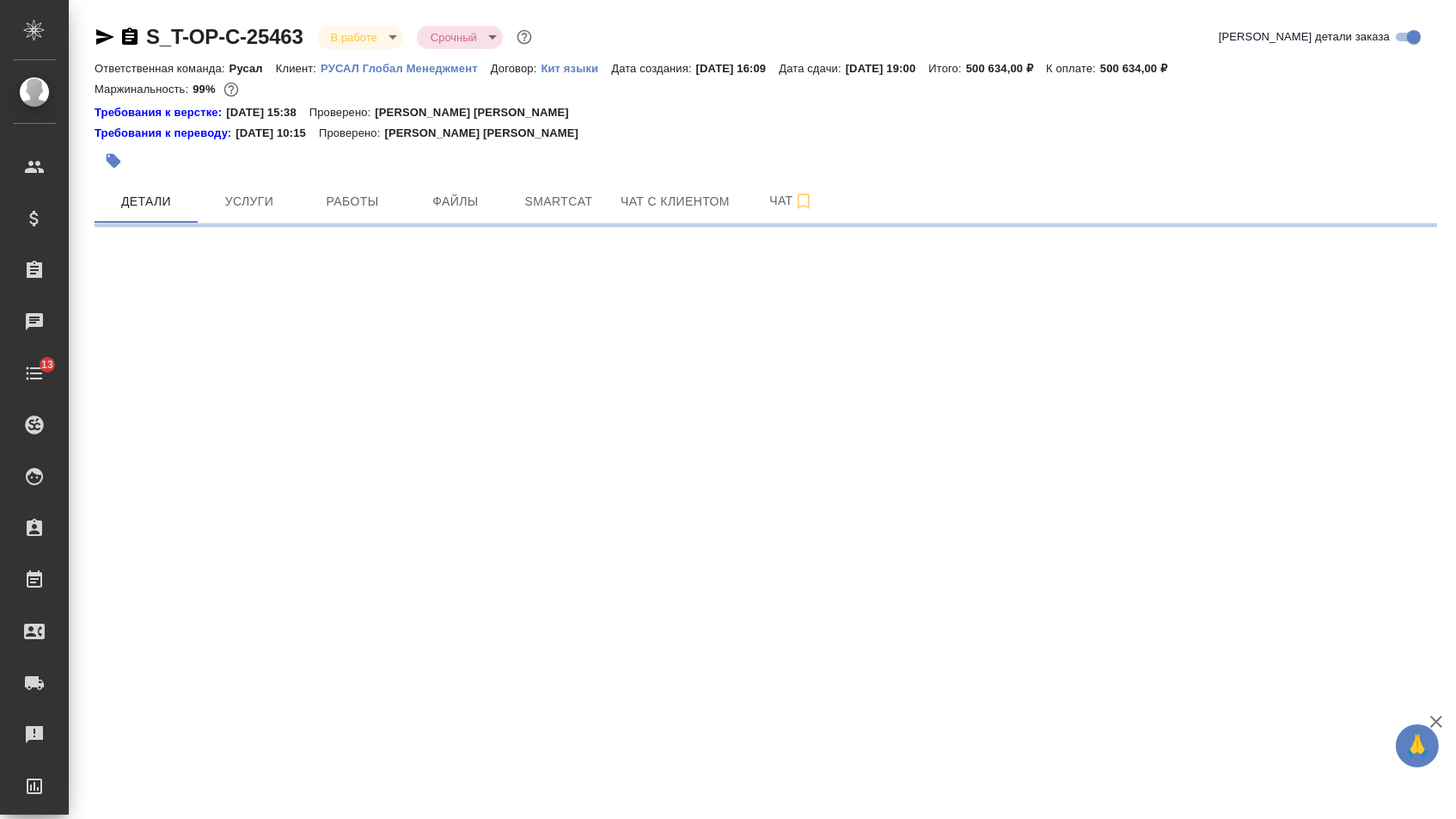
select select "RU"
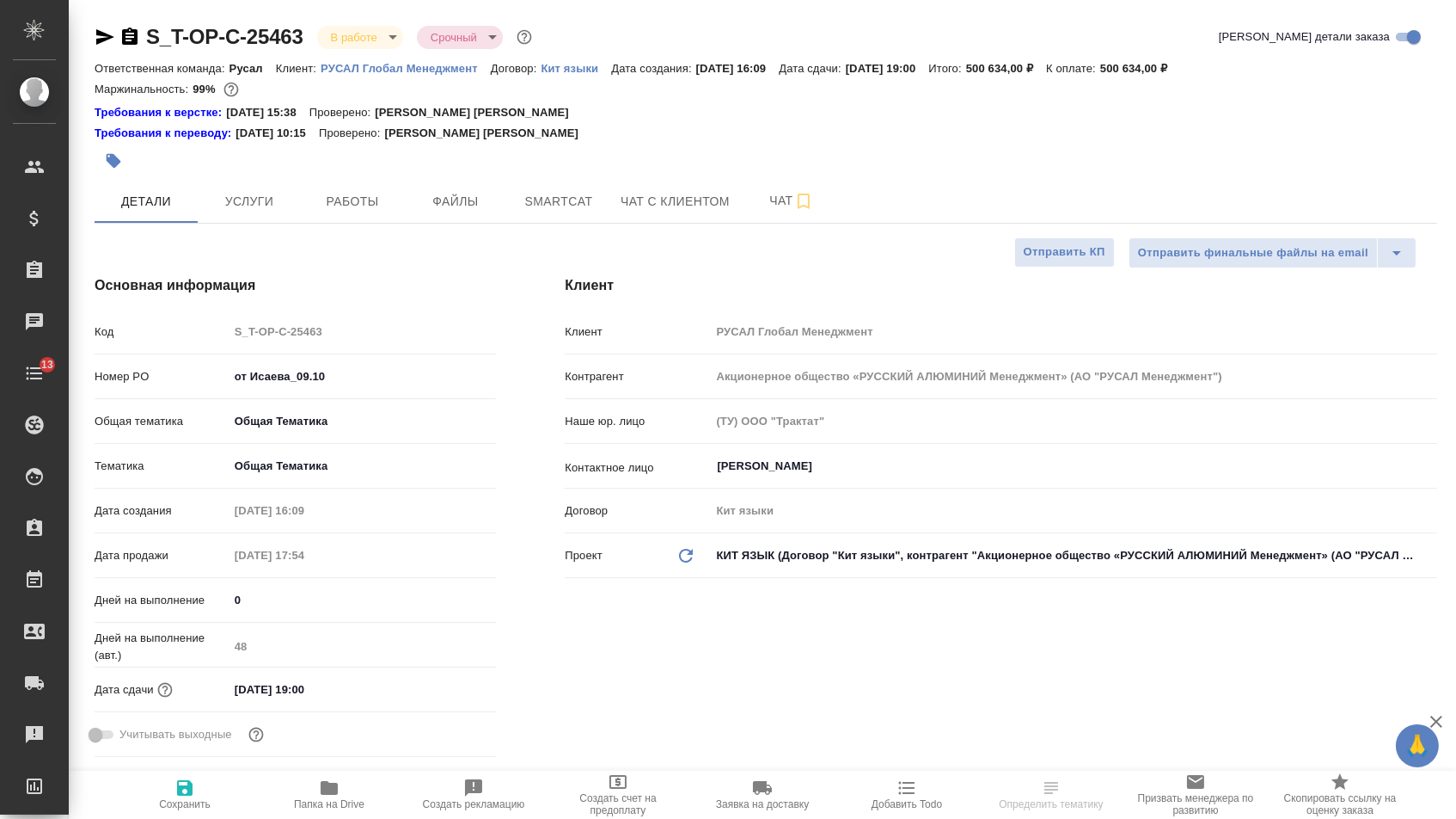
type textarea "x"
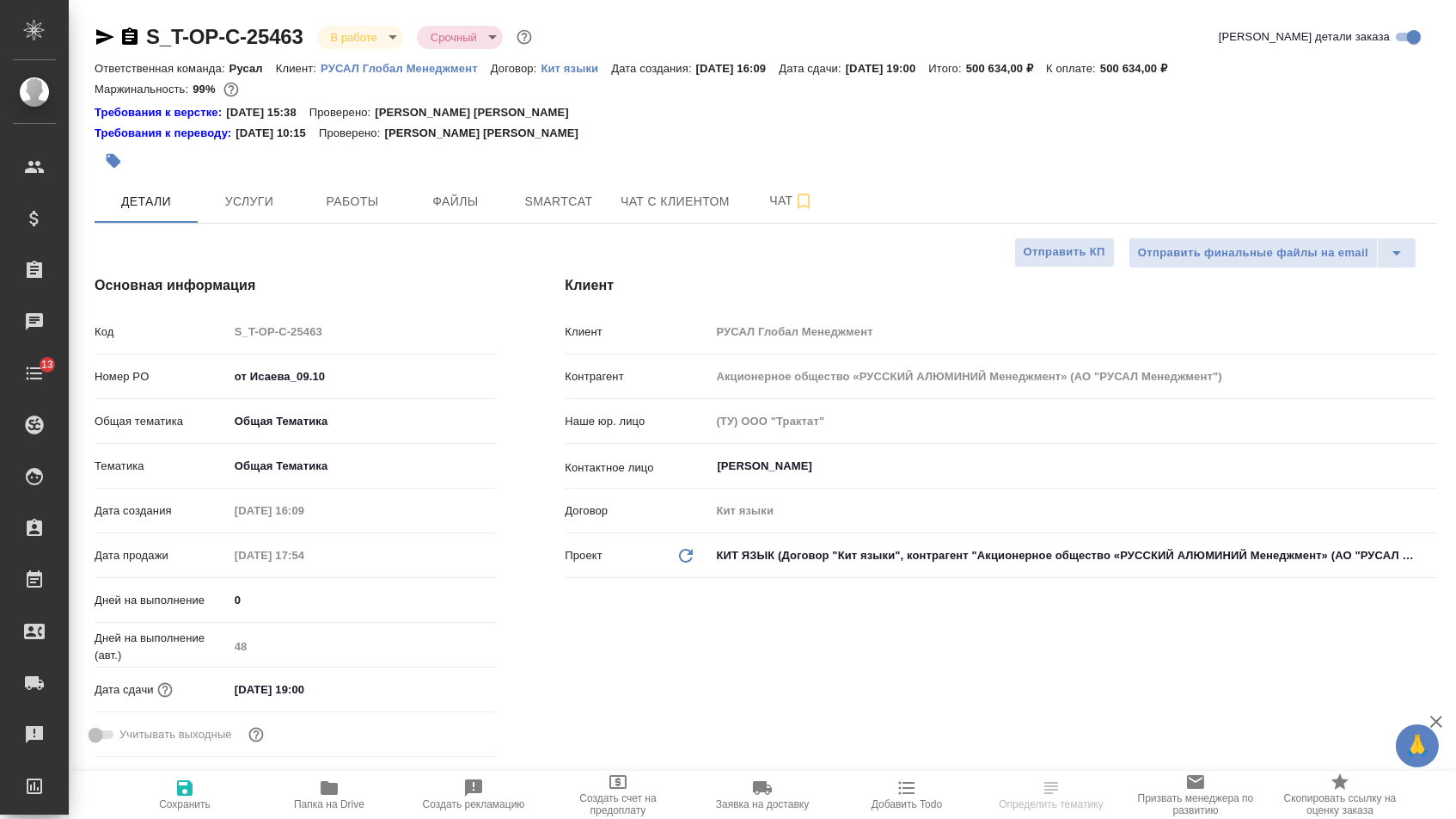
type textarea "x"
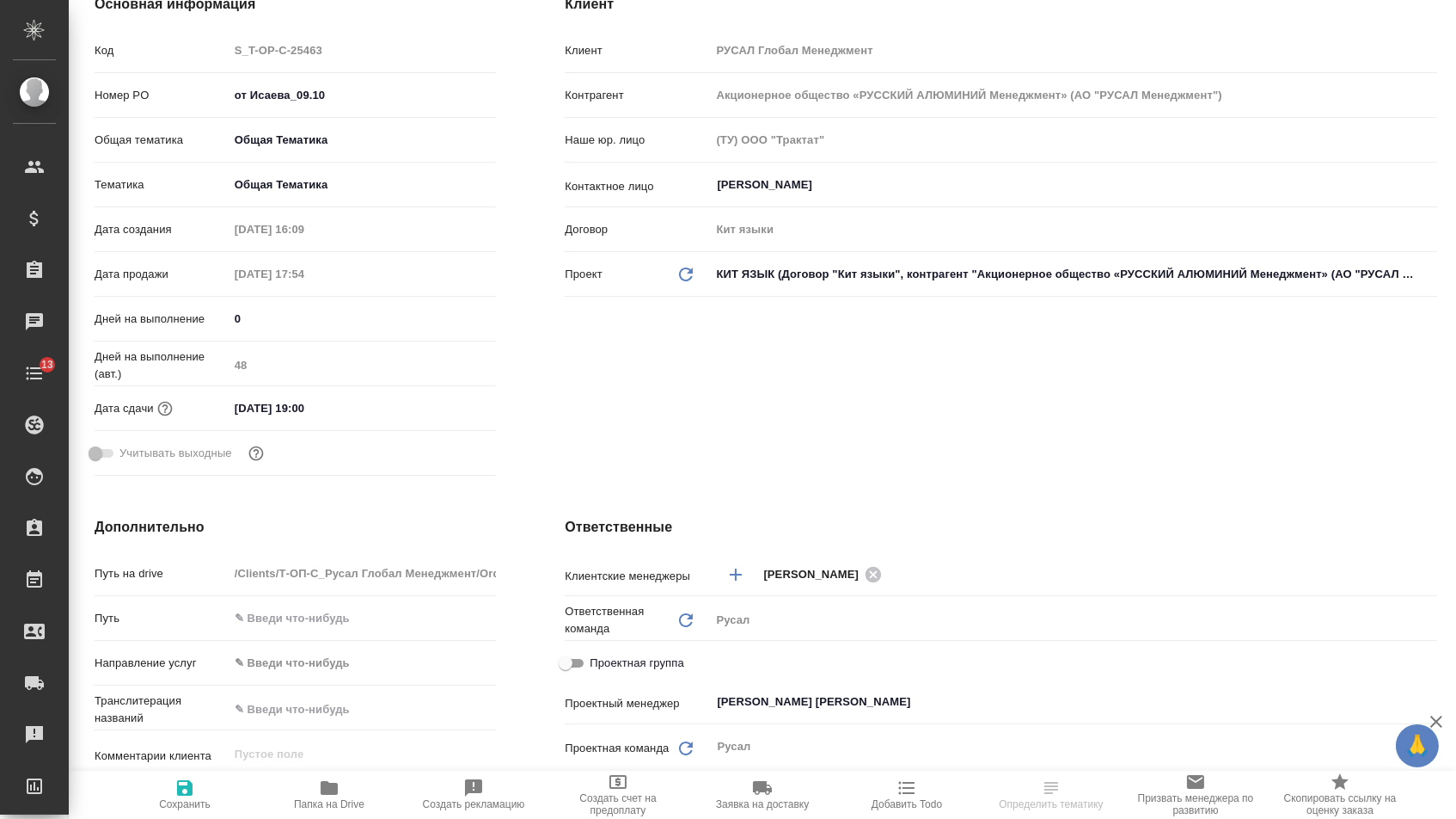
scroll to position [35, 0]
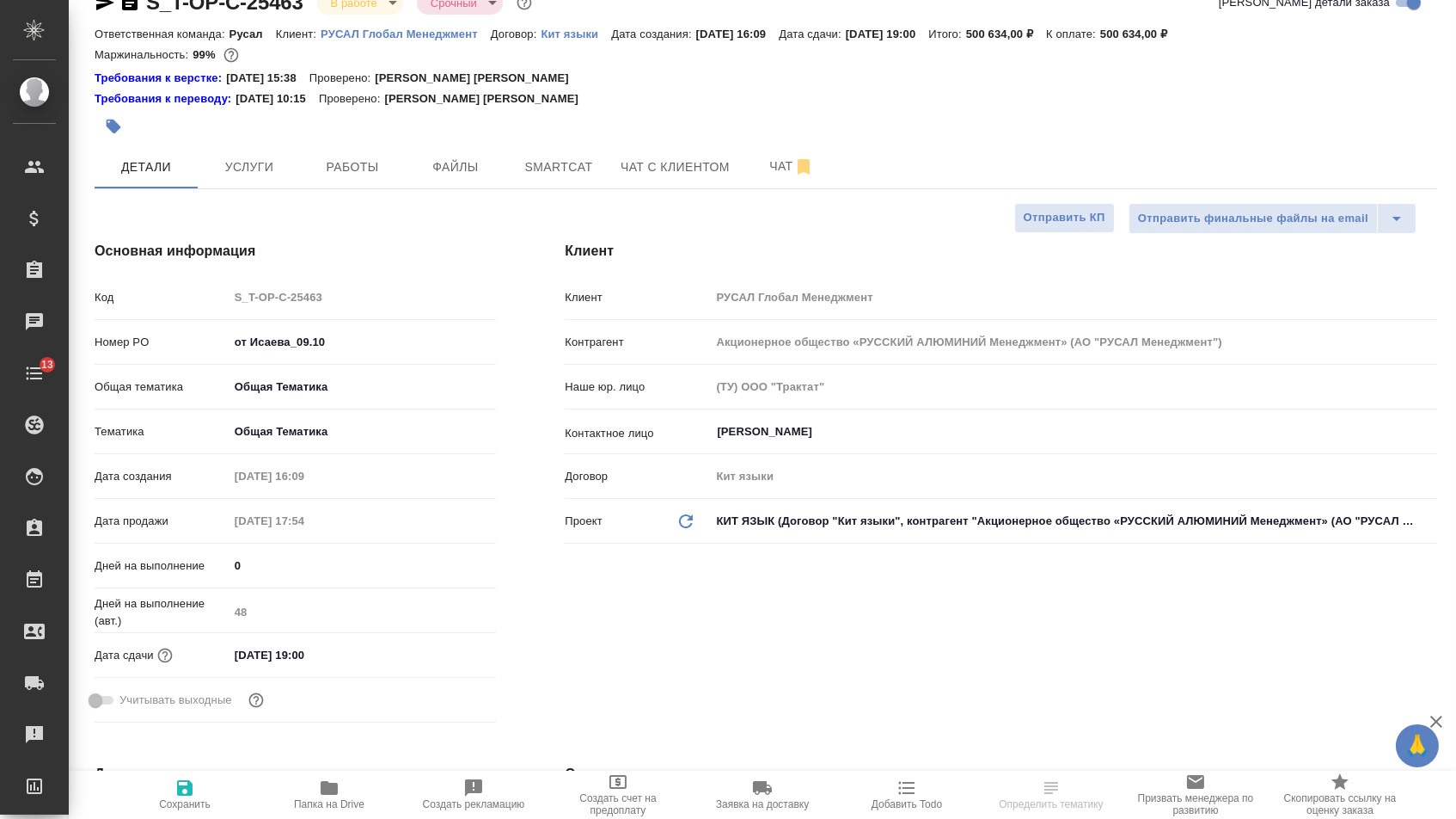
click at [480, 146] on div at bounding box center [542, 126] width 895 height 38
click at [478, 169] on span "Файлы" at bounding box center [455, 167] width 83 height 21
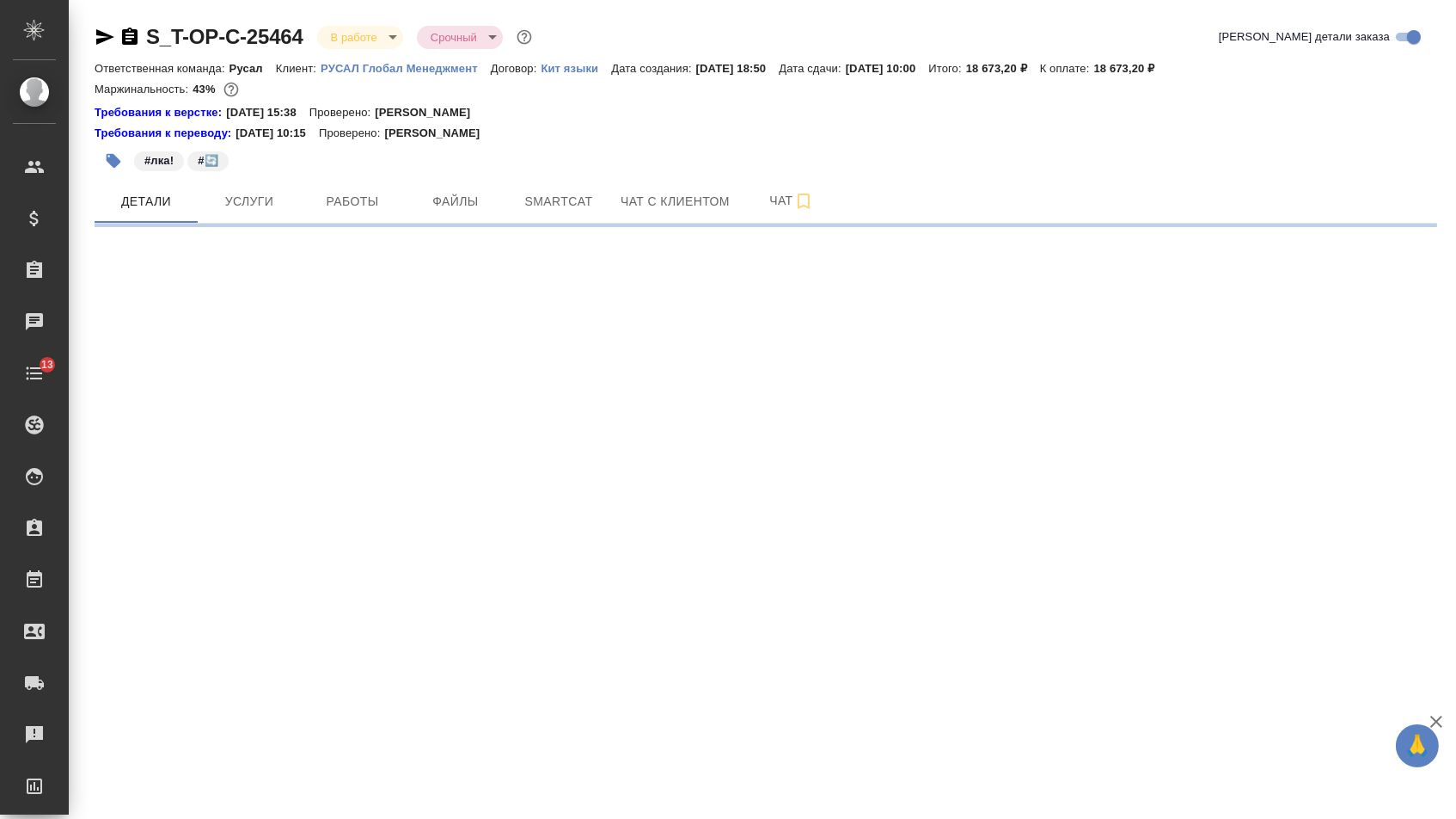
select select "RU"
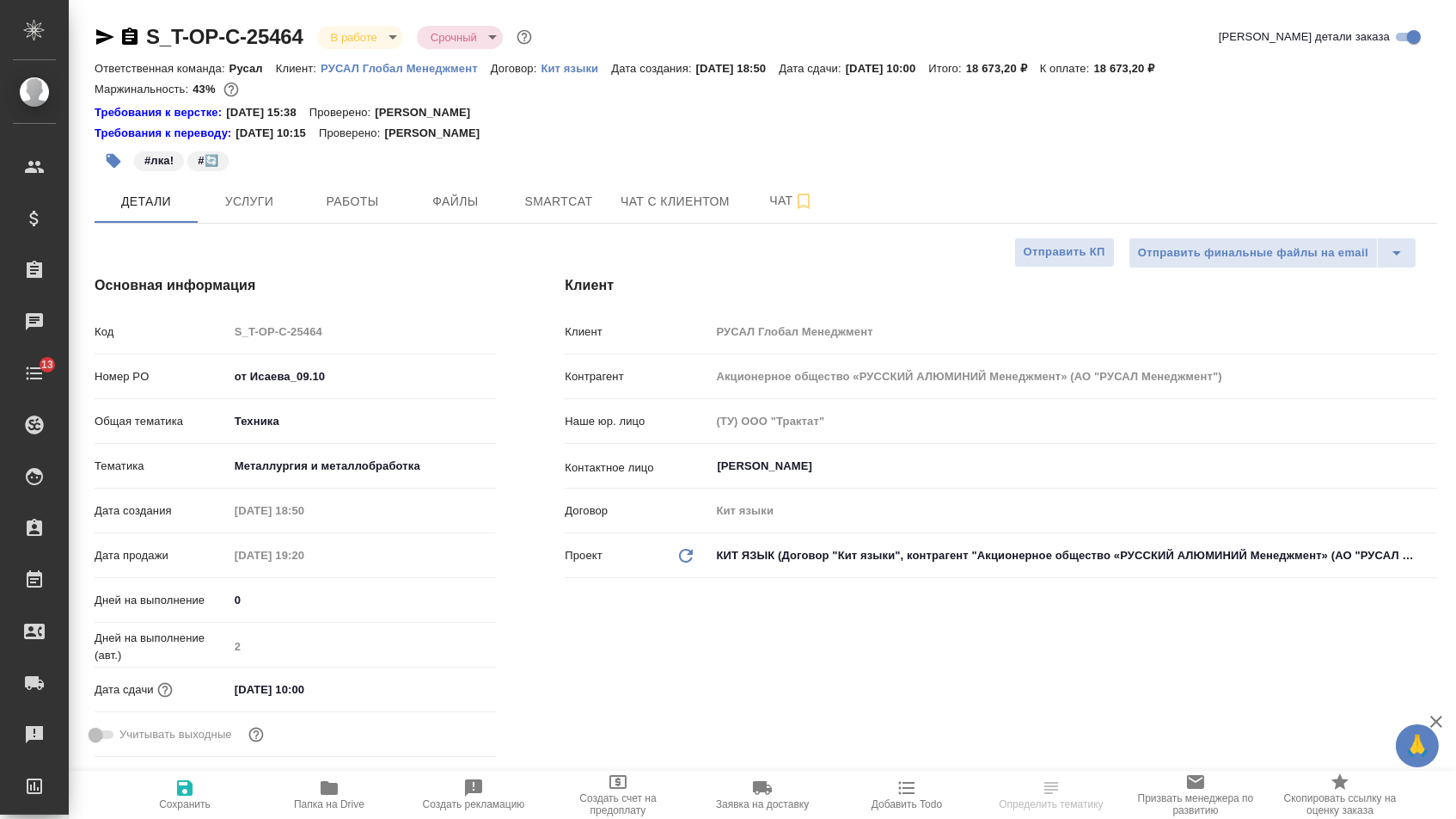
type textarea "x"
click at [360, 389] on input "от Исаева_09.10" at bounding box center [363, 377] width 266 height 25
type input "от Исаева_09.10_"
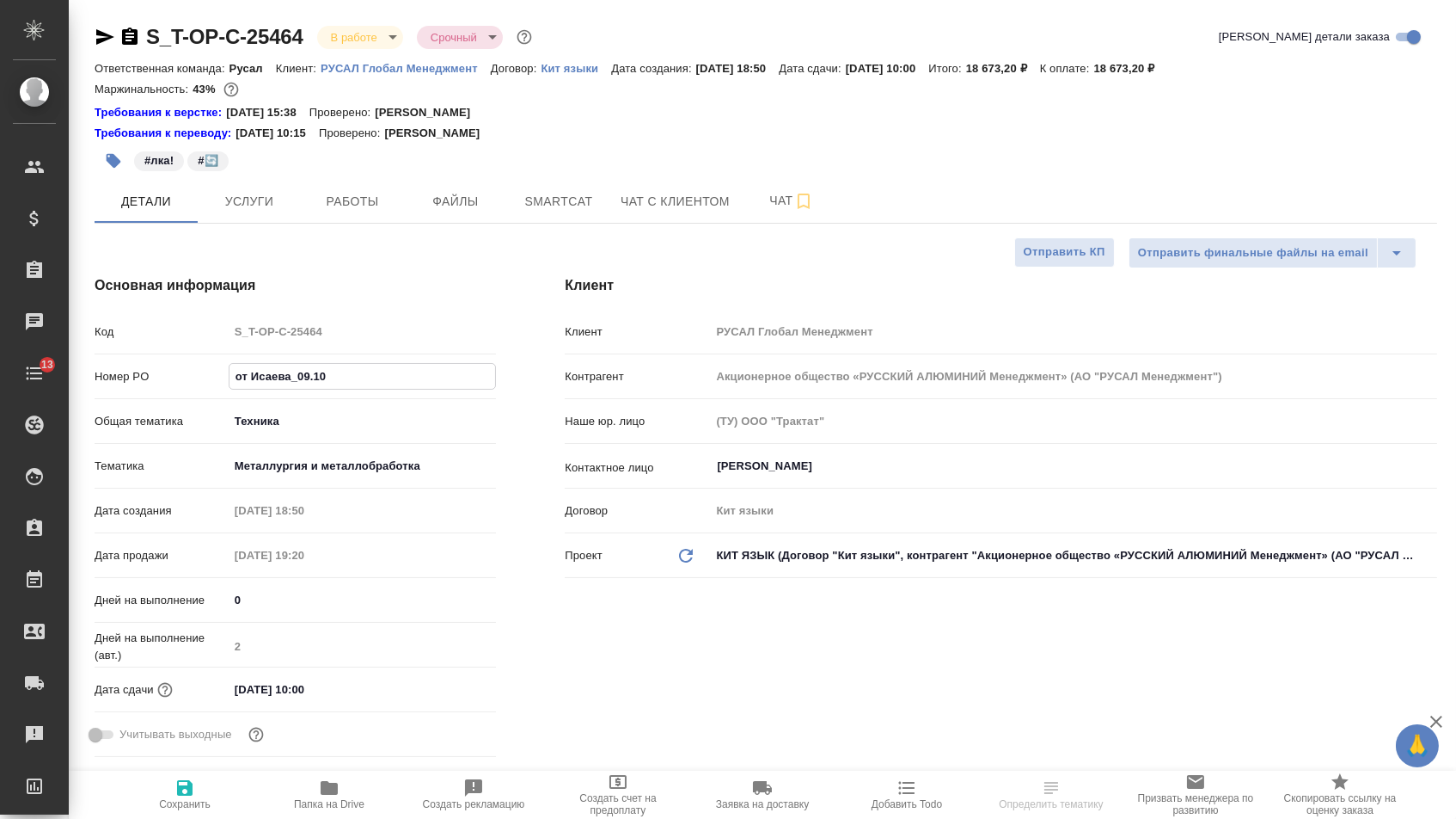
type textarea "x"
type input "от Исаева_09.10_2"
type textarea "x"
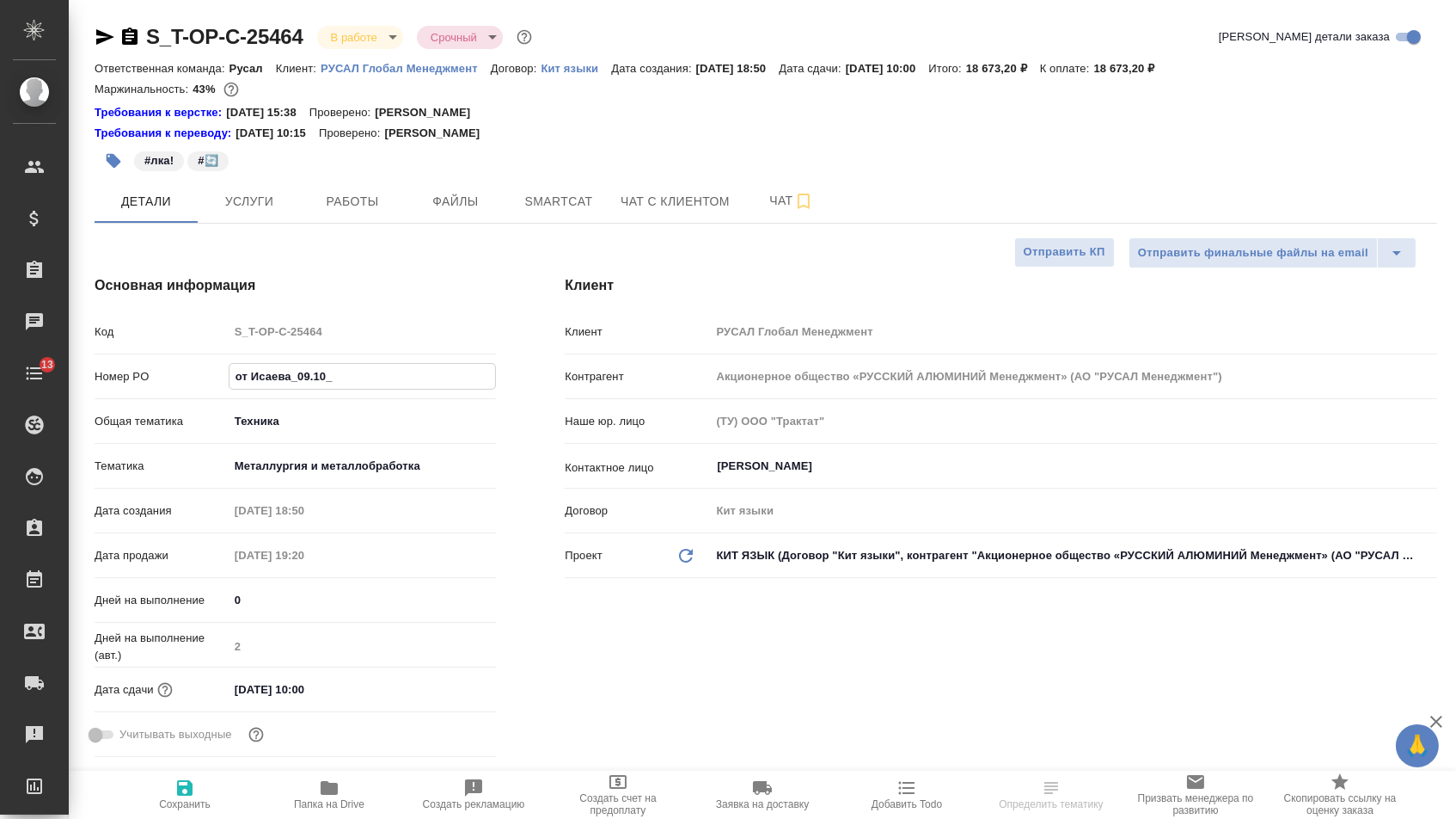
type textarea "x"
type input "от Исаева_09.10_2"
click at [180, 793] on icon "button" at bounding box center [184, 787] width 15 height 15
type textarea "x"
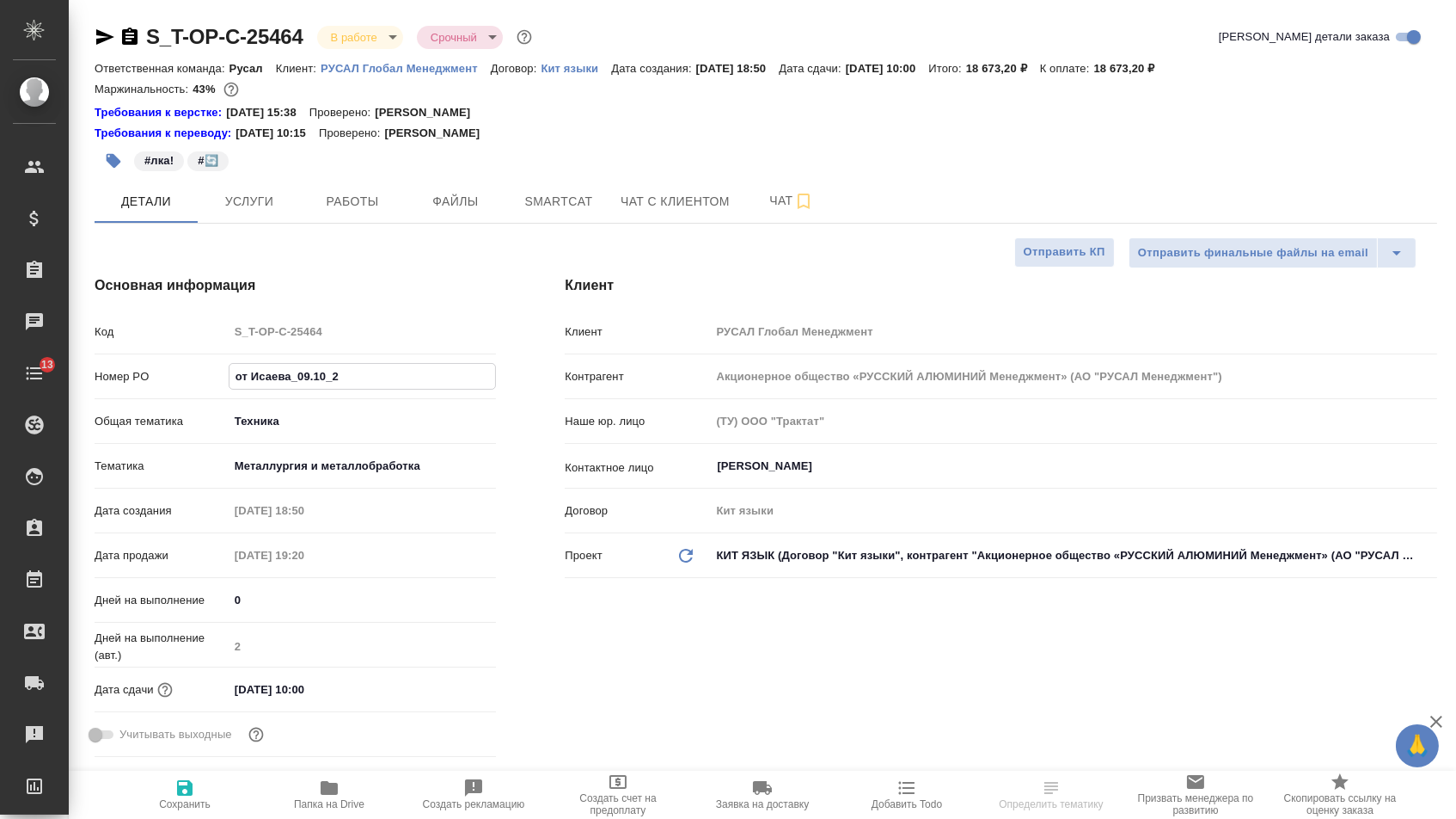
type textarea "x"
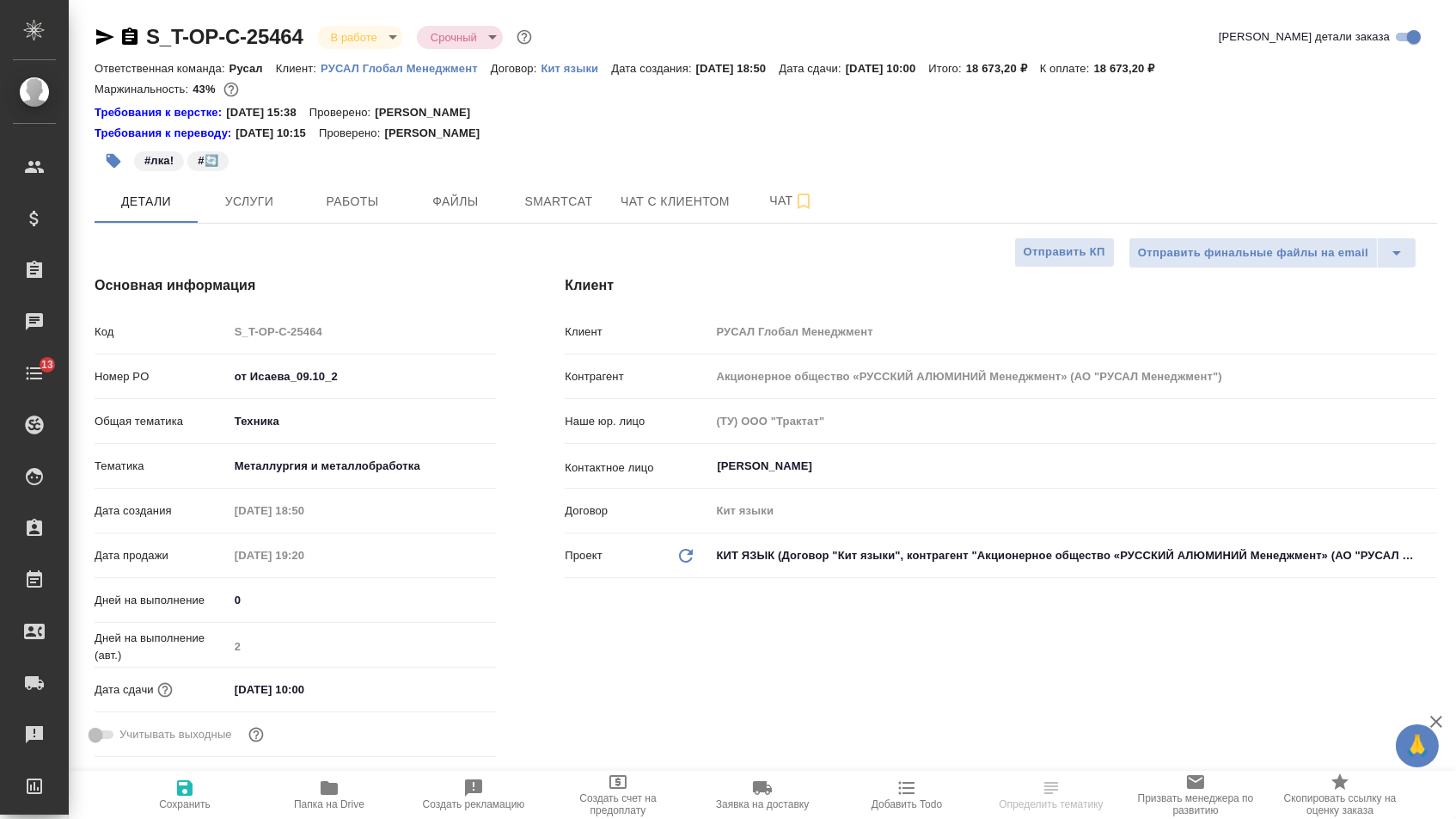
type textarea "x"
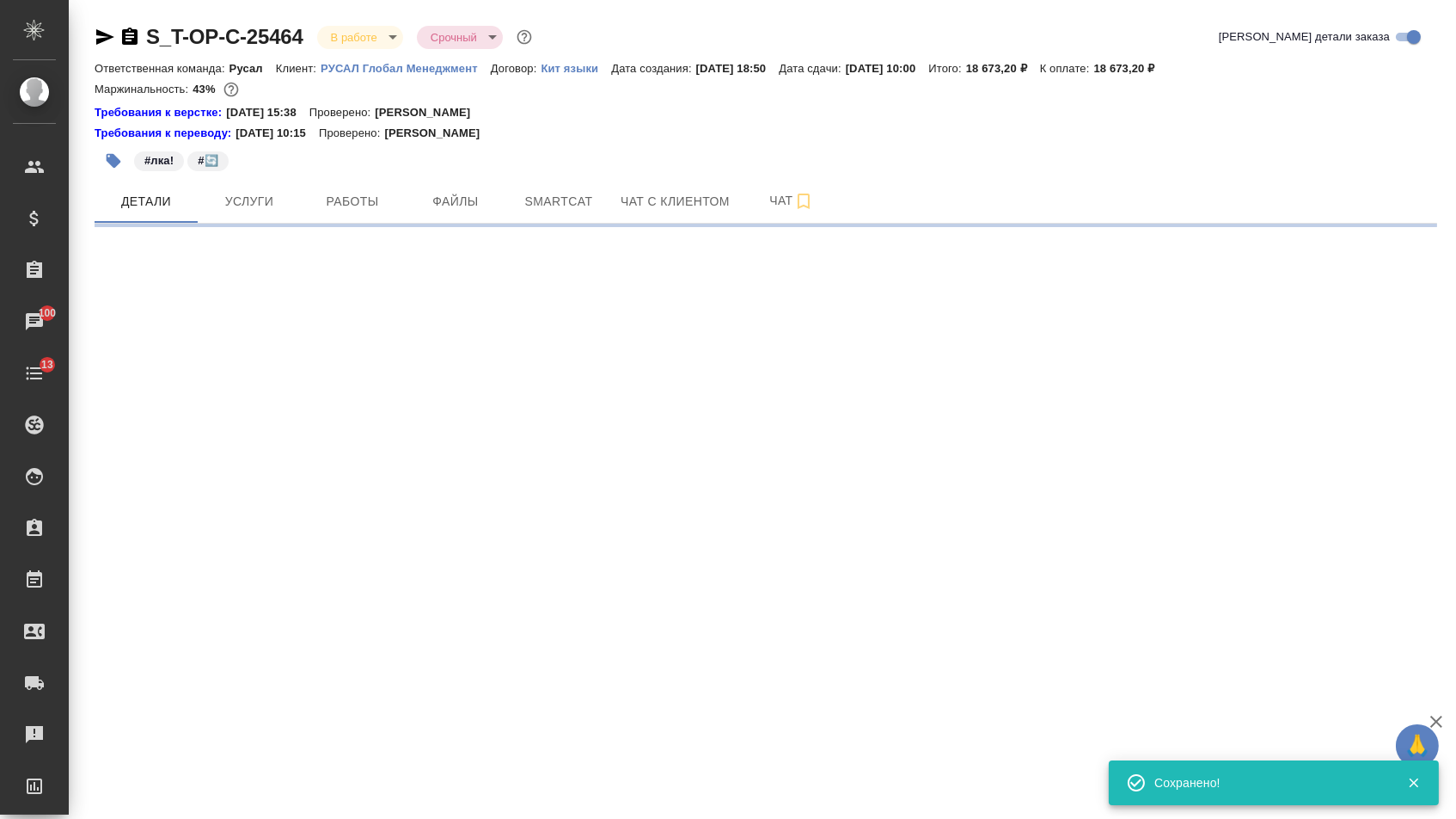
select select "RU"
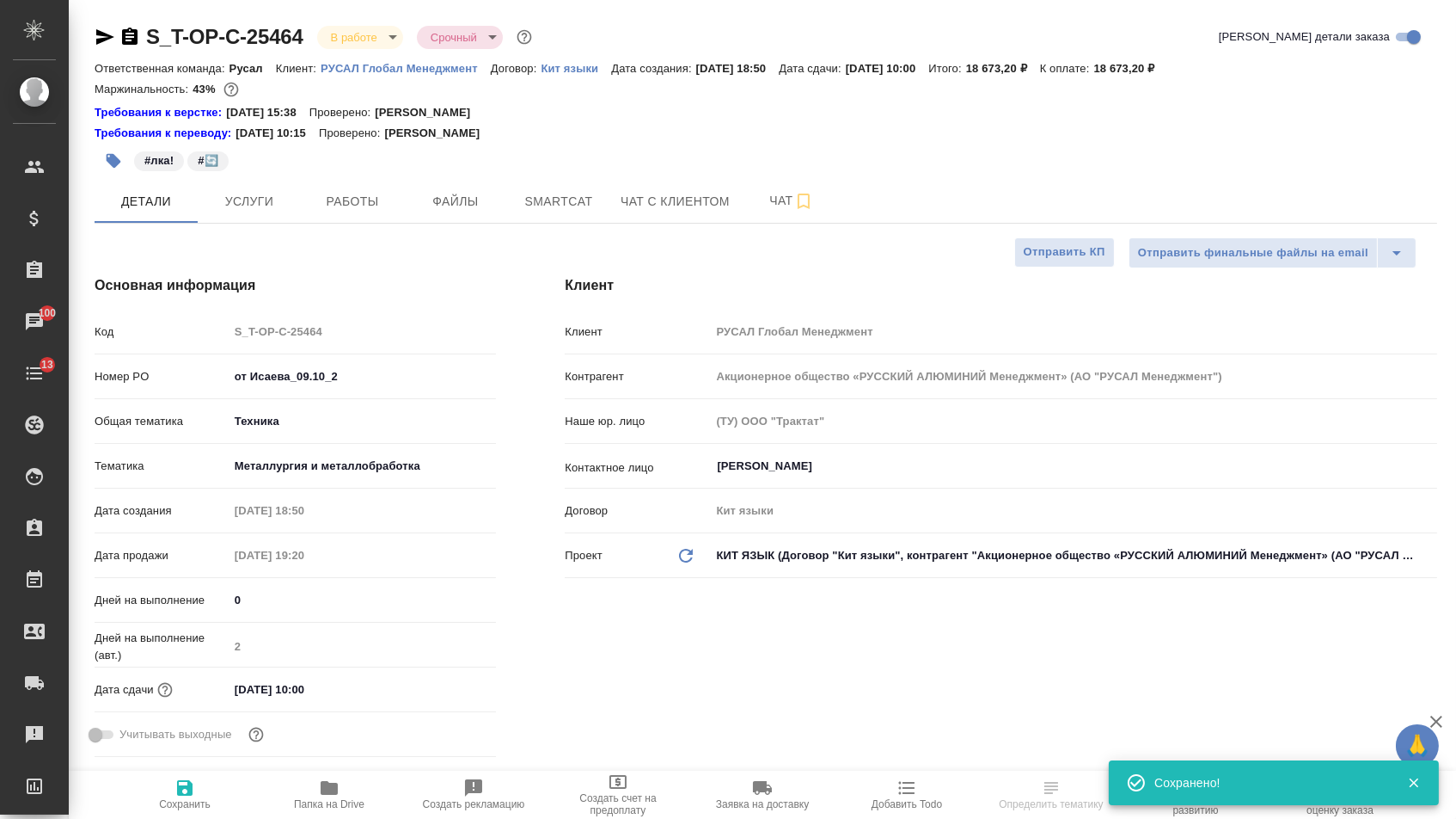
type textarea "x"
click at [135, 39] on icon "button" at bounding box center [130, 36] width 15 height 17
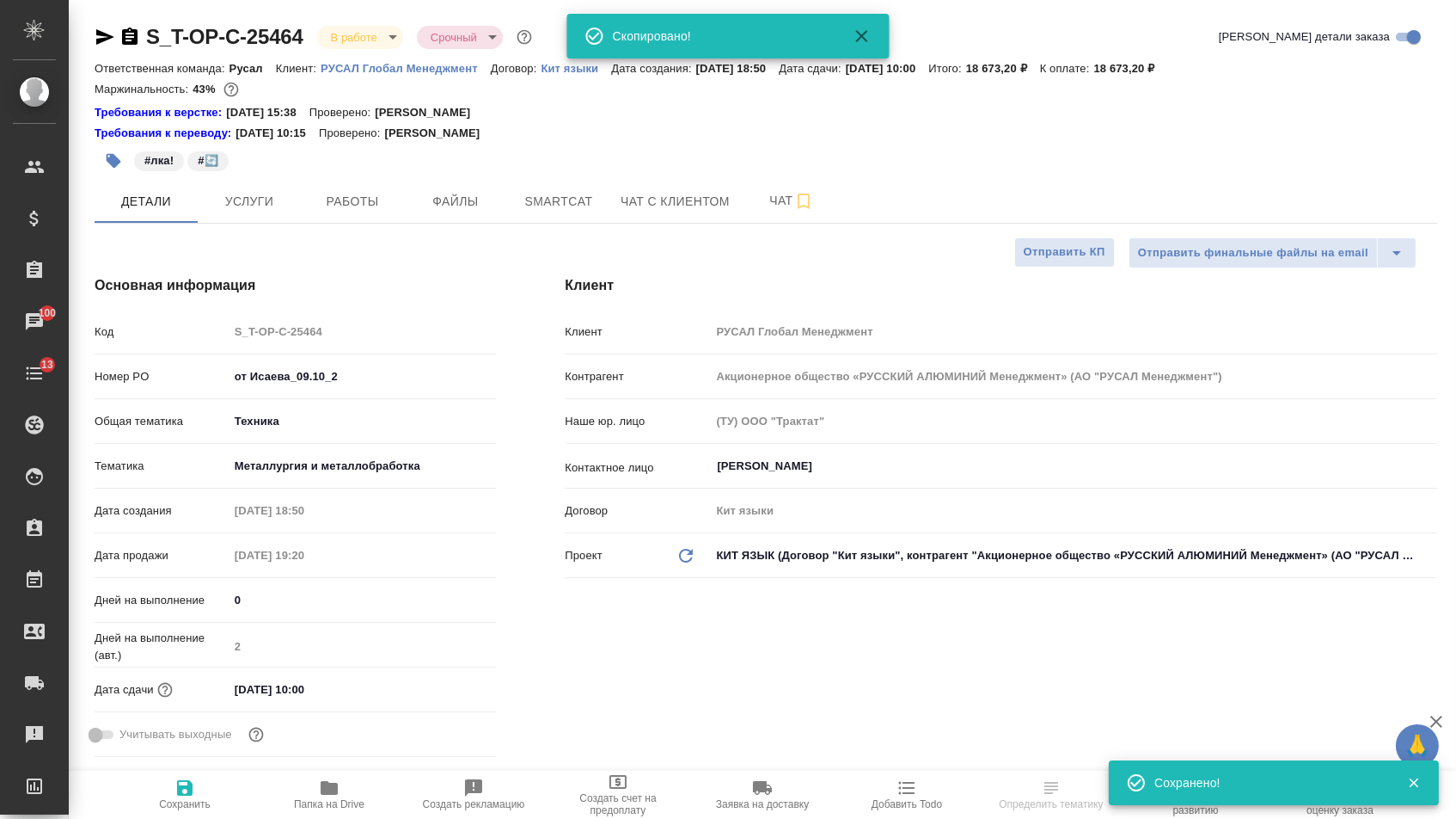
type textarea "x"
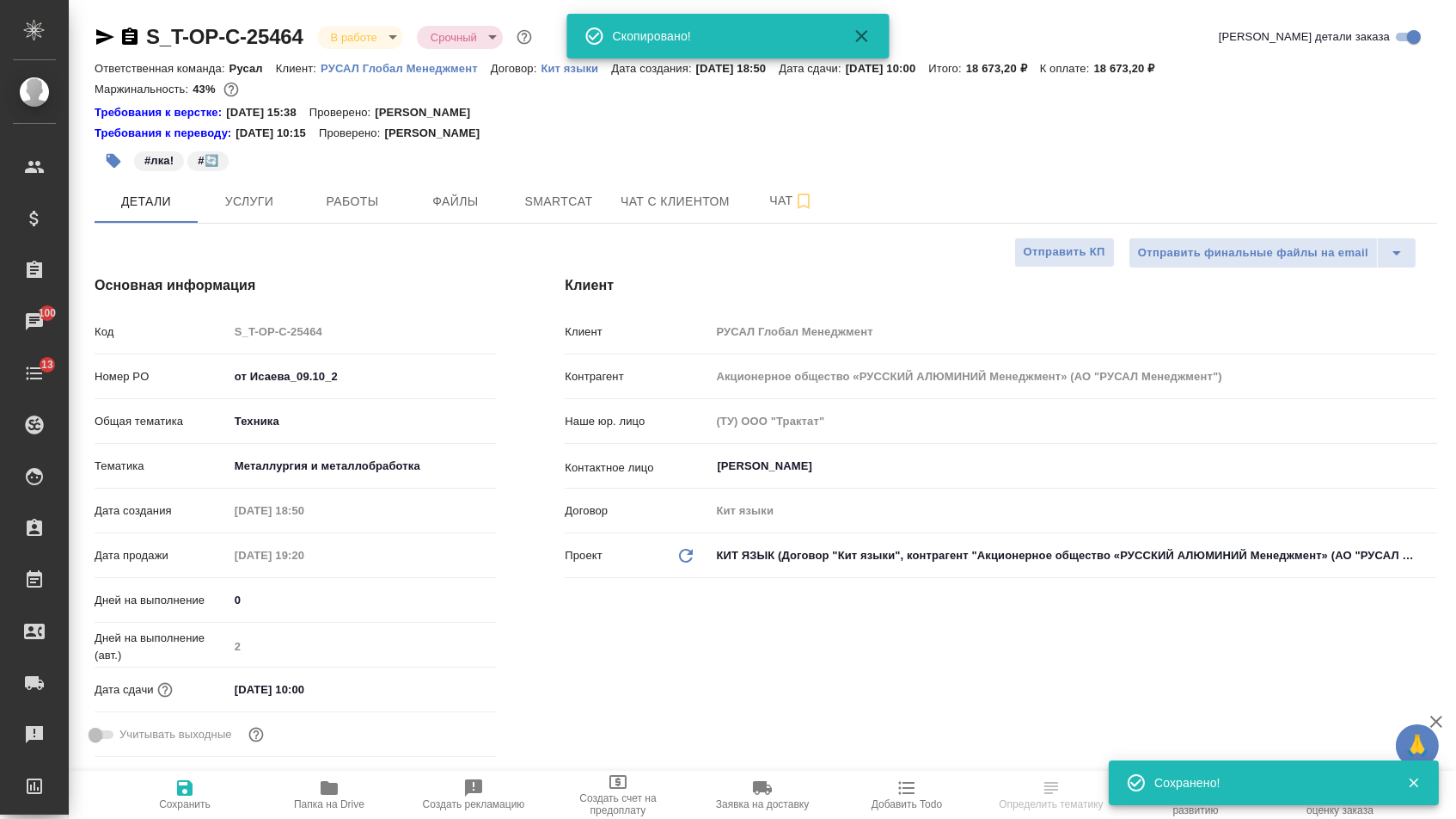
type textarea "x"
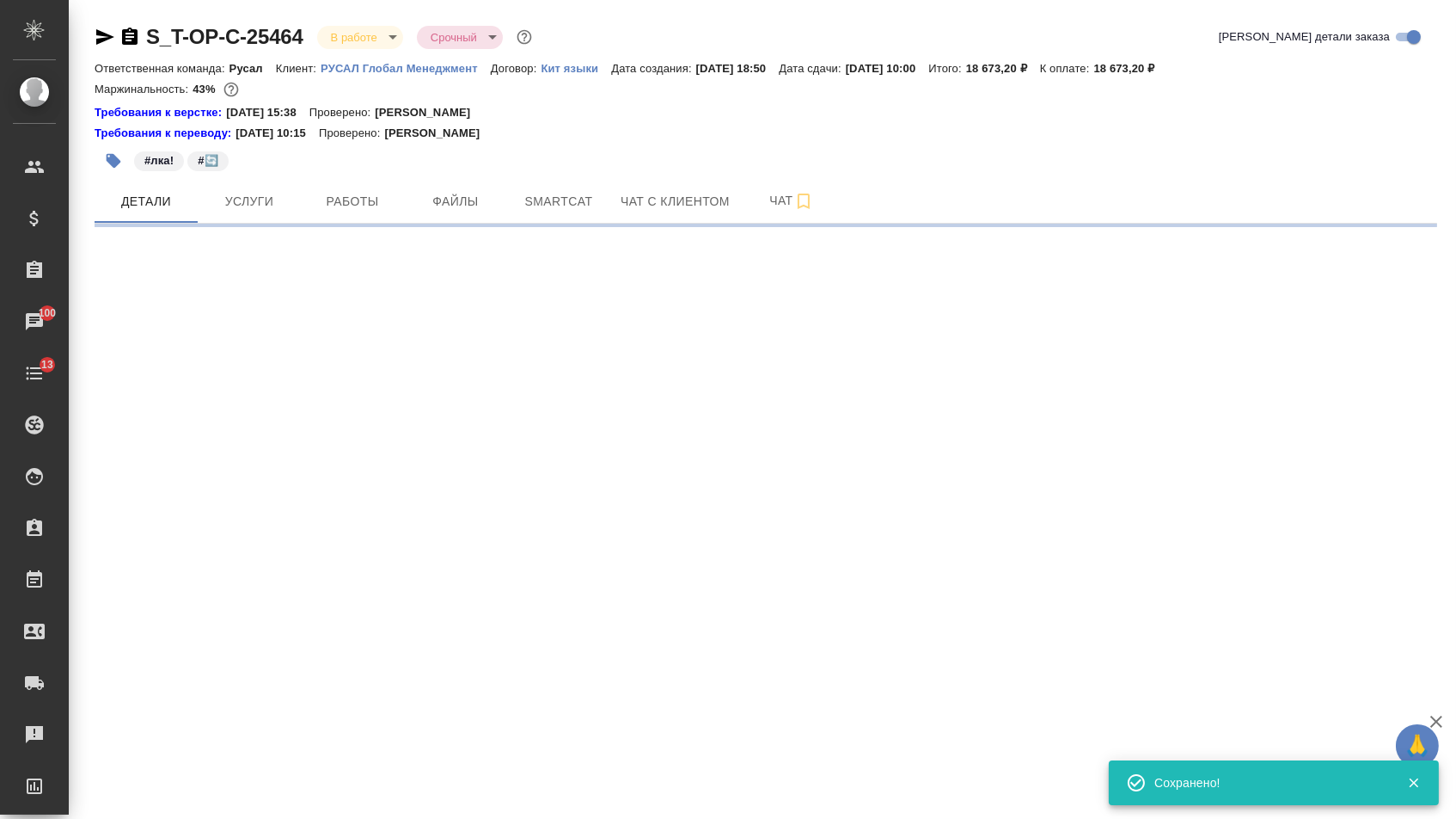
drag, startPoint x: 399, startPoint y: 380, endPoint x: 163, endPoint y: 378, distance: 236.0
select select "RU"
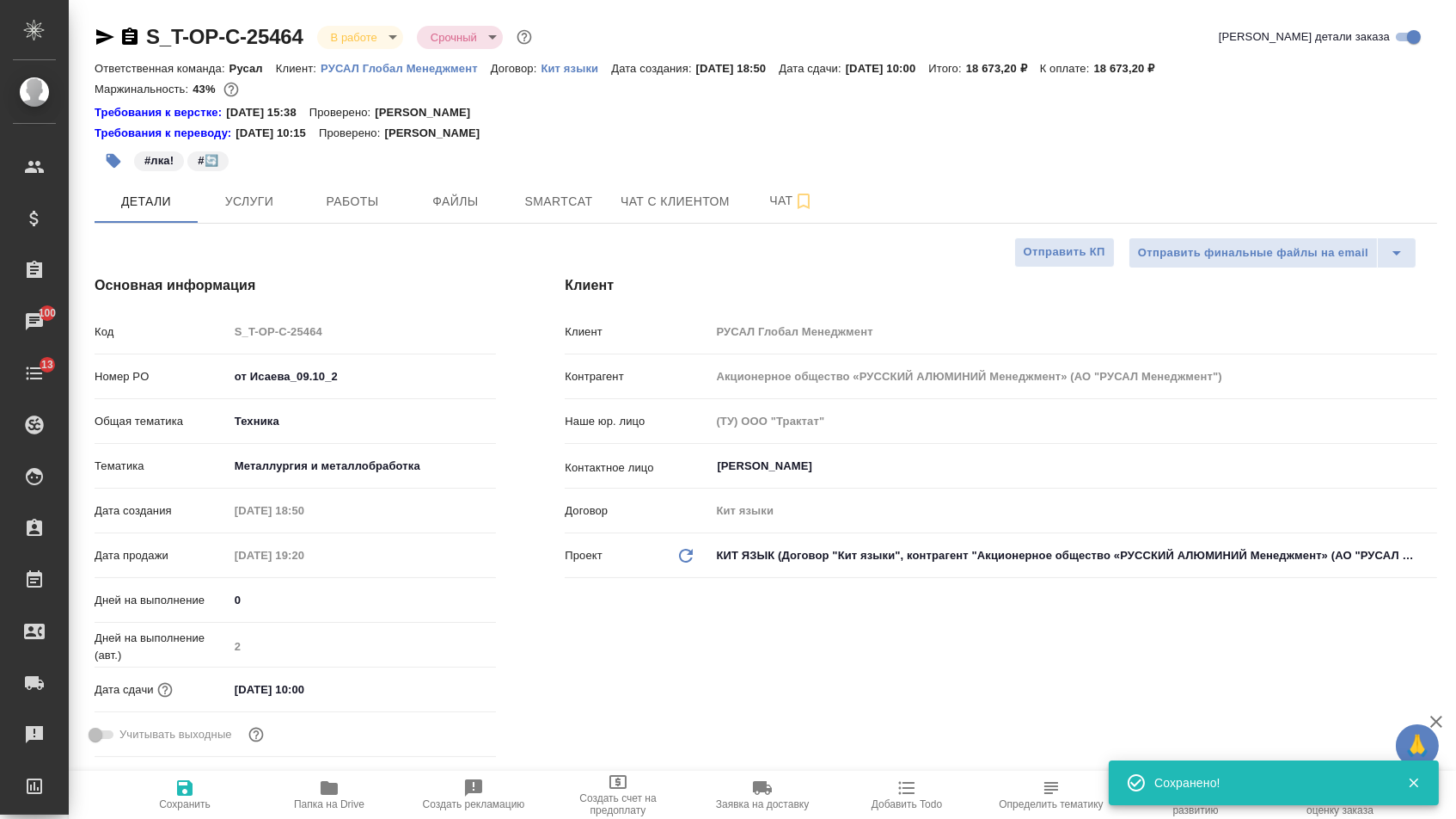
type textarea "x"
click at [235, 380] on input "от Исаева_09.10_2" at bounding box center [363, 377] width 268 height 25
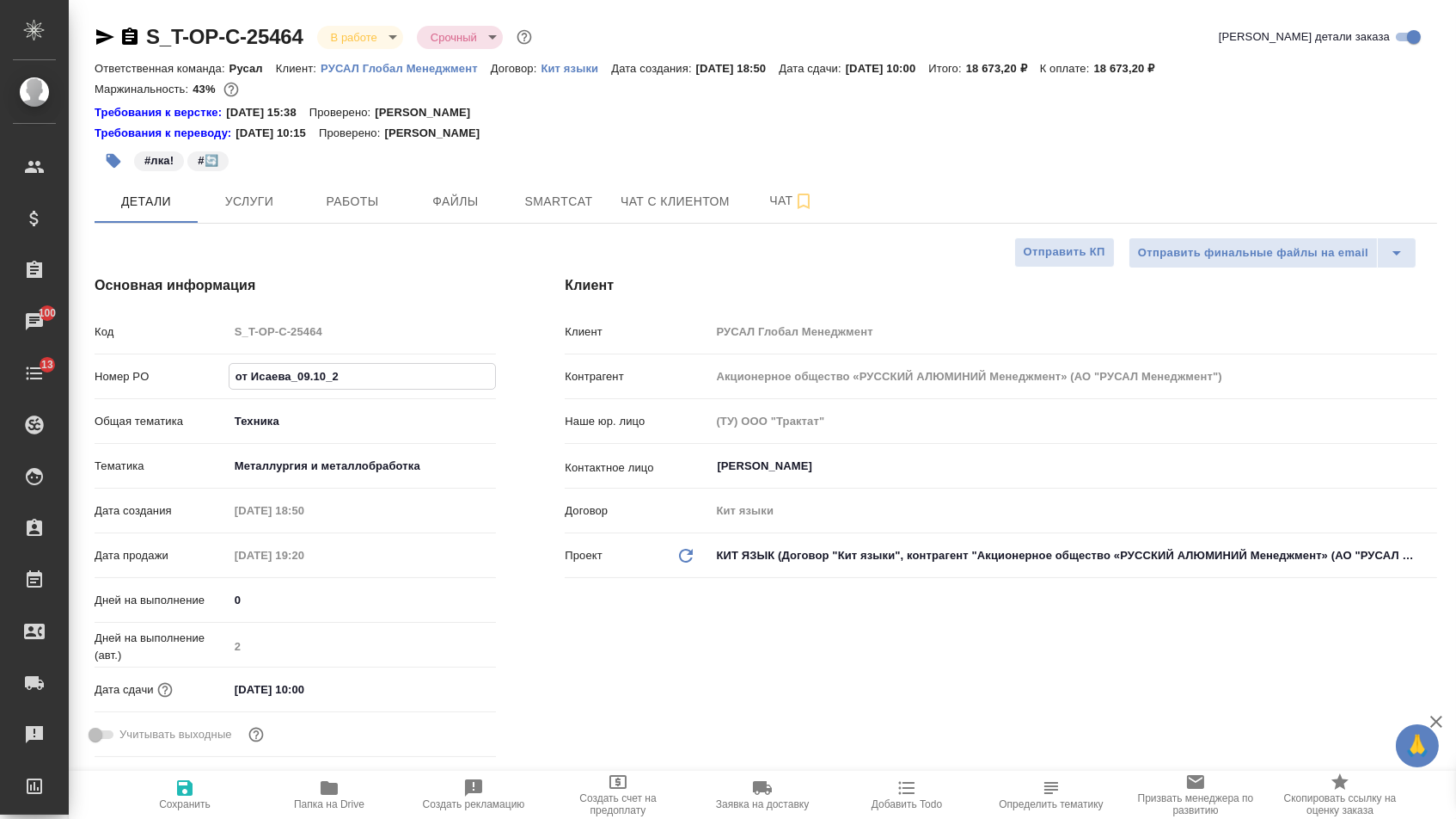
click at [235, 380] on input "от Исаева_09.10_2" at bounding box center [363, 377] width 266 height 25
type textarea "x"
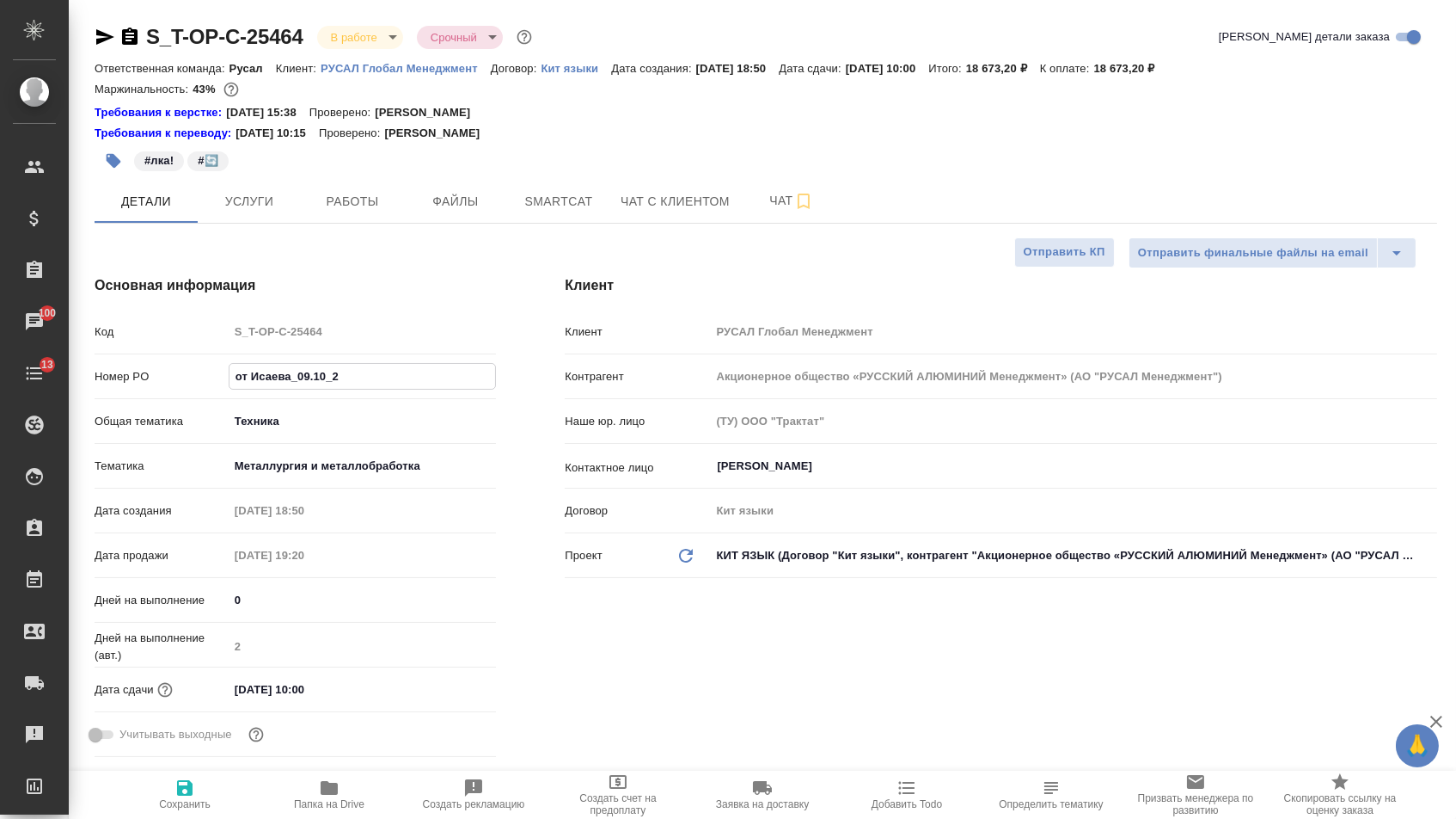
type textarea "x"
drag, startPoint x: 368, startPoint y: 392, endPoint x: 192, endPoint y: 378, distance: 176.6
click at [192, 378] on div "Номер PO от Исаева_09.10_2" at bounding box center [296, 377] width 401 height 30
type textarea "x"
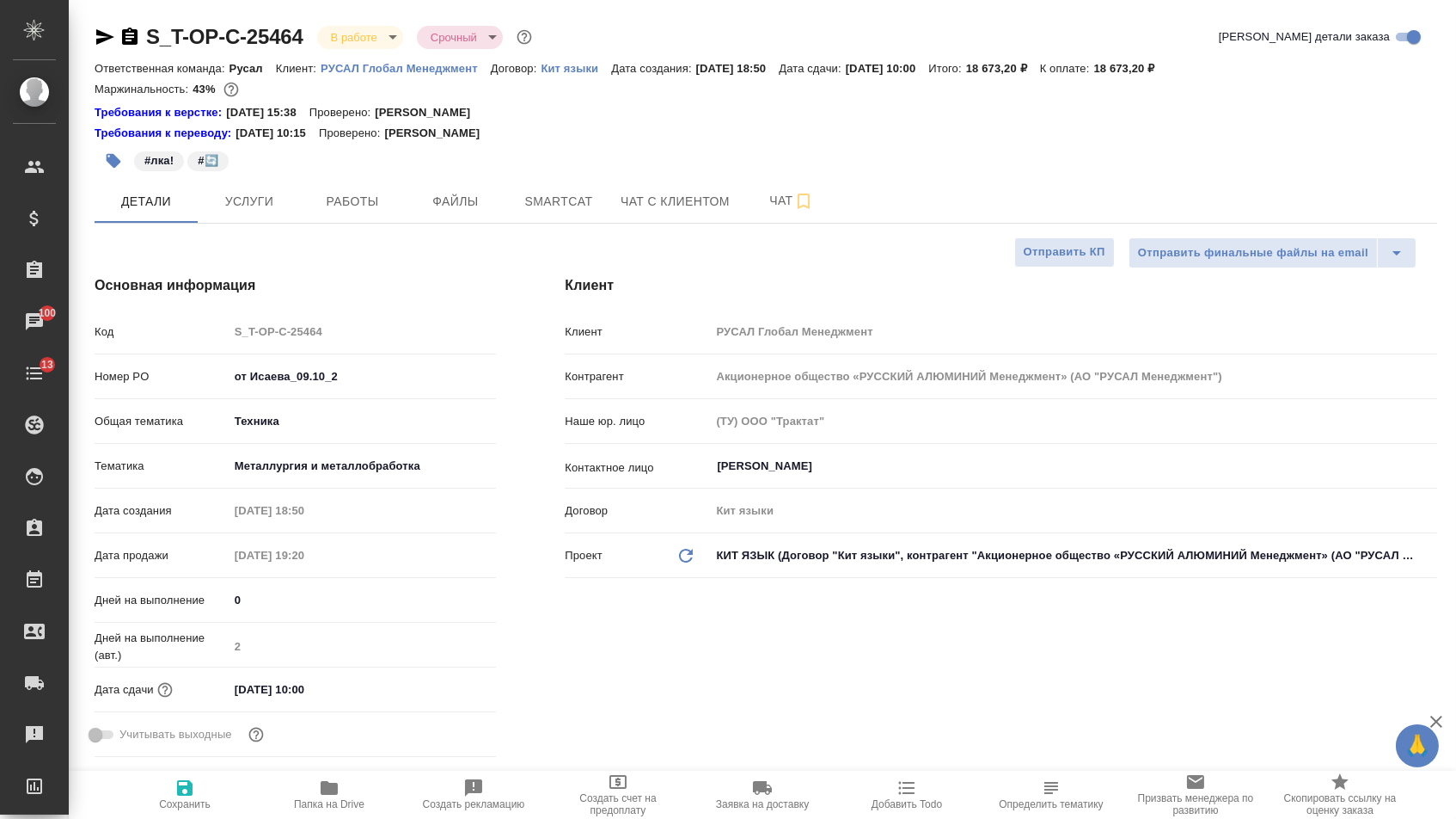
type textarea "x"
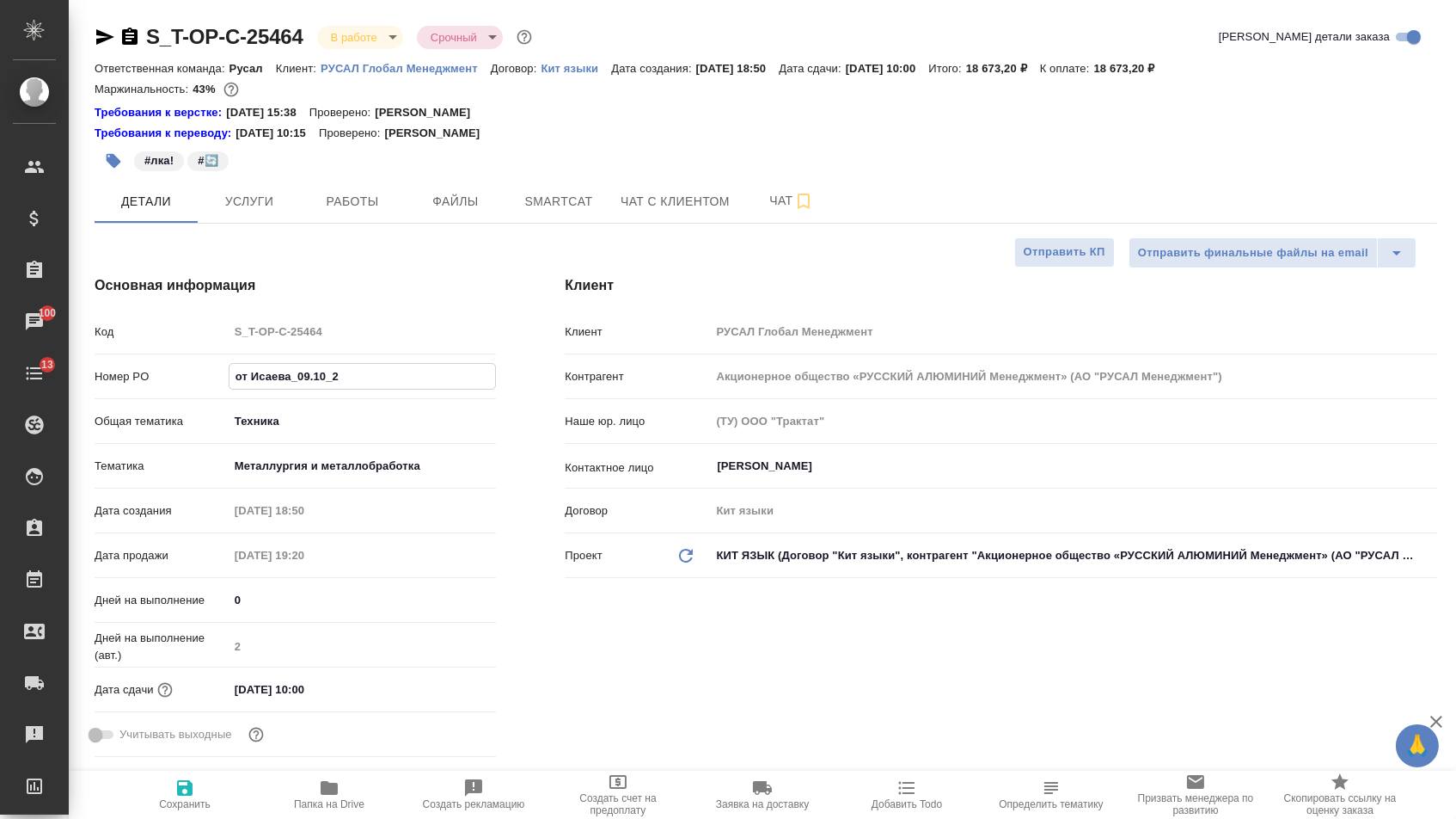
type textarea "x"
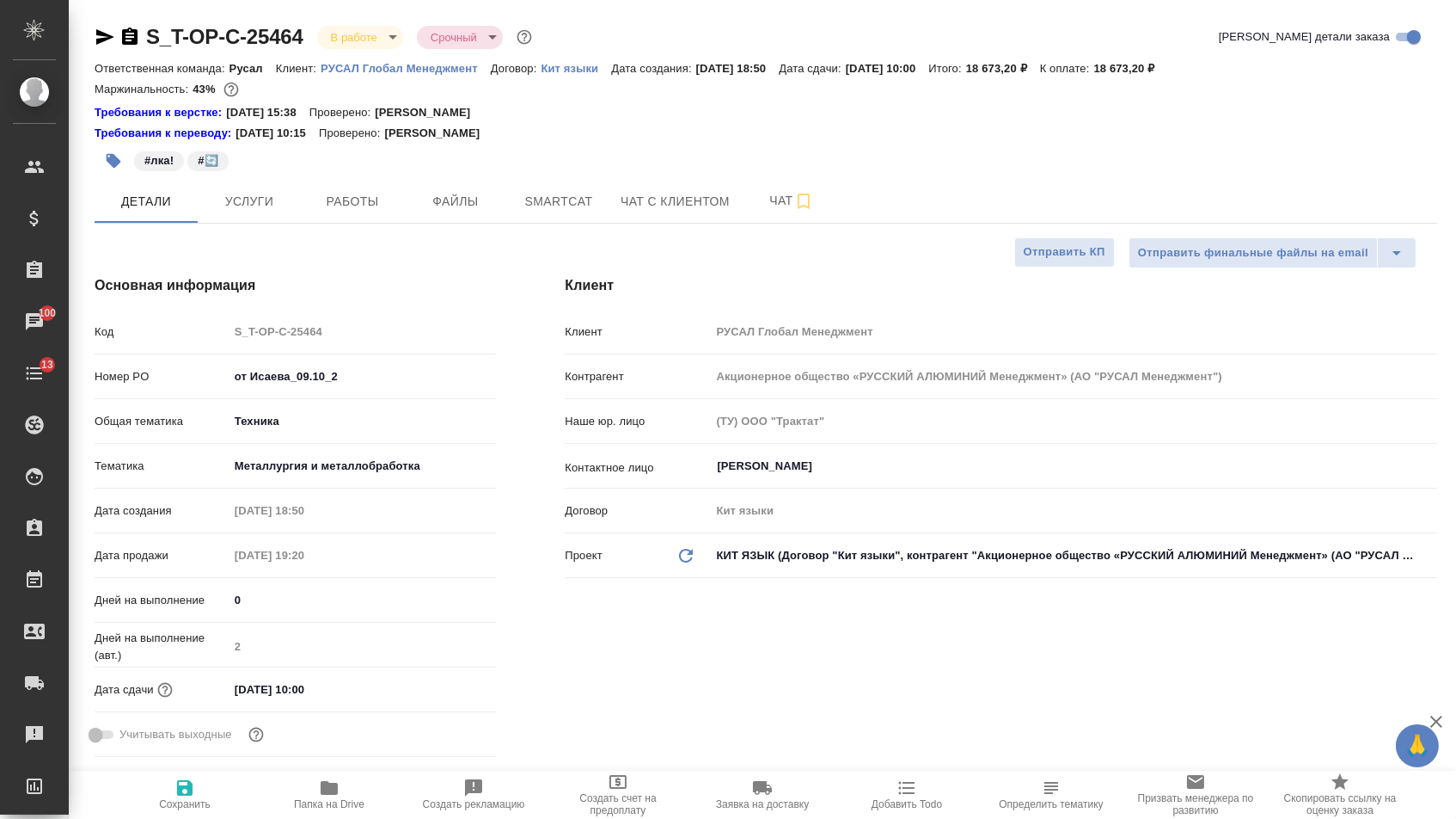
type textarea "x"
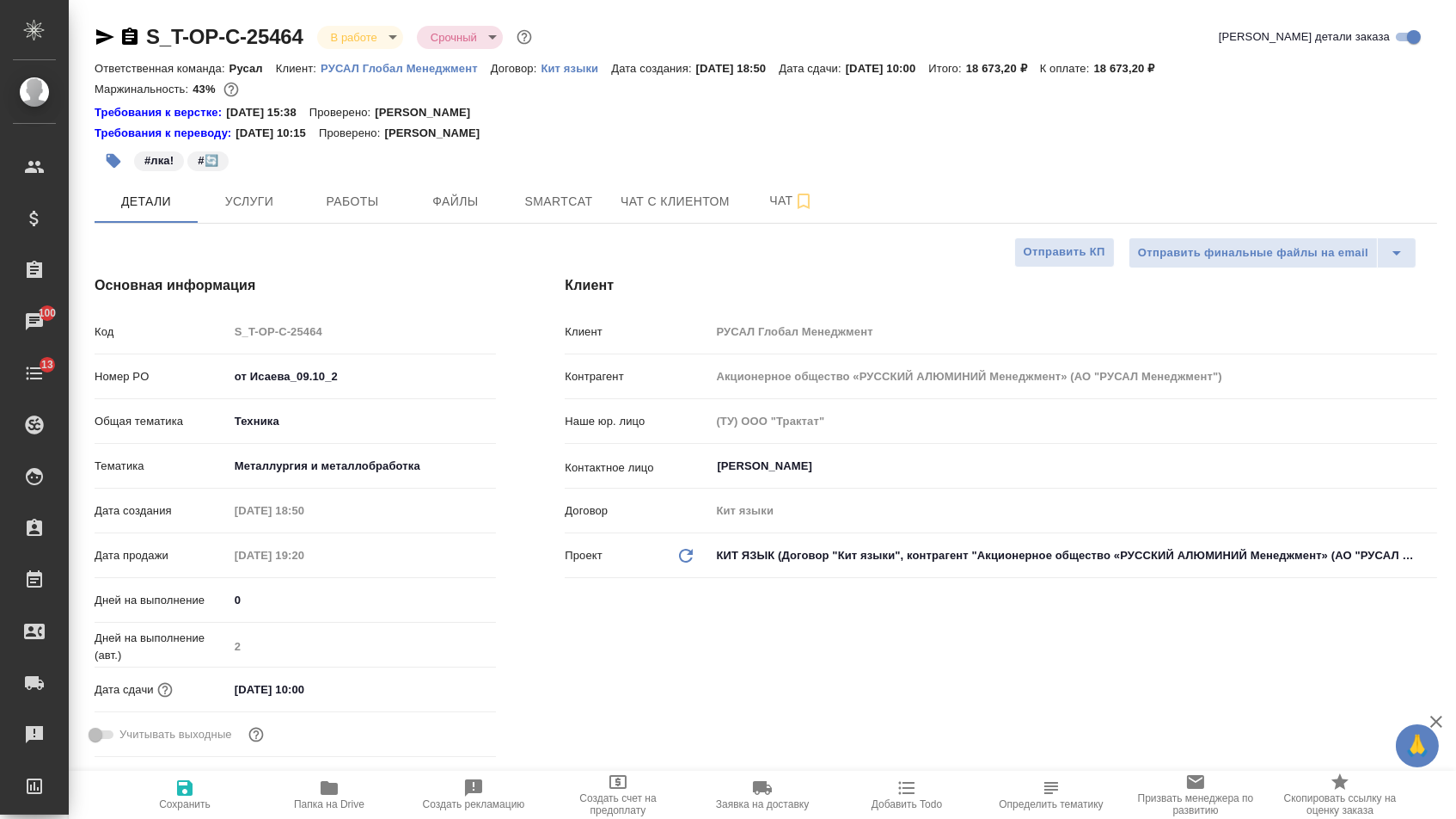
type textarea "x"
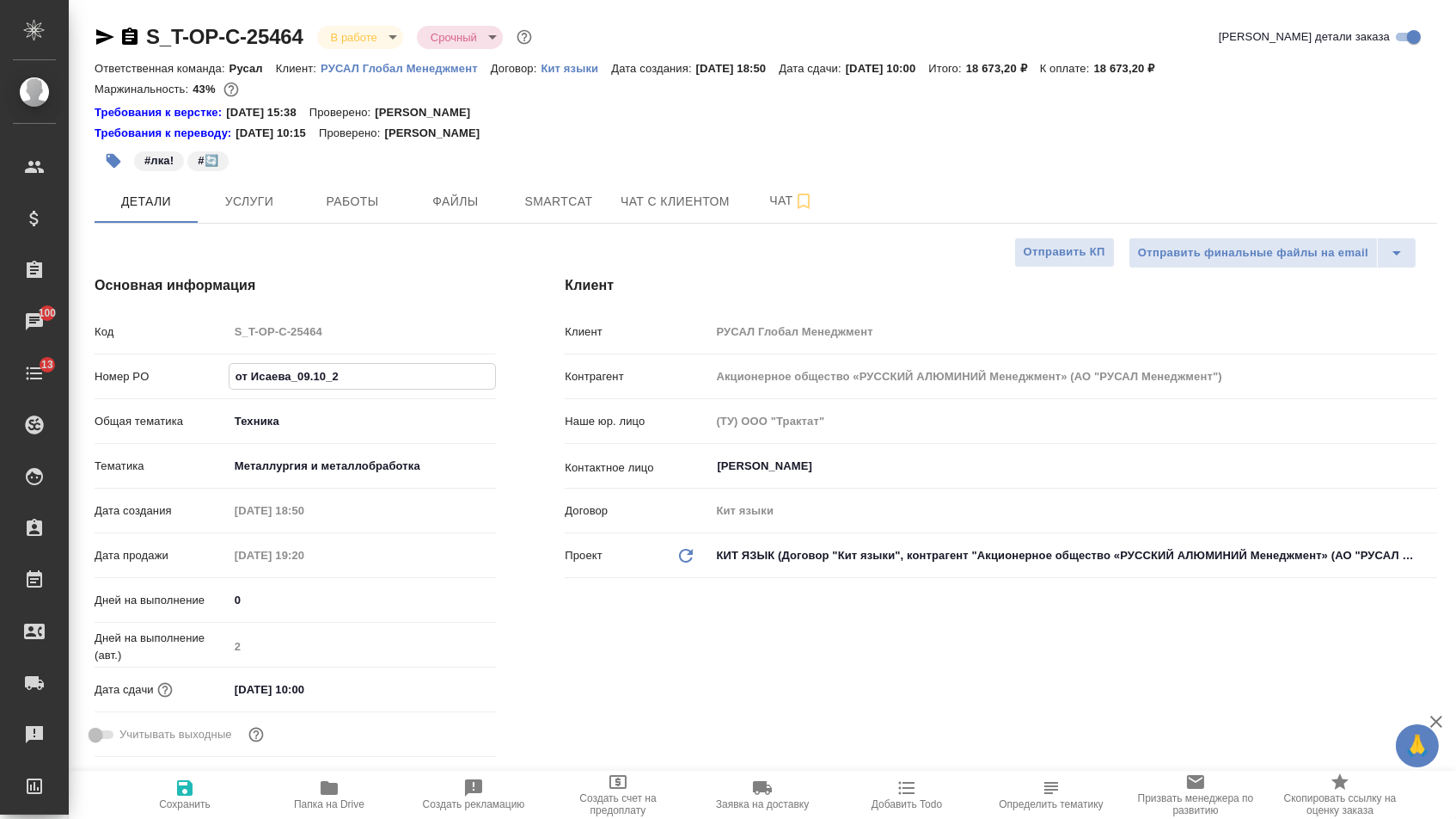
type textarea "x"
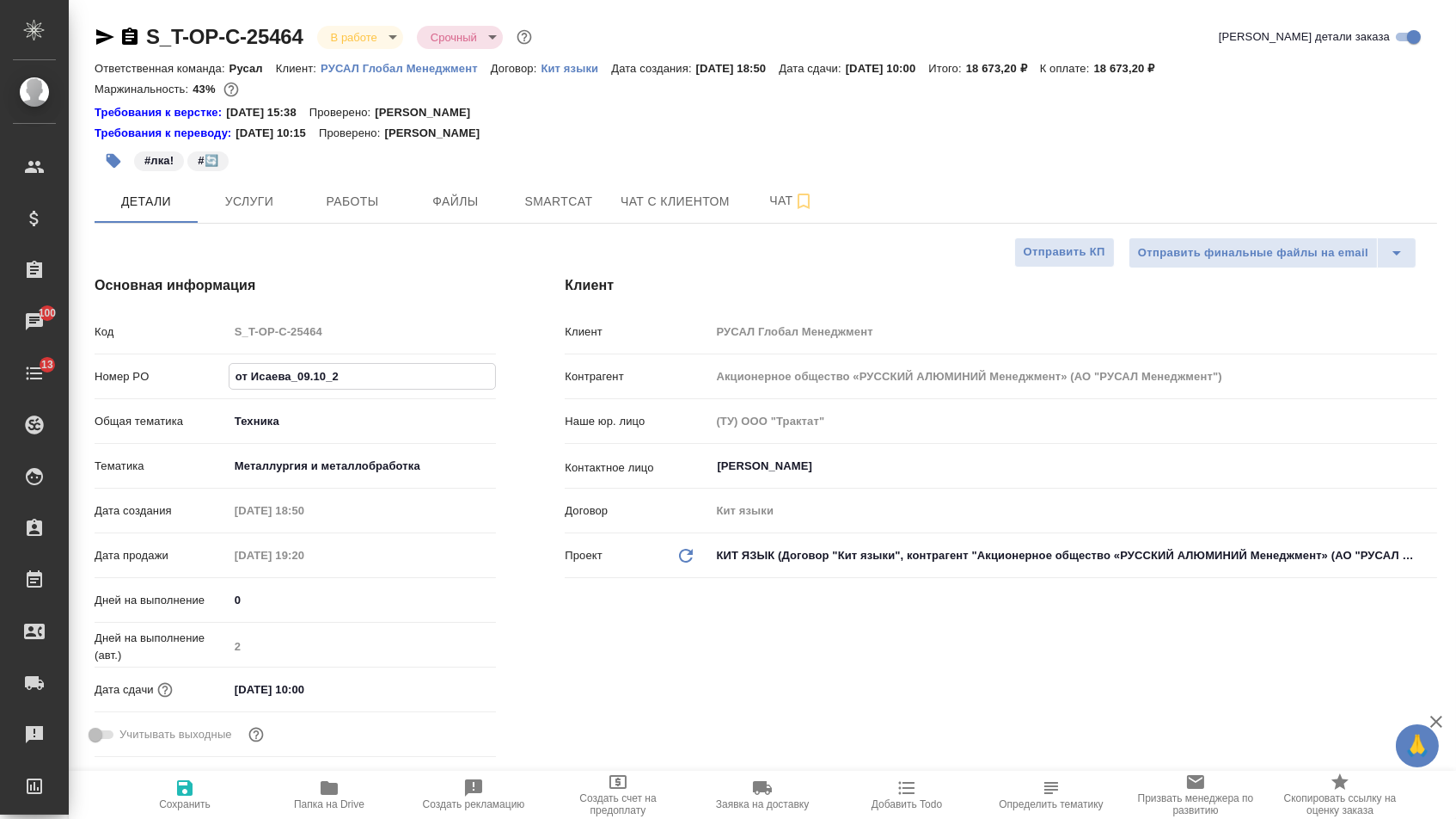
type textarea "x"
